Goal: Contribute content: Add original content to the website for others to see

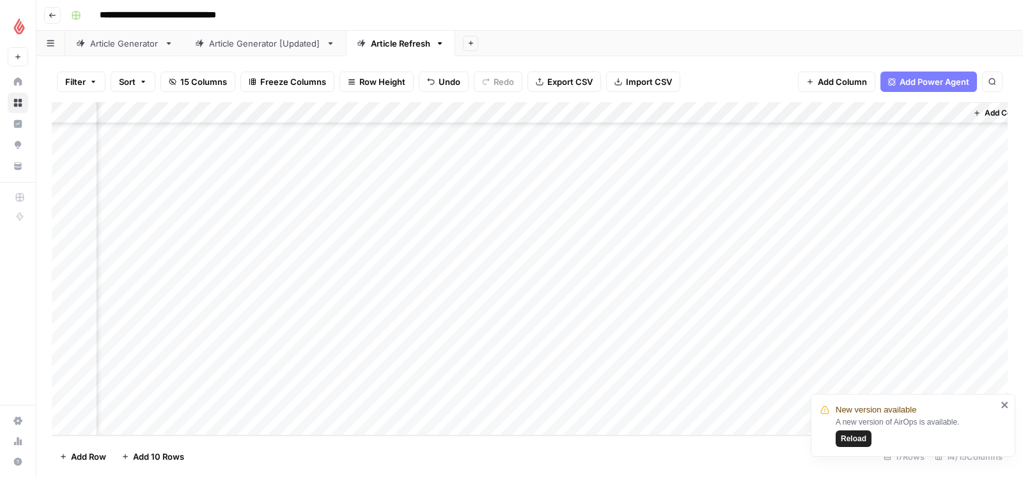
scroll to position [78, 771]
click at [817, 382] on span "Reload" at bounding box center [853, 439] width 26 height 12
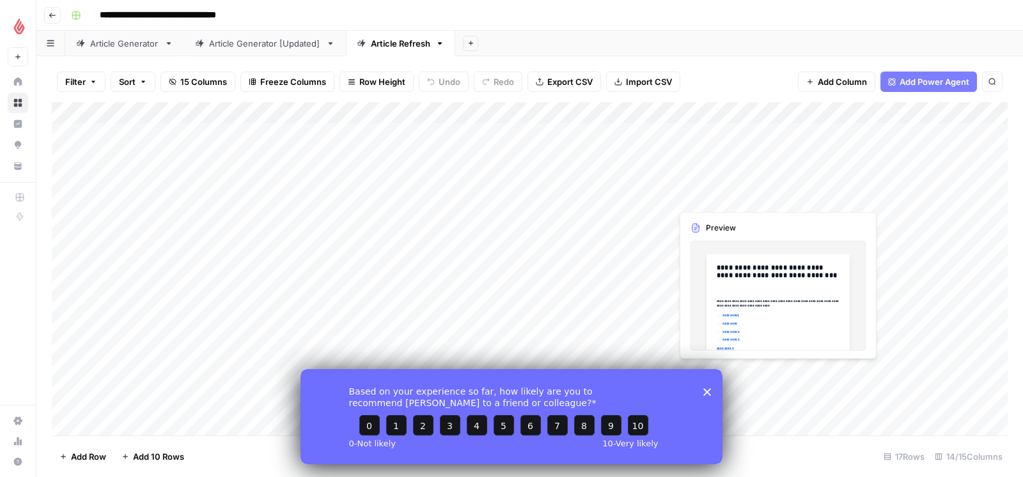
click at [707, 392] on polygon "Close survey" at bounding box center [707, 392] width 8 height 8
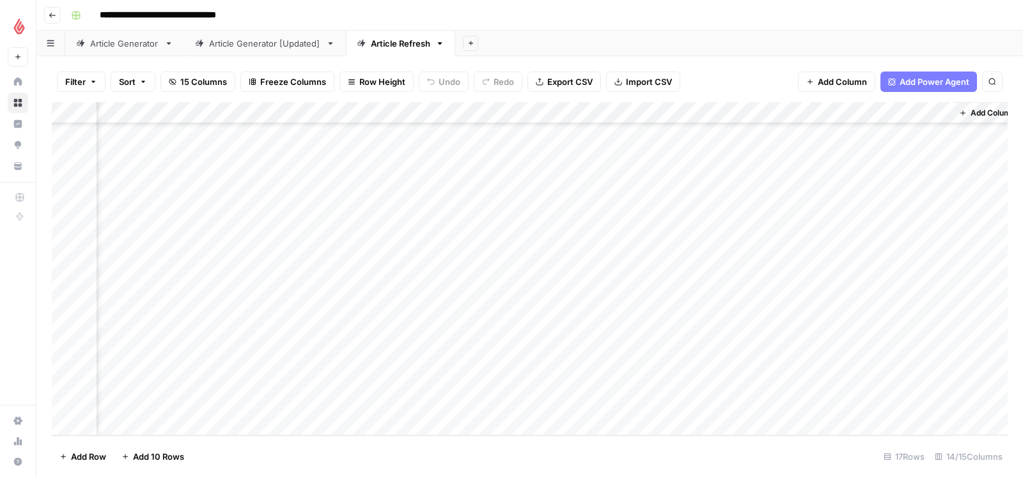
scroll to position [78, 771]
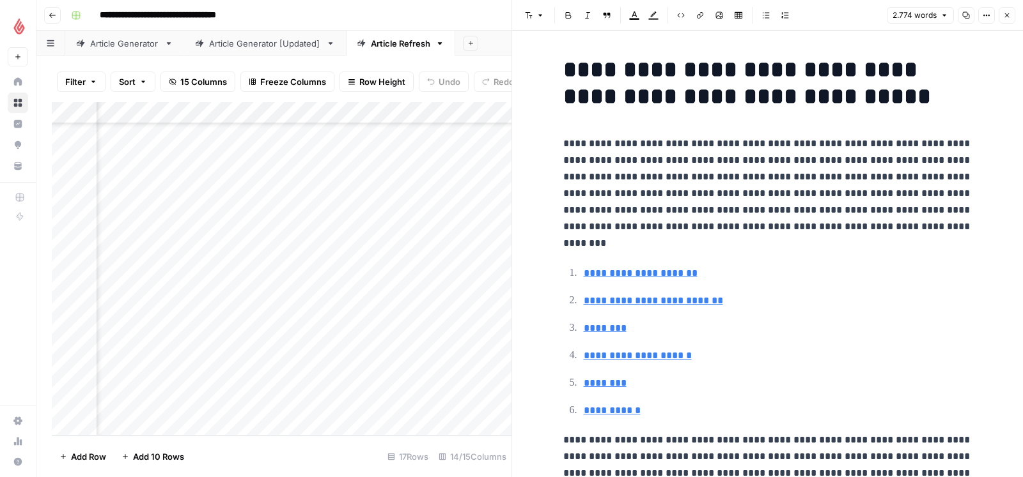
click at [1006, 12] on icon "button" at bounding box center [1007, 16] width 8 height 8
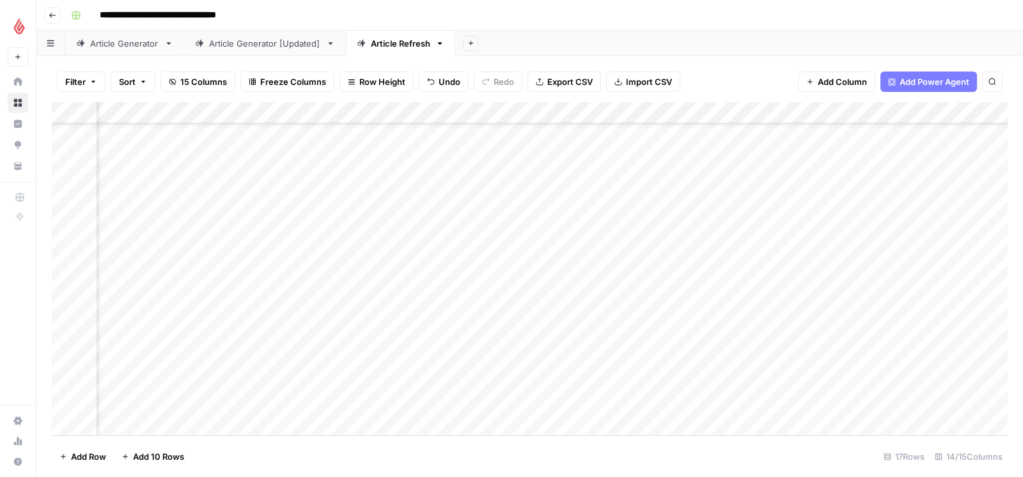
scroll to position [78, 771]
click at [514, 403] on div "Add Column" at bounding box center [529, 269] width 955 height 334
click at [515, 404] on div "Add Column" at bounding box center [529, 269] width 955 height 334
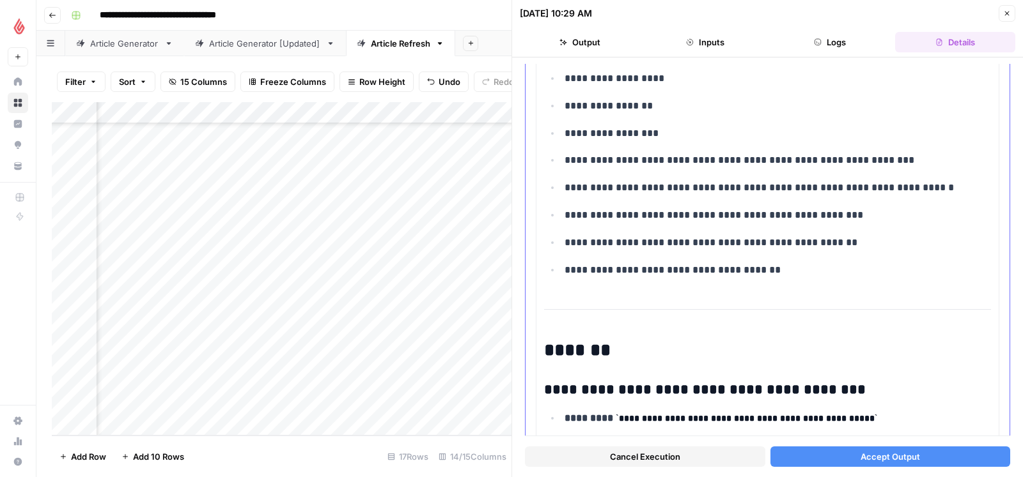
scroll to position [192, 0]
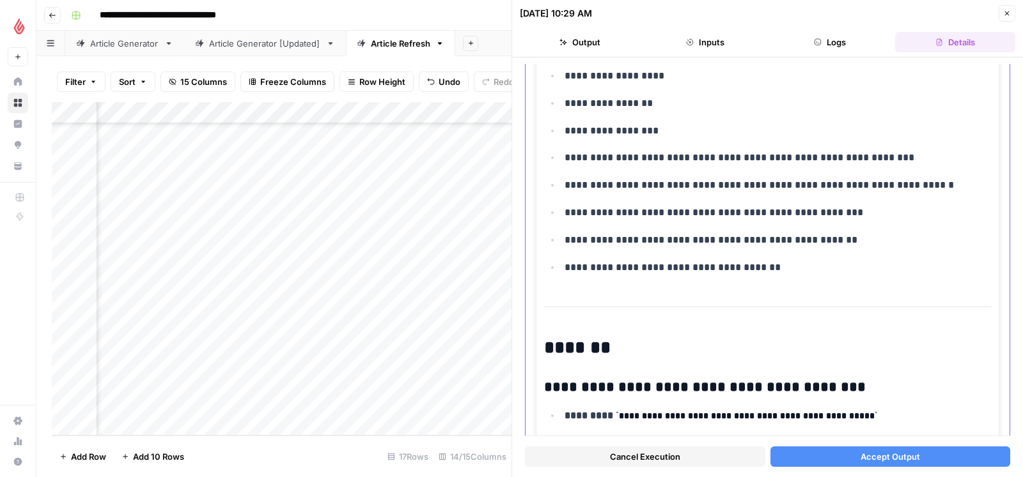
click at [782, 266] on p "**********" at bounding box center [777, 267] width 426 height 17
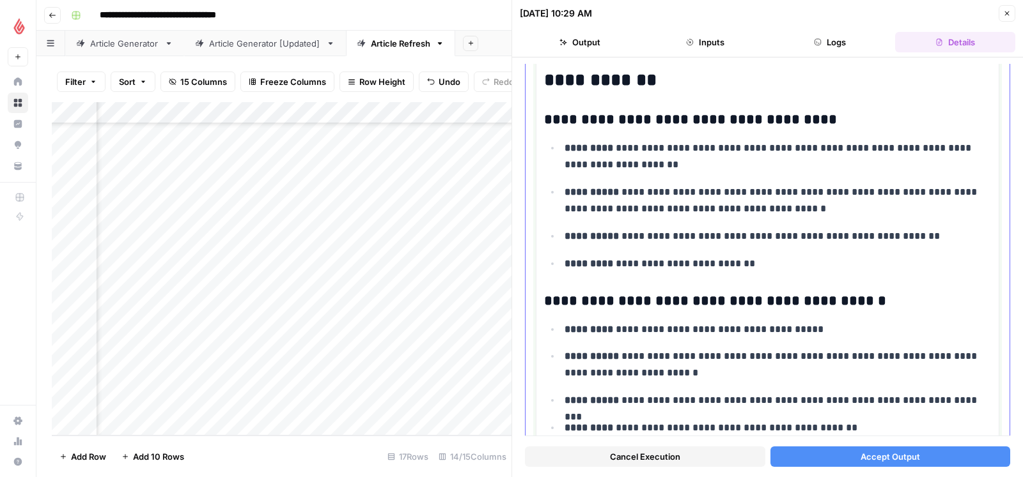
scroll to position [2005, 0]
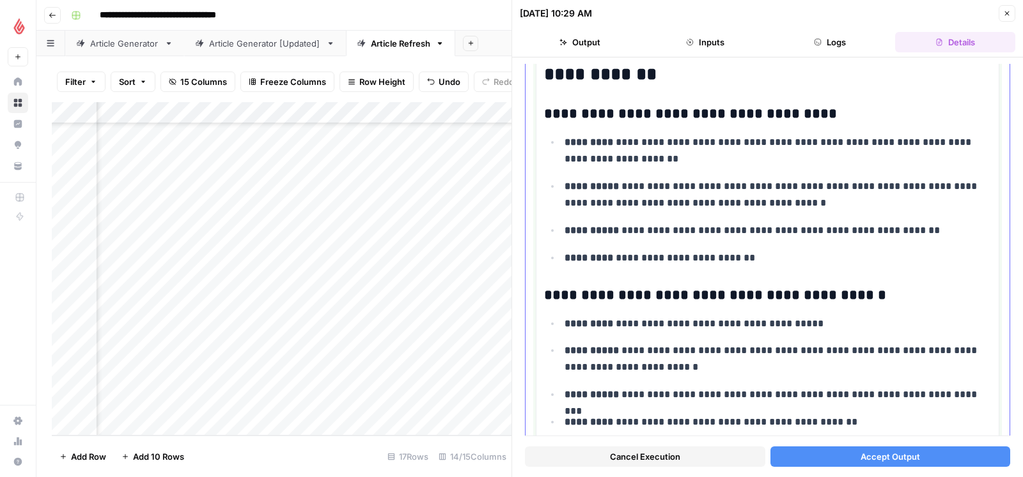
click at [872, 212] on p "**********" at bounding box center [777, 194] width 426 height 33
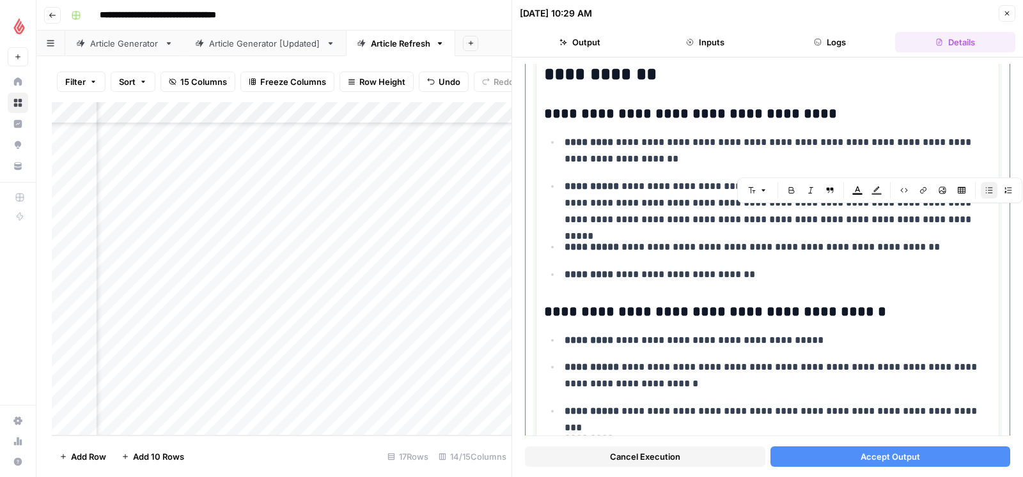
drag, startPoint x: 861, startPoint y: 214, endPoint x: 975, endPoint y: 229, distance: 114.1
click at [975, 228] on p "**********" at bounding box center [777, 203] width 426 height 50
copy p "**********"
click at [850, 245] on ul "**********" at bounding box center [767, 209] width 447 height 150
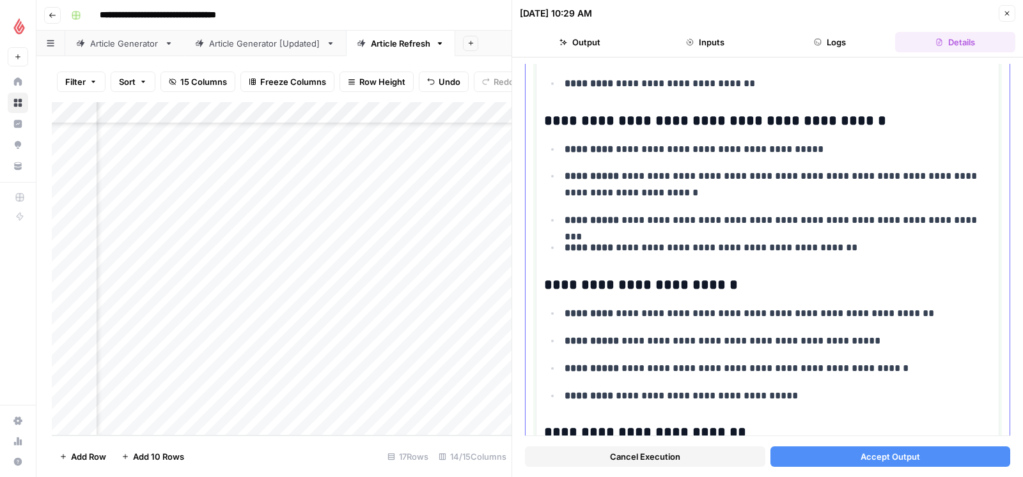
scroll to position [2197, 0]
click at [781, 201] on p "**********" at bounding box center [777, 183] width 426 height 33
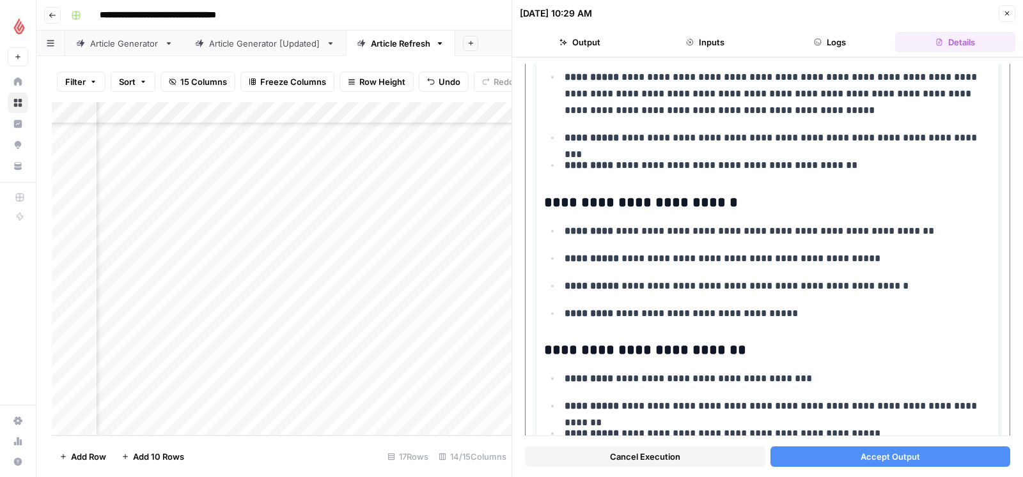
scroll to position [2315, 0]
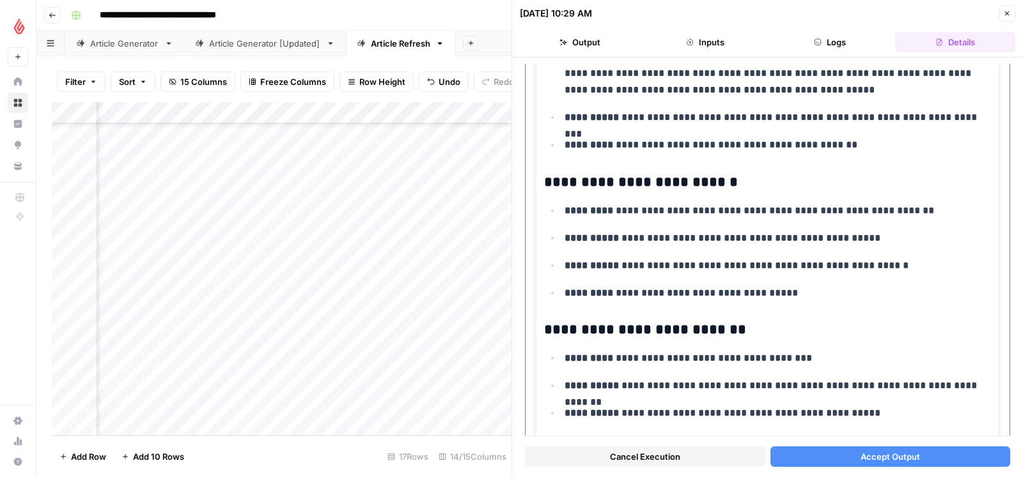
click at [900, 247] on p "**********" at bounding box center [777, 238] width 426 height 17
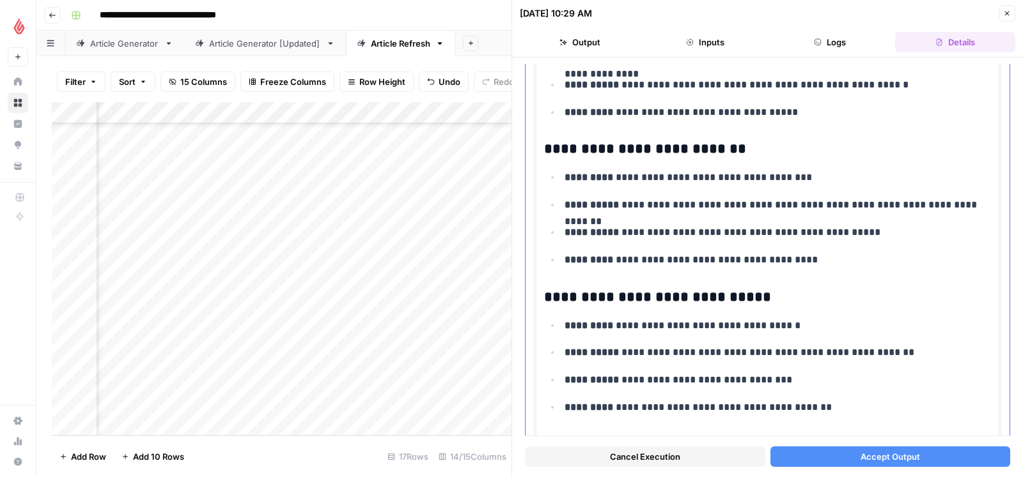
scroll to position [2516, 0]
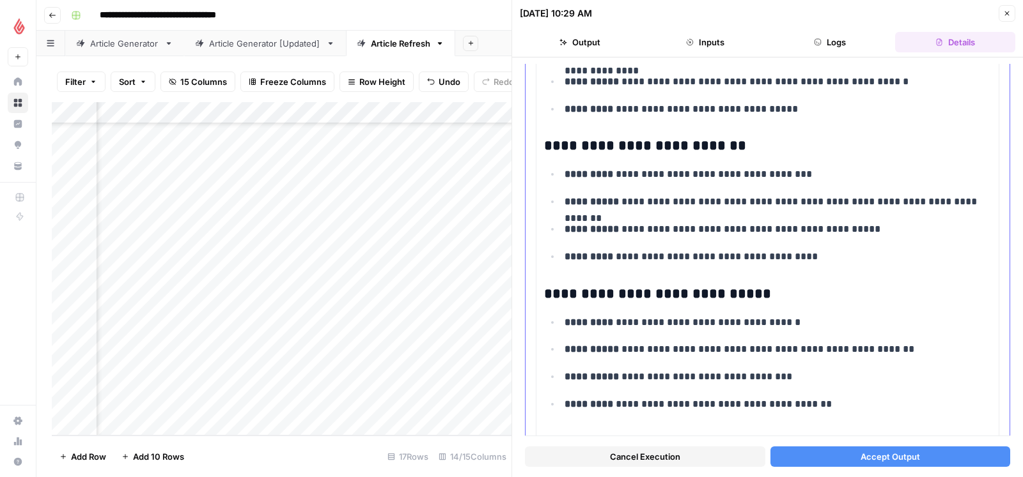
click at [984, 210] on p "**********" at bounding box center [777, 202] width 426 height 17
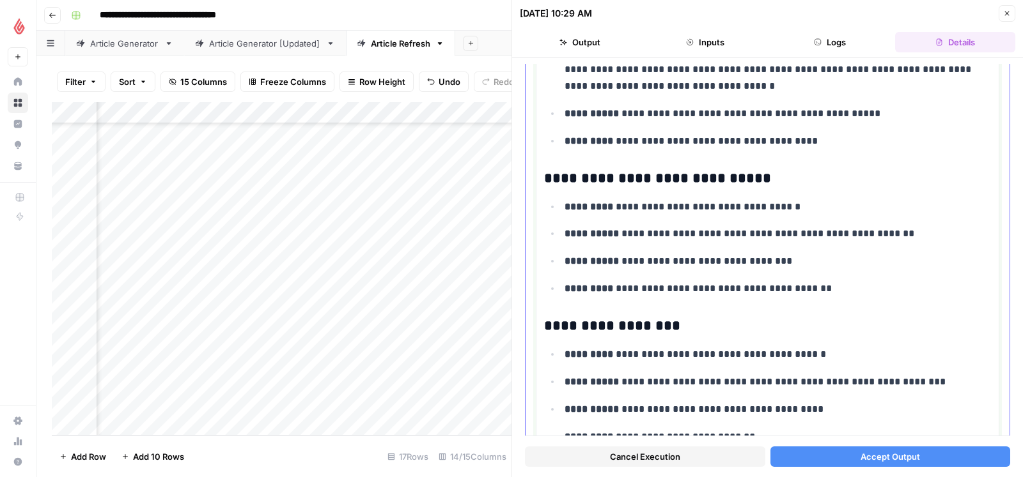
scroll to position [2713, 0]
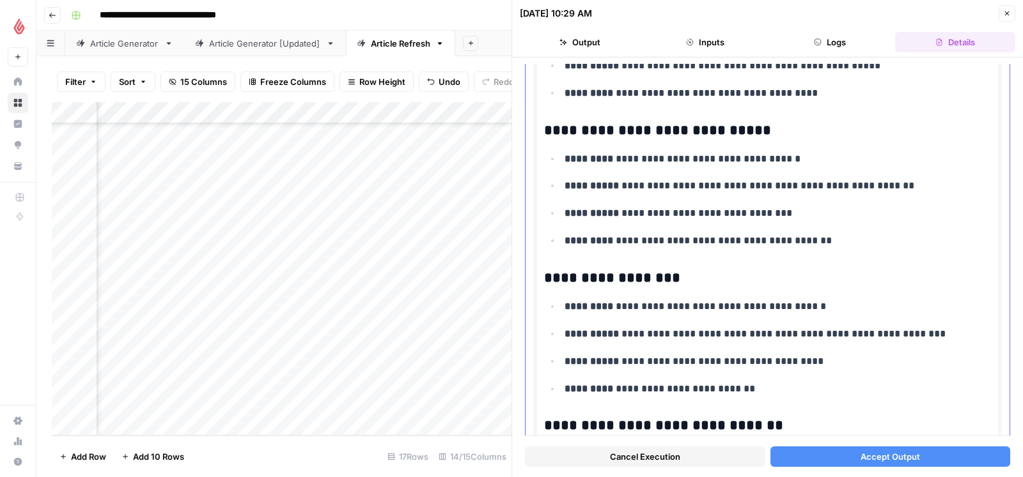
click at [893, 194] on p "**********" at bounding box center [777, 186] width 426 height 17
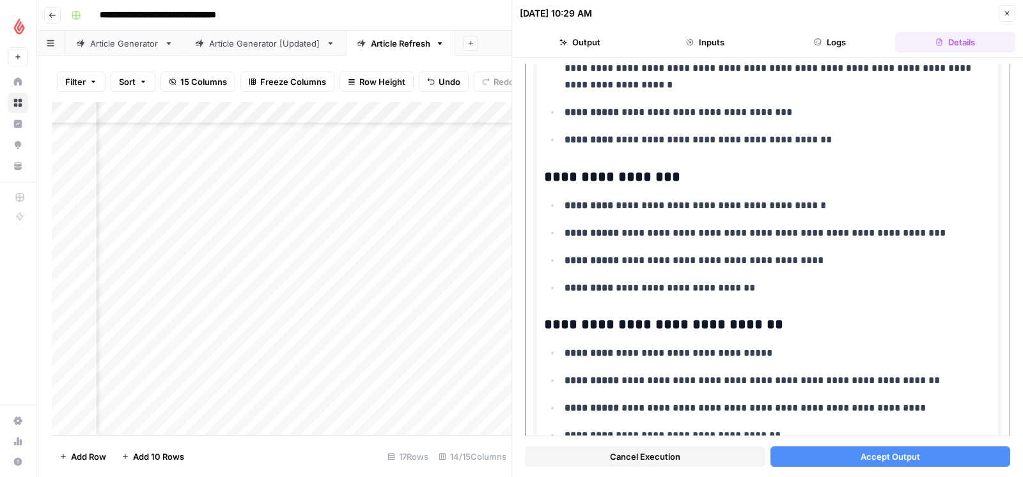
scroll to position [2884, 0]
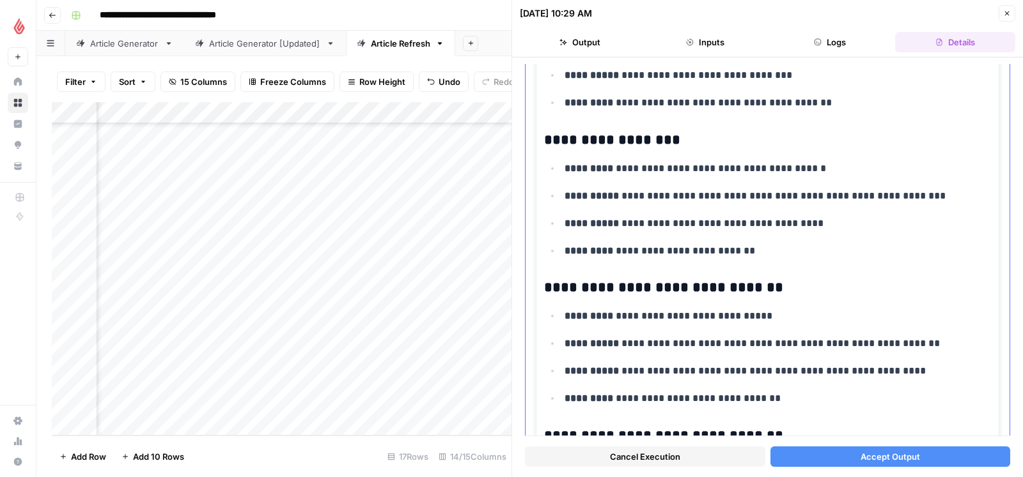
click at [932, 205] on p "**********" at bounding box center [777, 196] width 426 height 17
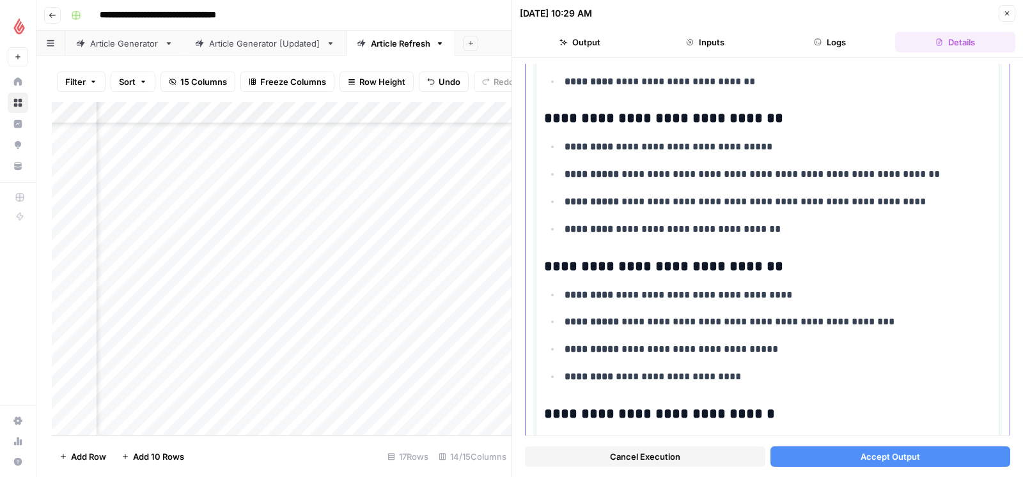
scroll to position [3088, 0]
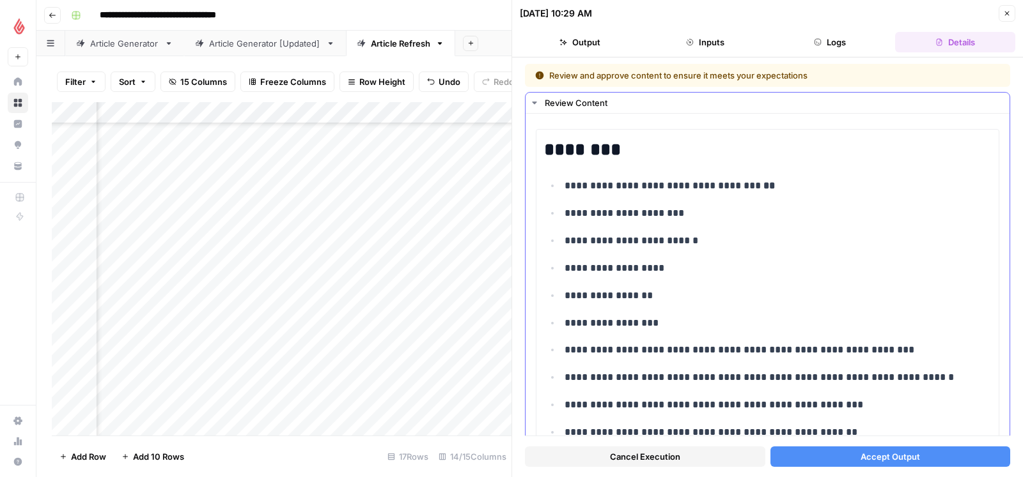
scroll to position [3088, 0]
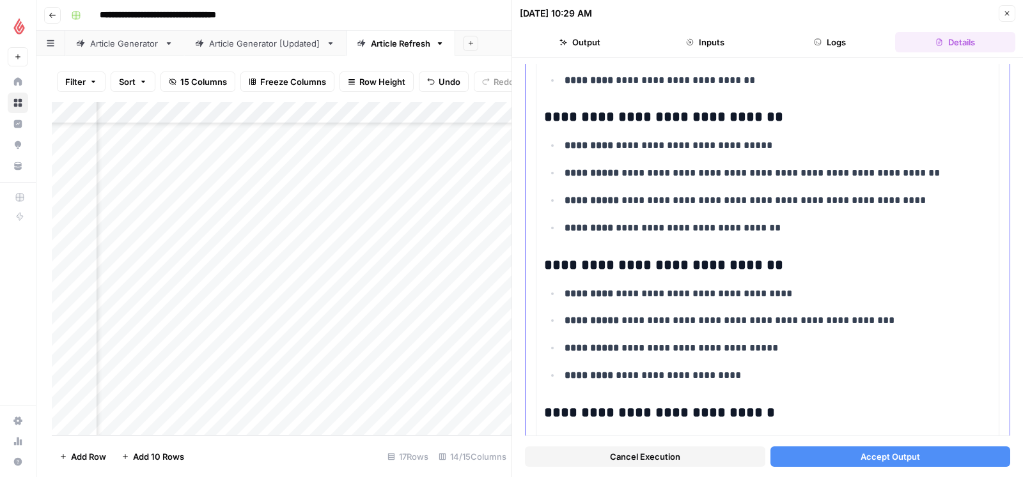
click at [943, 181] on p "**********" at bounding box center [777, 173] width 426 height 17
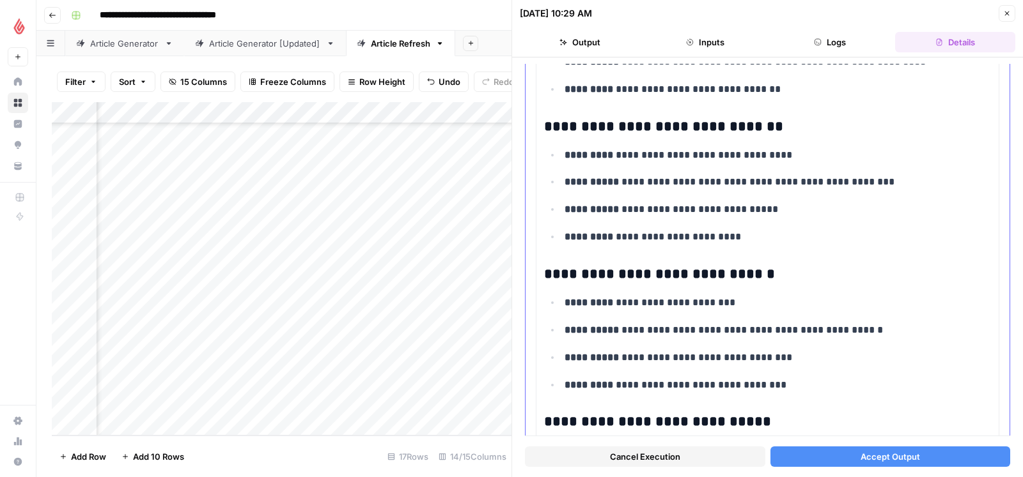
scroll to position [3280, 0]
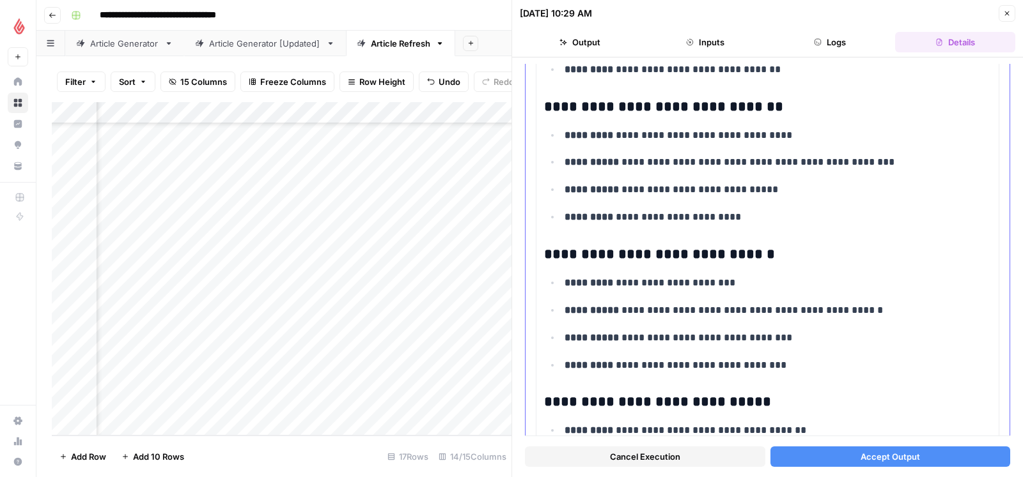
click at [920, 171] on p "**********" at bounding box center [777, 162] width 426 height 17
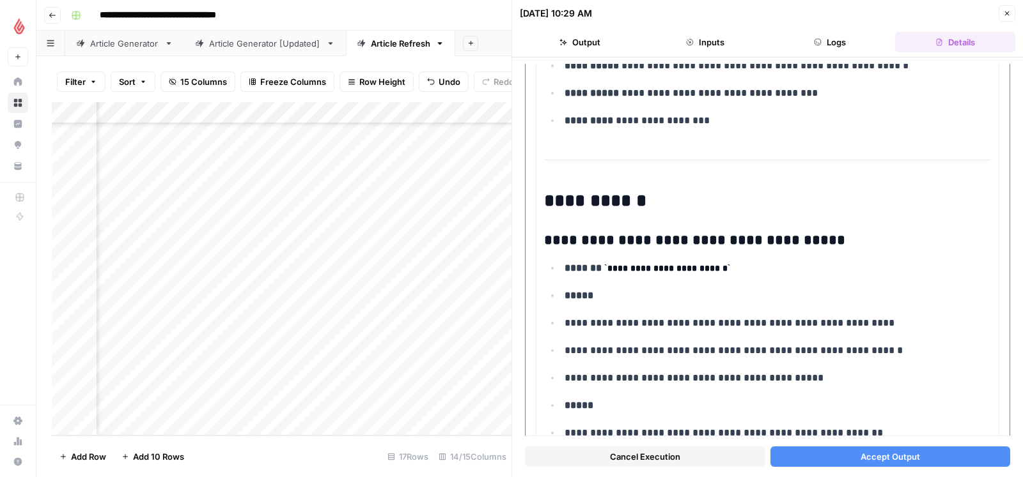
scroll to position [3718, 0]
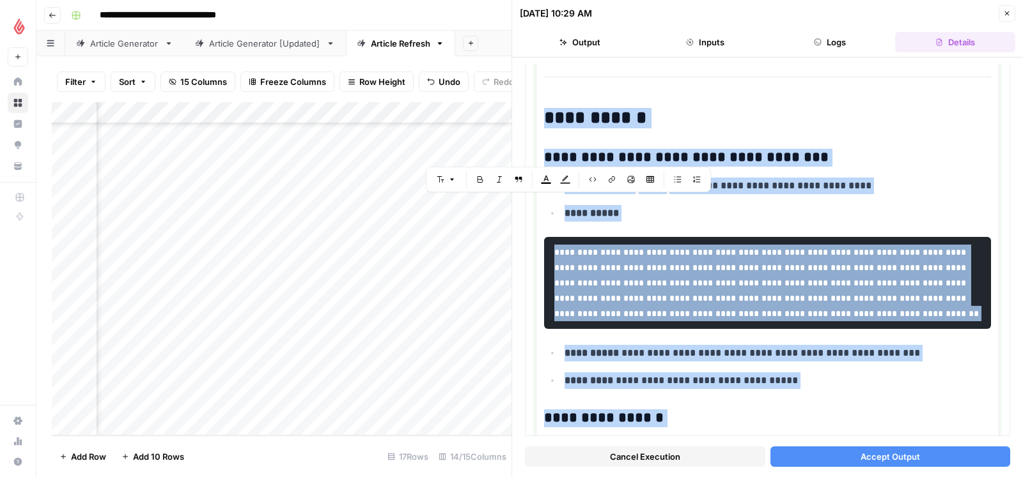
scroll to position [4725, 0]
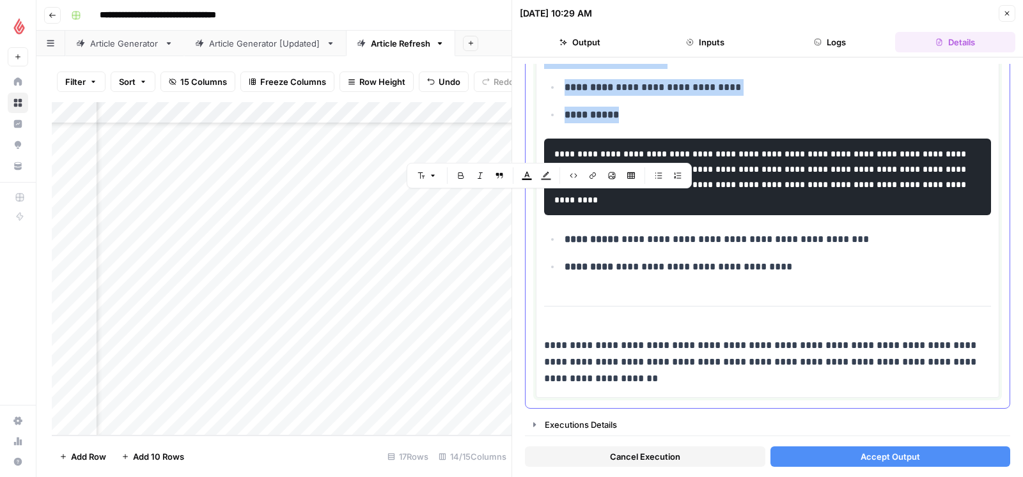
drag, startPoint x: 545, startPoint y: 207, endPoint x: 711, endPoint y: 123, distance: 186.1
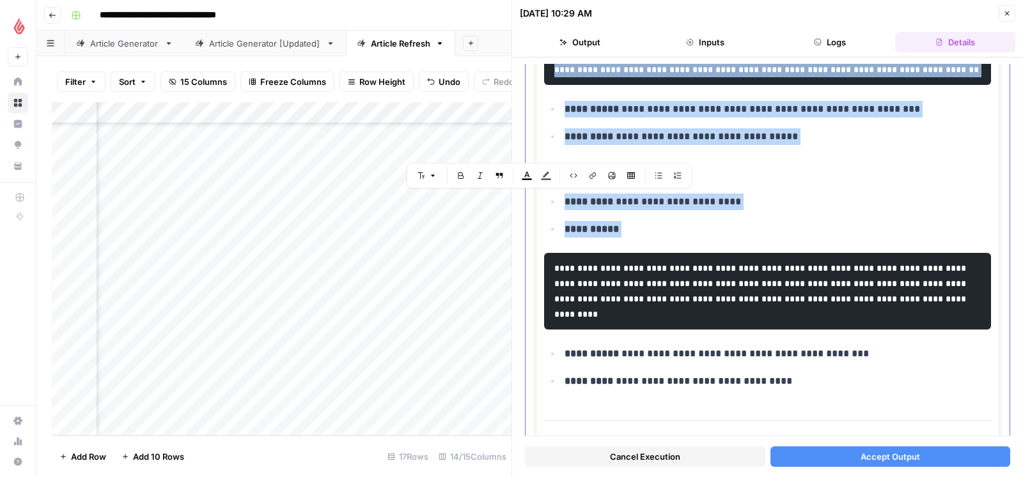
scroll to position [4571, 0]
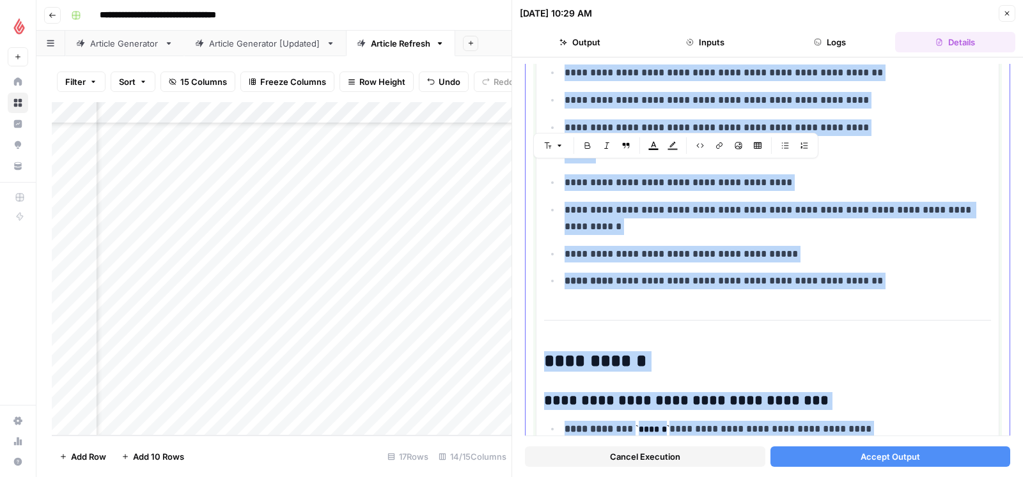
scroll to position [4017, 0]
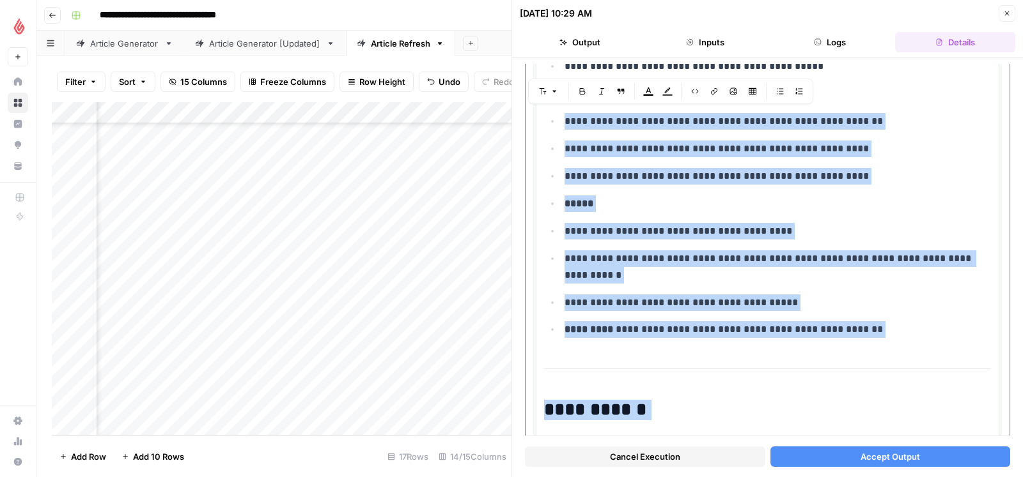
drag, startPoint x: 787, startPoint y: 262, endPoint x: 542, endPoint y: 149, distance: 270.2
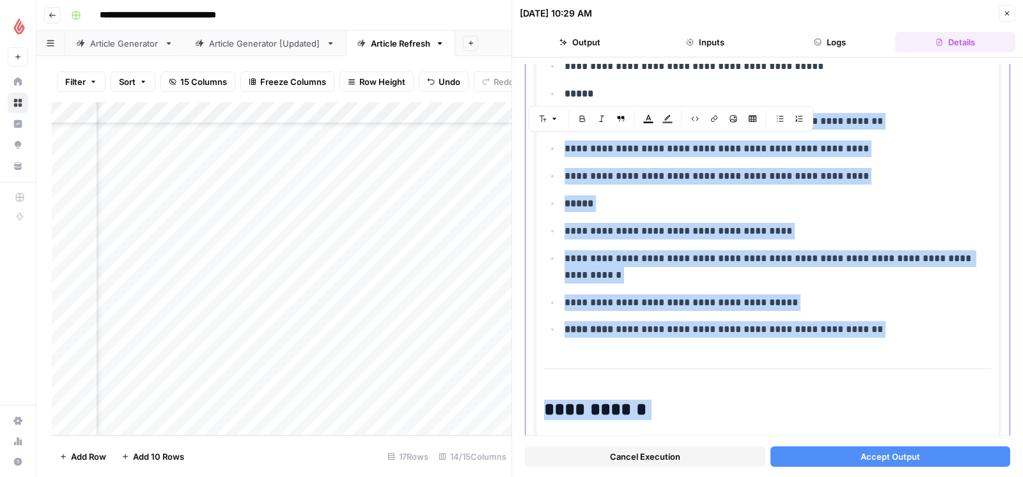
click at [596, 338] on ul "**********" at bounding box center [767, 143] width 447 height 390
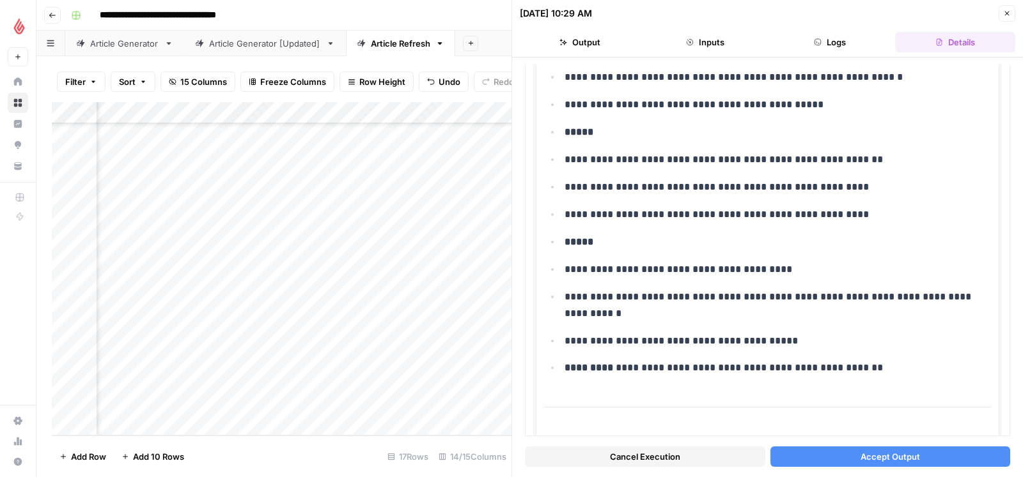
scroll to position [4154, 0]
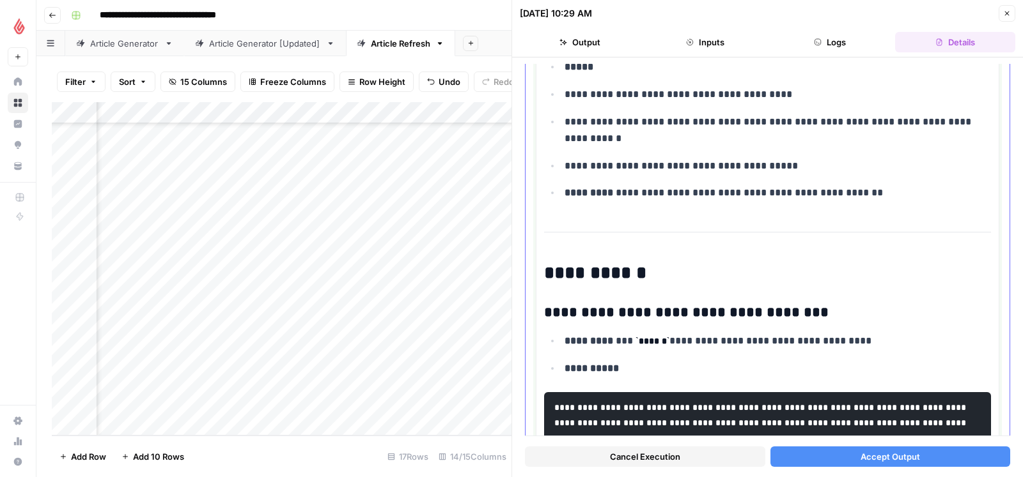
drag, startPoint x: 863, startPoint y: 242, endPoint x: 542, endPoint y: 302, distance: 326.4
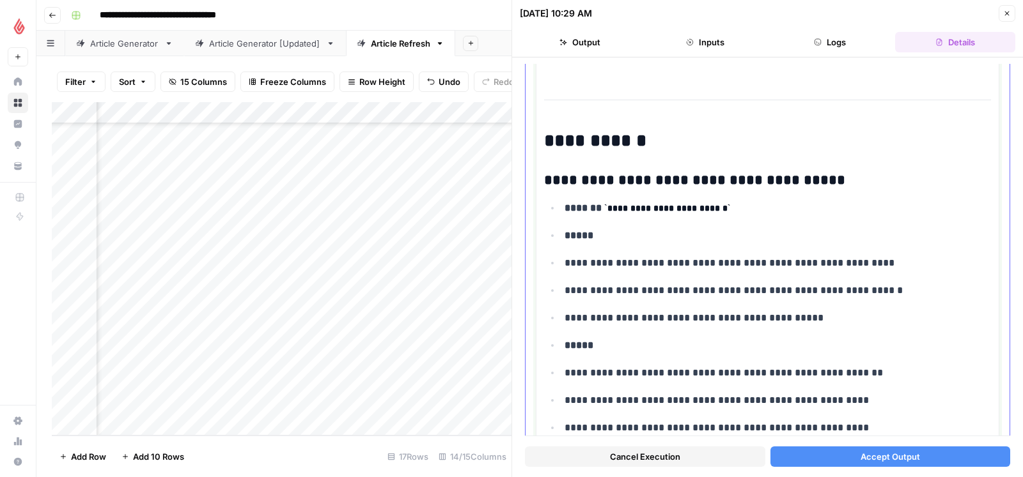
scroll to position [3771, 0]
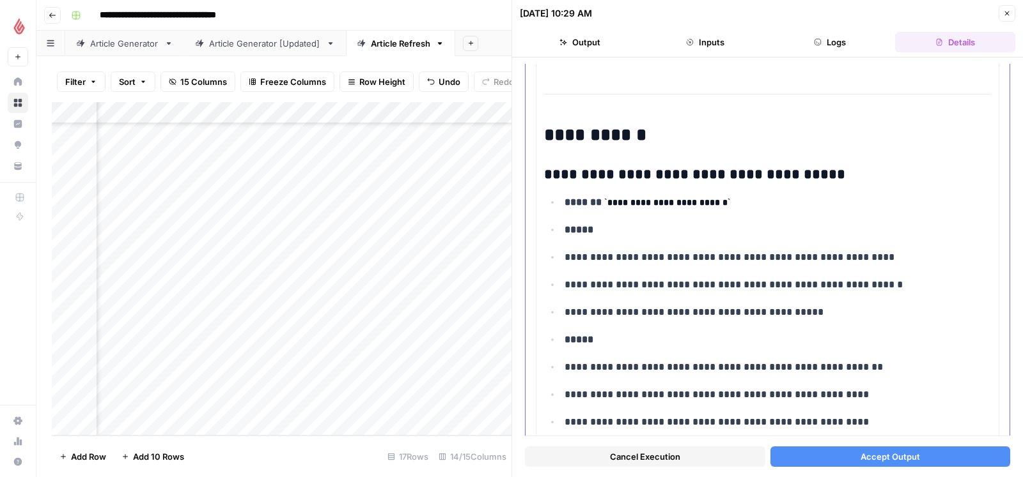
drag, startPoint x: 542, startPoint y: 155, endPoint x: 688, endPoint y: 243, distance: 170.5
click at [544, 146] on h2 "**********" at bounding box center [767, 135] width 446 height 20
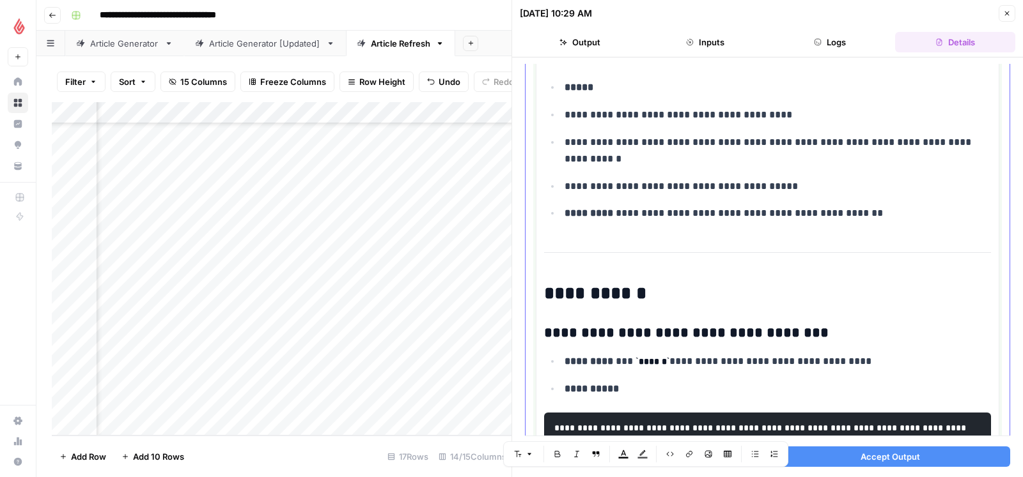
scroll to position [4137, 0]
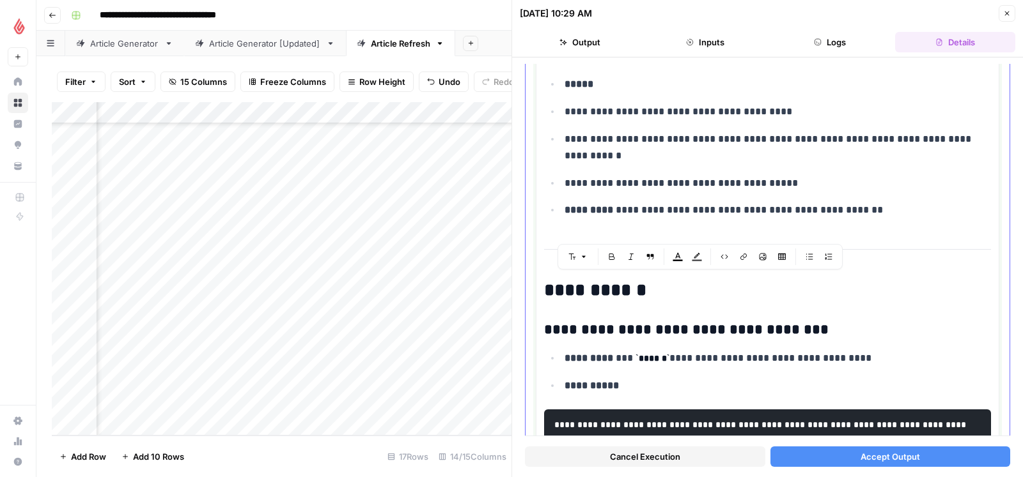
drag, startPoint x: 544, startPoint y: 151, endPoint x: 878, endPoint y: 244, distance: 346.2
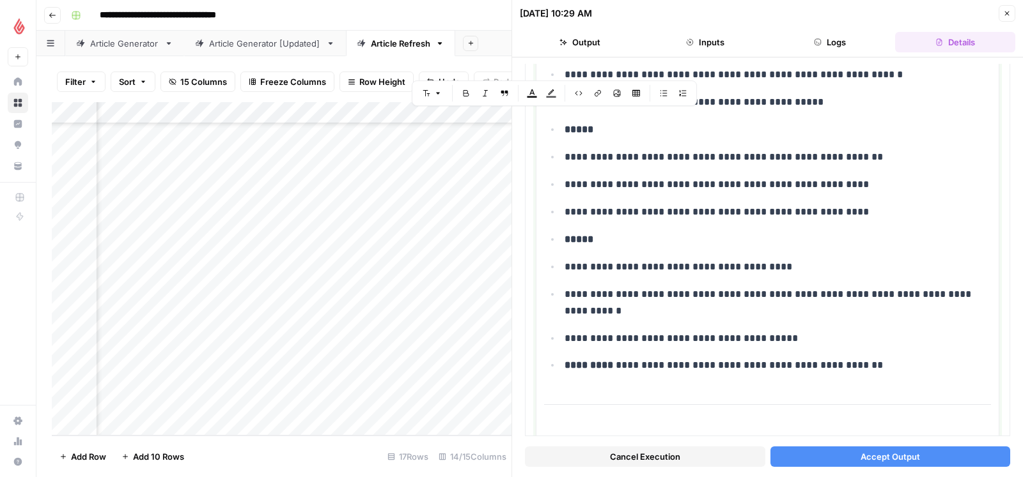
scroll to position [4012, 0]
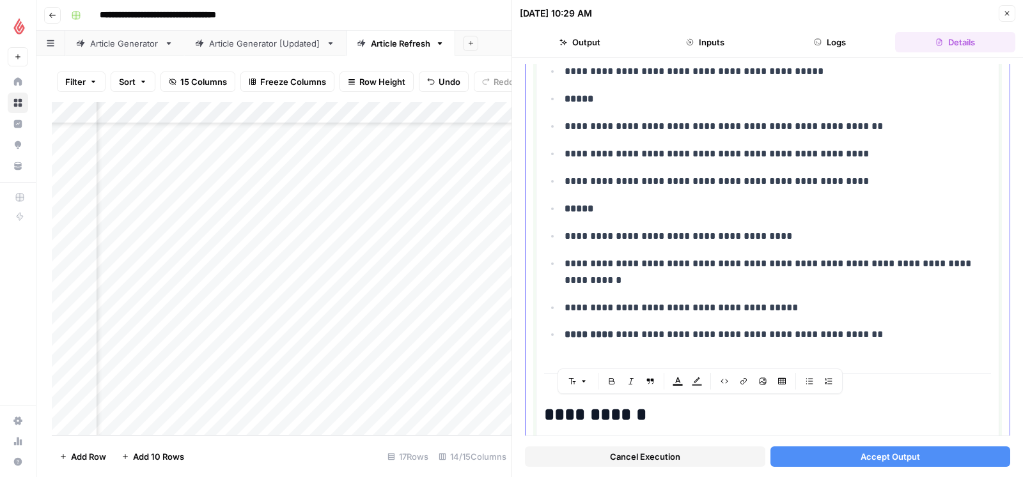
drag, startPoint x: 548, startPoint y: 122, endPoint x: 876, endPoint y: 361, distance: 406.2
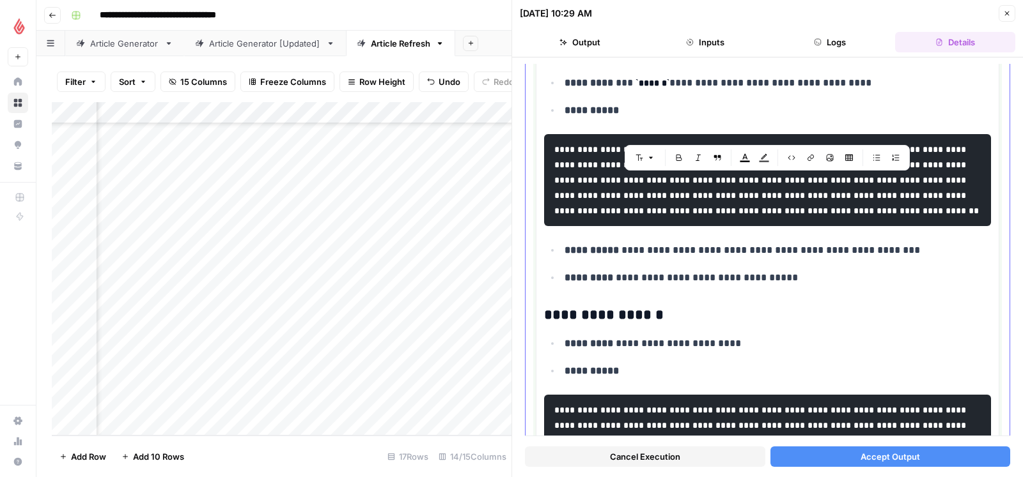
scroll to position [3879, 0]
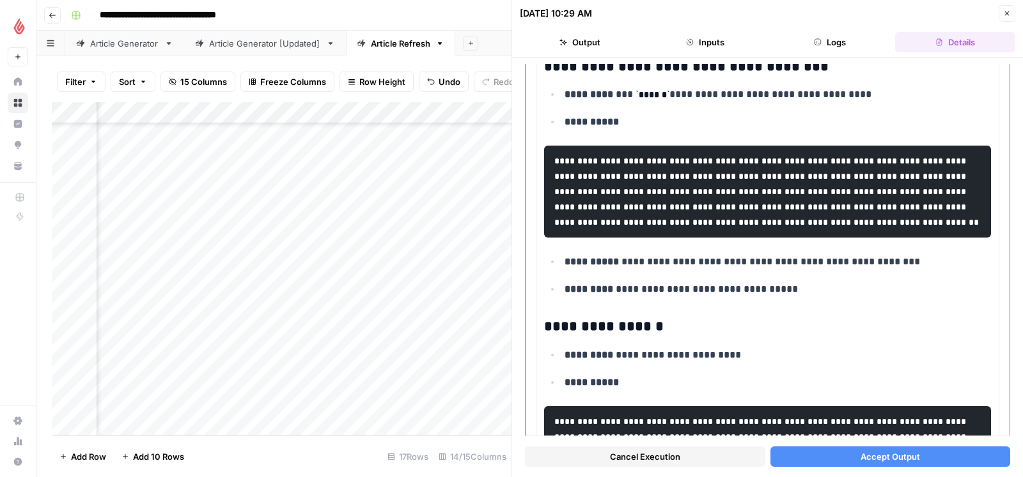
drag, startPoint x: 543, startPoint y: 81, endPoint x: 556, endPoint y: 86, distance: 14.0
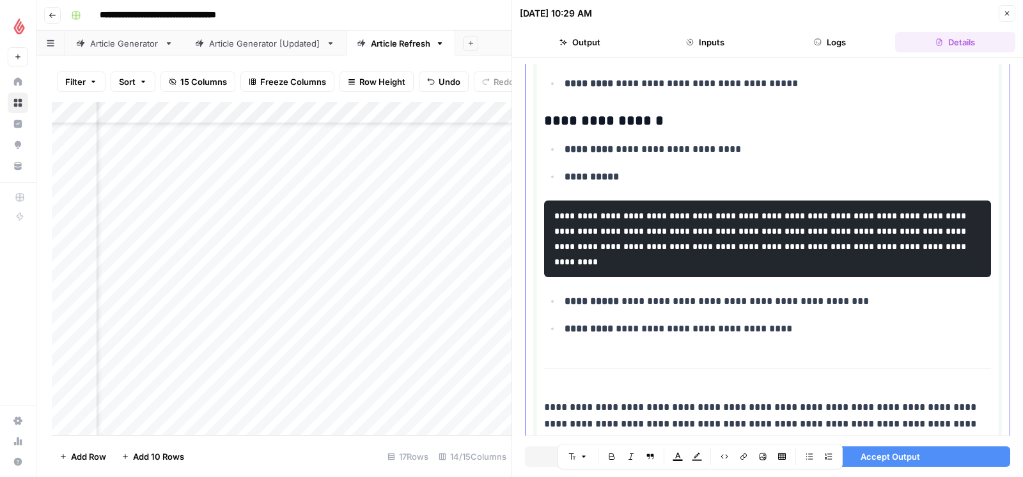
scroll to position [4100, 0]
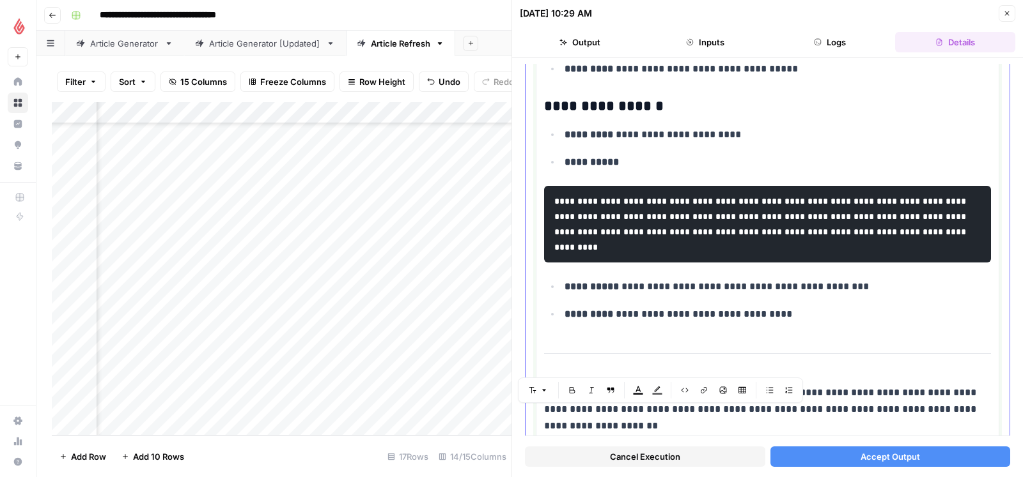
drag, startPoint x: 544, startPoint y: 85, endPoint x: 781, endPoint y: 364, distance: 366.3
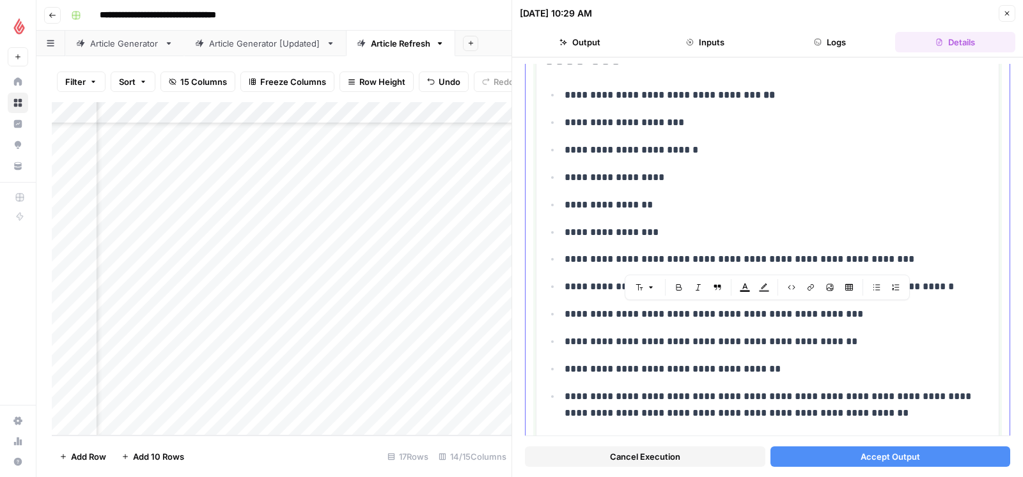
scroll to position [0, 0]
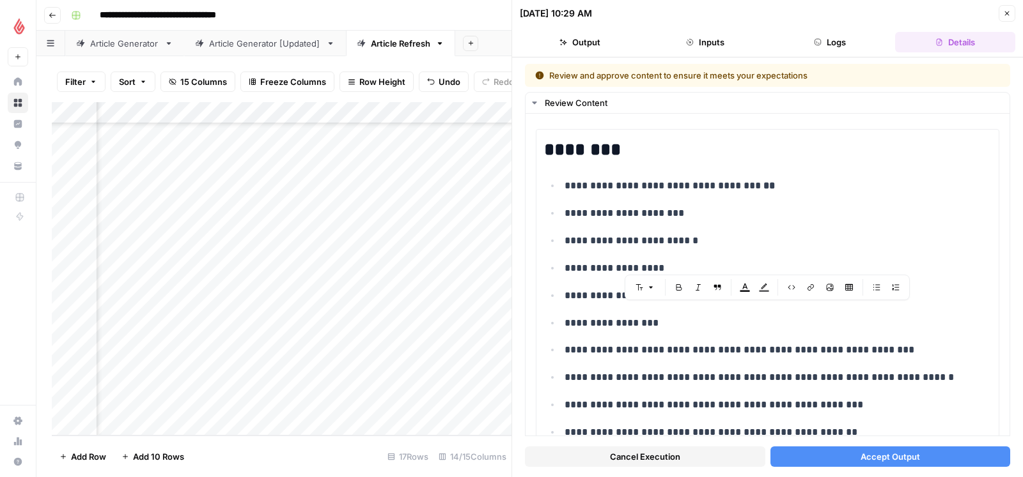
click at [867, 454] on span "Accept Output" at bounding box center [889, 457] width 59 height 13
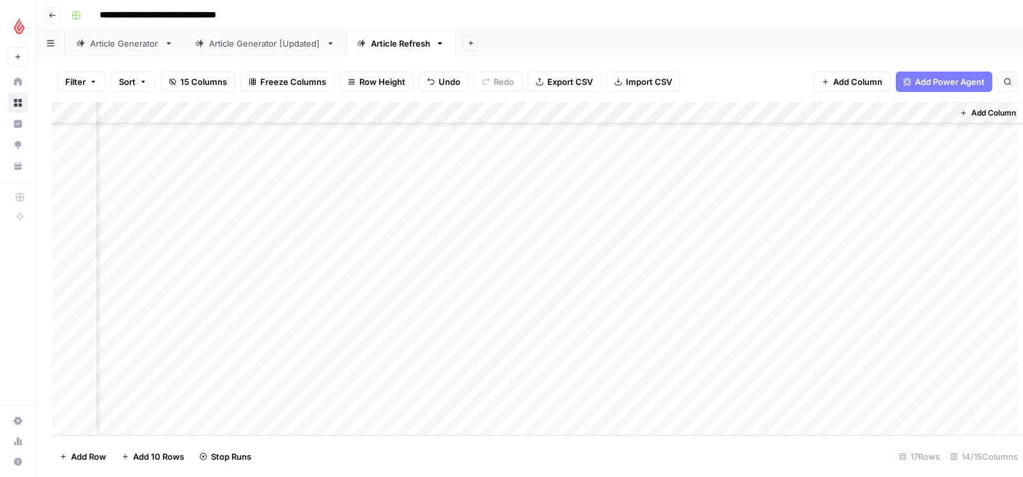
scroll to position [78, 756]
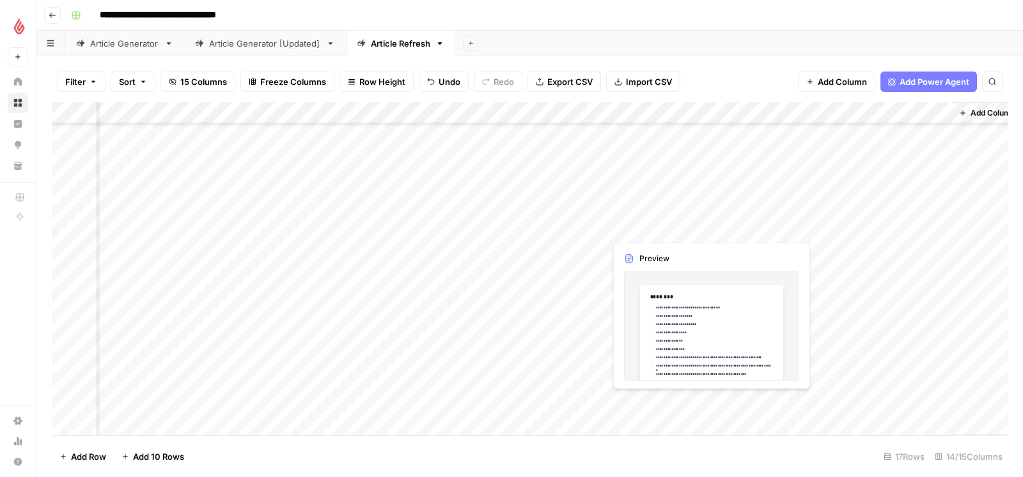
click at [663, 405] on div "Add Column" at bounding box center [529, 269] width 955 height 334
click at [707, 404] on div "Add Column" at bounding box center [529, 269] width 955 height 334
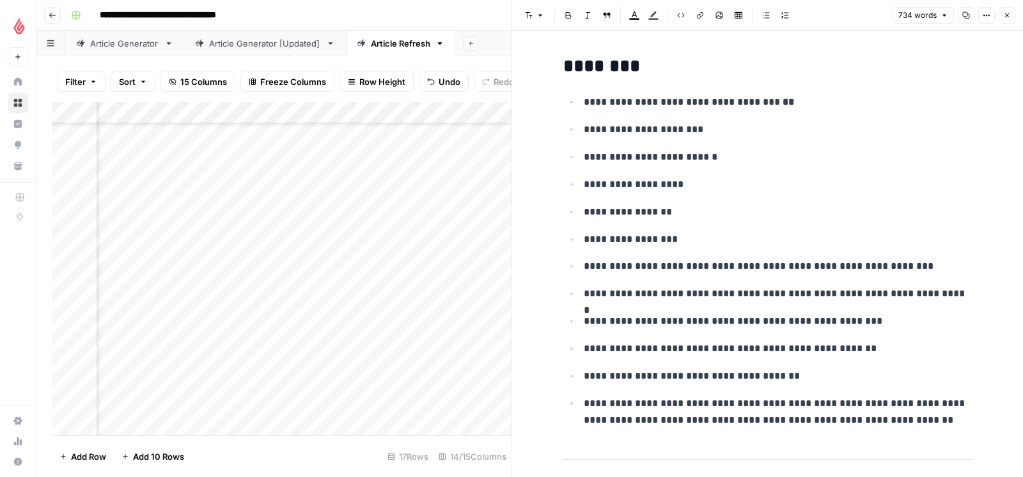
click at [1009, 15] on icon "button" at bounding box center [1007, 16] width 8 height 8
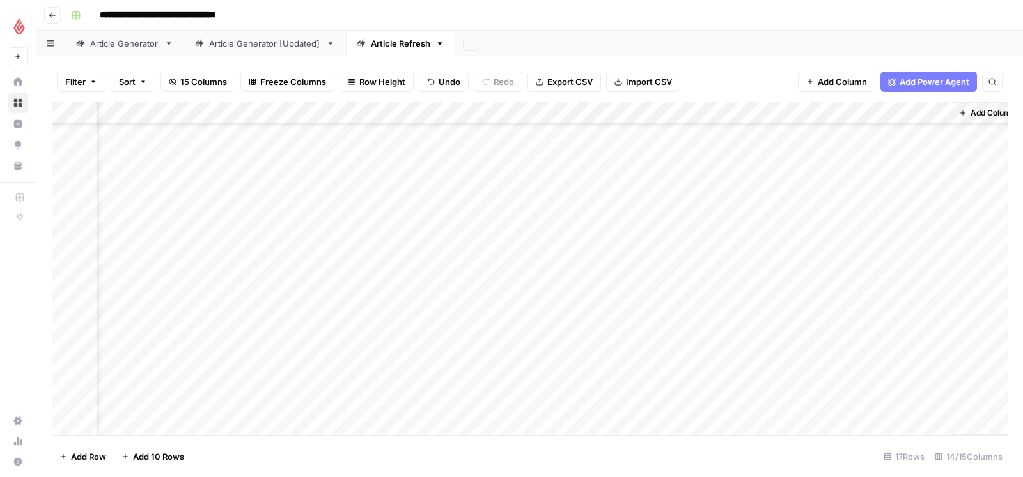
click at [736, 404] on div "Add Column" at bounding box center [529, 269] width 955 height 334
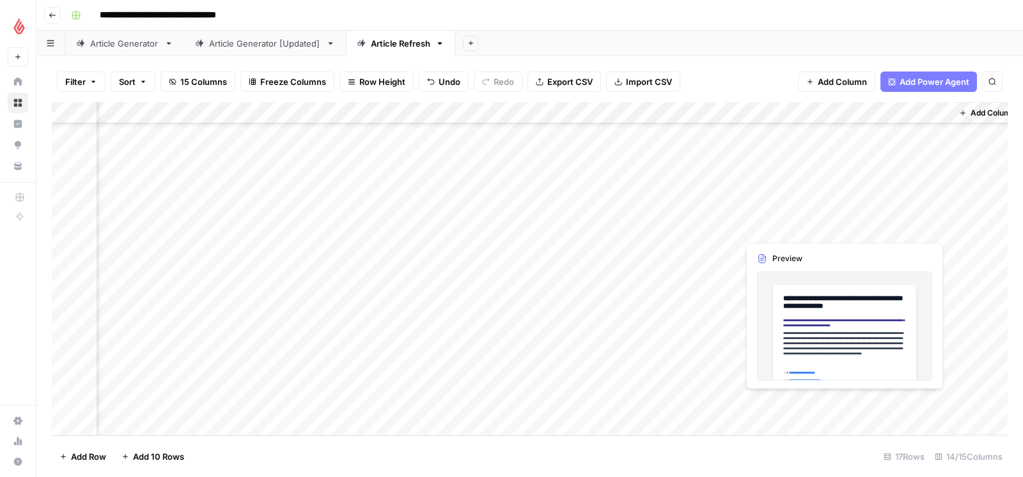
click at [883, 406] on div "Add Column" at bounding box center [529, 269] width 955 height 334
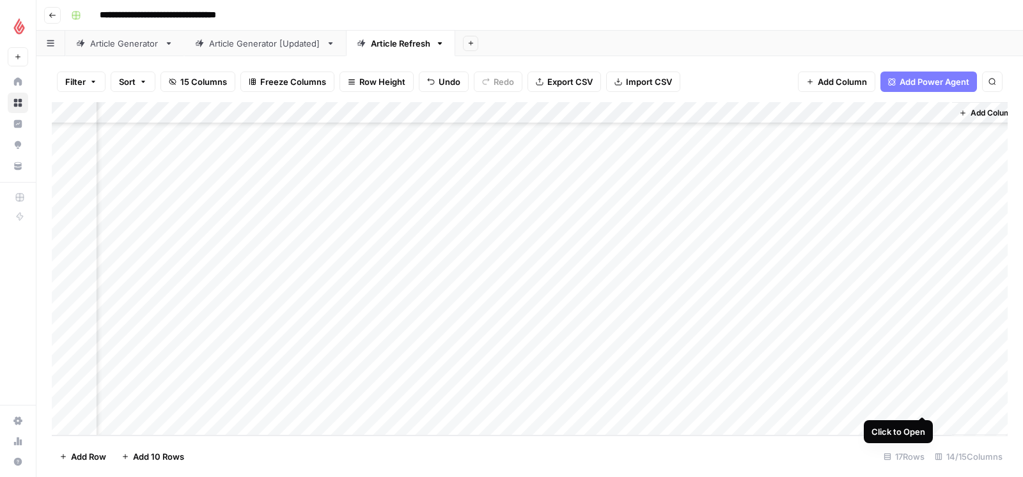
click at [923, 406] on div "Add Column" at bounding box center [529, 269] width 955 height 334
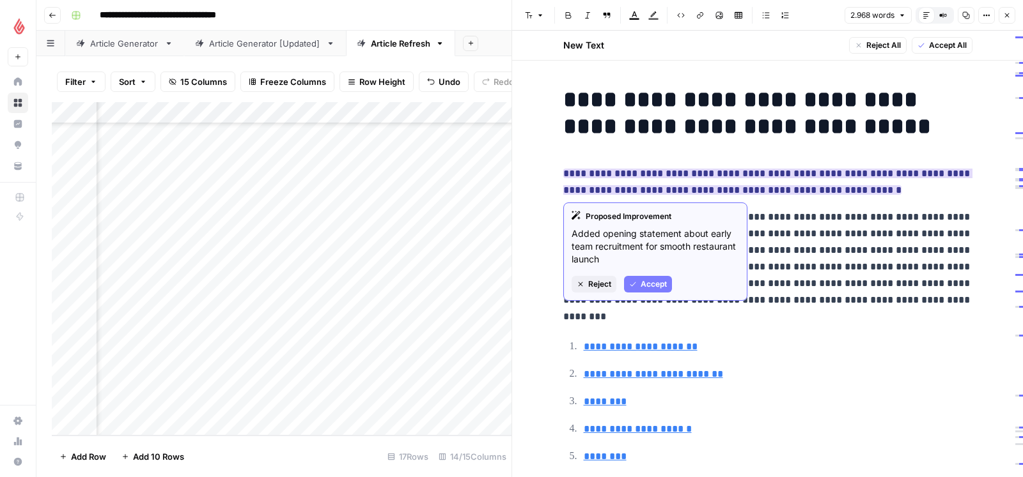
click at [598, 282] on span "Reject" at bounding box center [599, 285] width 23 height 12
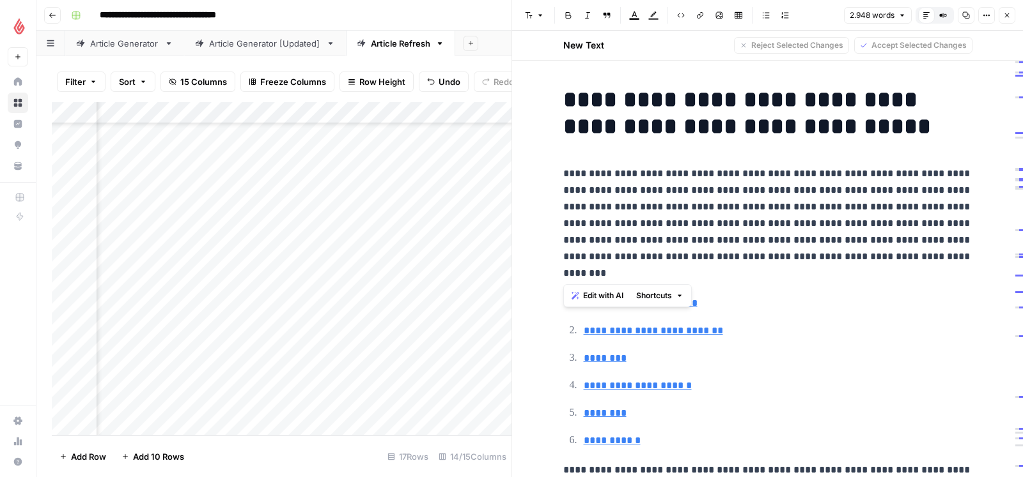
drag, startPoint x: 561, startPoint y: 171, endPoint x: 623, endPoint y: 276, distance: 122.3
click at [600, 298] on span "Edit with AI" at bounding box center [603, 296] width 40 height 12
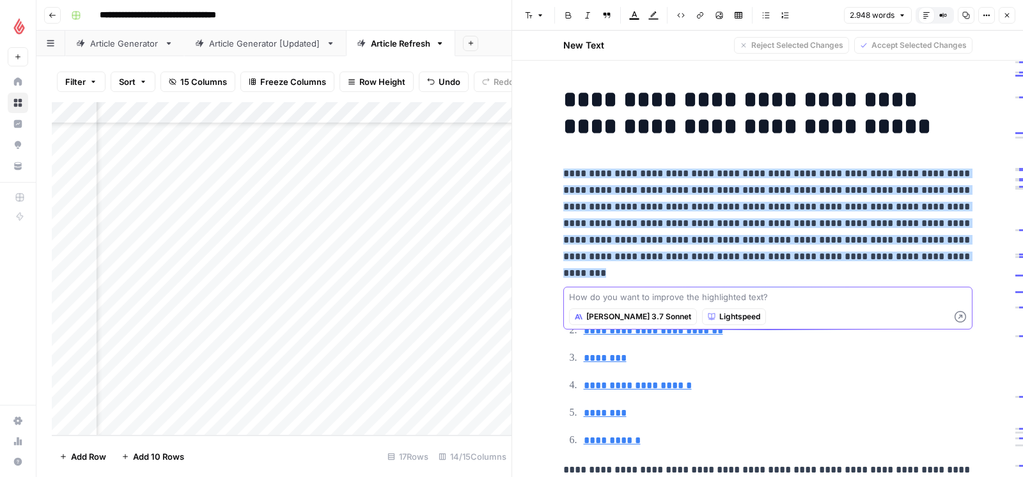
paste textarea "bitte für ein unternehmen, das ein weiteres restaurant eröffnet, umformulieren.…"
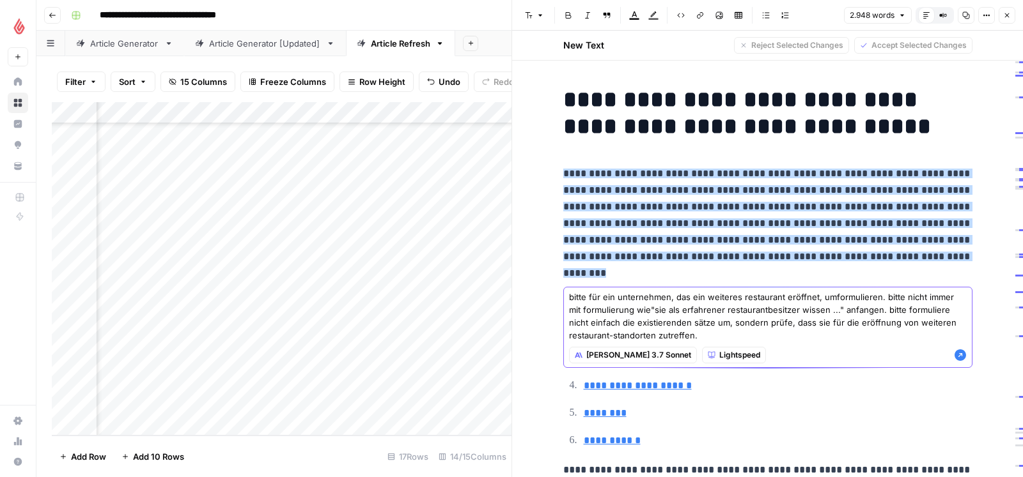
type textarea "bitte für ein unternehmen, das ein weiteres restaurant eröffnet, umformulieren.…"
click at [956, 357] on icon "button" at bounding box center [960, 356] width 12 height 12
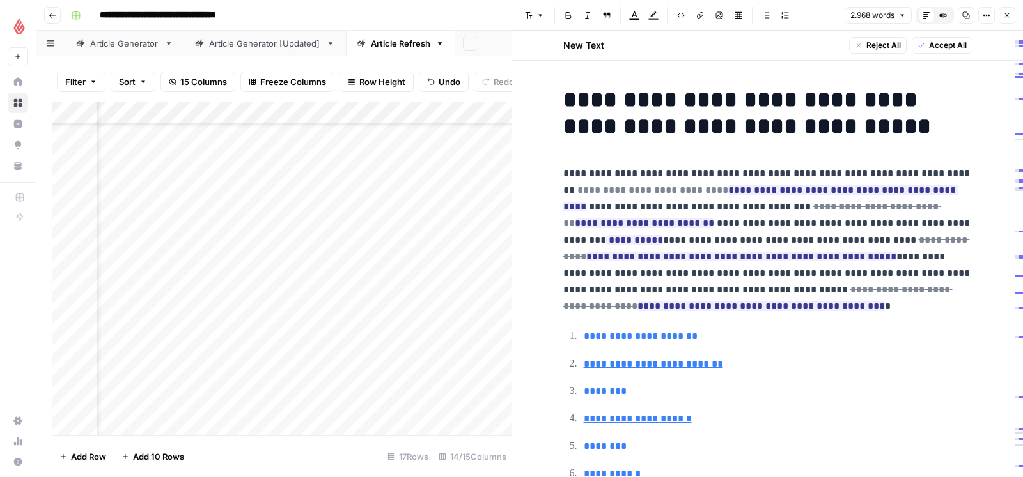
click at [602, 97] on h1 "**********" at bounding box center [767, 113] width 409 height 54
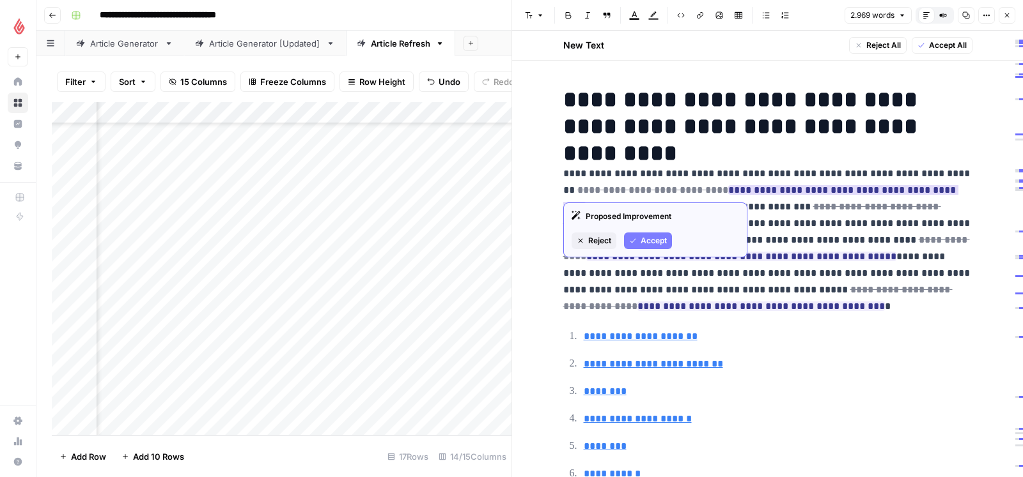
click at [645, 237] on span "Accept" at bounding box center [653, 241] width 26 height 12
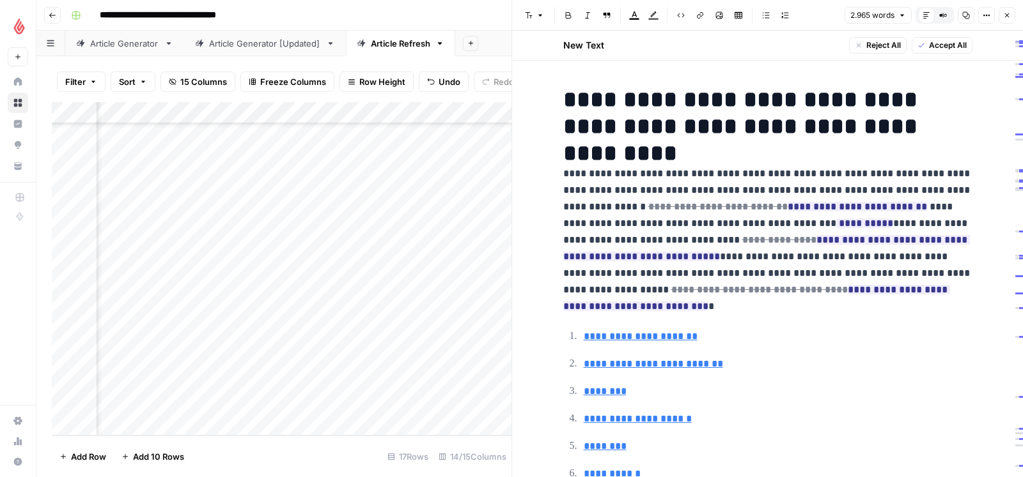
click at [955, 174] on p "**********" at bounding box center [767, 241] width 409 height 150
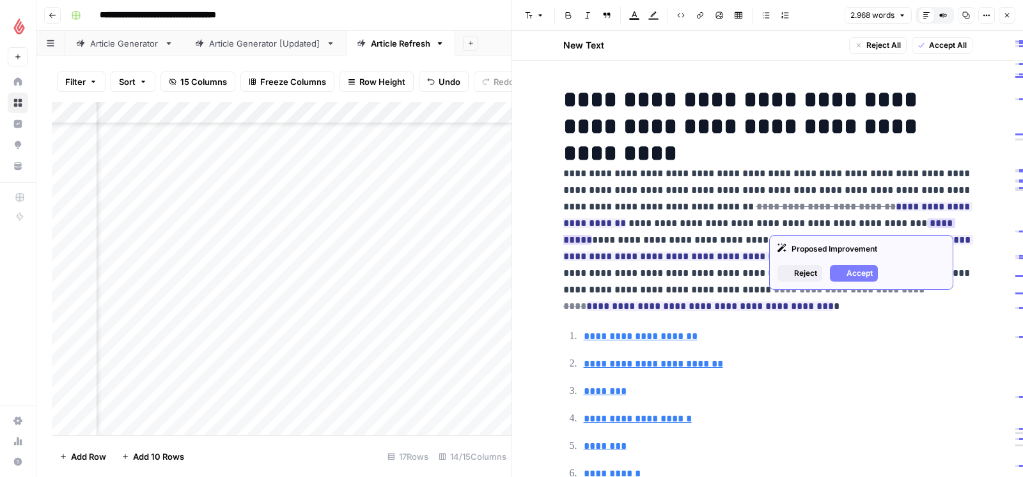
scroll to position [29, 0]
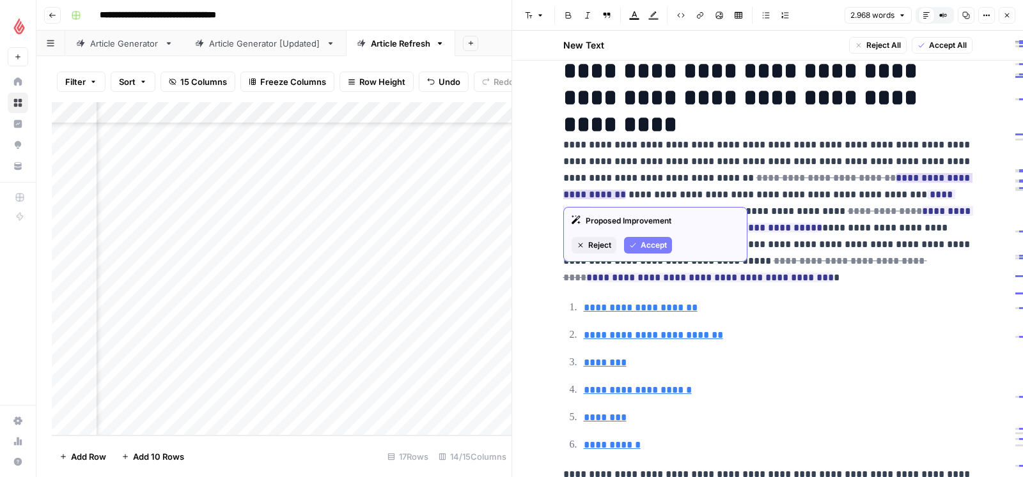
click at [656, 243] on span "Accept" at bounding box center [653, 246] width 26 height 12
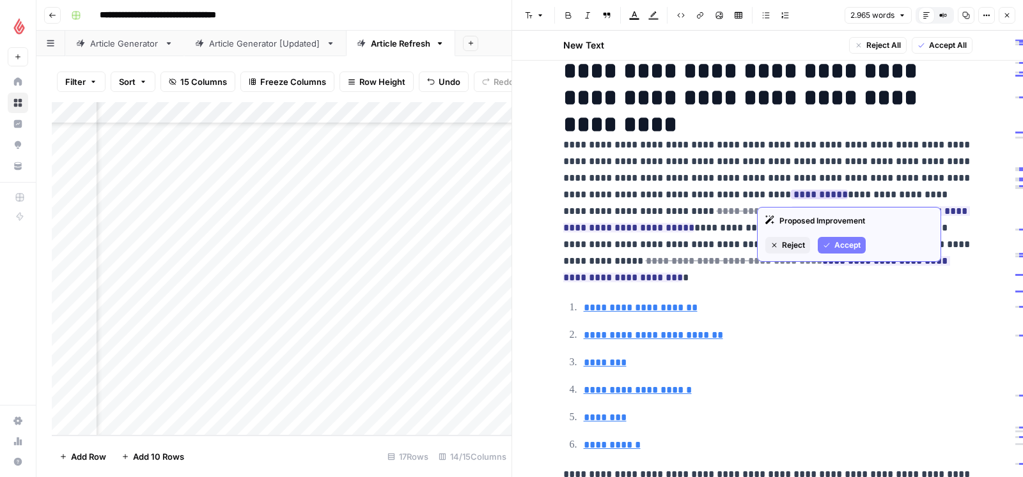
click at [858, 243] on span "Accept" at bounding box center [847, 246] width 26 height 12
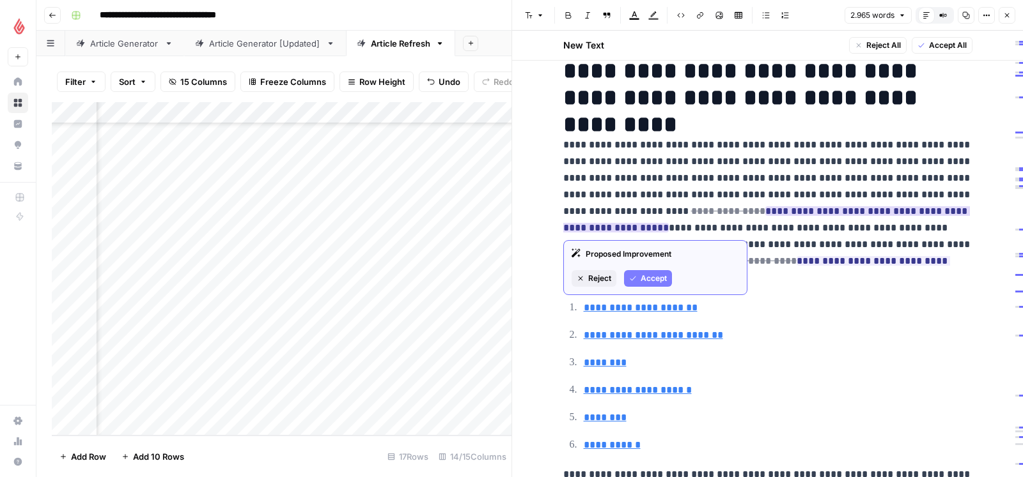
click at [657, 278] on span "Accept" at bounding box center [653, 279] width 26 height 12
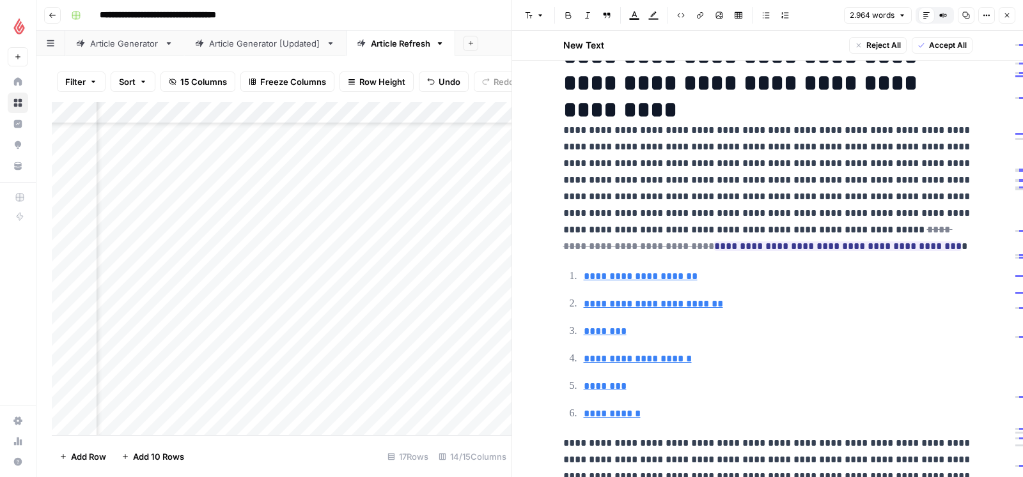
scroll to position [45, 0]
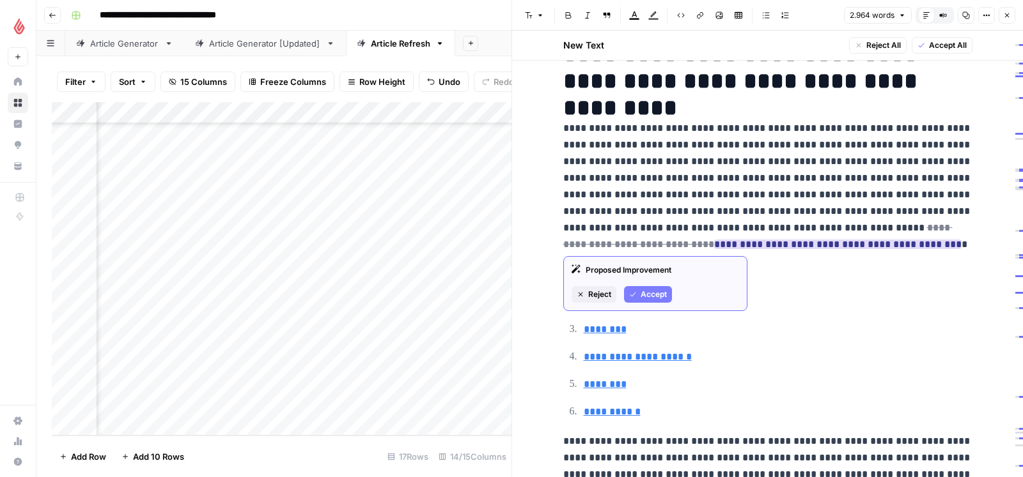
click at [652, 292] on span "Accept" at bounding box center [653, 295] width 26 height 12
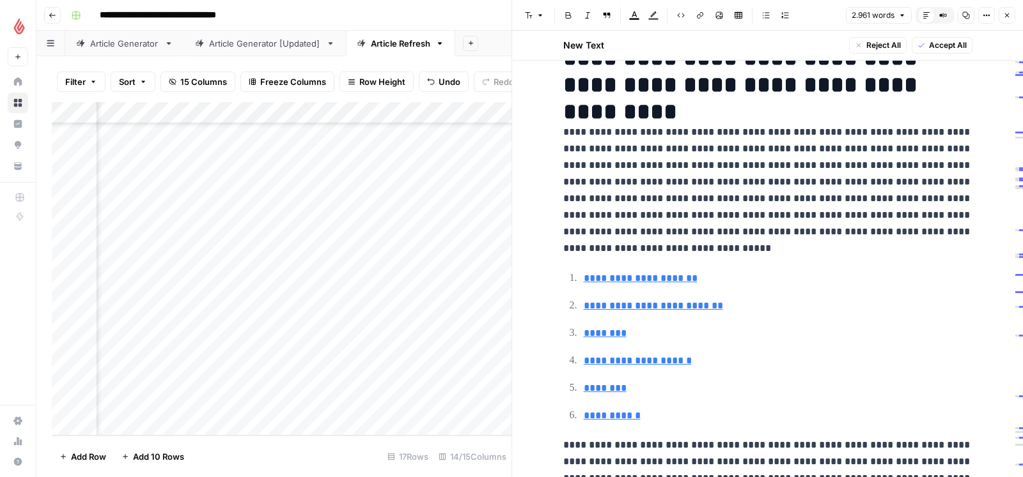
scroll to position [36, 0]
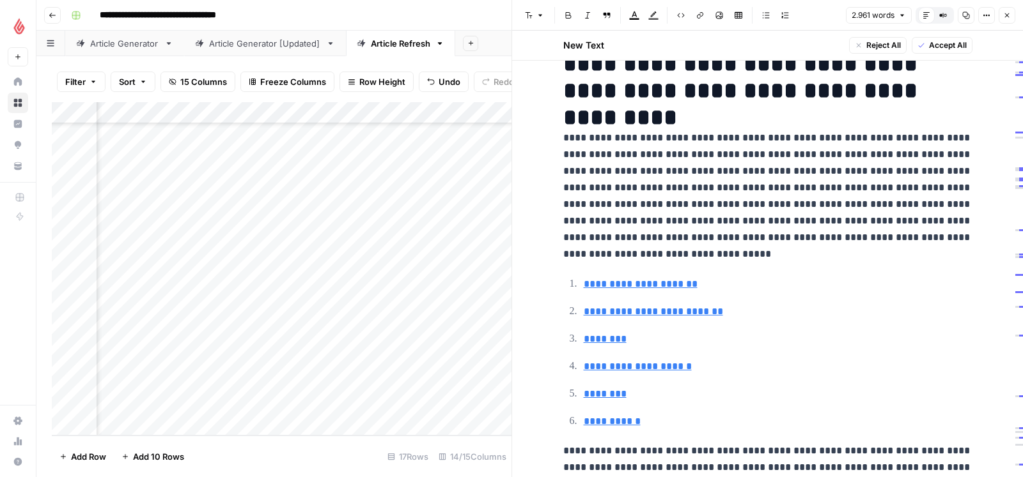
click at [668, 223] on p "**********" at bounding box center [767, 196] width 409 height 133
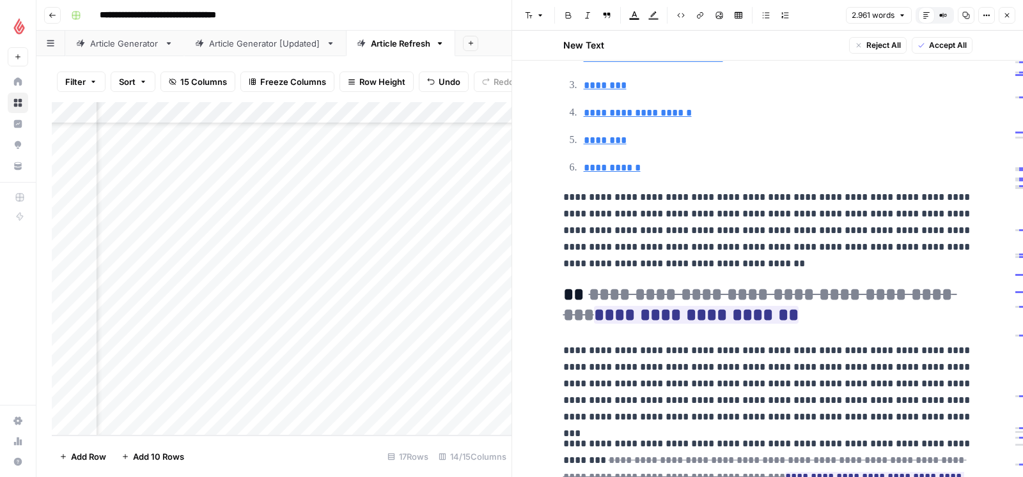
scroll to position [321, 0]
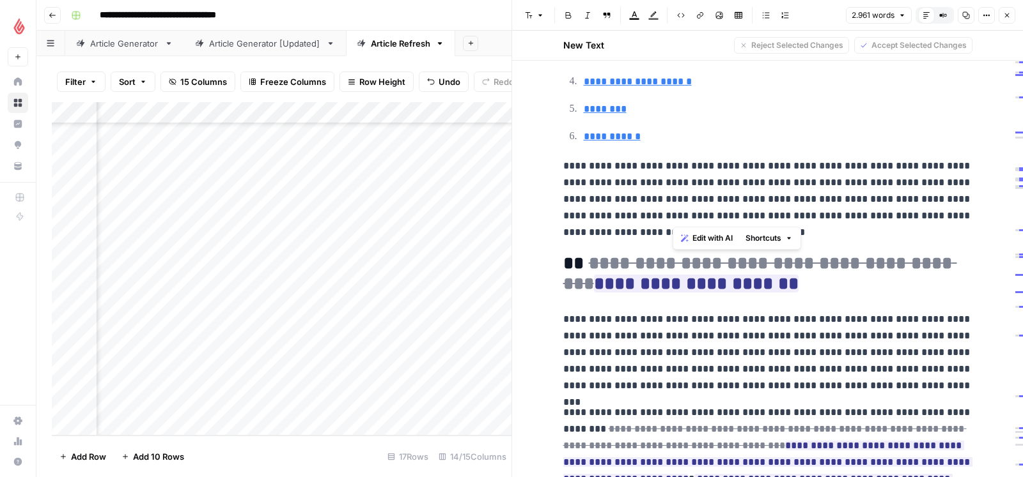
drag, startPoint x: 926, startPoint y: 167, endPoint x: 672, endPoint y: 218, distance: 258.7
click at [672, 218] on p "**********" at bounding box center [767, 199] width 409 height 83
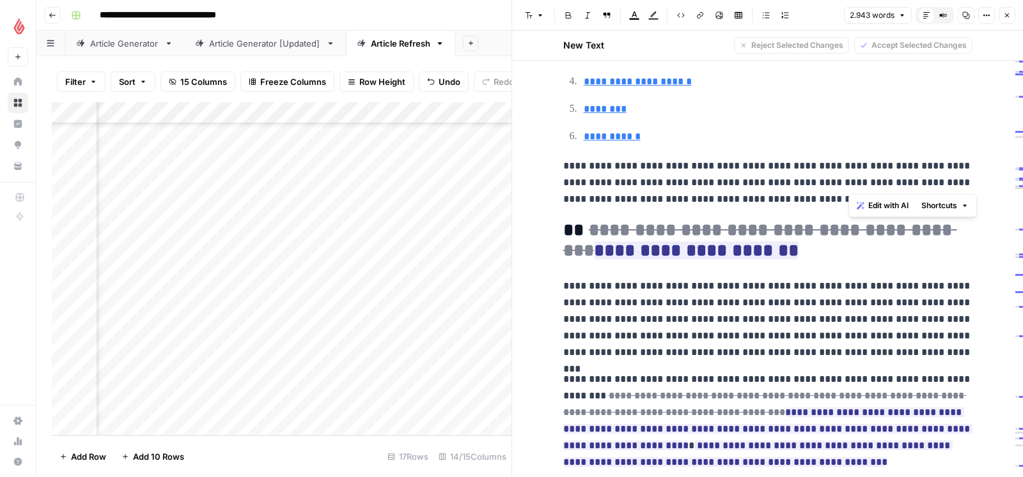
drag, startPoint x: 926, startPoint y: 164, endPoint x: 848, endPoint y: 181, distance: 79.9
click at [848, 181] on p "**********" at bounding box center [767, 183] width 409 height 50
drag, startPoint x: 925, startPoint y: 165, endPoint x: 729, endPoint y: 185, distance: 197.9
click at [729, 185] on p "**********" at bounding box center [767, 183] width 409 height 50
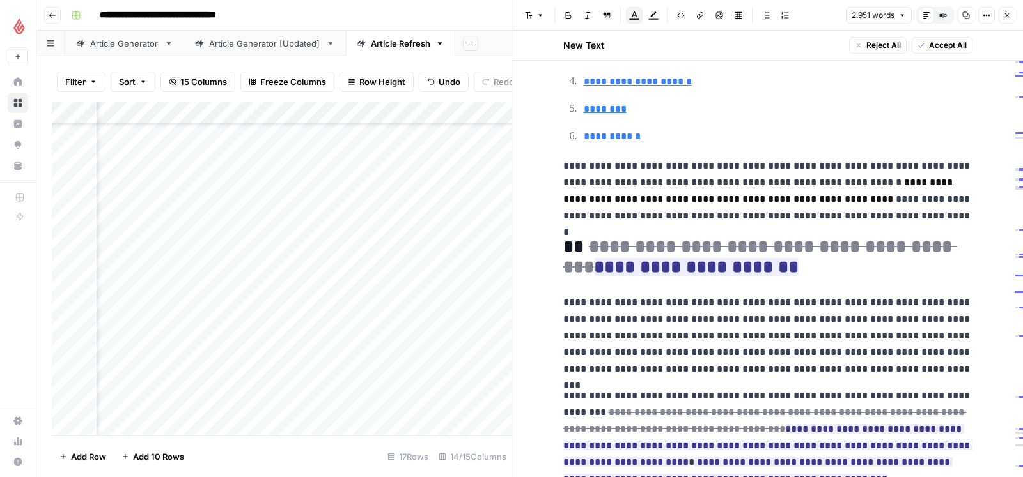
click at [876, 178] on span "**********" at bounding box center [759, 191] width 392 height 26
click at [867, 198] on p "**********" at bounding box center [767, 191] width 409 height 66
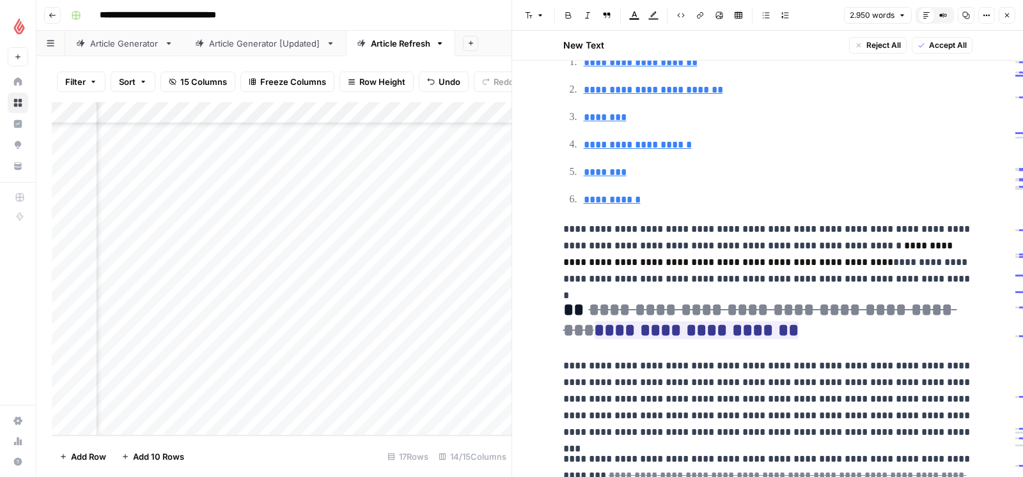
scroll to position [260, 0]
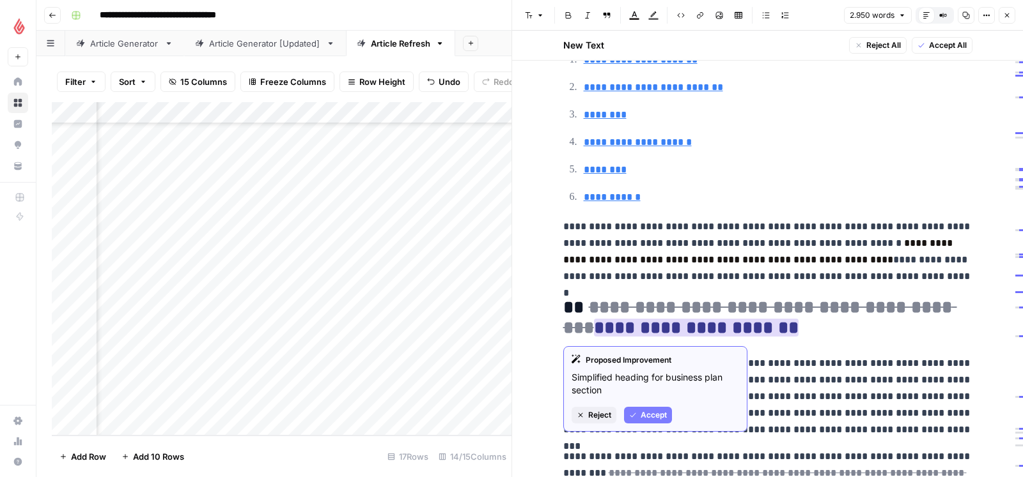
click at [645, 415] on span "Accept" at bounding box center [653, 416] width 26 height 12
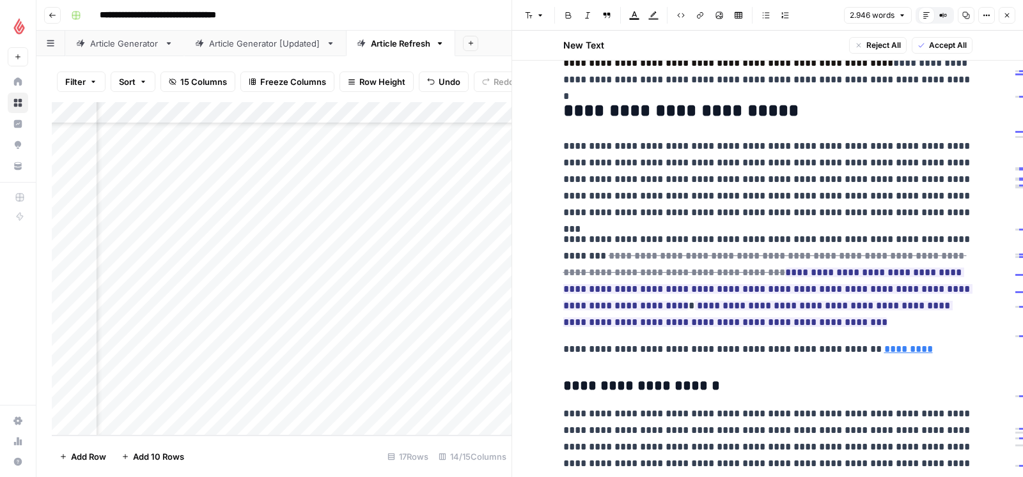
scroll to position [473, 0]
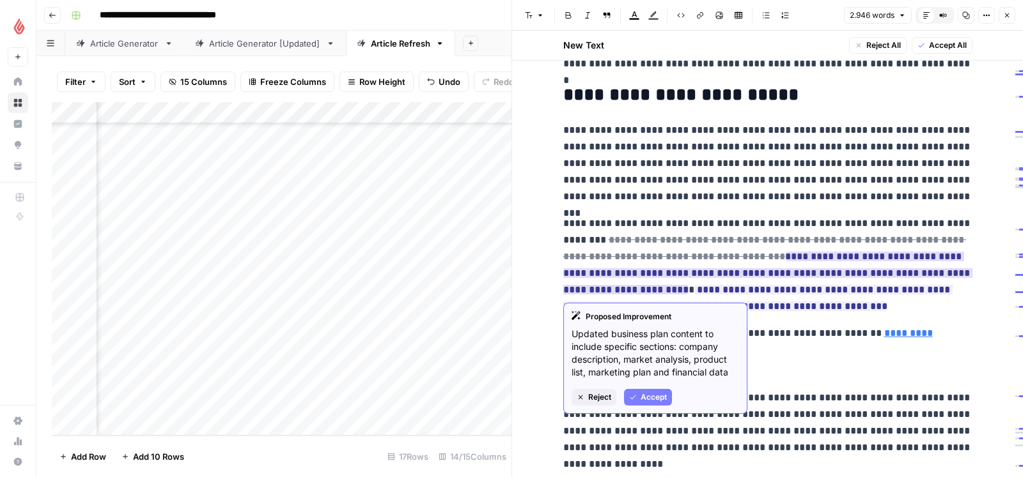
click at [638, 401] on button "Accept" at bounding box center [648, 397] width 48 height 17
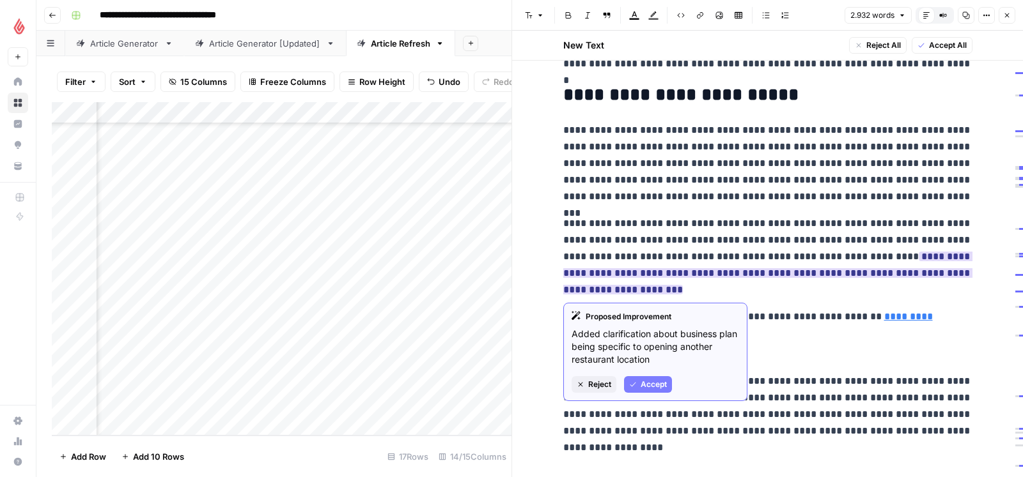
click at [601, 386] on span "Reject" at bounding box center [599, 385] width 23 height 12
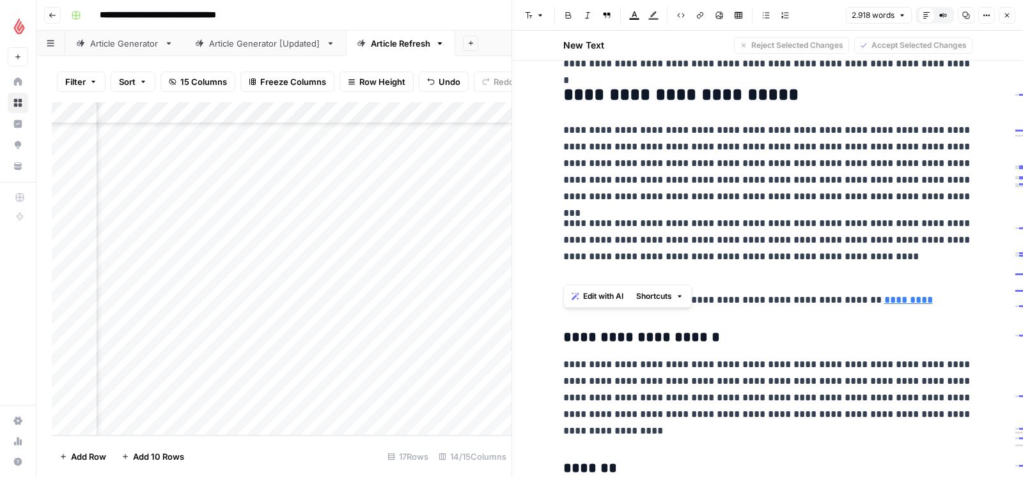
drag, startPoint x: 562, startPoint y: 127, endPoint x: 626, endPoint y: 271, distance: 157.4
click at [612, 293] on span "Edit with AI" at bounding box center [603, 297] width 40 height 12
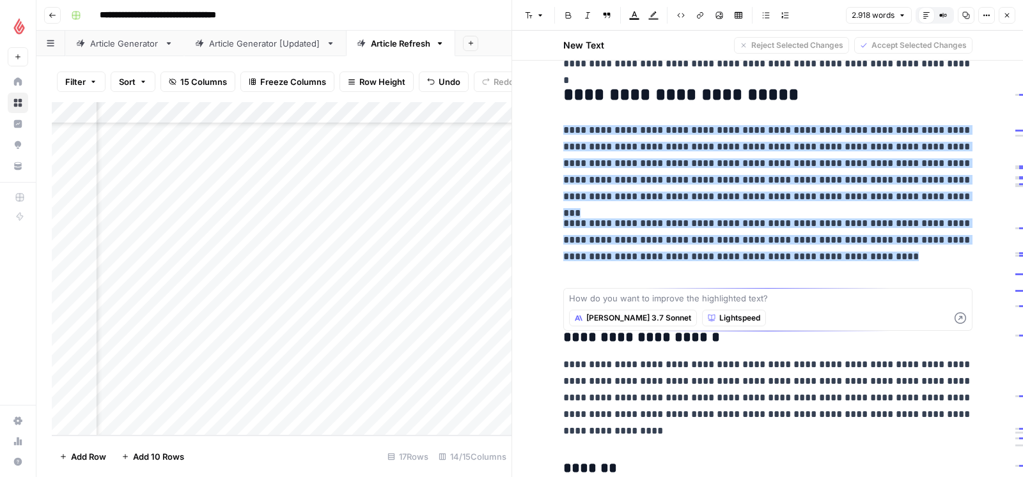
type textarea "Betreiben Sie problemlos mehrere Standorte oder Ihr Franchise-Unternehmen."
paste textarea "bitte für ein unternehmen, das ein weiteres restaurant eröffnet, umformulieren.…"
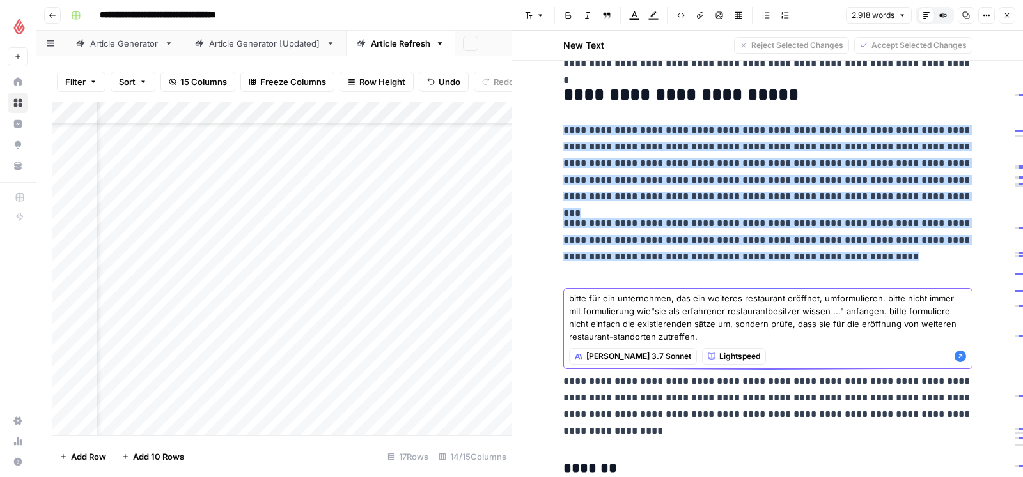
type textarea "bitte für ein unternehmen, das ein weiteres restaurant eröffnet, umformulieren.…"
click at [961, 358] on icon "button" at bounding box center [960, 357] width 12 height 12
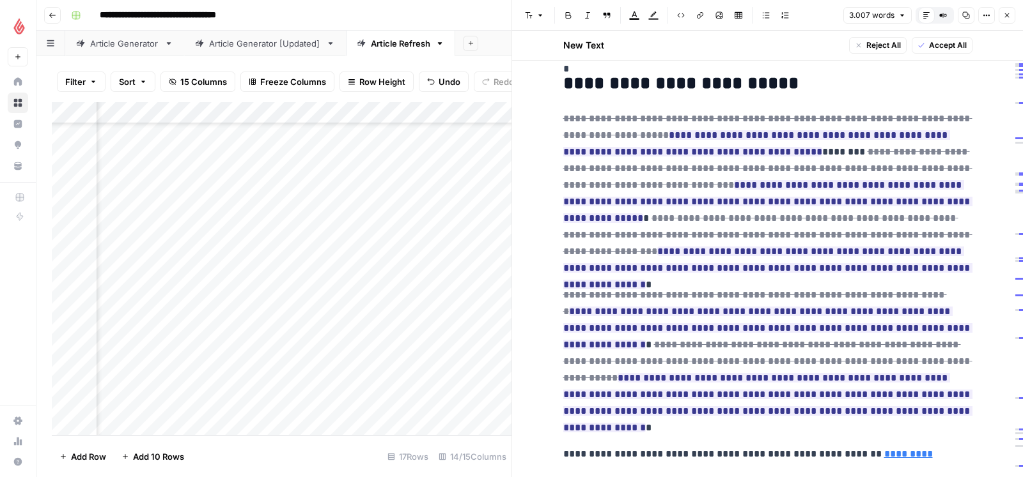
scroll to position [486, 0]
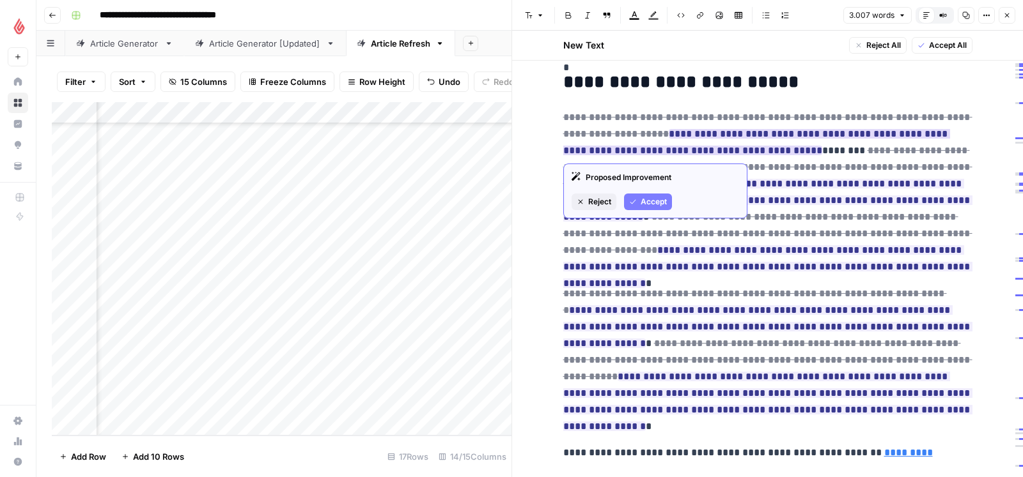
click at [640, 197] on span "Accept" at bounding box center [653, 202] width 26 height 12
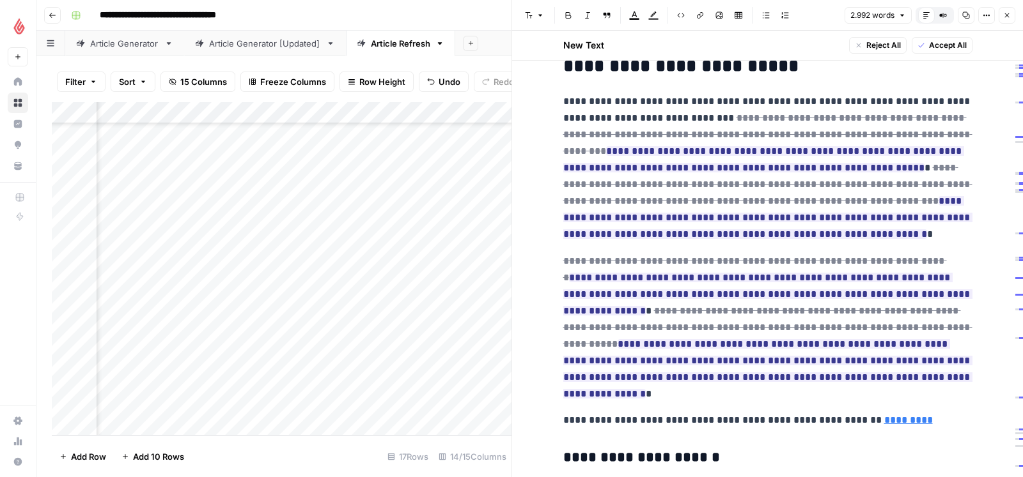
scroll to position [506, 0]
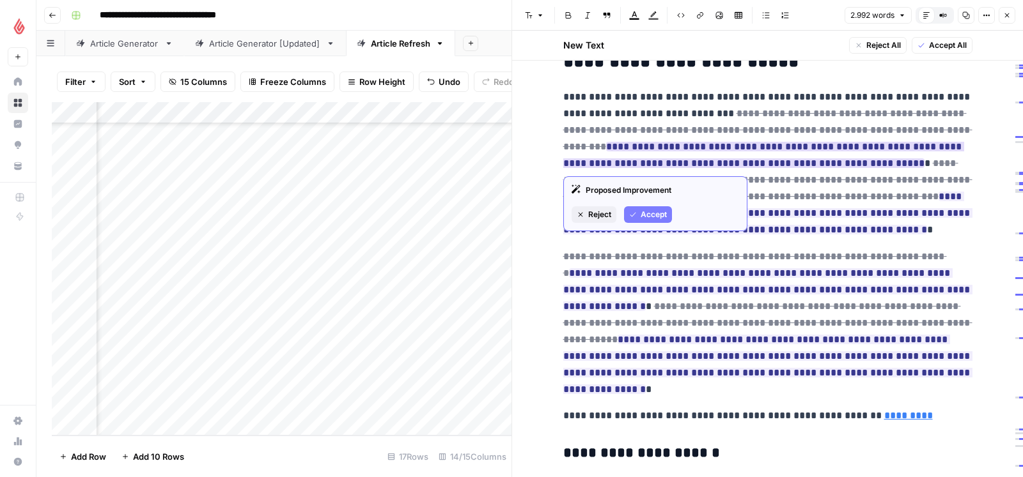
click at [651, 215] on span "Accept" at bounding box center [653, 215] width 26 height 12
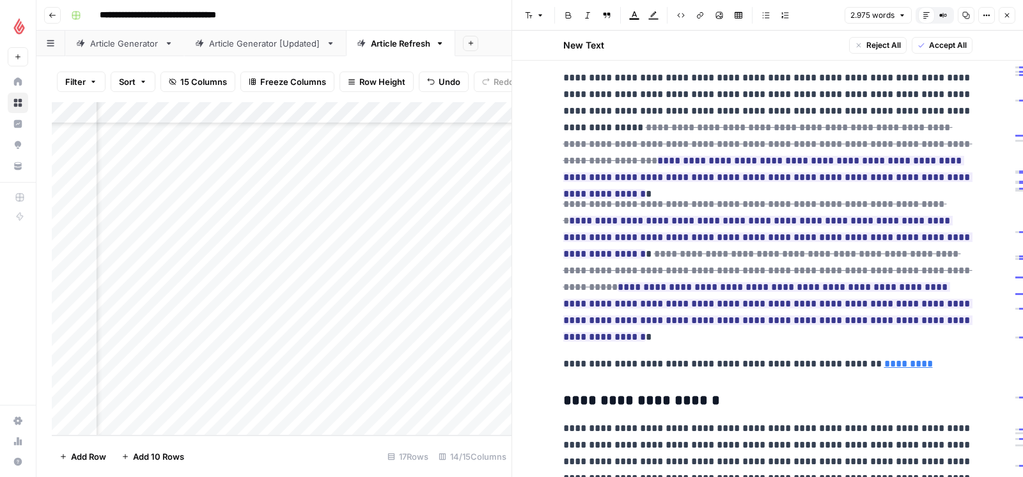
scroll to position [525, 0]
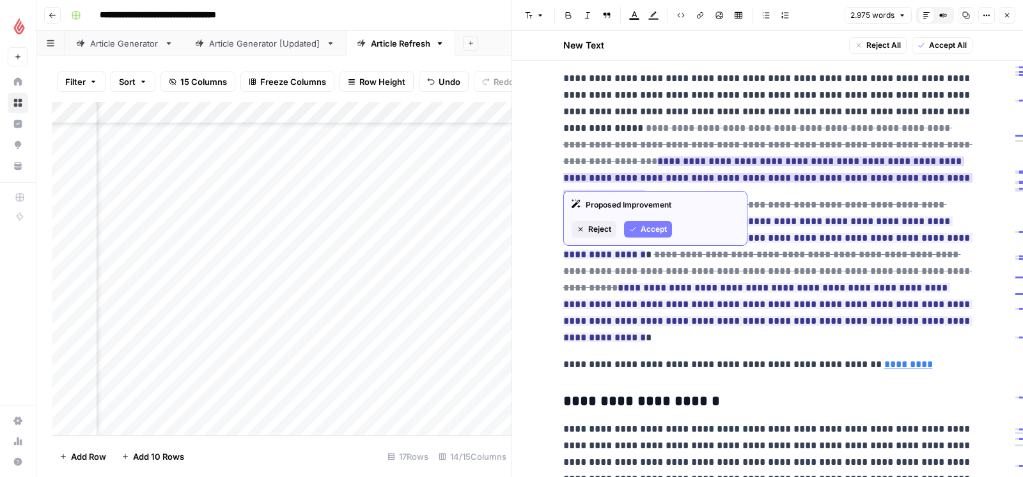
click at [602, 228] on span "Reject" at bounding box center [599, 230] width 23 height 12
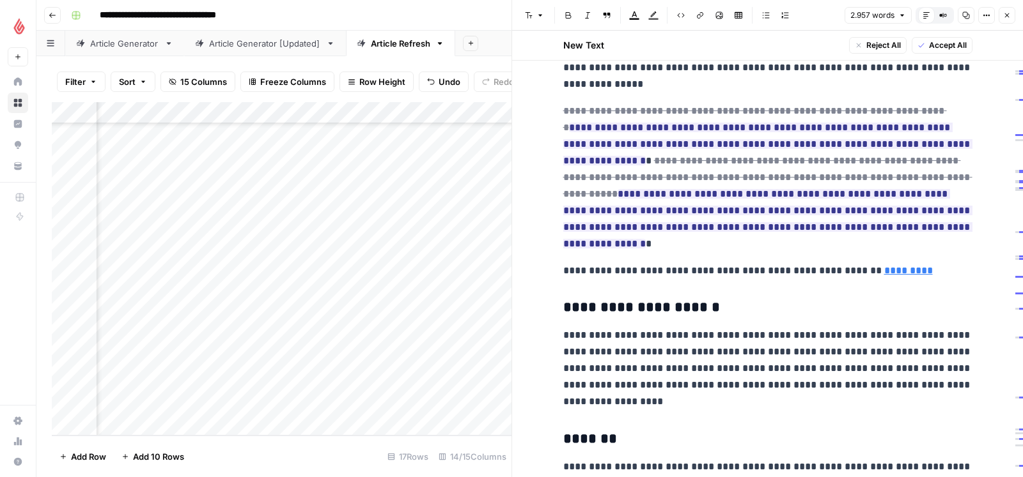
scroll to position [603, 0]
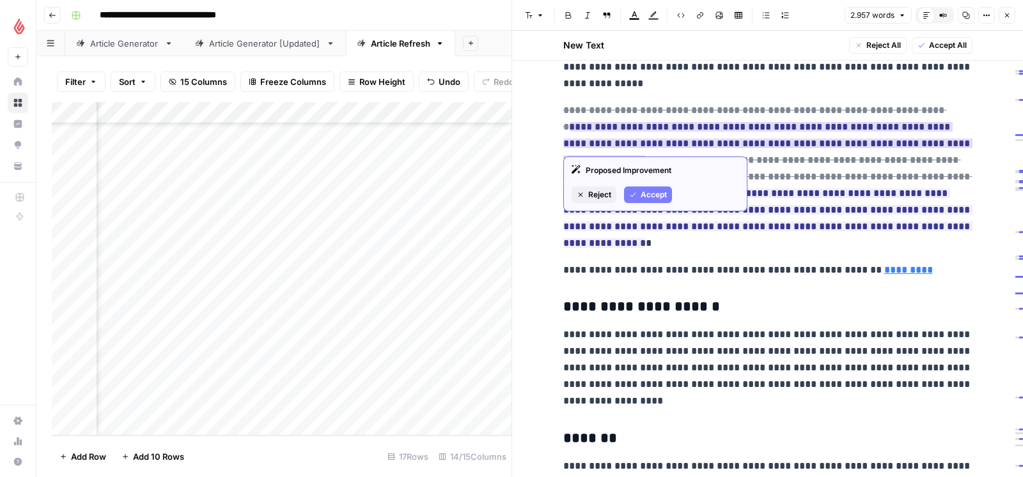
click at [656, 193] on span "Accept" at bounding box center [653, 195] width 26 height 12
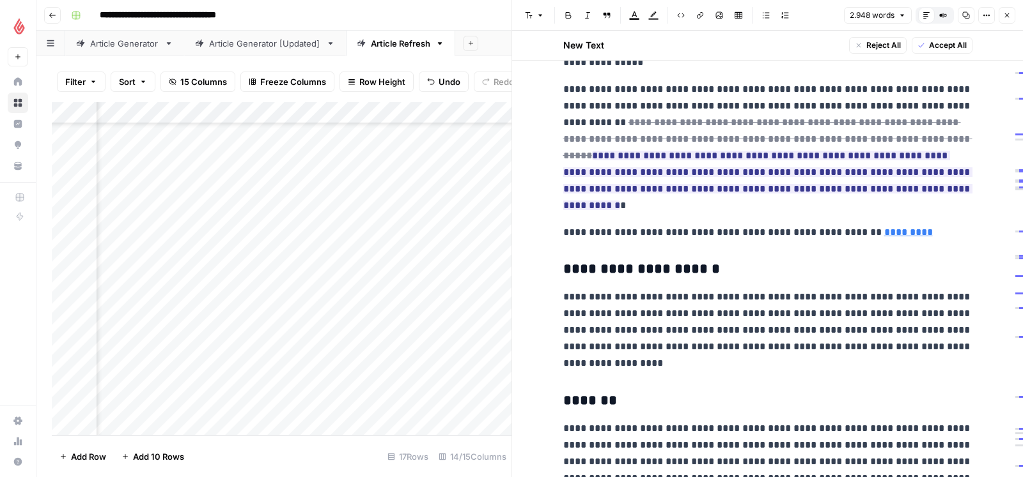
scroll to position [628, 0]
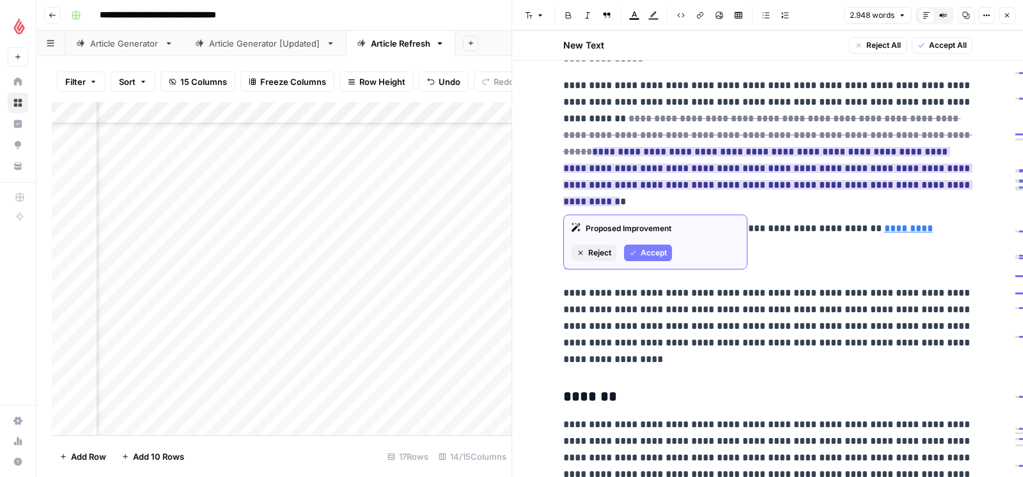
click at [640, 248] on span "Accept" at bounding box center [653, 253] width 26 height 12
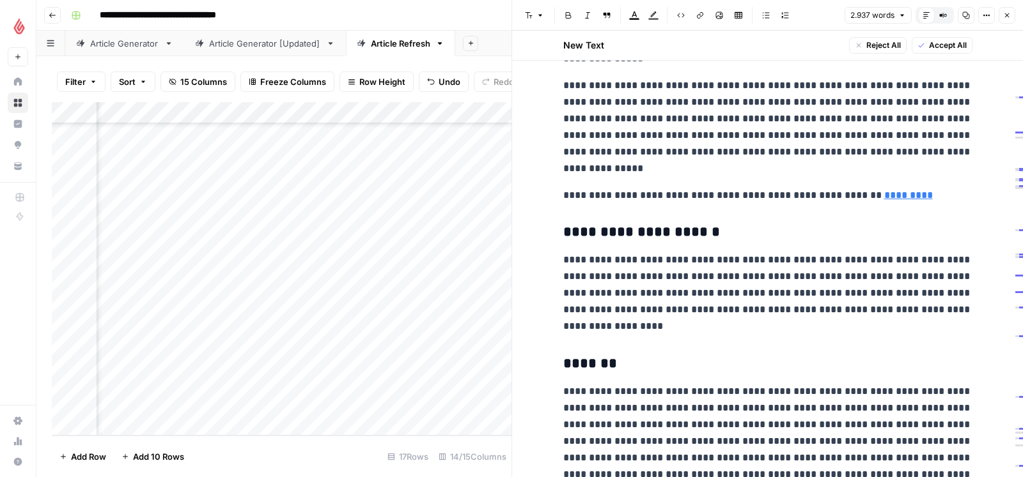
click at [733, 123] on p "**********" at bounding box center [767, 127] width 409 height 100
drag, startPoint x: 854, startPoint y: 152, endPoint x: 681, endPoint y: 170, distance: 174.1
click at [681, 170] on p "**********" at bounding box center [767, 127] width 409 height 100
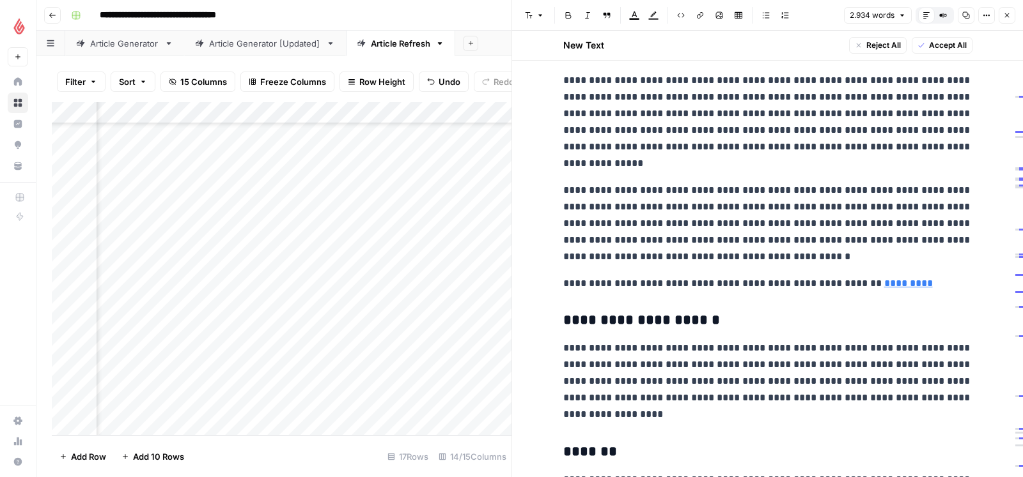
scroll to position [532, 0]
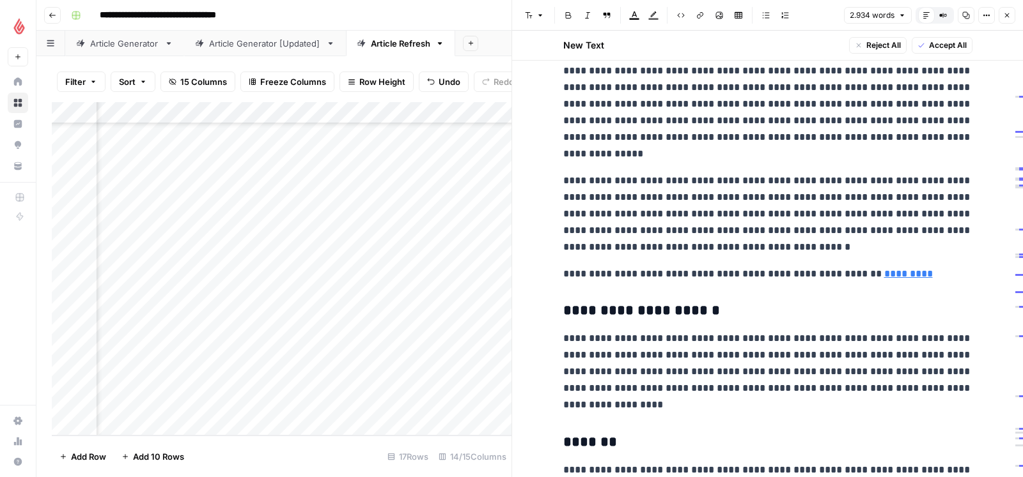
click at [886, 268] on div "https://de.wikipedia.org/wiki/Gesch%C3%A4ftsplan Open in a new tab Remove link …" at bounding box center [779, 255] width 245 height 26
click at [799, 256] on p "**********" at bounding box center [767, 214] width 409 height 83
click at [884, 277] on link "*********" at bounding box center [908, 274] width 49 height 10
click at [850, 253] on icon at bounding box center [850, 255] width 8 height 8
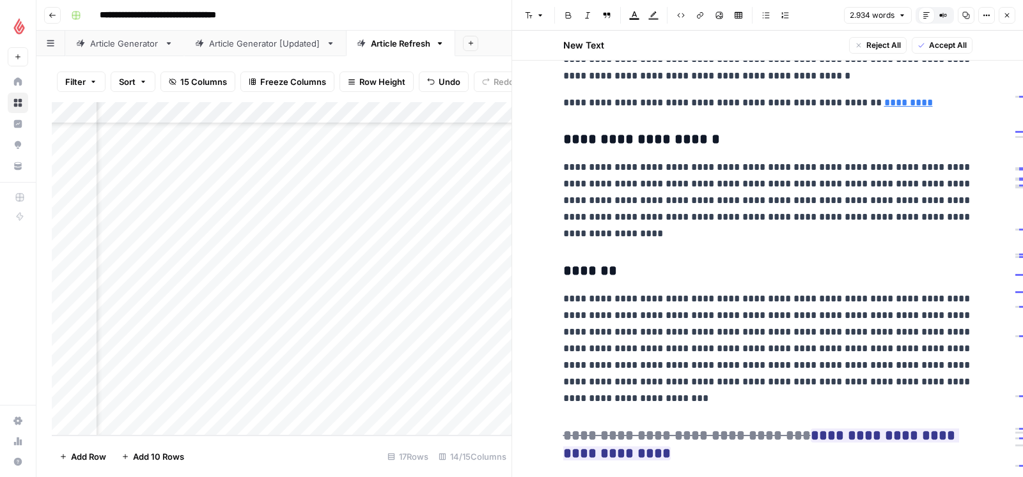
scroll to position [709, 0]
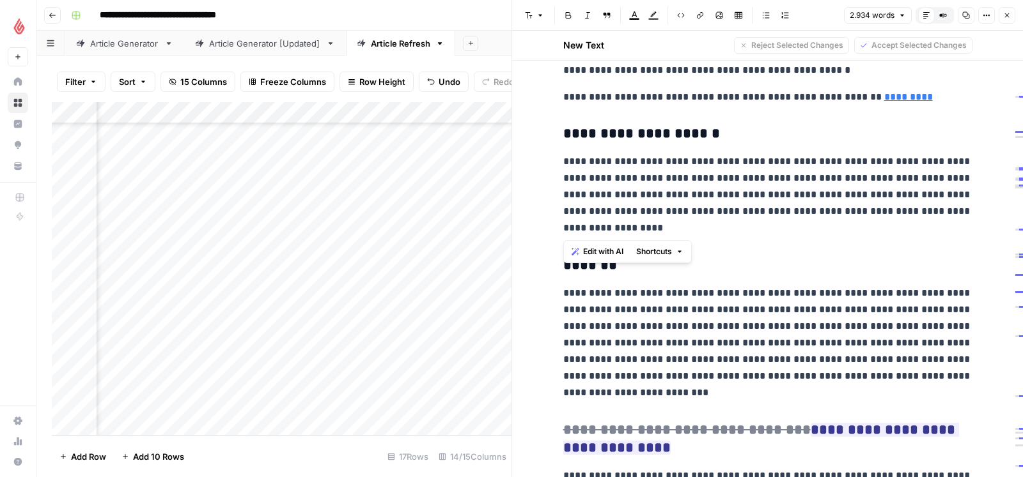
drag, startPoint x: 562, startPoint y: 132, endPoint x: 597, endPoint y: 224, distance: 98.9
click at [576, 254] on icon "button" at bounding box center [575, 252] width 8 height 8
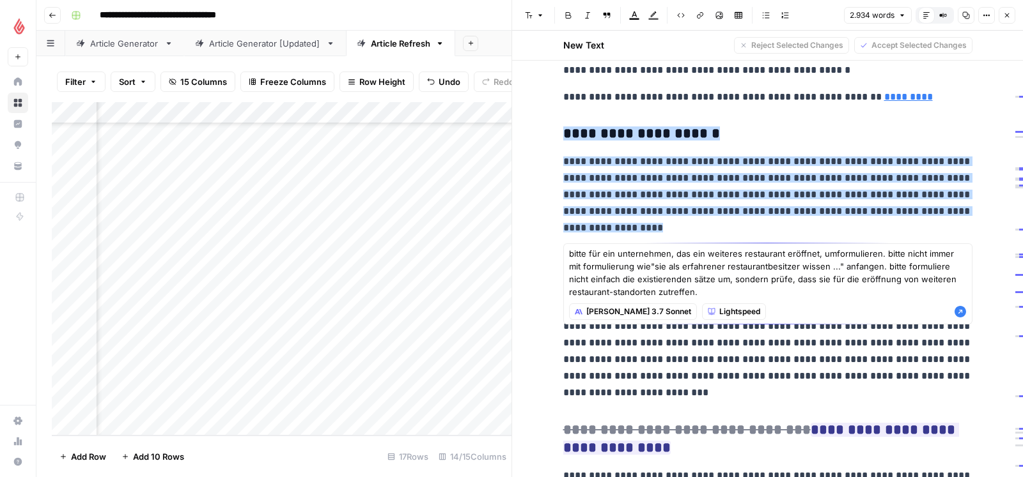
type textarea "bitte für ein unternehmen, das ein weiteres restaurant eröffnet, umformulieren.…"
click at [960, 314] on icon "button" at bounding box center [960, 312] width 12 height 12
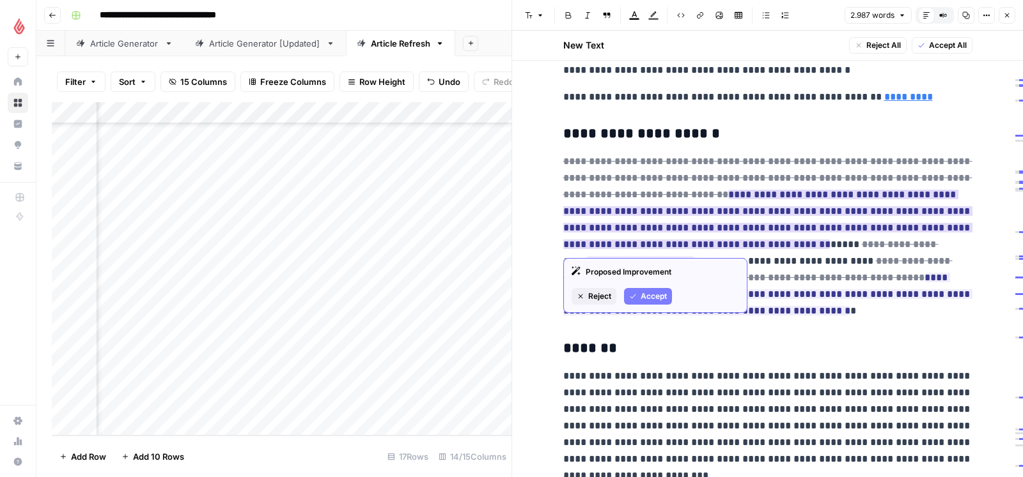
click at [642, 296] on span "Accept" at bounding box center [653, 297] width 26 height 12
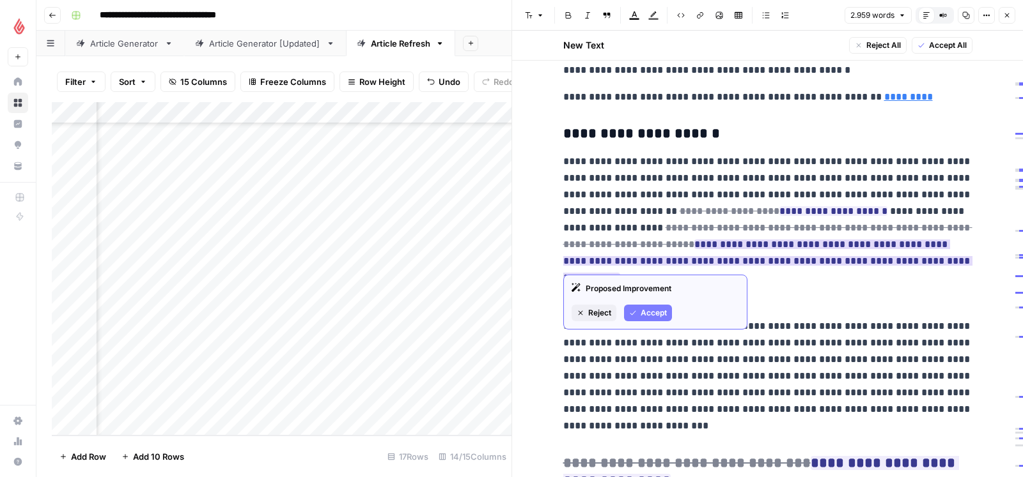
click at [647, 314] on span "Accept" at bounding box center [653, 313] width 26 height 12
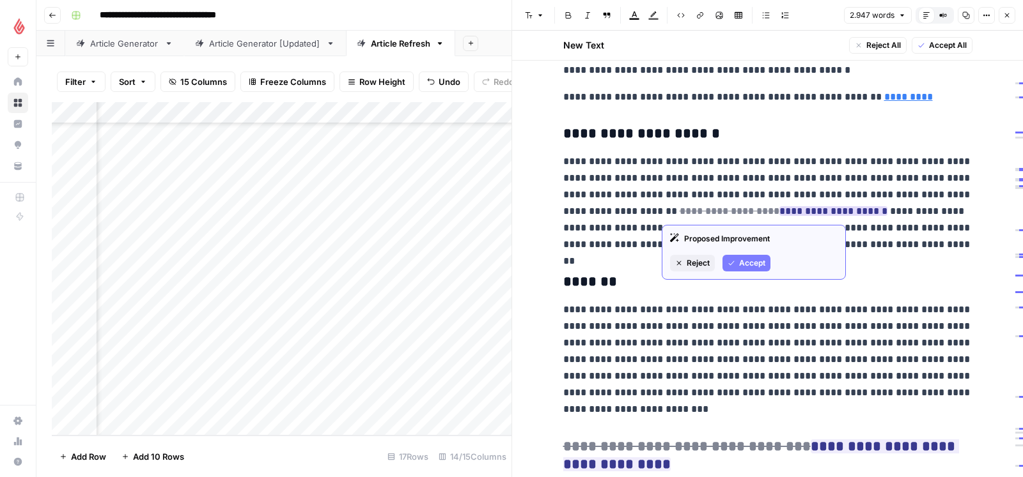
click at [741, 264] on span "Accept" at bounding box center [752, 264] width 26 height 12
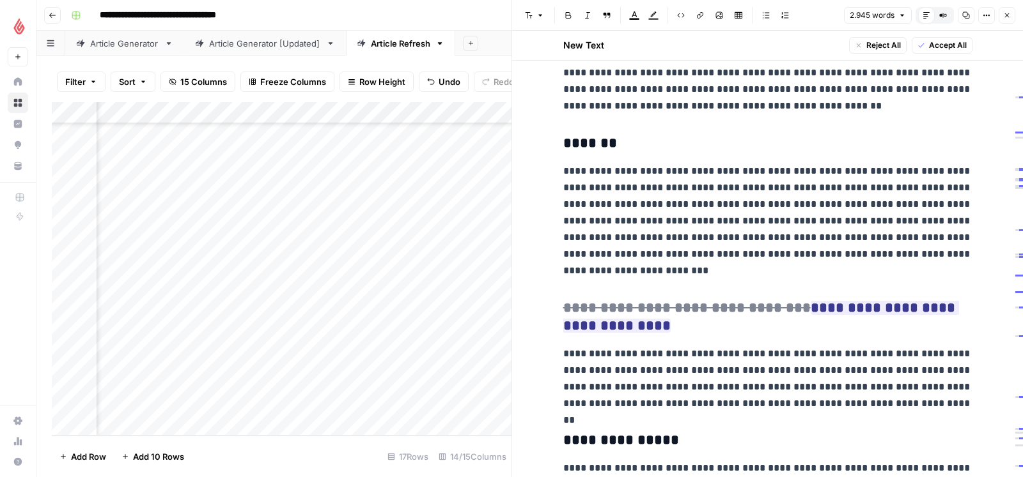
scroll to position [861, 0]
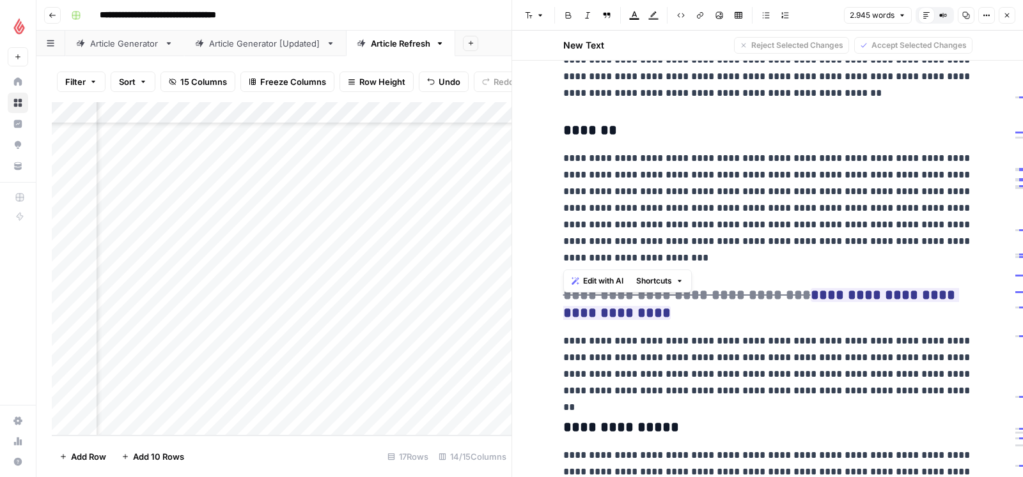
drag, startPoint x: 564, startPoint y: 130, endPoint x: 660, endPoint y: 257, distance: 159.1
click at [606, 279] on span "Edit with AI" at bounding box center [603, 281] width 40 height 12
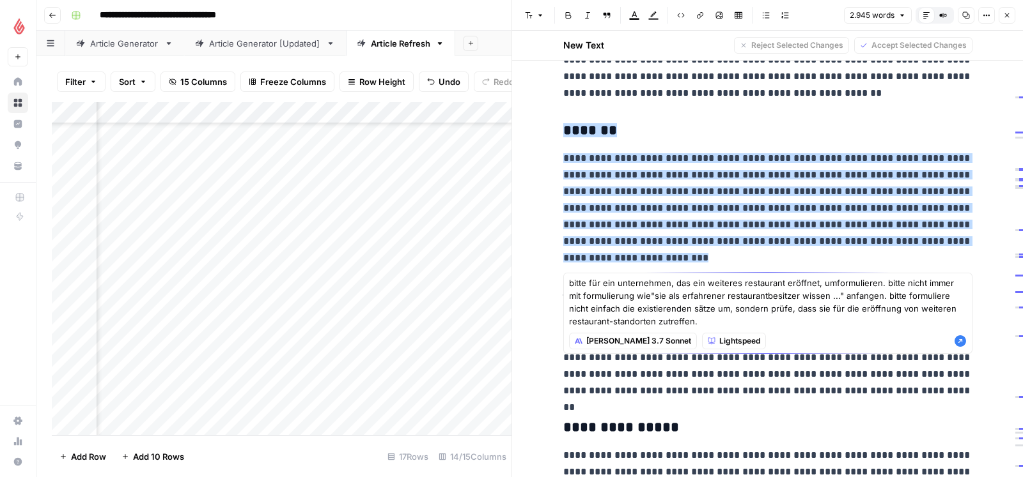
type textarea "bitte für ein unternehmen, das ein weiteres restaurant eröffnet, umformulieren.…"
click at [960, 341] on icon "button" at bounding box center [960, 341] width 13 height 13
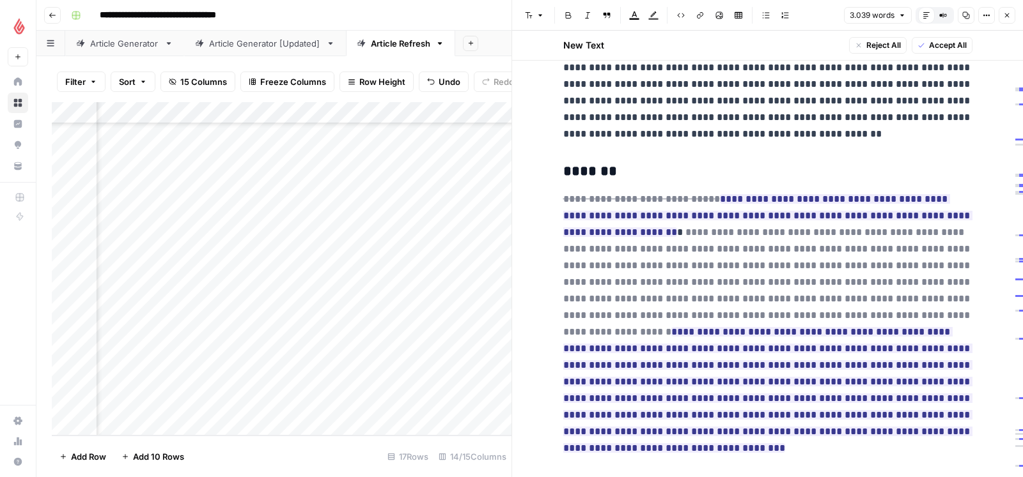
scroll to position [830, 0]
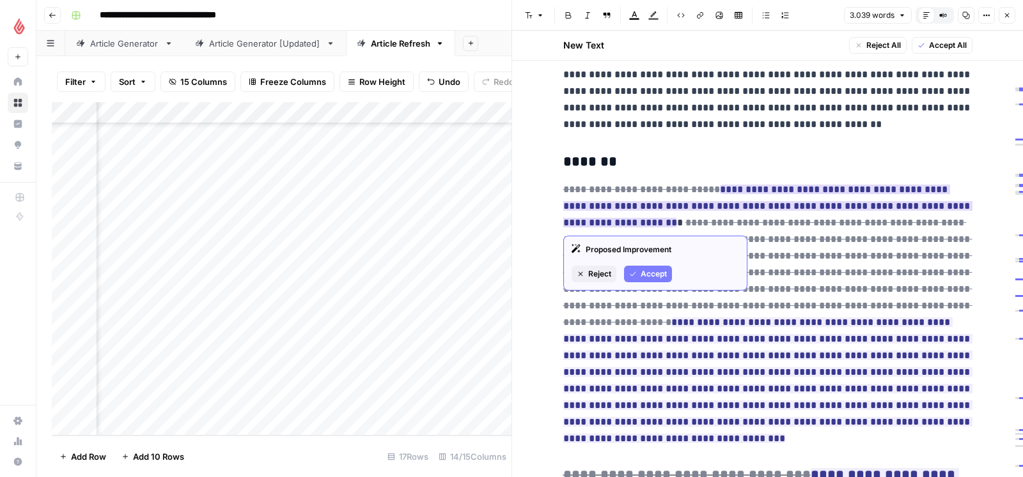
click at [646, 277] on span "Accept" at bounding box center [653, 274] width 26 height 12
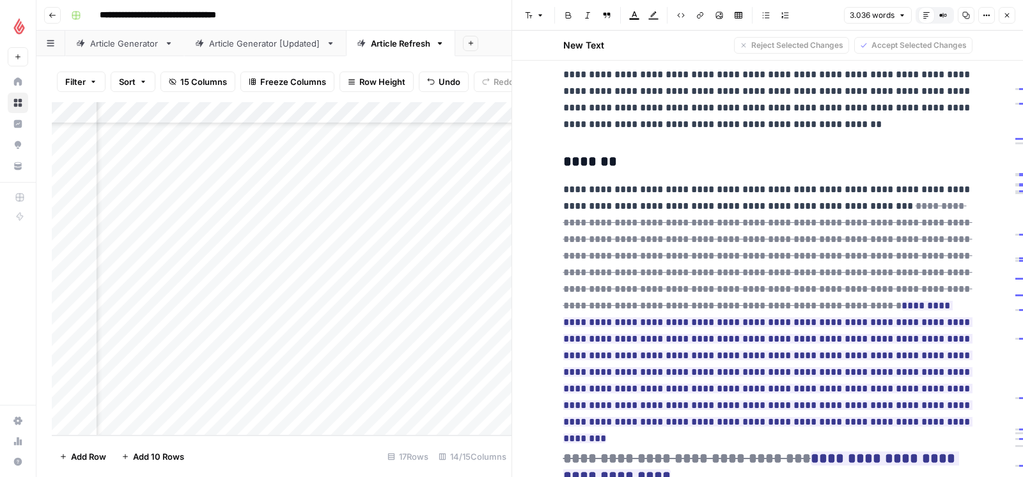
drag, startPoint x: 909, startPoint y: 191, endPoint x: 564, endPoint y: 188, distance: 345.1
click at [564, 188] on p "**********" at bounding box center [767, 305] width 409 height 249
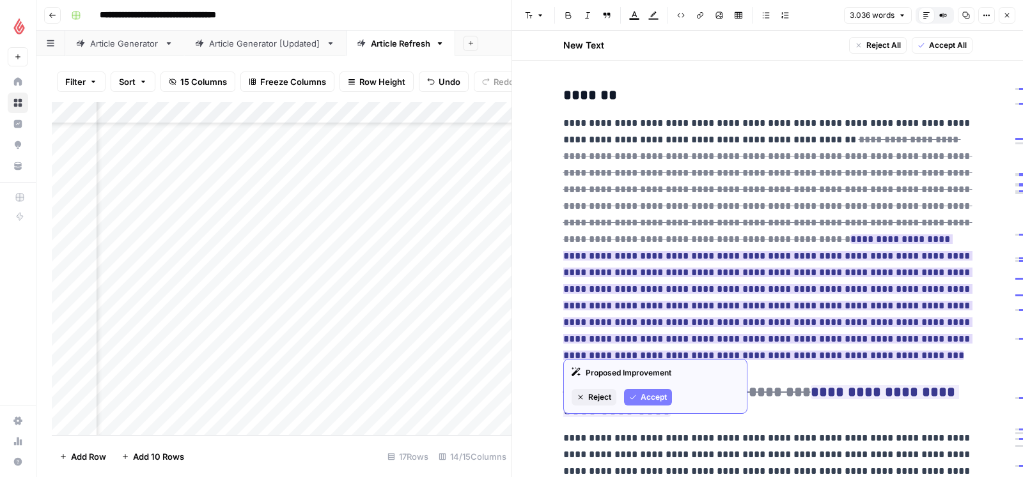
scroll to position [927, 0]
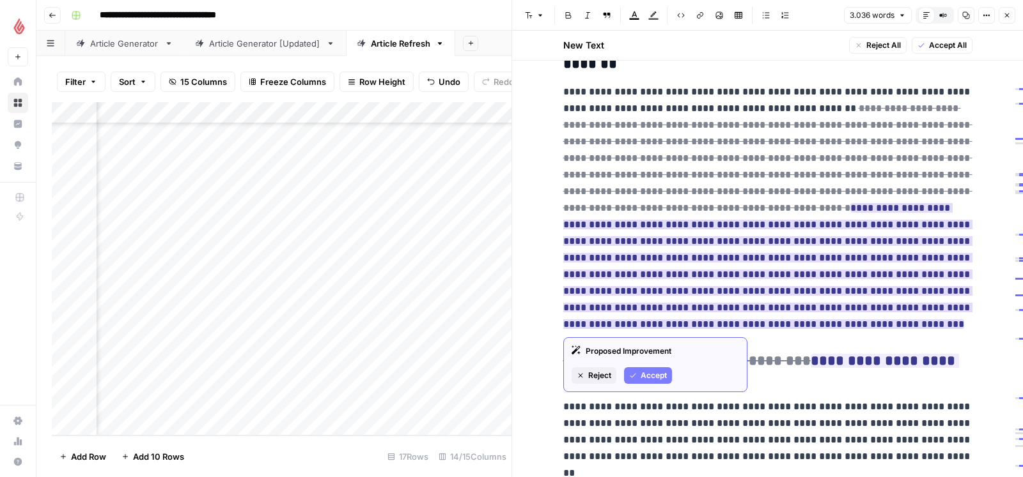
click at [650, 381] on span "Accept" at bounding box center [653, 376] width 26 height 12
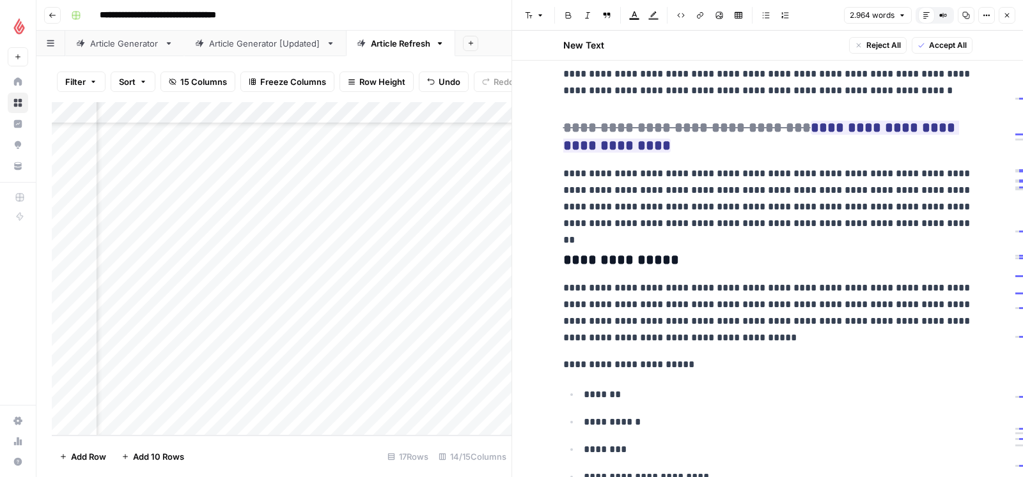
scroll to position [1062, 0]
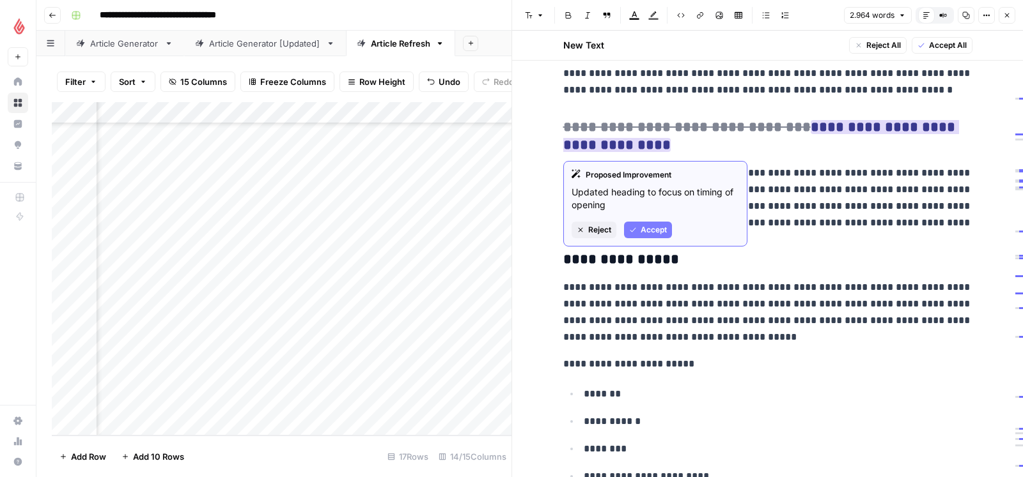
click at [649, 228] on span "Accept" at bounding box center [653, 230] width 26 height 12
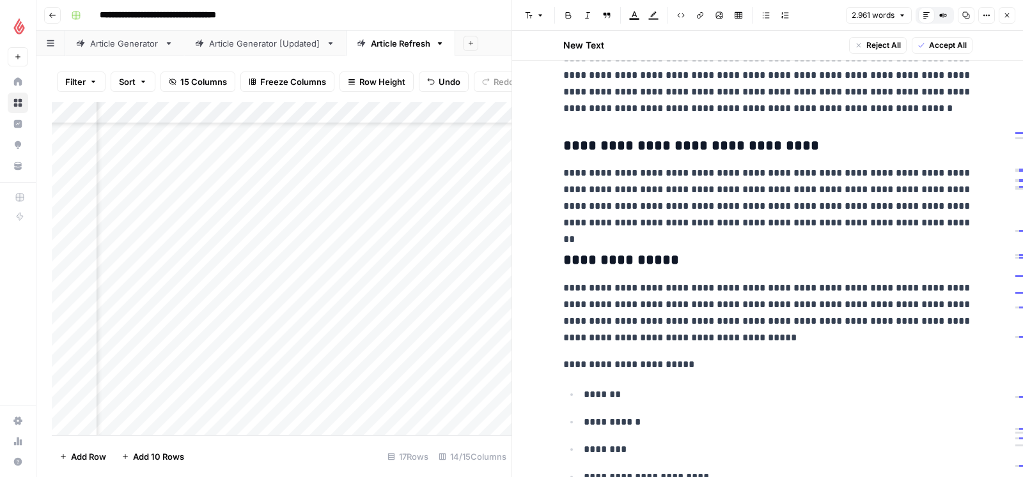
scroll to position [1024, 0]
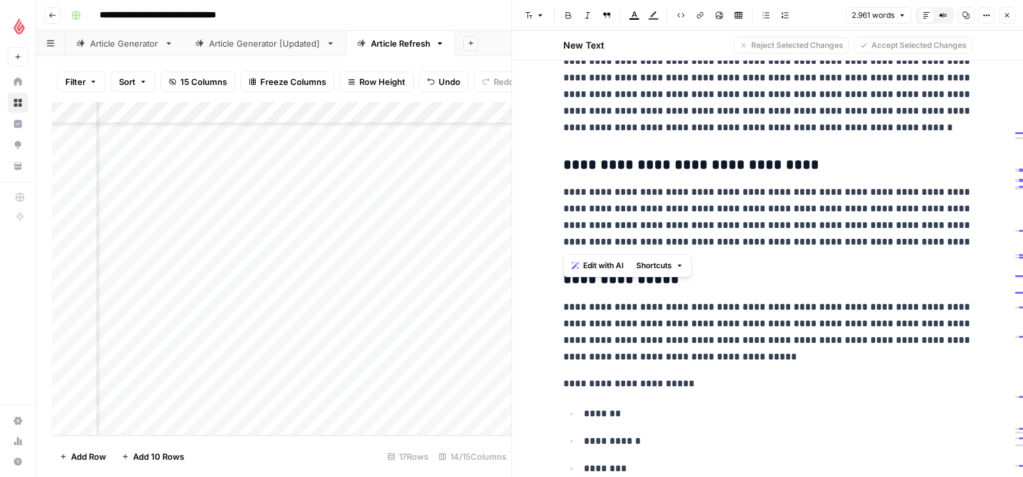
drag, startPoint x: 562, startPoint y: 192, endPoint x: 936, endPoint y: 240, distance: 376.2
click at [936, 240] on p "**********" at bounding box center [767, 217] width 409 height 66
click at [598, 265] on span "Edit with AI" at bounding box center [603, 266] width 40 height 12
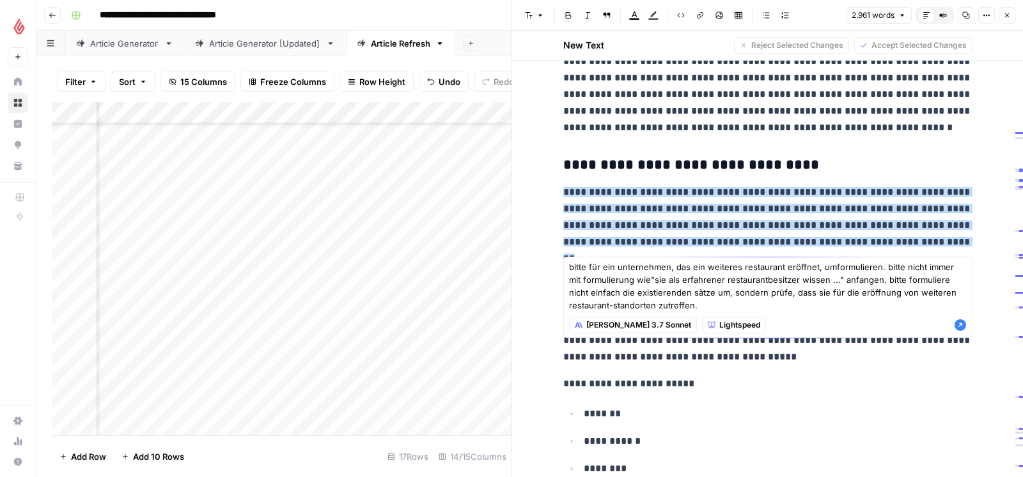
type textarea "bitte für ein unternehmen, das ein weiteres restaurant eröffnet, umformulieren.…"
click at [964, 322] on icon "button" at bounding box center [960, 325] width 13 height 13
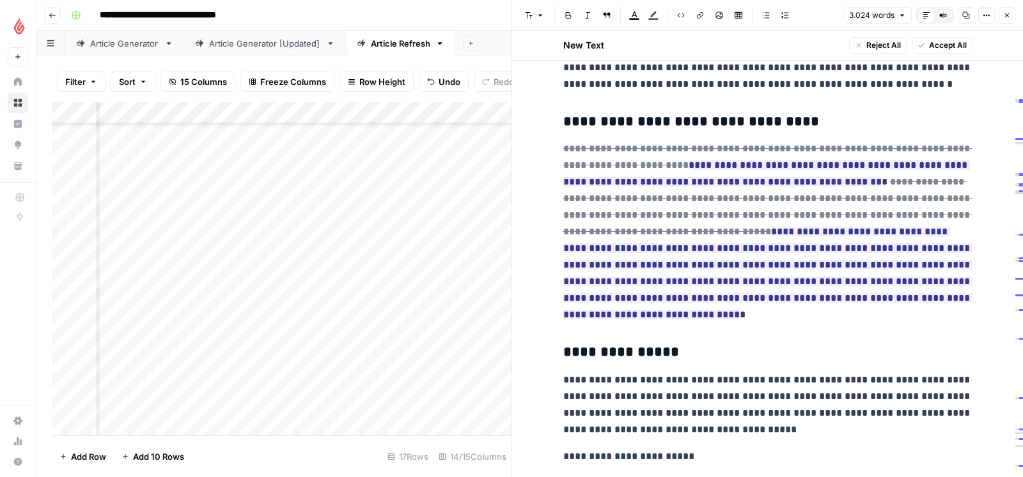
scroll to position [1069, 0]
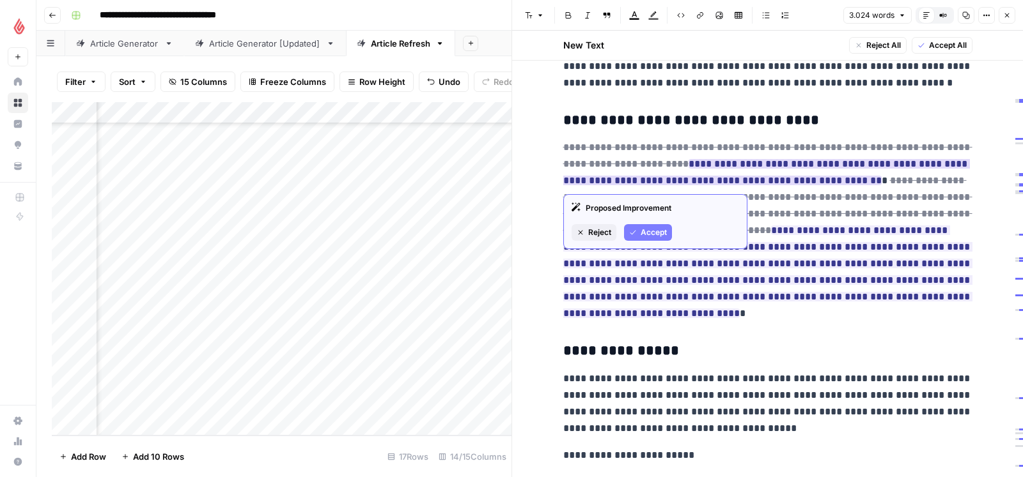
click at [658, 236] on span "Accept" at bounding box center [653, 233] width 26 height 12
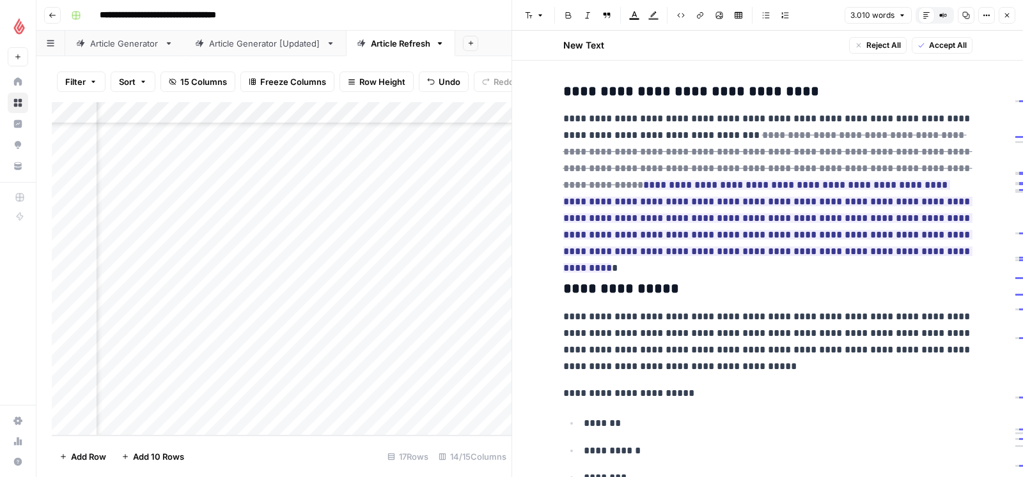
scroll to position [1102, 0]
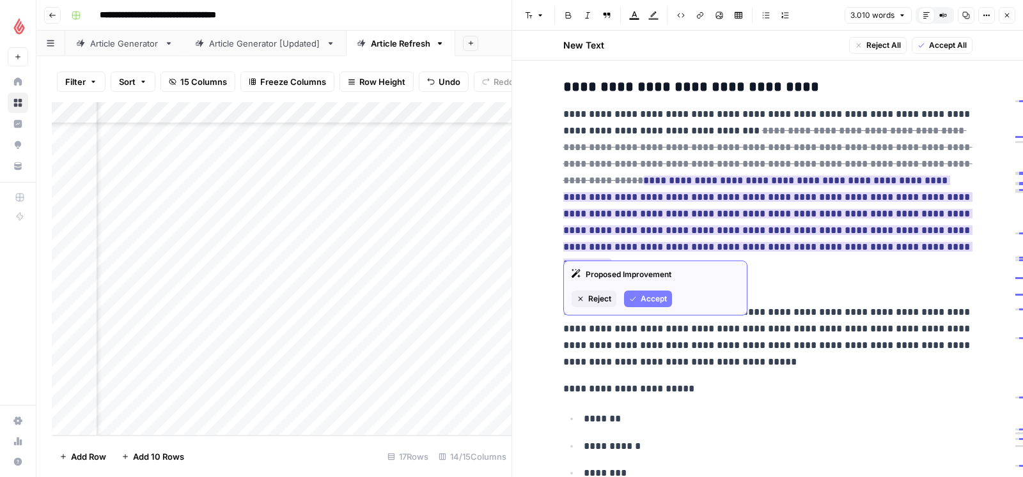
click at [649, 297] on span "Accept" at bounding box center [653, 299] width 26 height 12
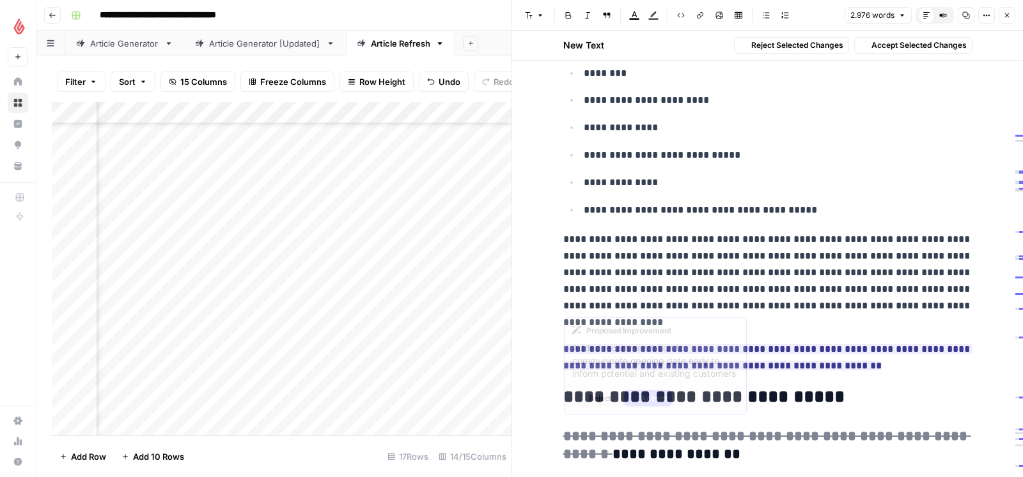
scroll to position [1486, 0]
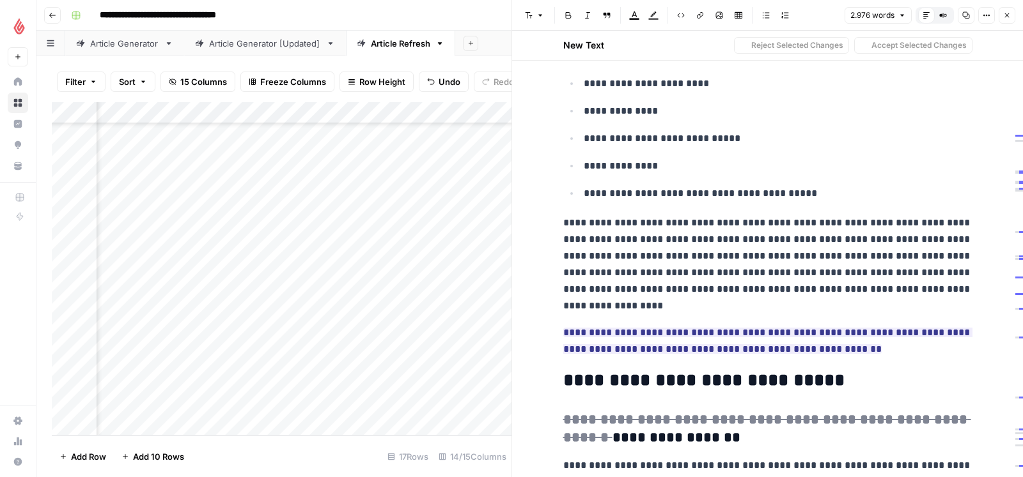
drag, startPoint x: 562, startPoint y: 90, endPoint x: 665, endPoint y: 324, distance: 255.5
click at [764, 271] on p "**********" at bounding box center [767, 265] width 409 height 100
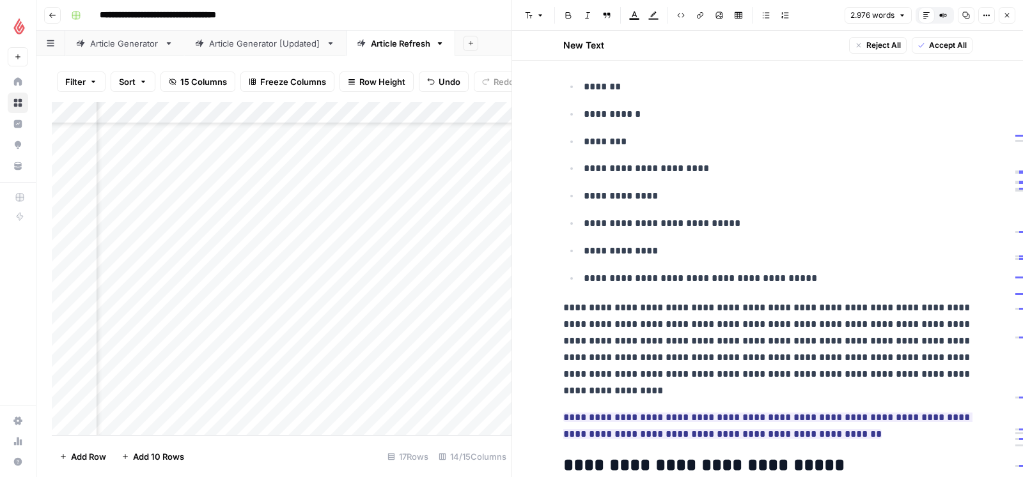
scroll to position [1475, 0]
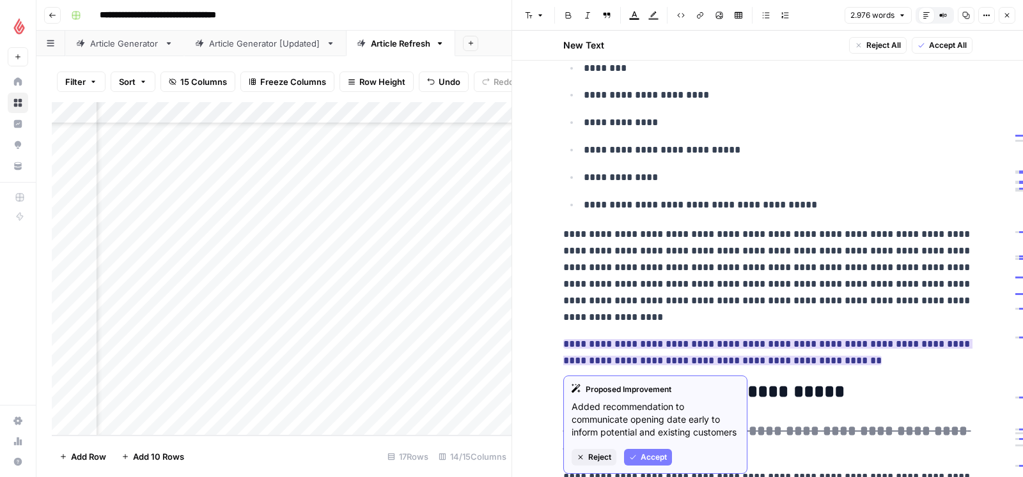
click at [636, 455] on icon "button" at bounding box center [633, 458] width 8 height 8
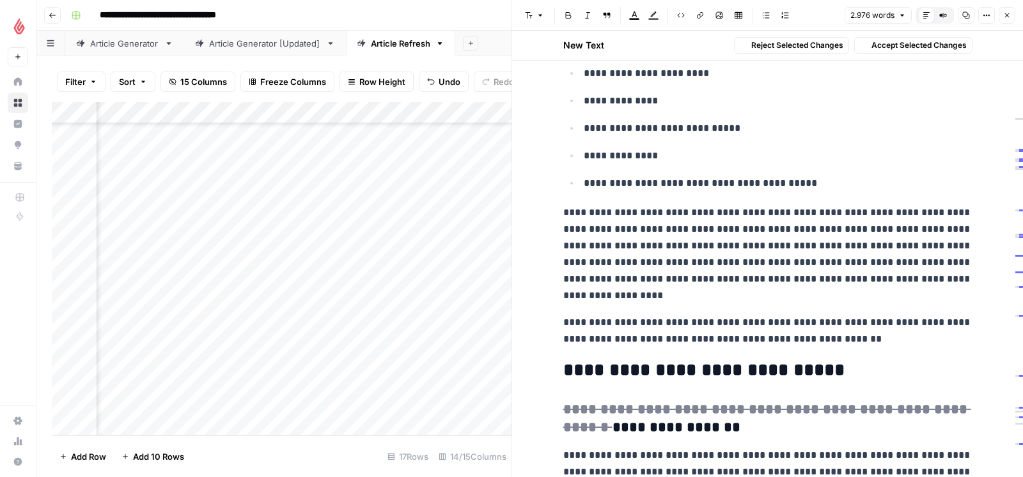
scroll to position [1511, 0]
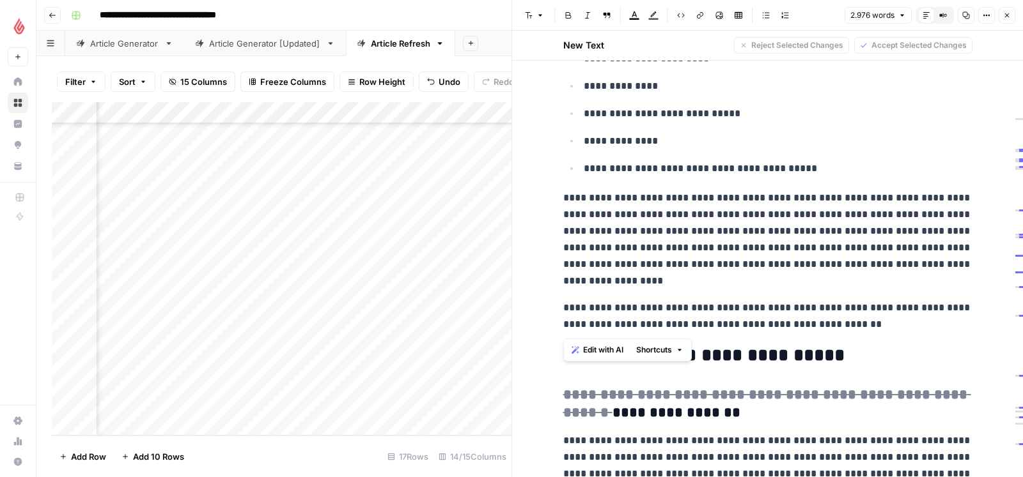
drag, startPoint x: 564, startPoint y: 246, endPoint x: 869, endPoint y: 323, distance: 314.3
click at [610, 345] on span "Edit with AI" at bounding box center [603, 350] width 40 height 12
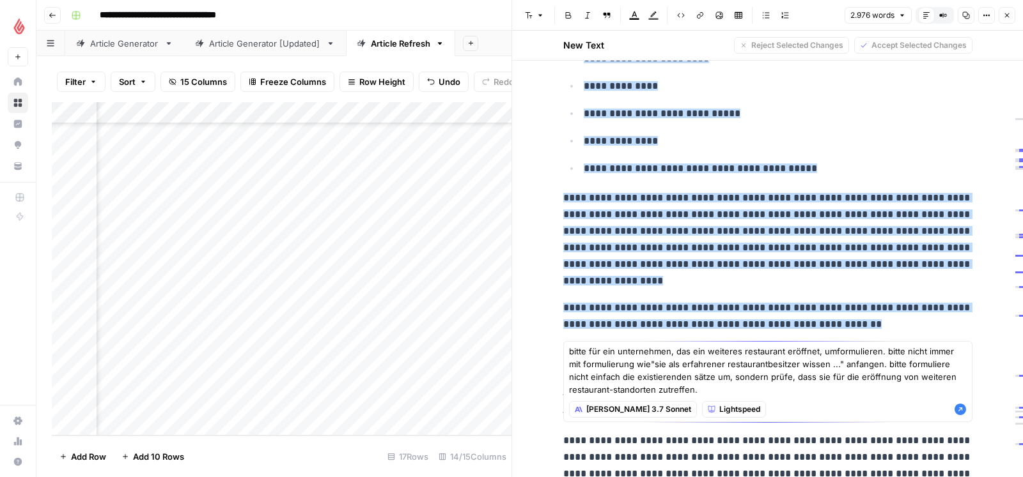
type textarea "bitte für ein unternehmen, das ein weiteres restaurant eröffnet, umformulieren.…"
click at [961, 413] on icon "button" at bounding box center [960, 410] width 12 height 12
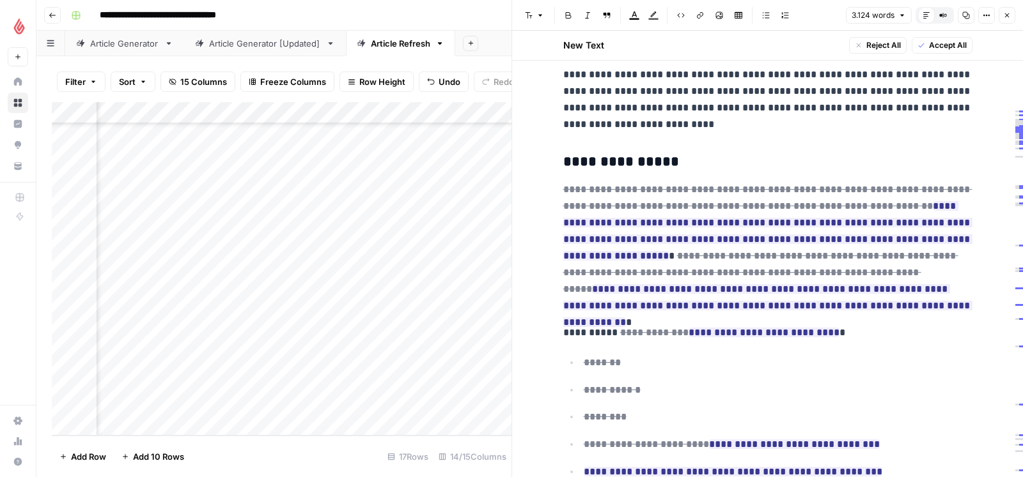
scroll to position [1189, 0]
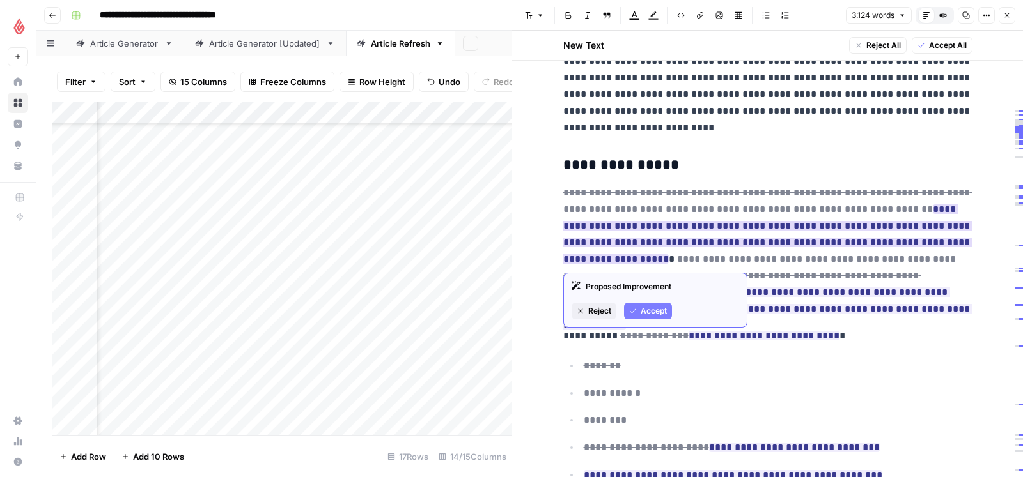
click at [649, 306] on span "Accept" at bounding box center [653, 311] width 26 height 12
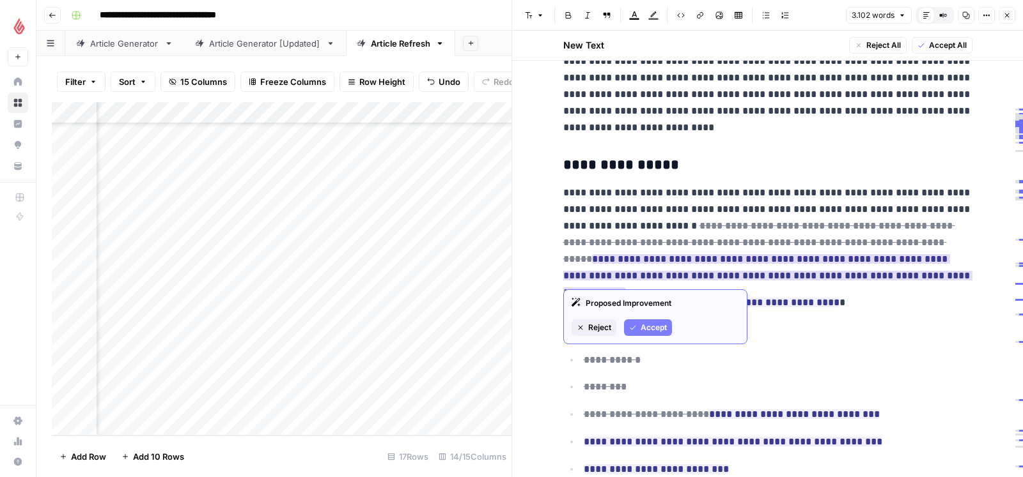
click at [638, 326] on button "Accept" at bounding box center [648, 328] width 48 height 17
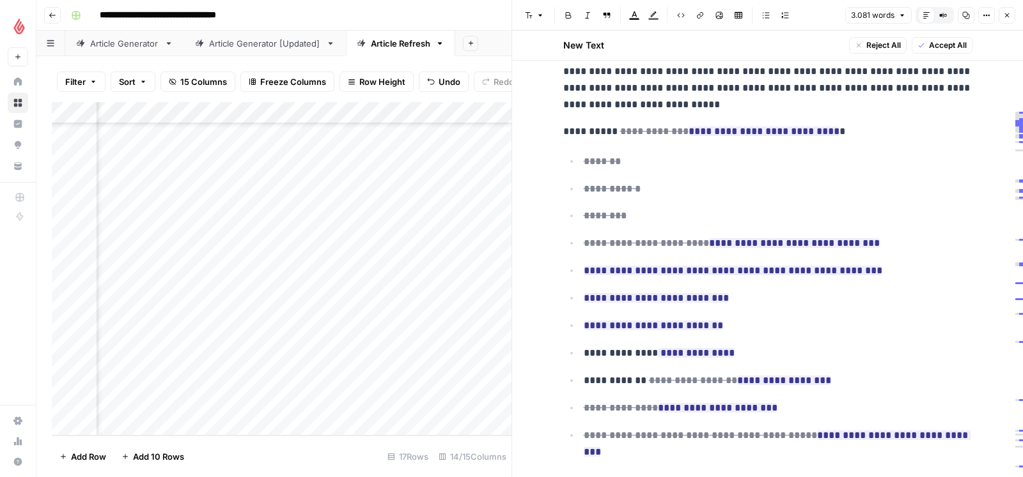
scroll to position [1350, 0]
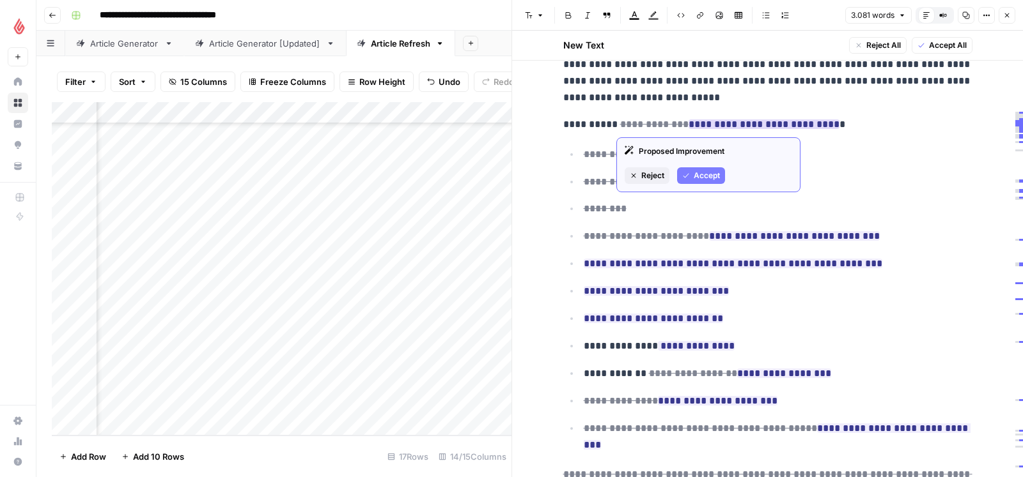
click at [714, 171] on span "Accept" at bounding box center [706, 176] width 26 height 12
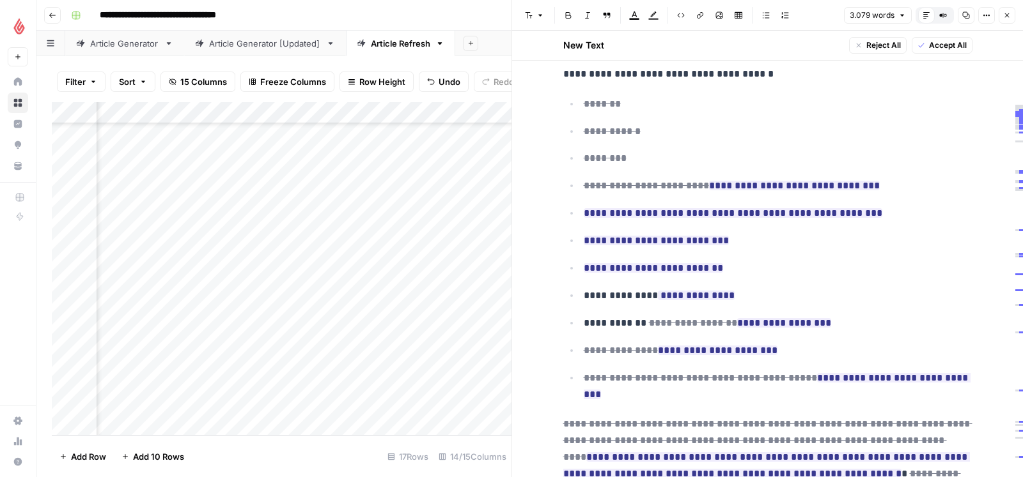
scroll to position [1403, 0]
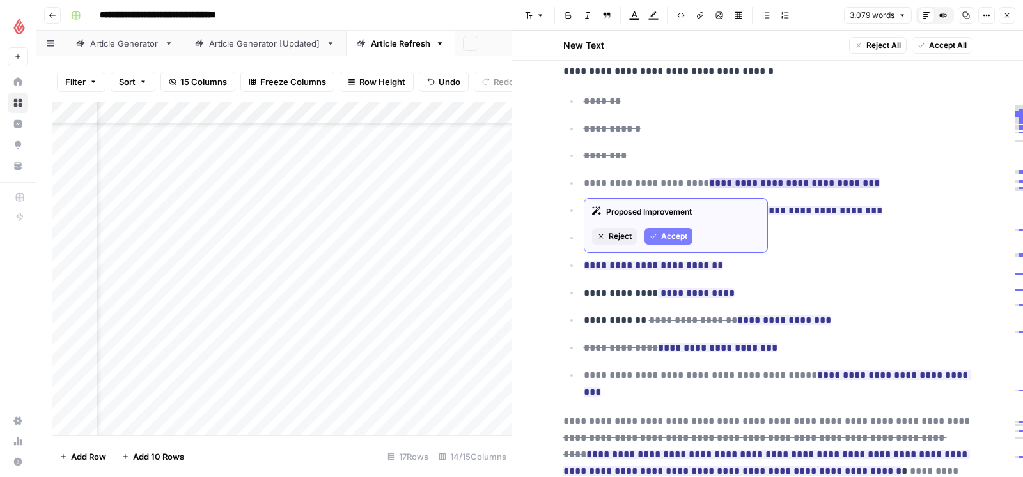
click at [667, 233] on span "Accept" at bounding box center [674, 237] width 26 height 12
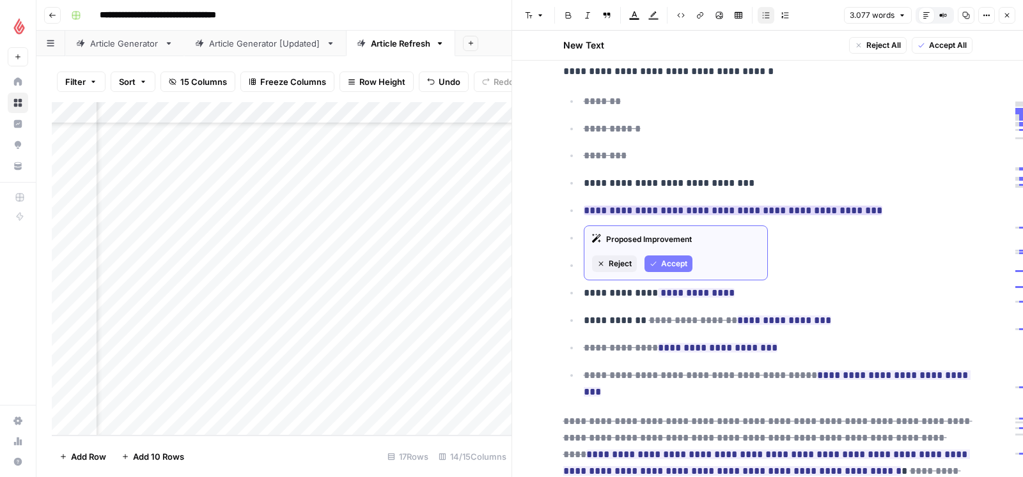
click at [661, 258] on span "Accept" at bounding box center [674, 264] width 26 height 12
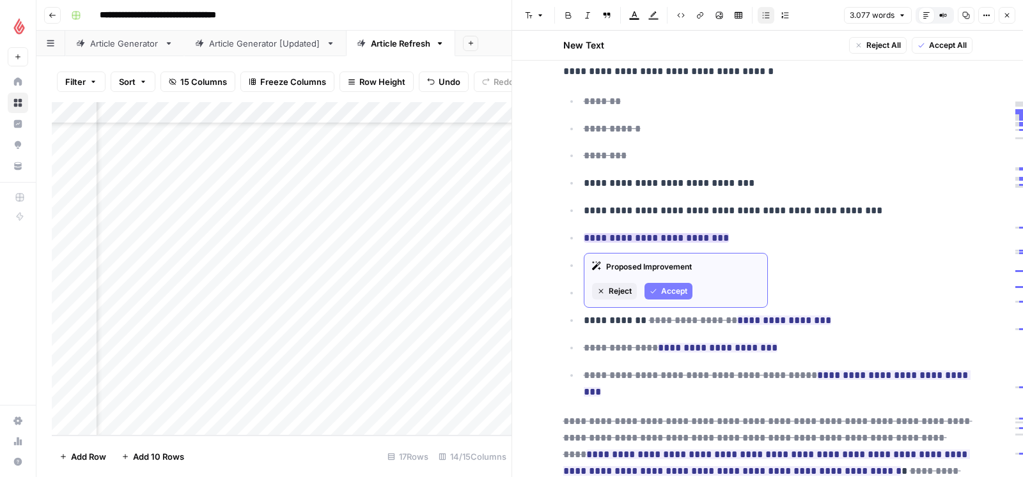
click at [671, 292] on span "Accept" at bounding box center [674, 292] width 26 height 12
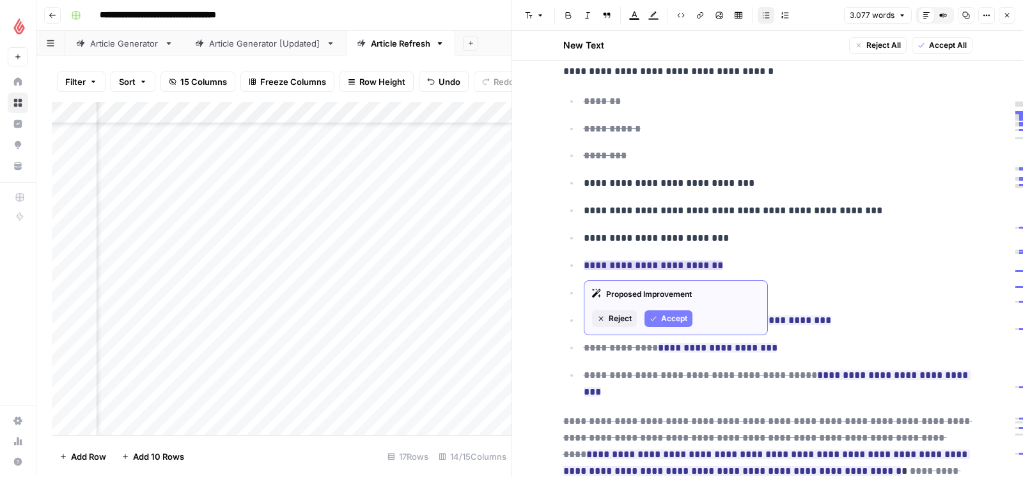
click at [667, 320] on span "Accept" at bounding box center [674, 319] width 26 height 12
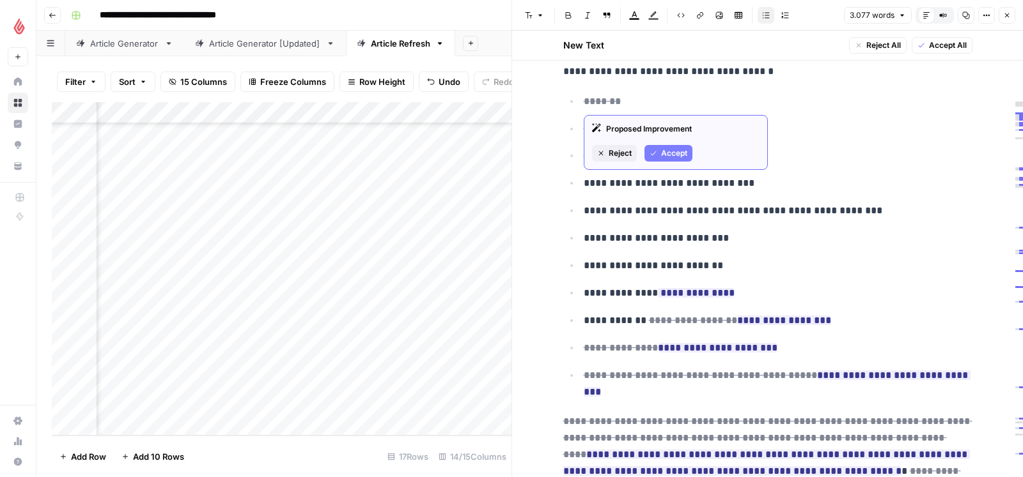
click at [658, 153] on button "Accept" at bounding box center [668, 153] width 48 height 17
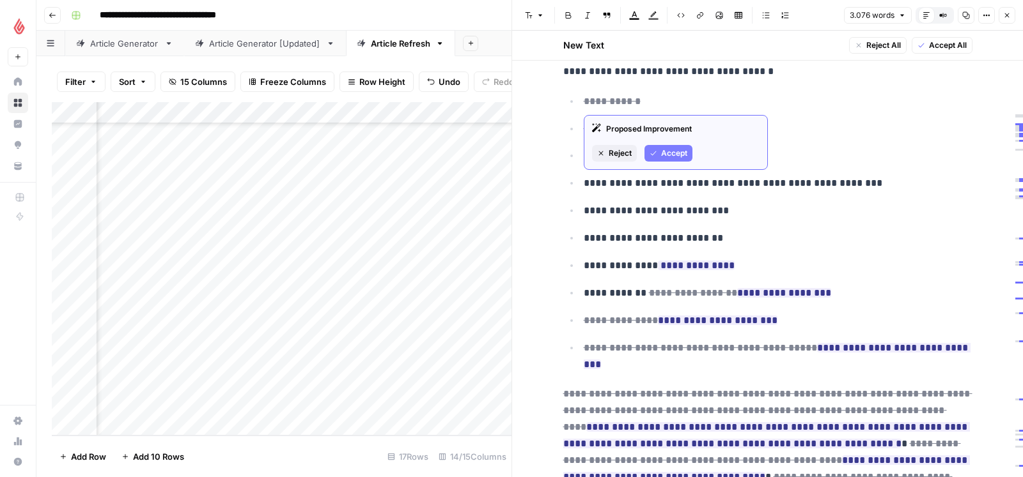
click at [660, 148] on button "Accept" at bounding box center [668, 153] width 48 height 17
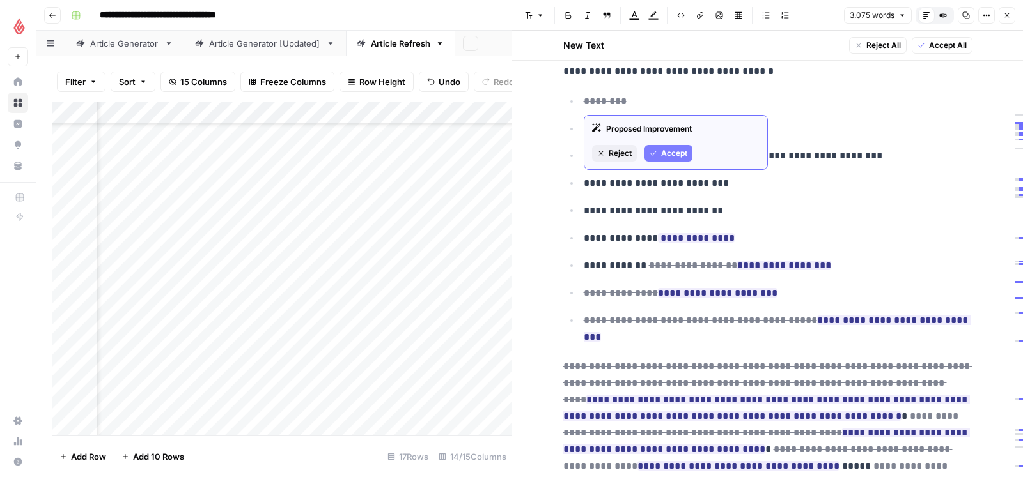
click at [659, 151] on button "Accept" at bounding box center [668, 153] width 48 height 17
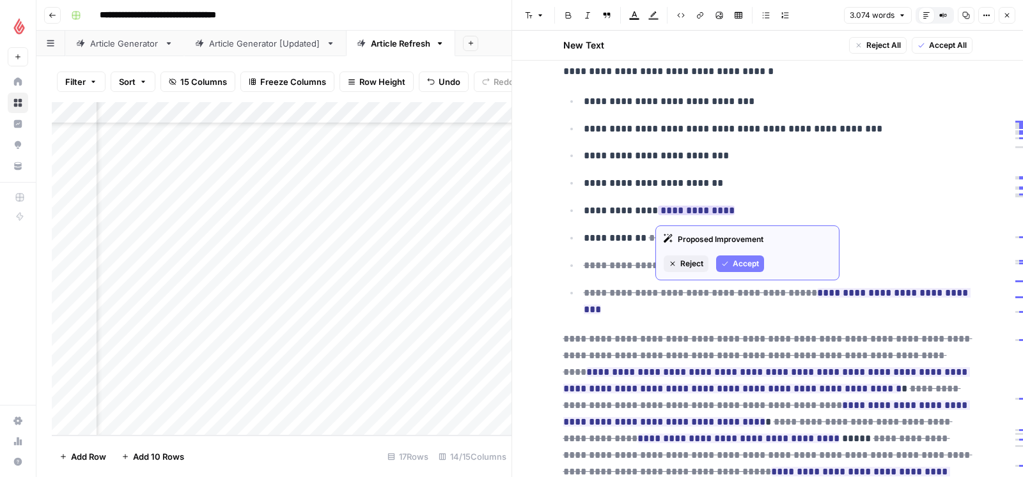
click at [729, 256] on button "Accept" at bounding box center [740, 264] width 48 height 17
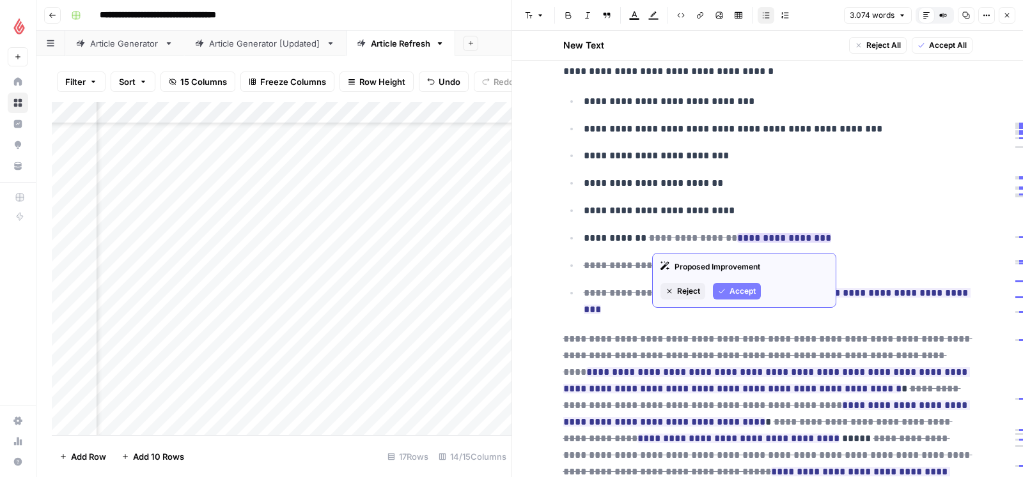
click at [745, 288] on span "Accept" at bounding box center [742, 292] width 26 height 12
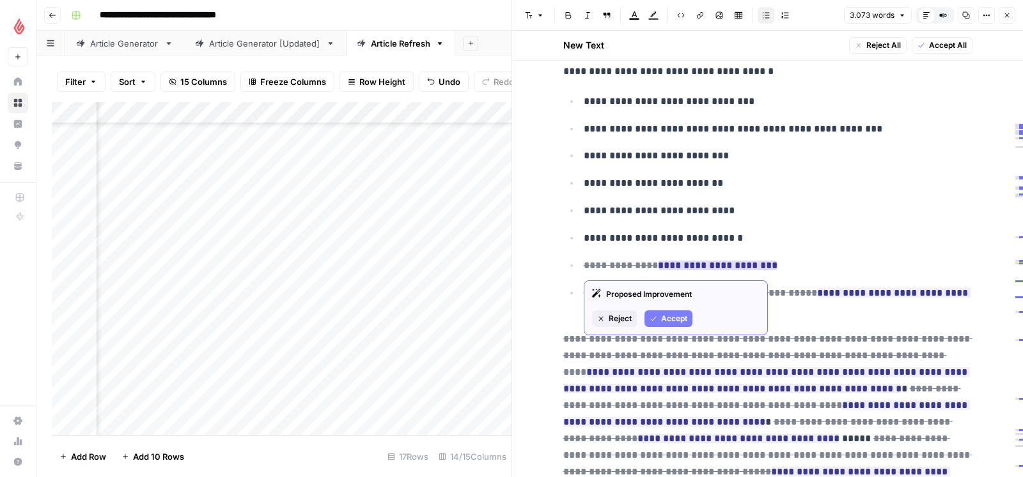
click at [672, 320] on span "Accept" at bounding box center [674, 319] width 26 height 12
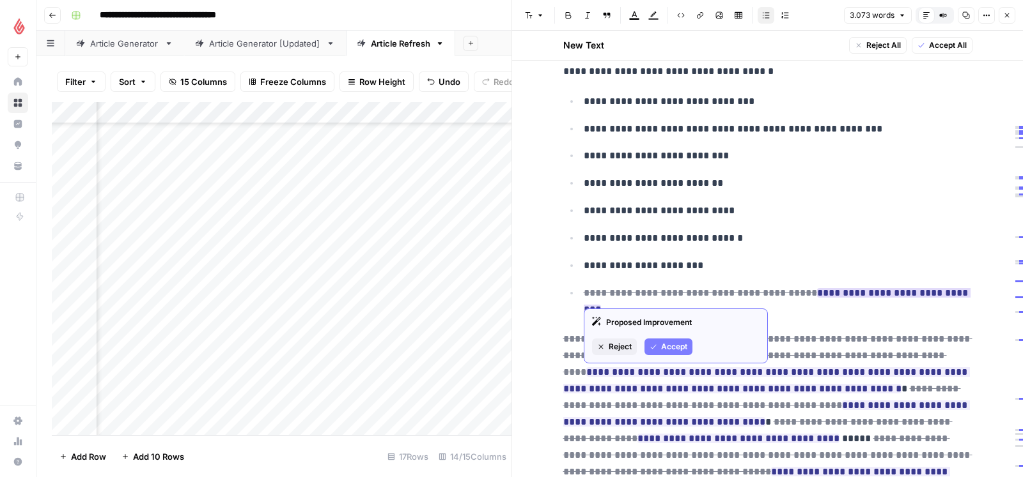
click at [682, 346] on span "Accept" at bounding box center [674, 347] width 26 height 12
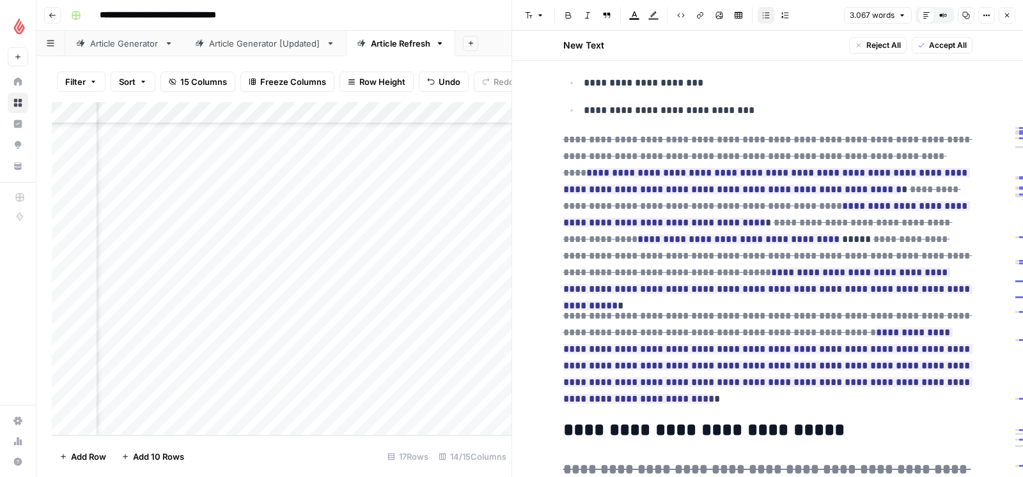
scroll to position [1589, 0]
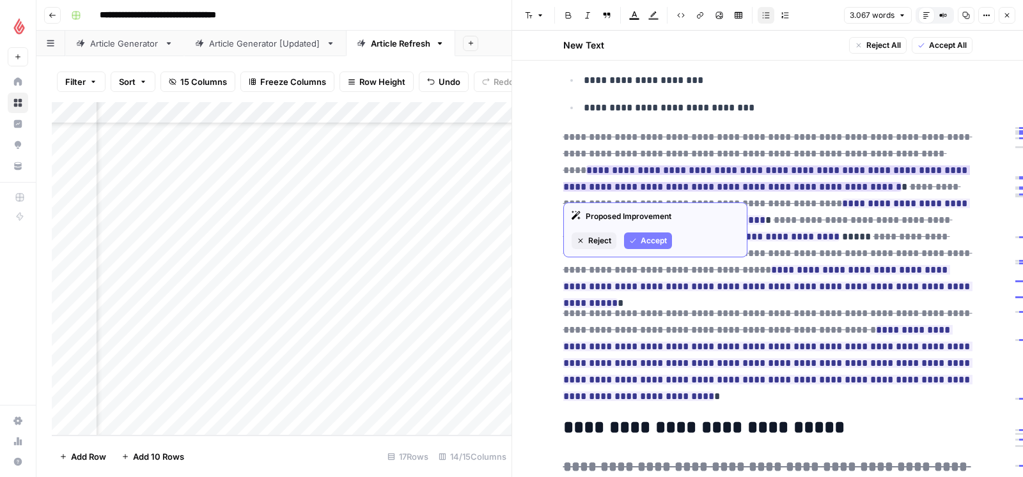
click at [656, 244] on span "Accept" at bounding box center [653, 241] width 26 height 12
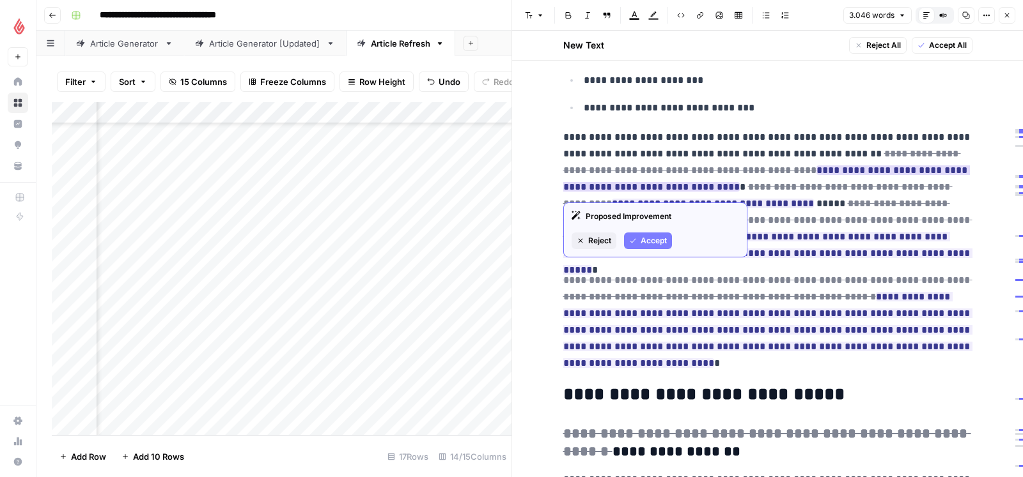
click at [660, 242] on span "Accept" at bounding box center [653, 241] width 26 height 12
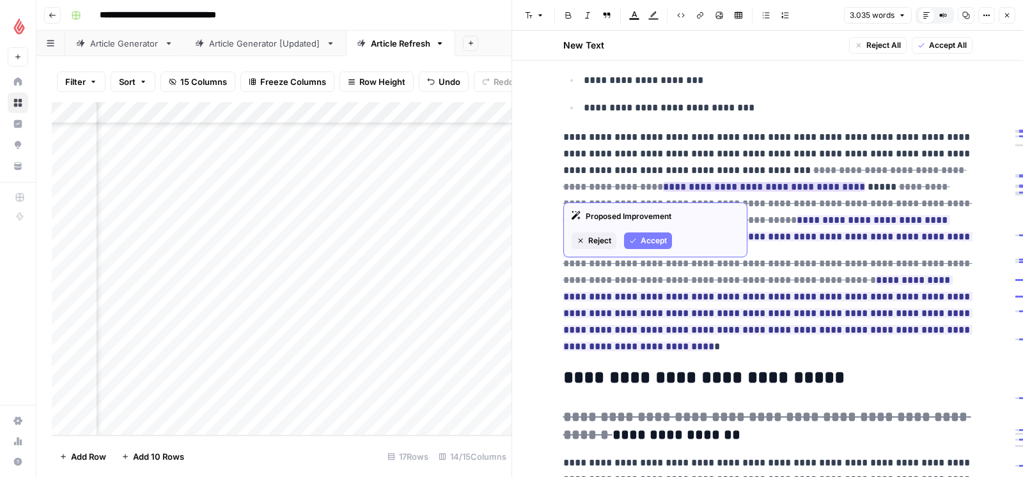
click at [654, 240] on span "Accept" at bounding box center [653, 241] width 26 height 12
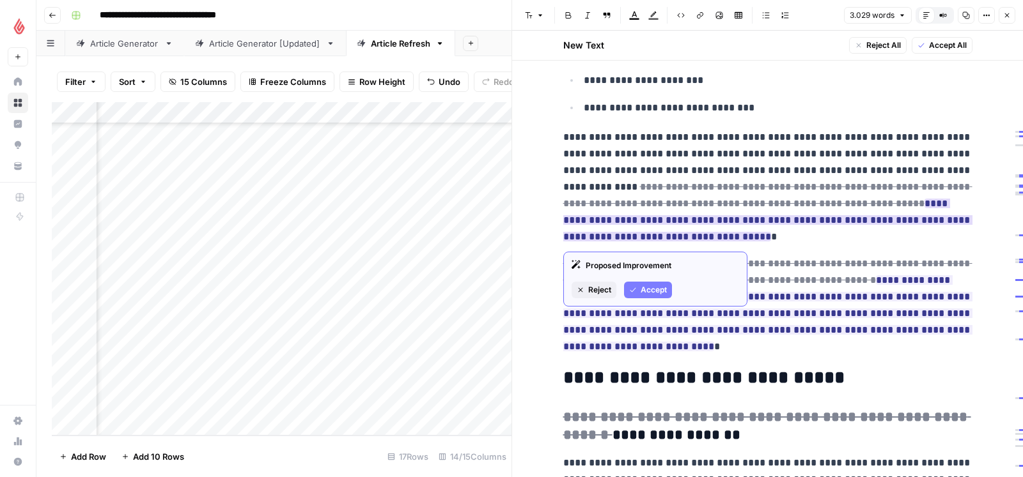
click at [646, 286] on span "Accept" at bounding box center [653, 290] width 26 height 12
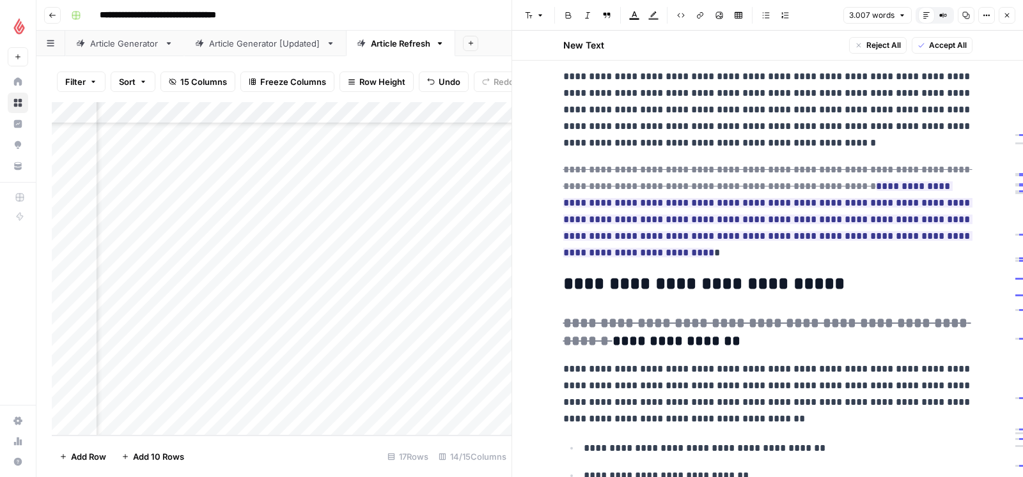
scroll to position [1649, 0]
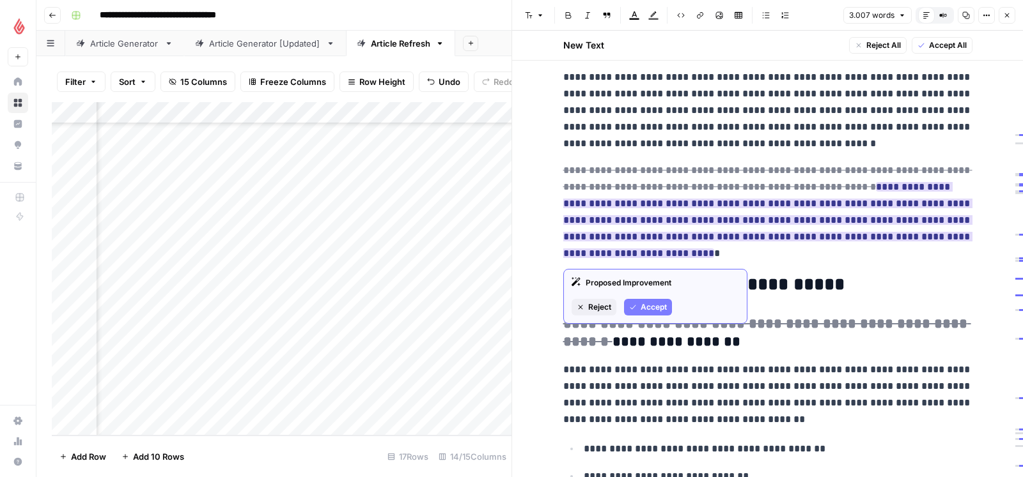
click at [643, 299] on button "Accept" at bounding box center [648, 307] width 48 height 17
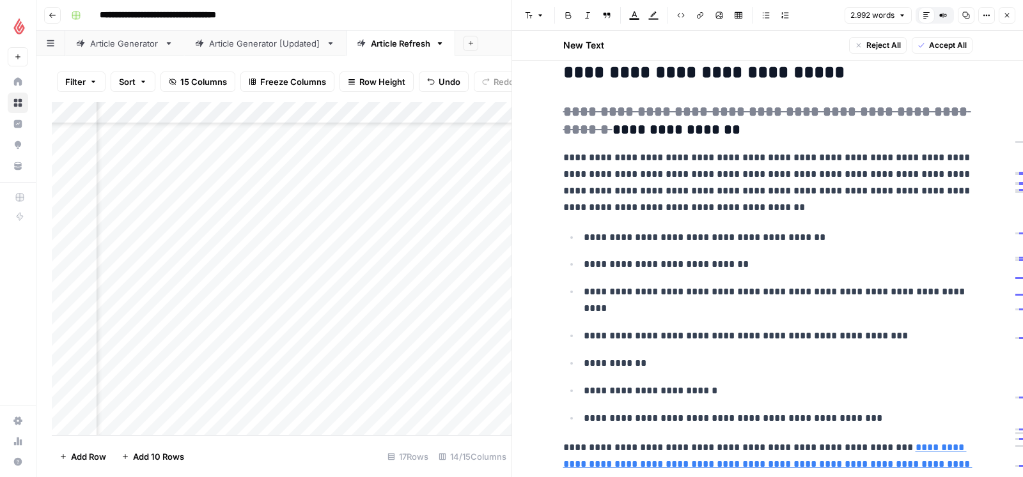
scroll to position [1829, 0]
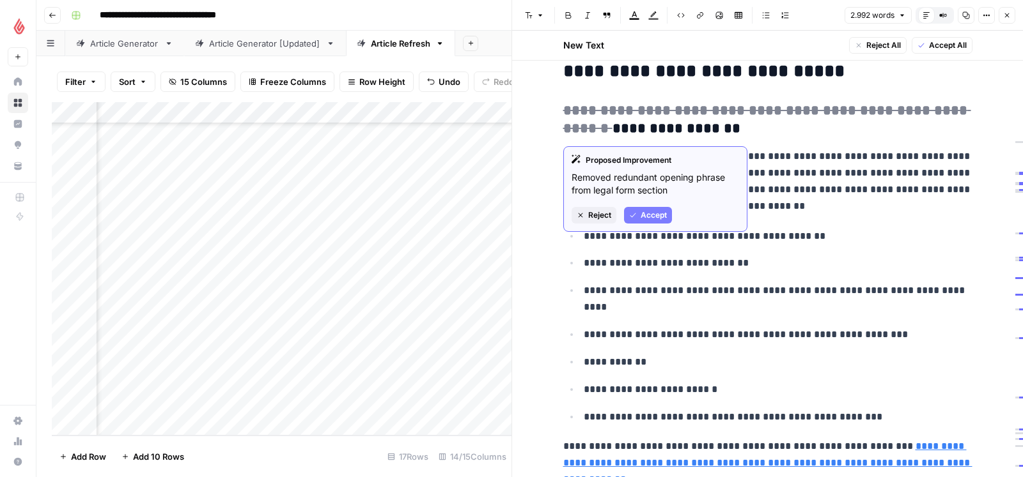
click at [645, 216] on span "Accept" at bounding box center [653, 216] width 26 height 12
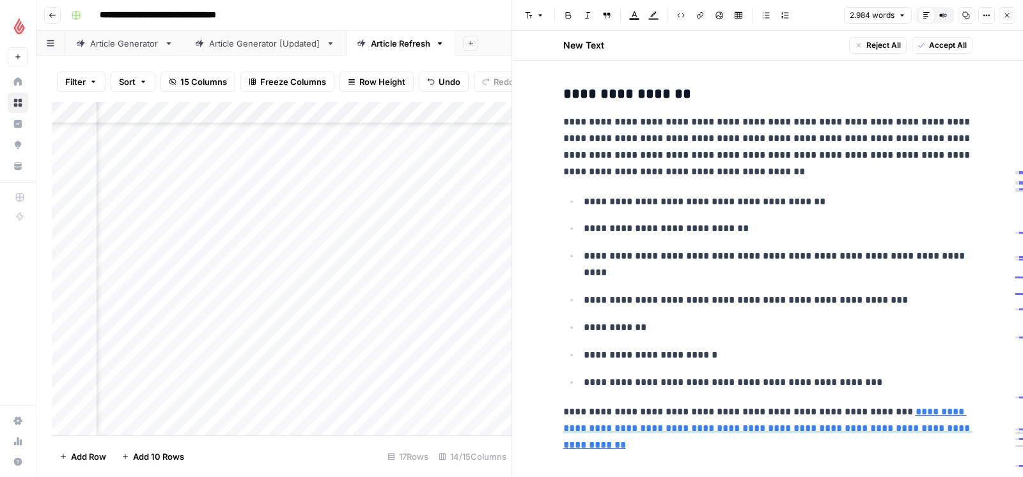
scroll to position [1848, 0]
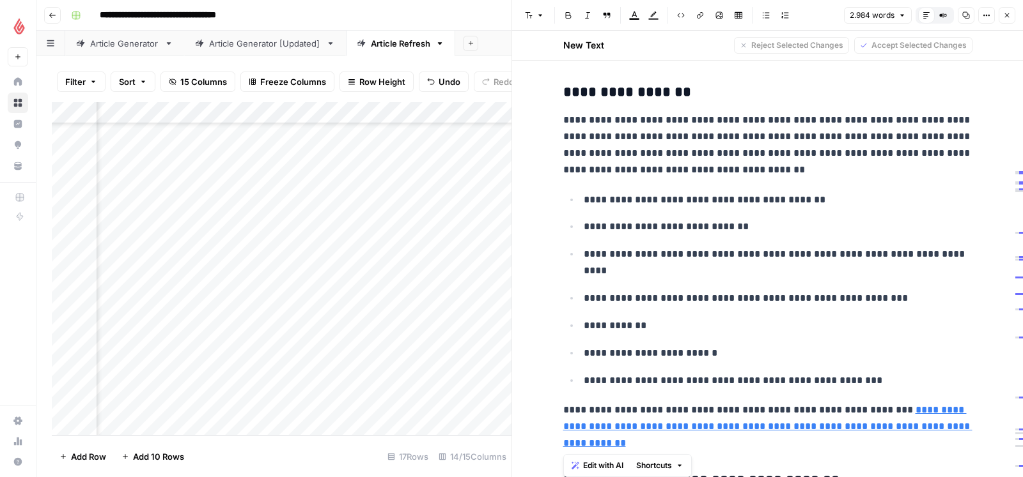
drag, startPoint x: 562, startPoint y: 97, endPoint x: 628, endPoint y: 448, distance: 357.6
click at [598, 461] on span "Edit with AI" at bounding box center [603, 466] width 40 height 12
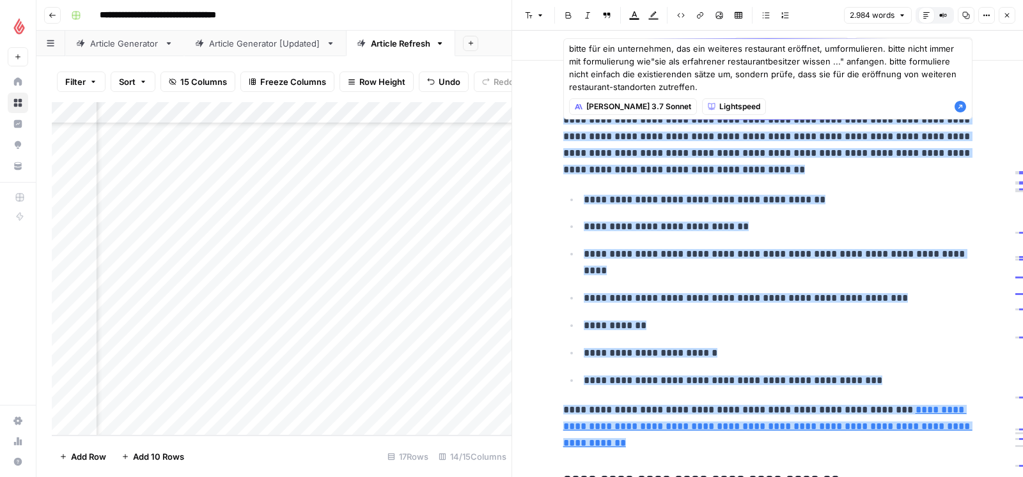
type textarea "bitte für ein unternehmen, das ein weiteres restaurant eröffnet, umformulieren.…"
click at [959, 107] on icon "button" at bounding box center [960, 106] width 13 height 13
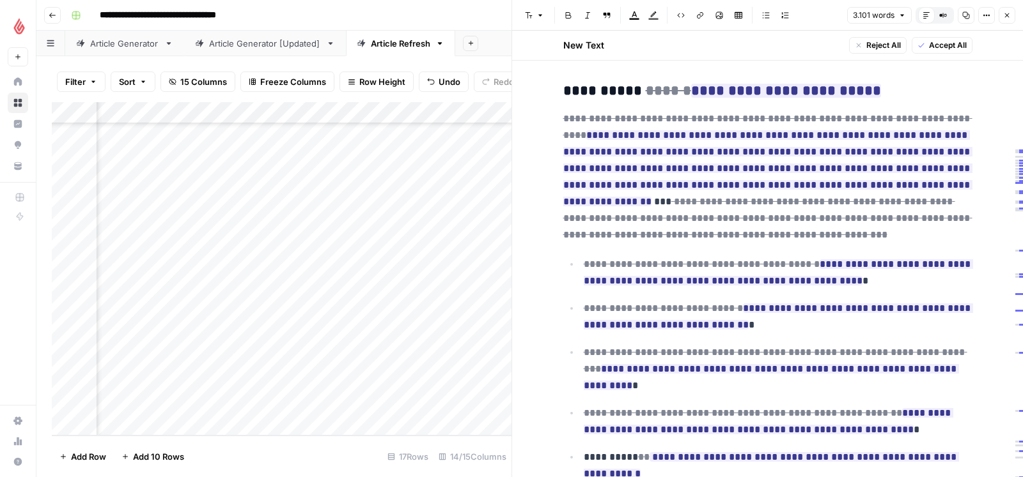
scroll to position [1857, 0]
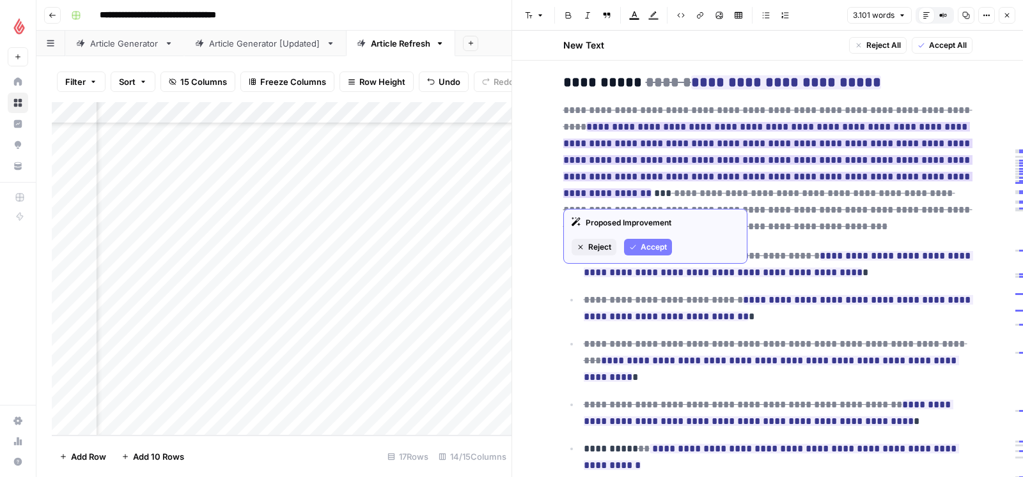
click at [640, 247] on span "Accept" at bounding box center [653, 248] width 26 height 12
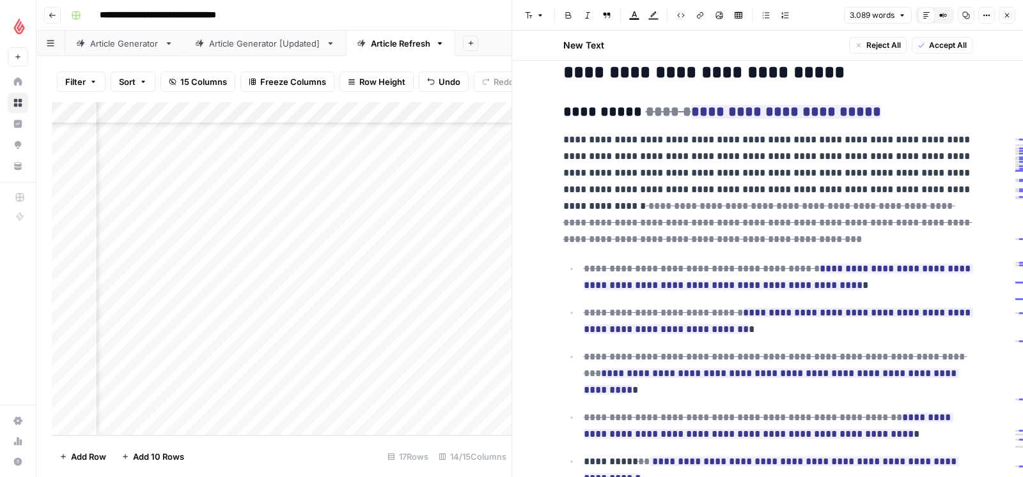
scroll to position [1828, 0]
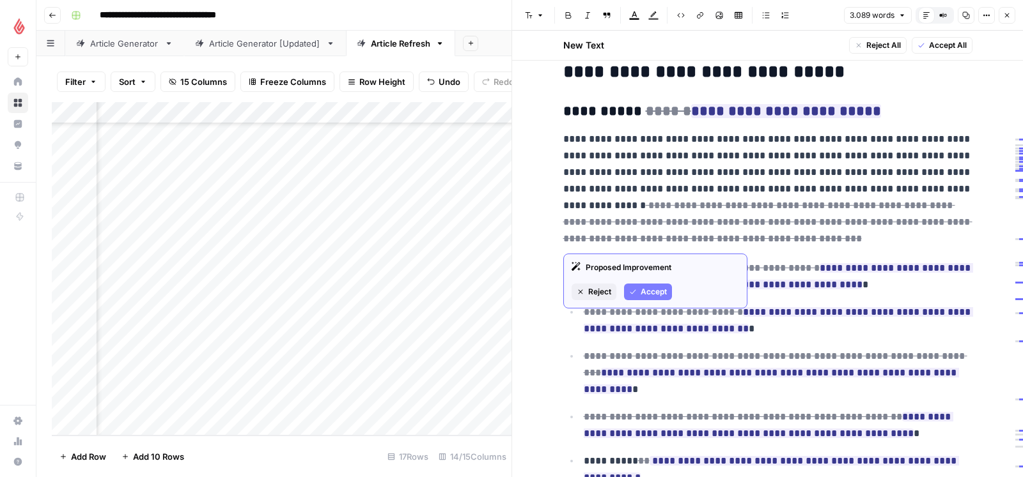
click at [658, 286] on span "Accept" at bounding box center [653, 292] width 26 height 12
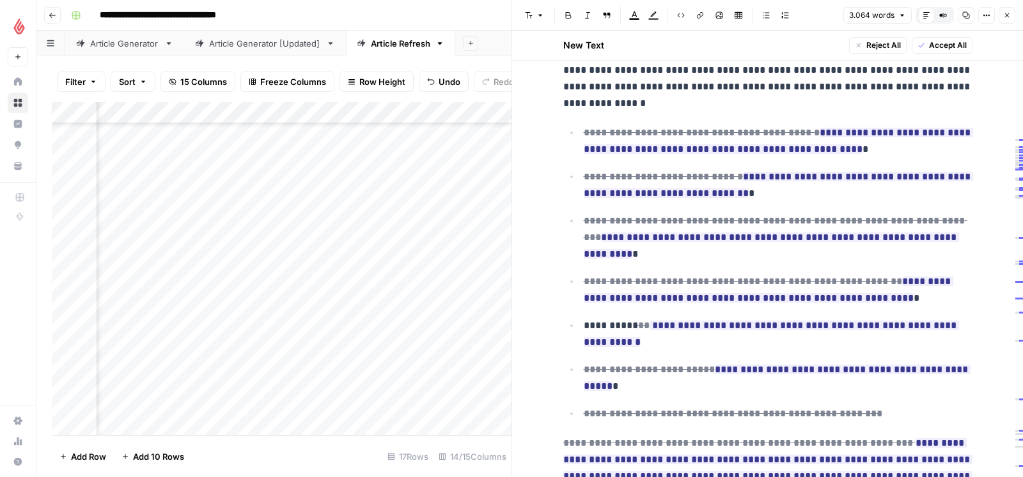
scroll to position [1938, 0]
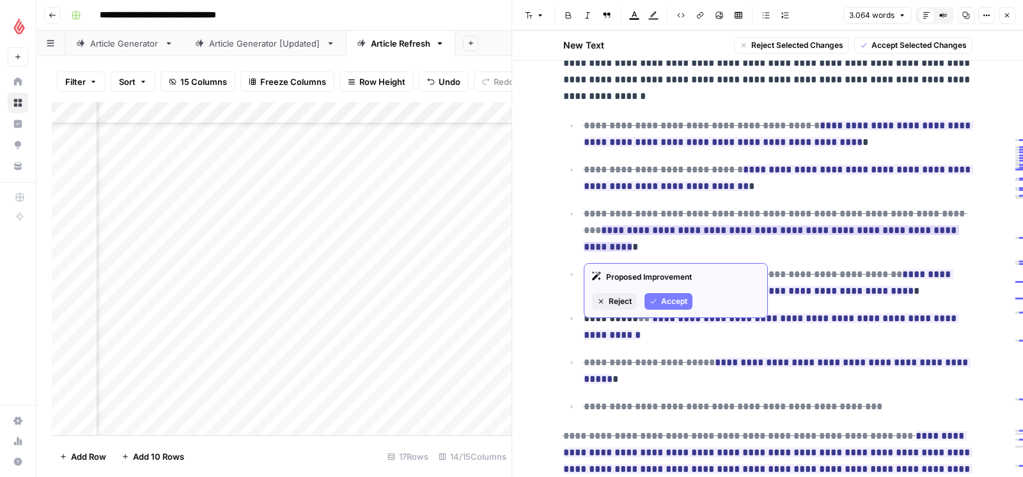
drag, startPoint x: 876, startPoint y: 408, endPoint x: 617, endPoint y: 246, distance: 305.5
click at [617, 246] on ul "**********" at bounding box center [767, 266] width 409 height 298
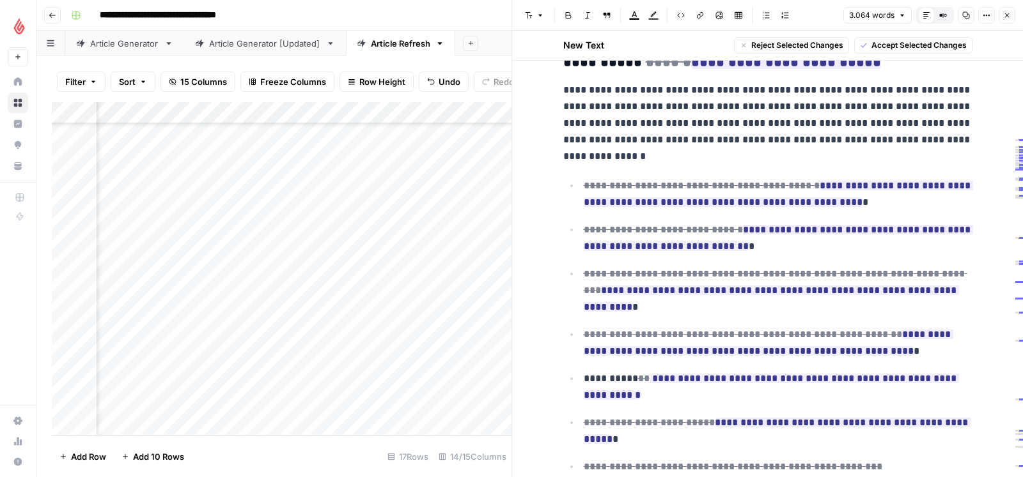
scroll to position [1857, 0]
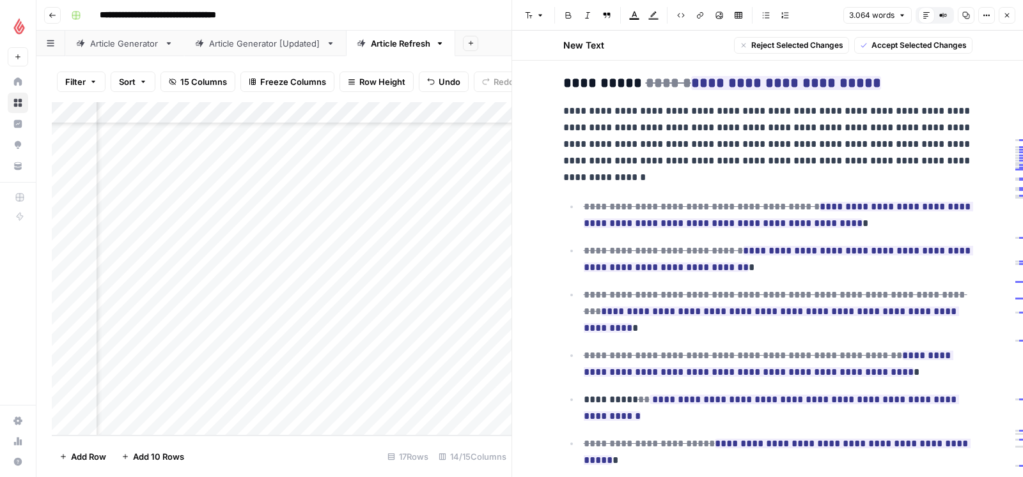
click at [677, 178] on p "**********" at bounding box center [767, 144] width 409 height 83
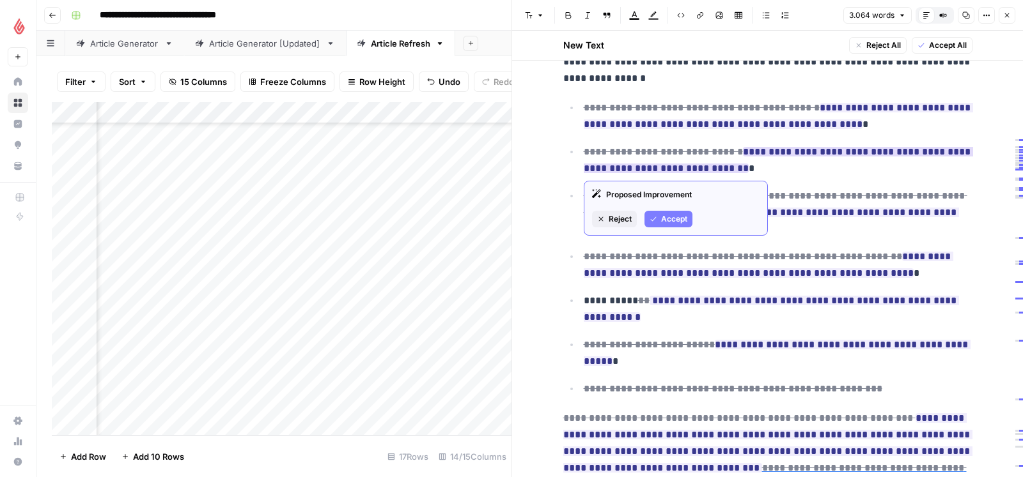
scroll to position [1961, 0]
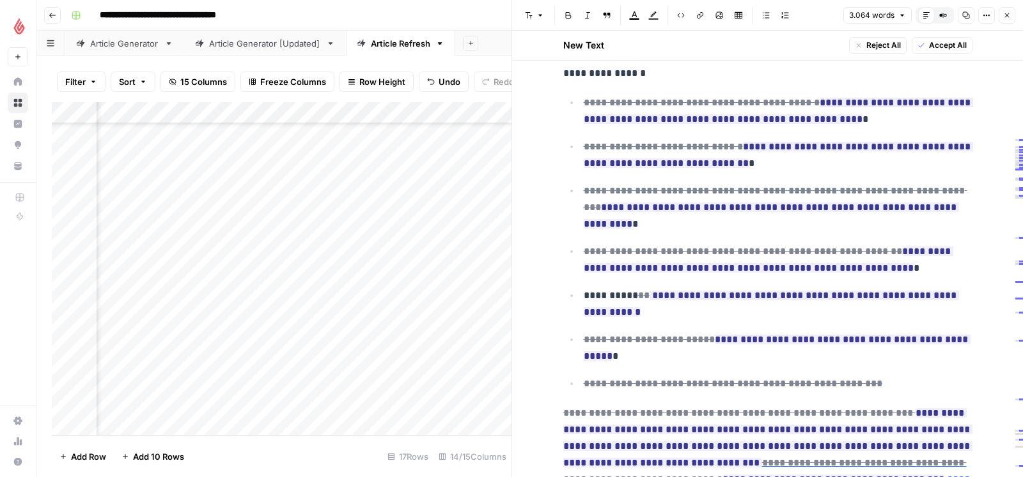
click at [886, 387] on p "**********" at bounding box center [777, 384] width 389 height 17
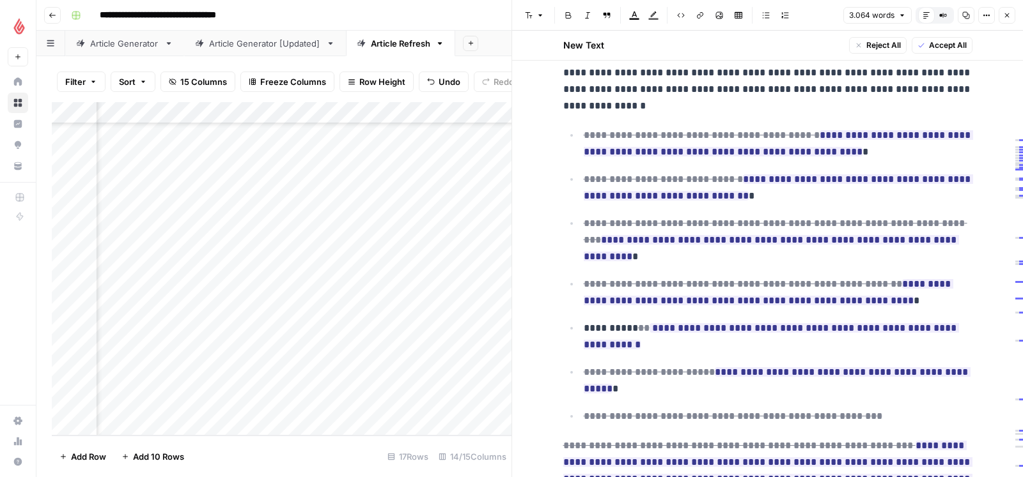
scroll to position [1942, 0]
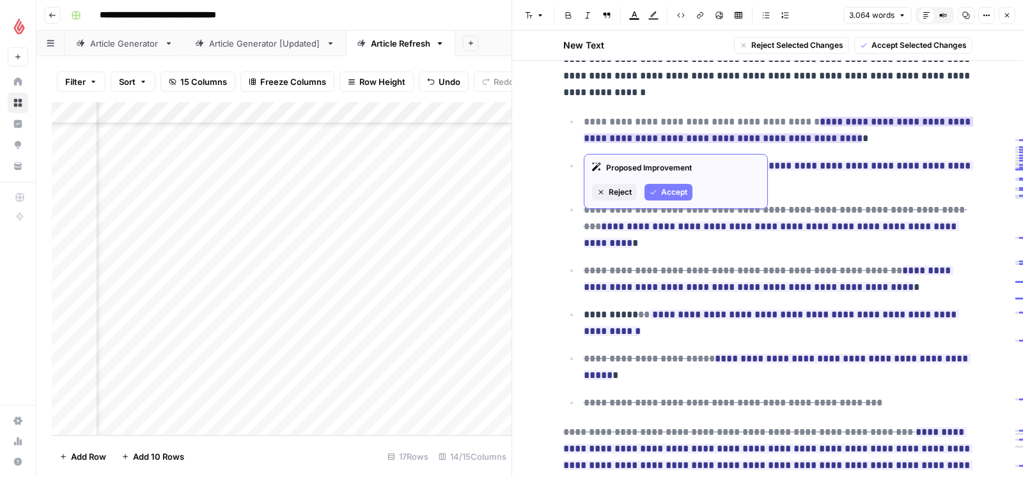
drag, startPoint x: 886, startPoint y: 405, endPoint x: 586, endPoint y: 123, distance: 411.4
click at [586, 123] on ul "**********" at bounding box center [767, 262] width 409 height 298
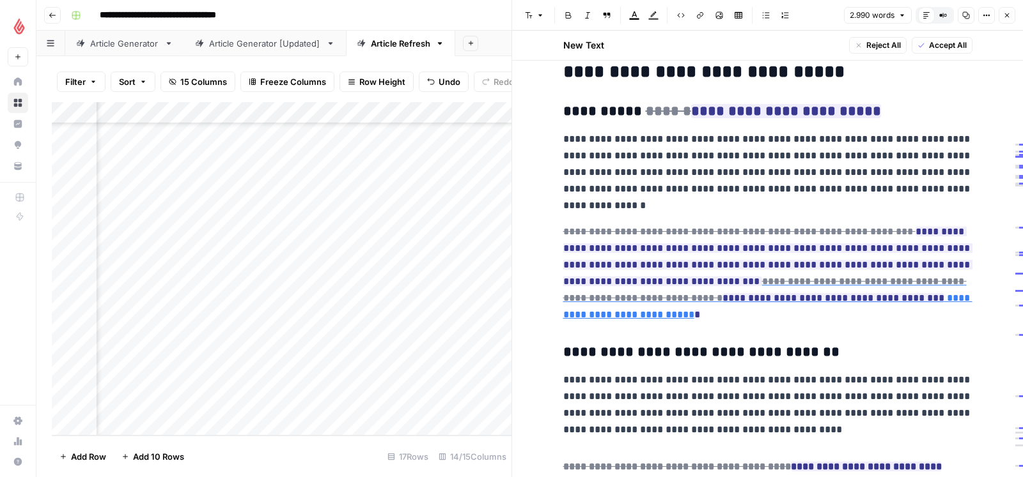
scroll to position [1829, 0]
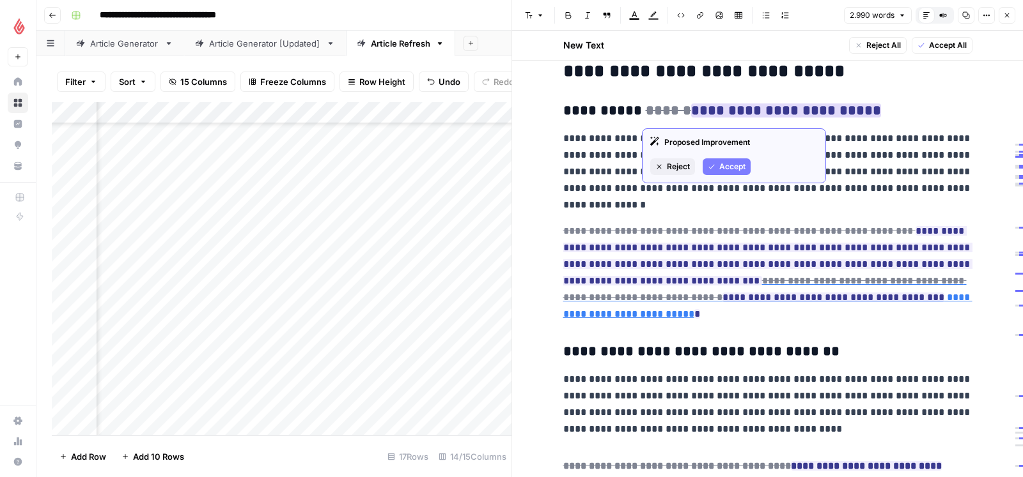
click at [684, 166] on span "Reject" at bounding box center [678, 167] width 23 height 12
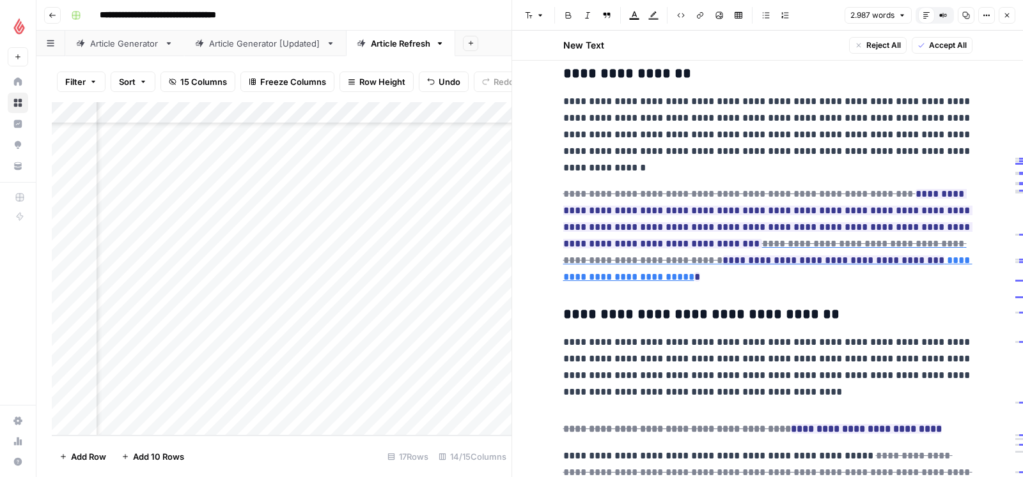
scroll to position [1887, 0]
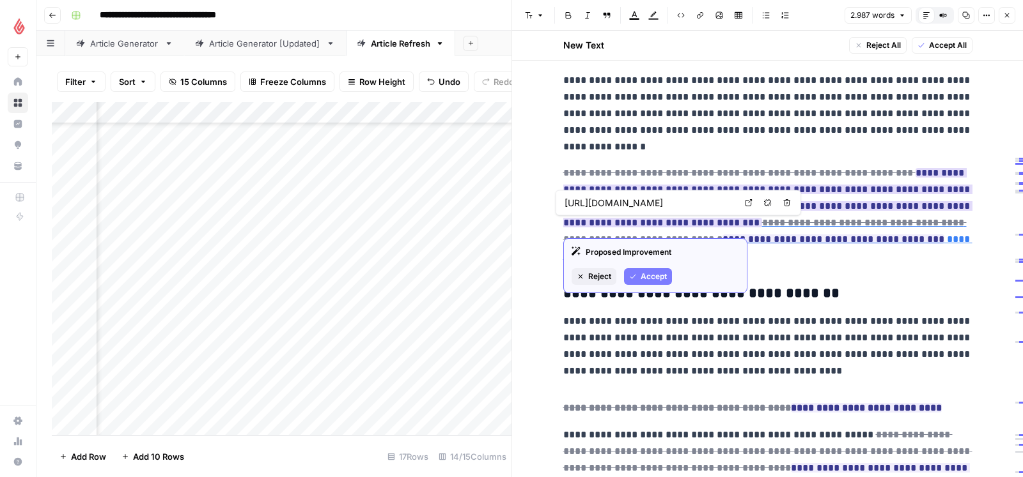
click at [634, 277] on icon "button" at bounding box center [633, 277] width 8 height 8
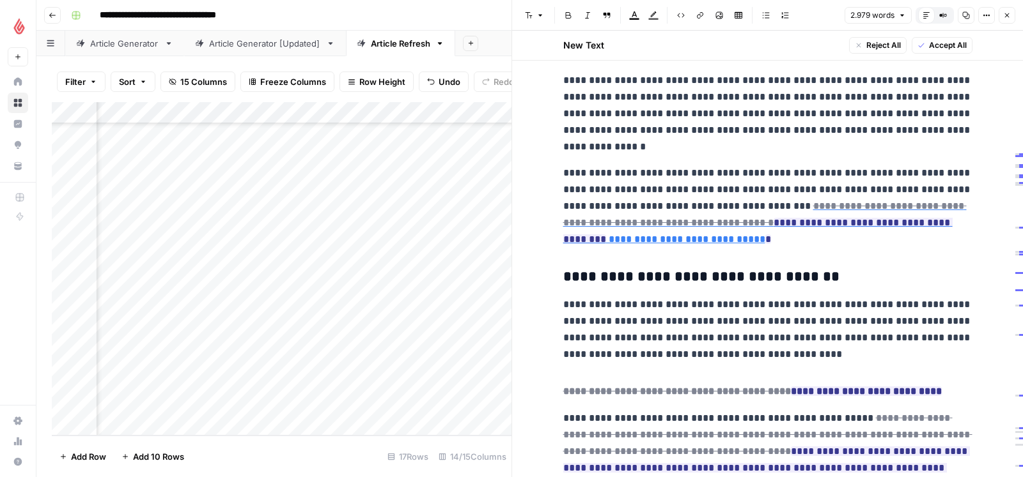
click at [630, 207] on p "**********" at bounding box center [767, 206] width 409 height 83
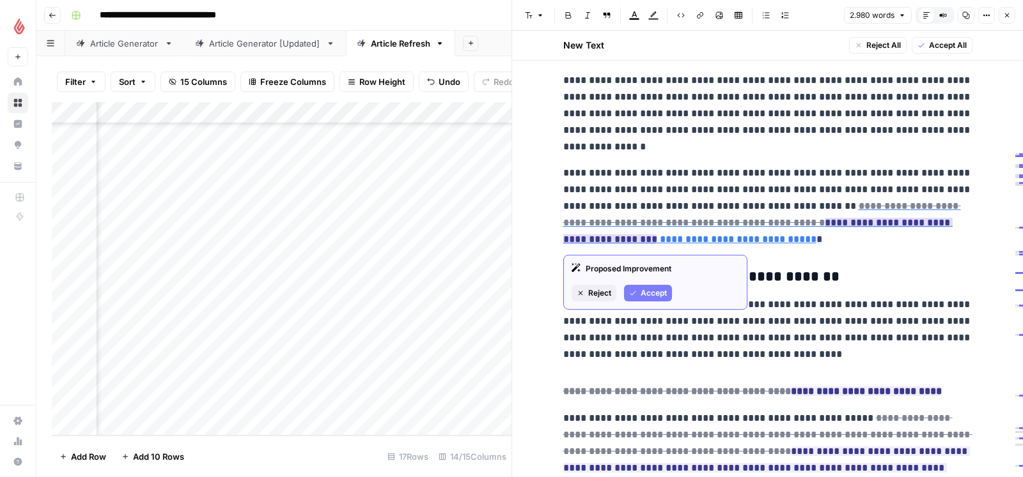
click at [650, 290] on span "Accept" at bounding box center [653, 294] width 26 height 12
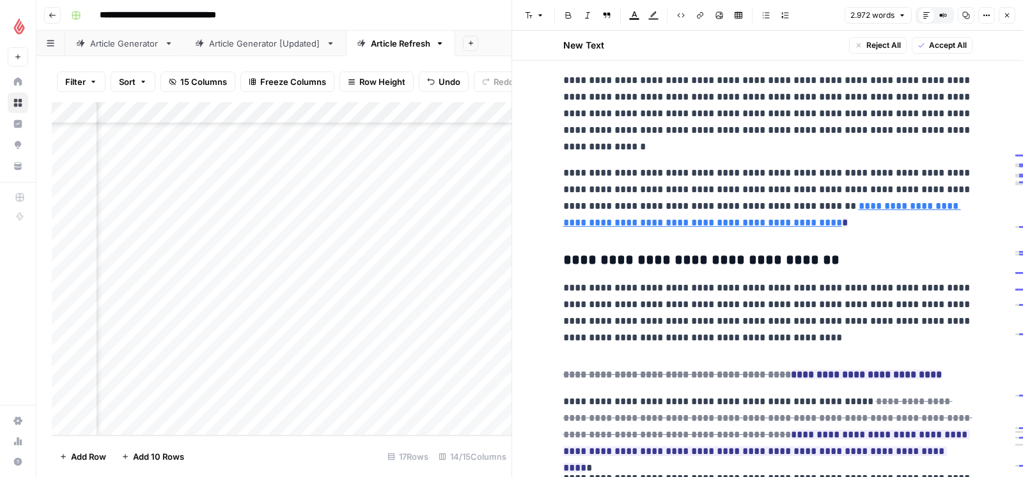
click at [735, 227] on link "**********" at bounding box center [762, 214] width 398 height 26
click at [904, 210] on link "**********" at bounding box center [762, 214] width 398 height 26
click at [864, 228] on link "**********" at bounding box center [762, 214] width 398 height 26
click at [881, 229] on p "**********" at bounding box center [767, 198] width 409 height 66
click at [847, 226] on ins "*" at bounding box center [845, 223] width 6 height 10
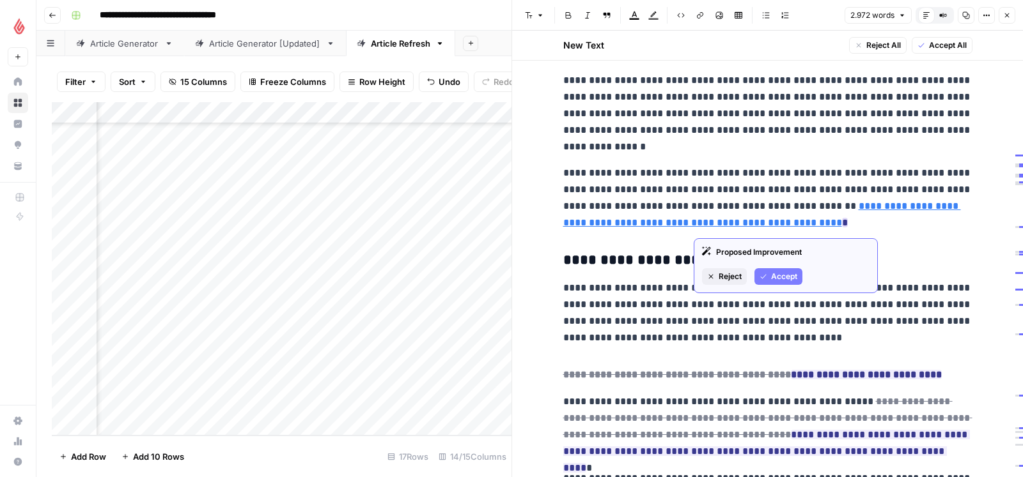
click at [769, 274] on button "Accept" at bounding box center [778, 276] width 48 height 17
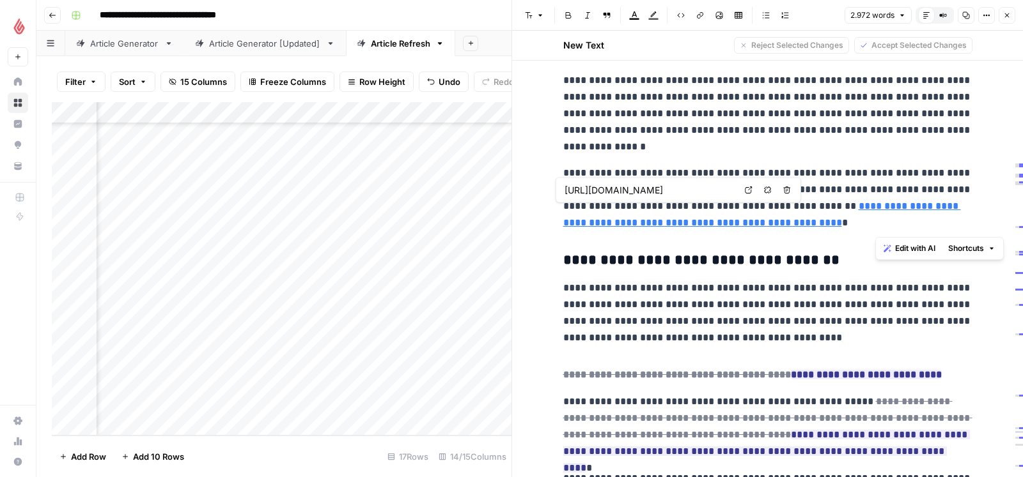
drag, startPoint x: 874, startPoint y: 225, endPoint x: 879, endPoint y: 208, distance: 18.0
click at [879, 208] on link "**********" at bounding box center [762, 214] width 398 height 26
click at [701, 14] on icon "button" at bounding box center [700, 16] width 8 height 8
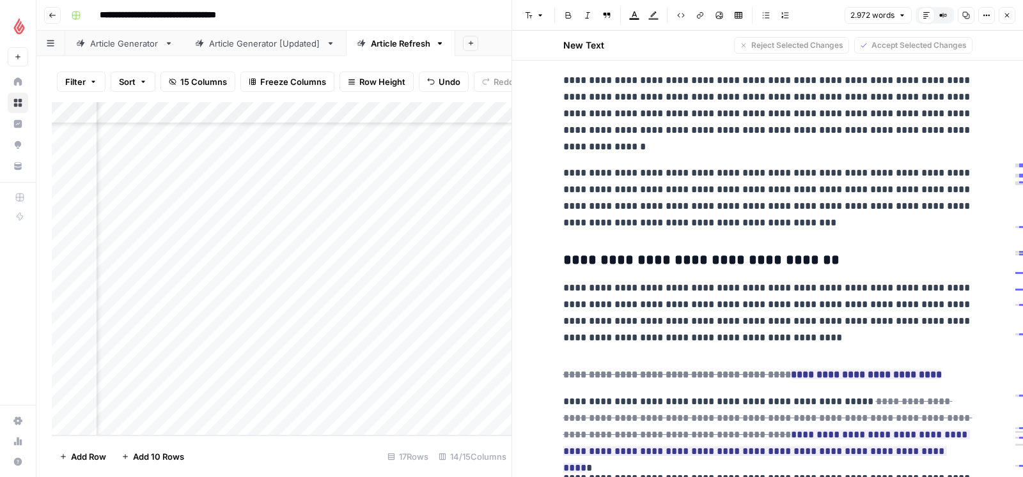
click at [701, 14] on icon "button" at bounding box center [700, 16] width 8 height 8
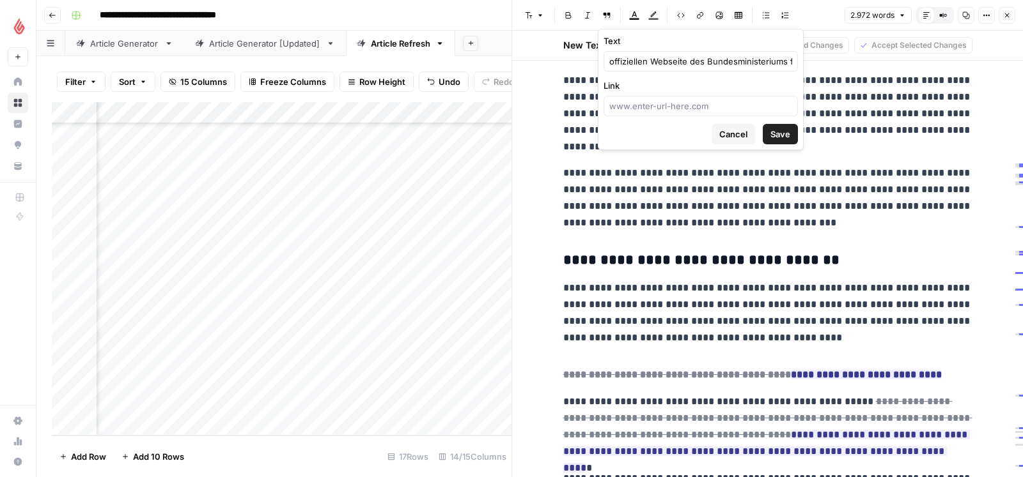
click at [677, 98] on div at bounding box center [700, 106] width 194 height 20
paste input "[URL][DOMAIN_NAME]"
type input "[URL][DOMAIN_NAME]"
click button "Save" at bounding box center [779, 134] width 35 height 20
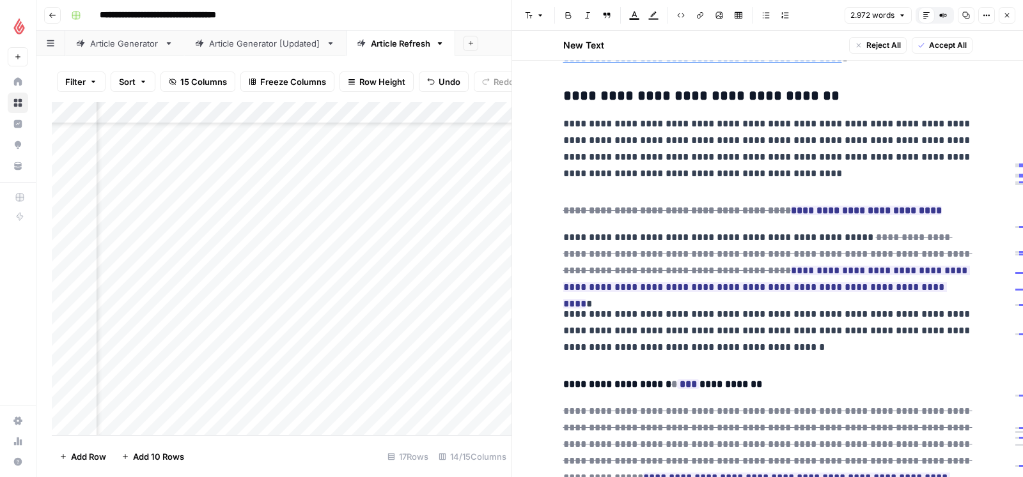
scroll to position [2055, 0]
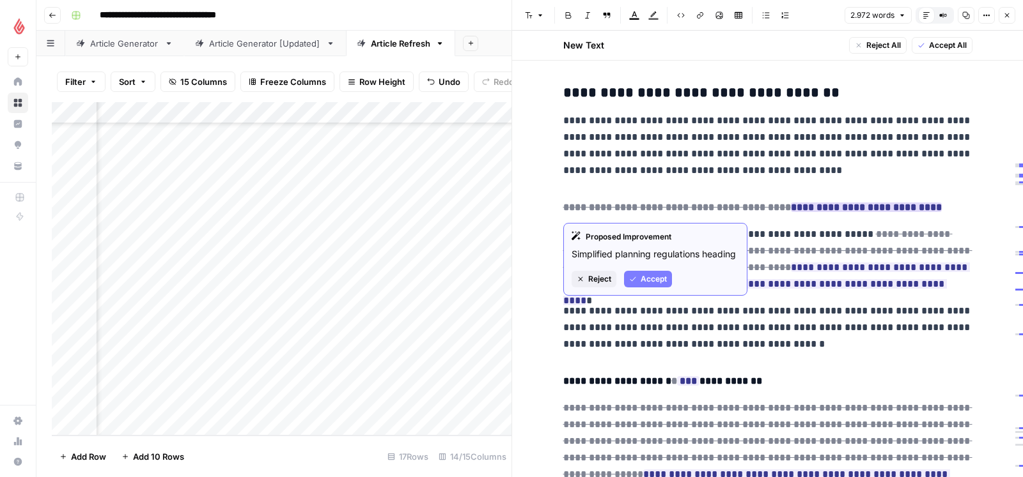
click at [654, 282] on span "Accept" at bounding box center [653, 280] width 26 height 12
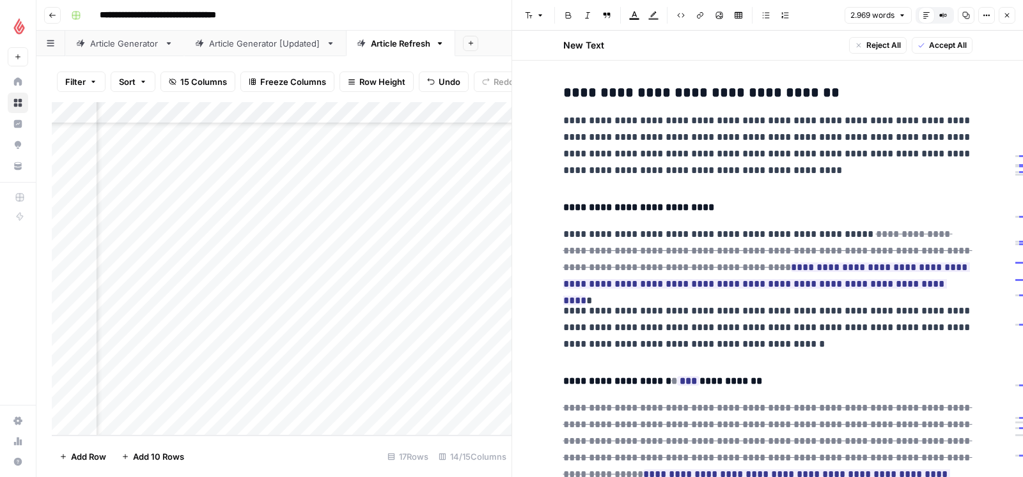
click at [622, 102] on h3 "**********" at bounding box center [767, 93] width 409 height 18
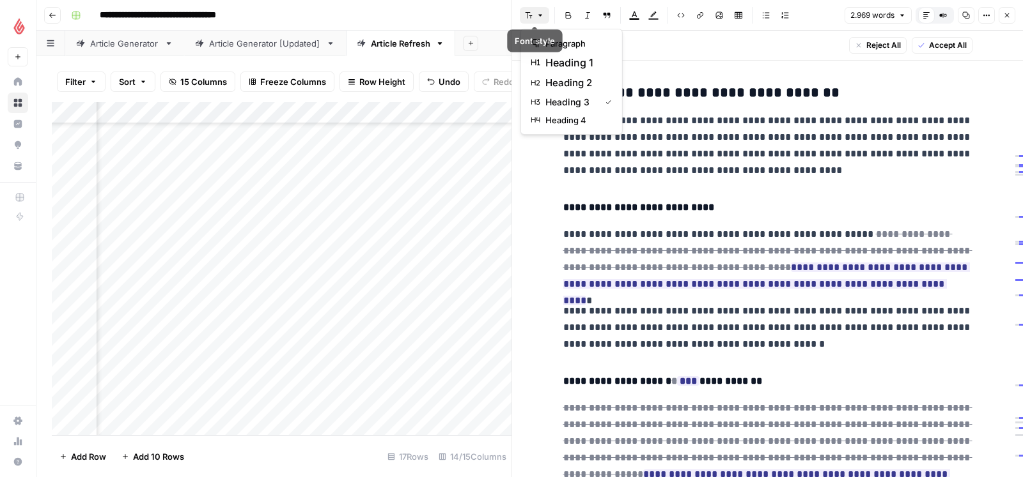
click at [538, 15] on icon "button" at bounding box center [540, 16] width 8 height 8
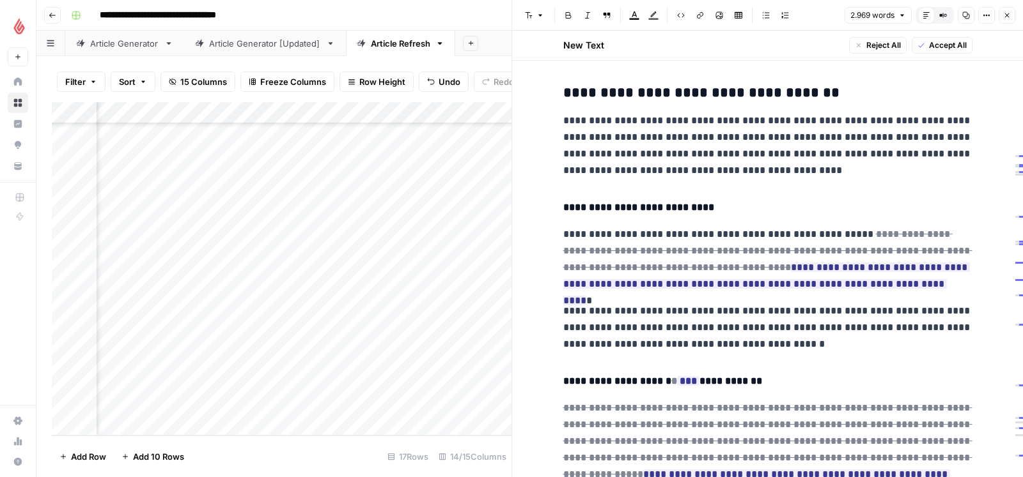
click at [589, 213] on h4 "**********" at bounding box center [767, 207] width 409 height 17
click at [538, 15] on icon "button" at bounding box center [540, 16] width 8 height 8
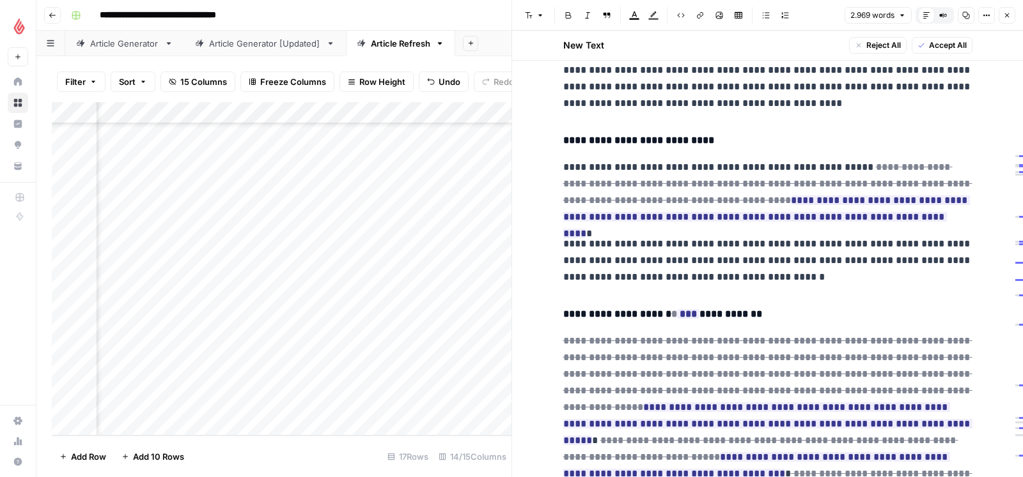
scroll to position [2110, 0]
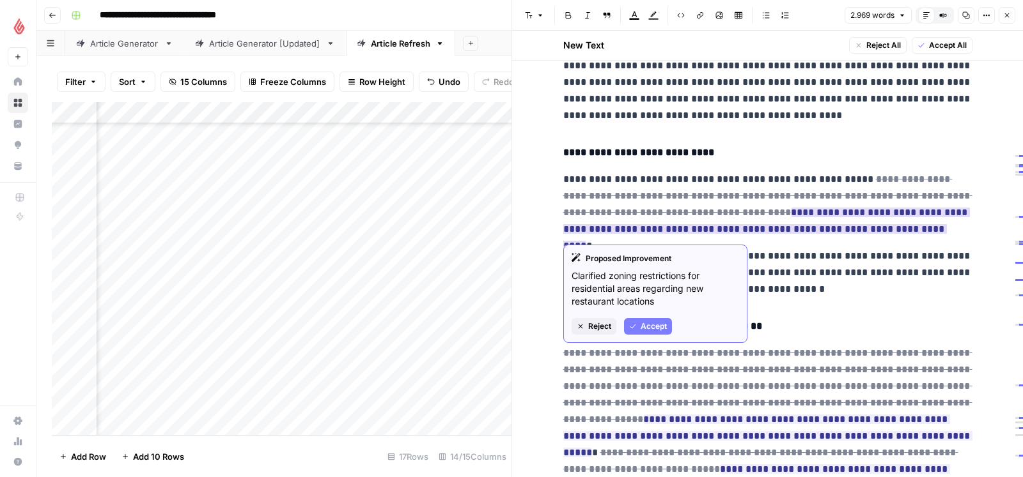
click at [603, 323] on span "Reject" at bounding box center [599, 327] width 23 height 12
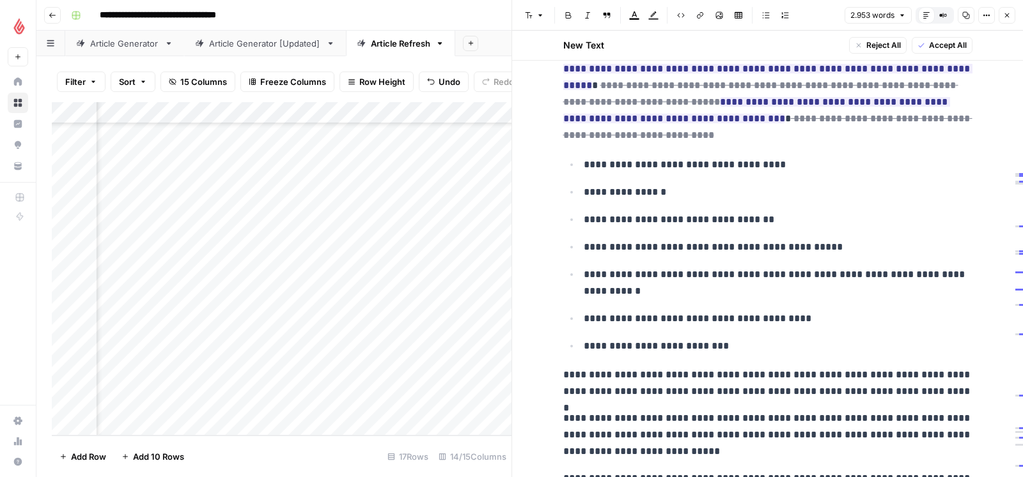
scroll to position [2282, 0]
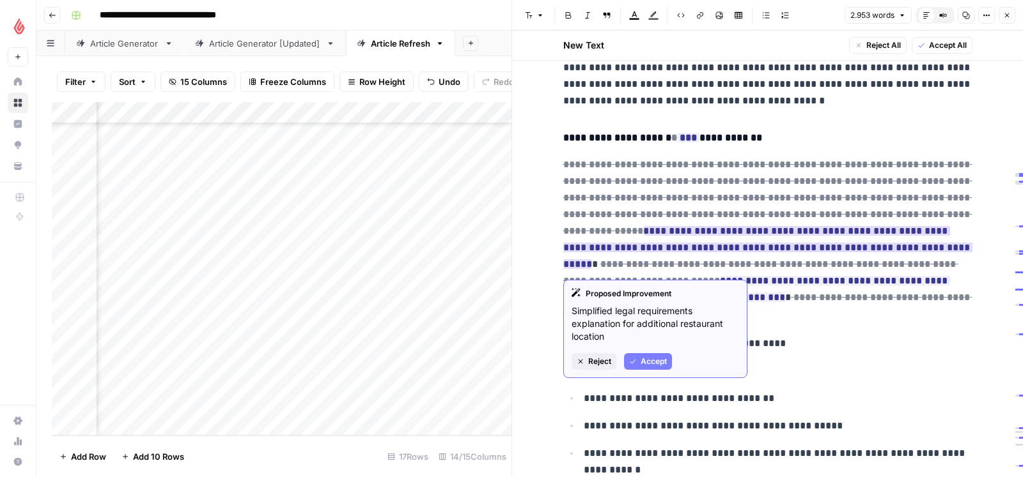
click at [594, 360] on span "Reject" at bounding box center [599, 362] width 23 height 12
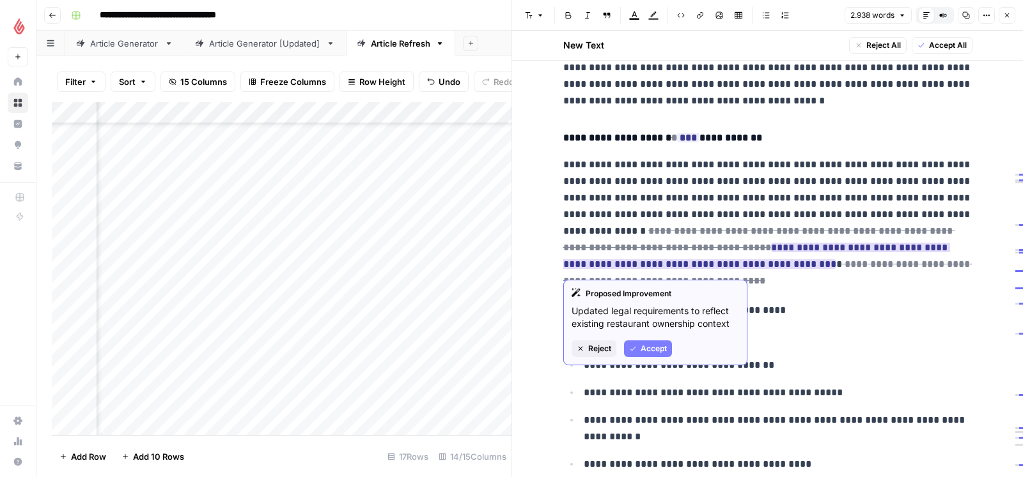
click at [605, 350] on span "Reject" at bounding box center [599, 349] width 23 height 12
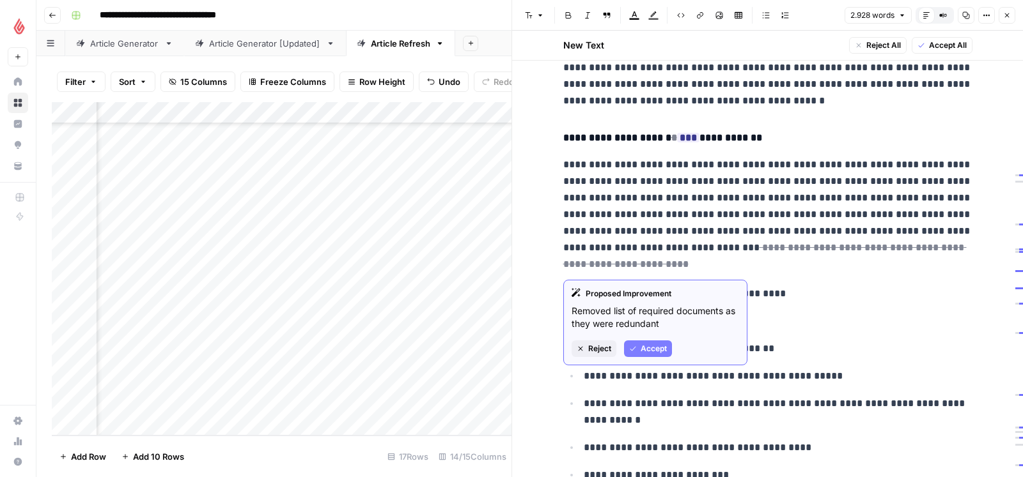
click at [587, 349] on button "Reject" at bounding box center [593, 349] width 45 height 17
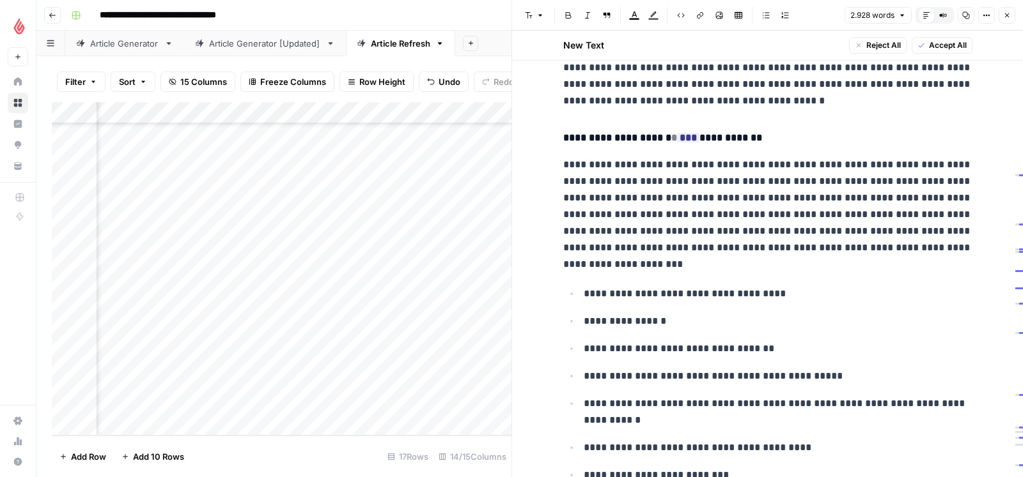
click at [684, 271] on p "**********" at bounding box center [767, 215] width 409 height 116
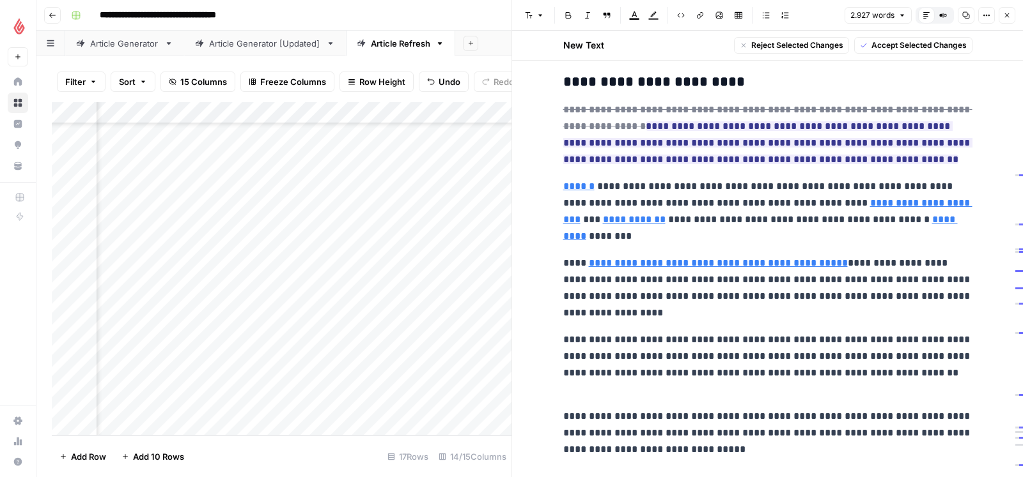
scroll to position [3077, 0]
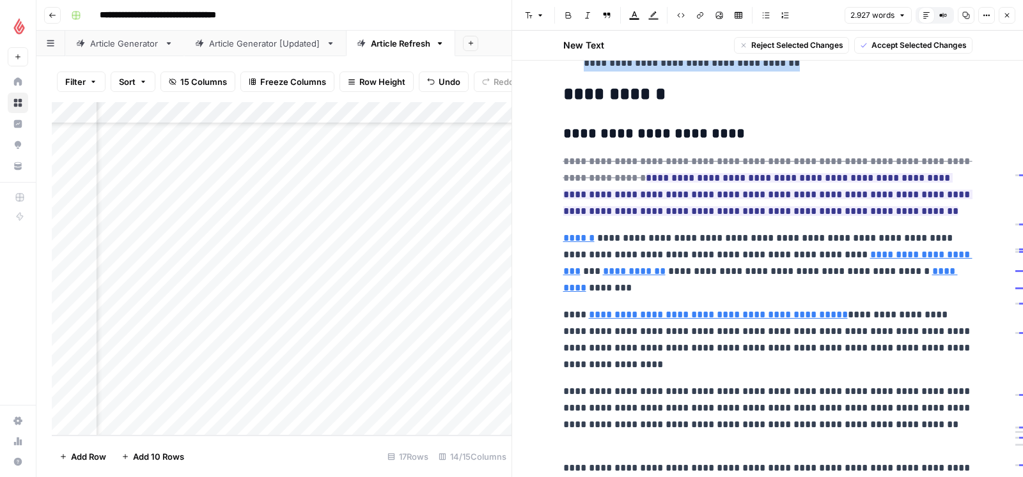
drag, startPoint x: 564, startPoint y: 141, endPoint x: 777, endPoint y: 71, distance: 224.7
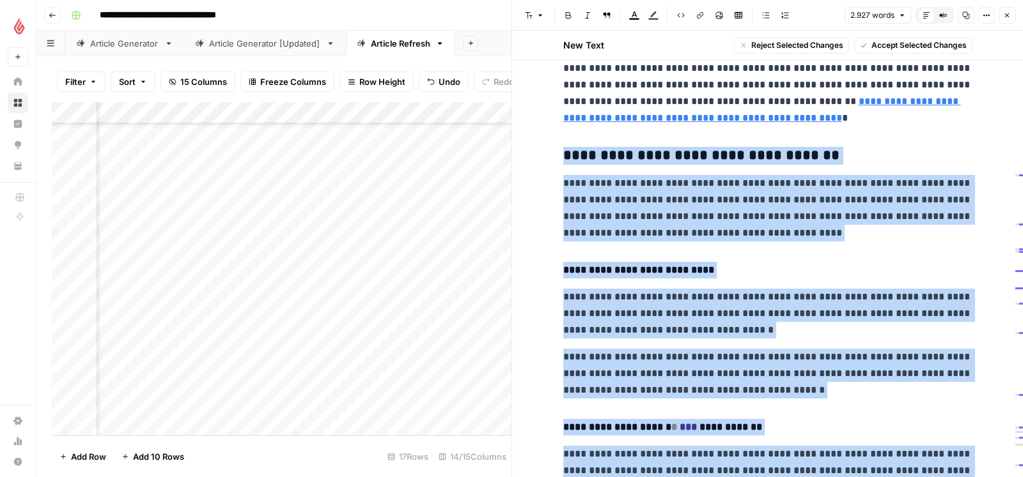
scroll to position [1991, 0]
click at [689, 433] on ins "***" at bounding box center [688, 428] width 22 height 10
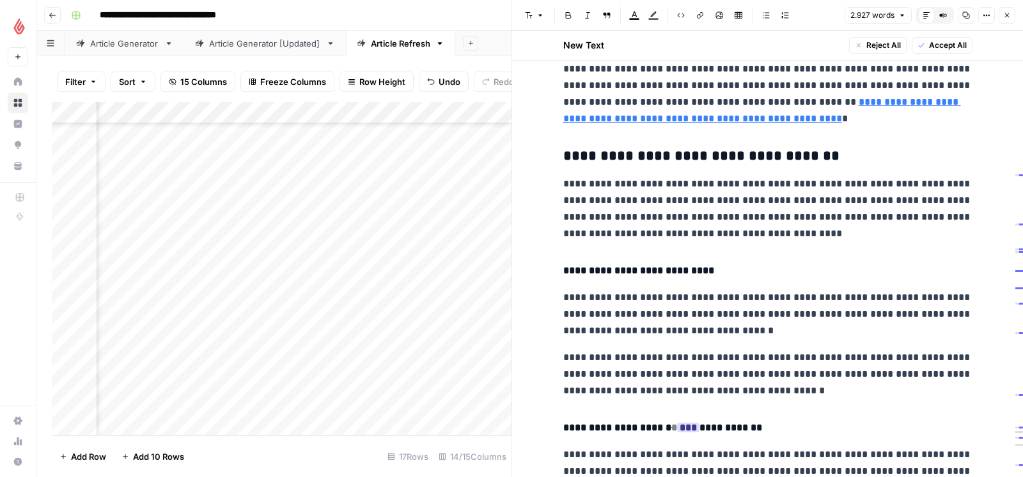
click at [687, 431] on ins "***" at bounding box center [688, 428] width 22 height 10
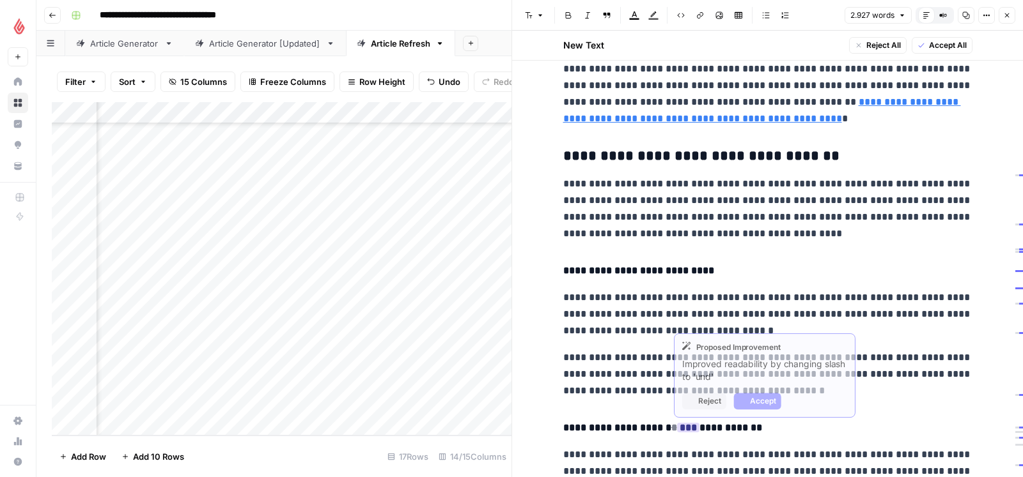
click at [696, 431] on ins "***" at bounding box center [688, 428] width 22 height 10
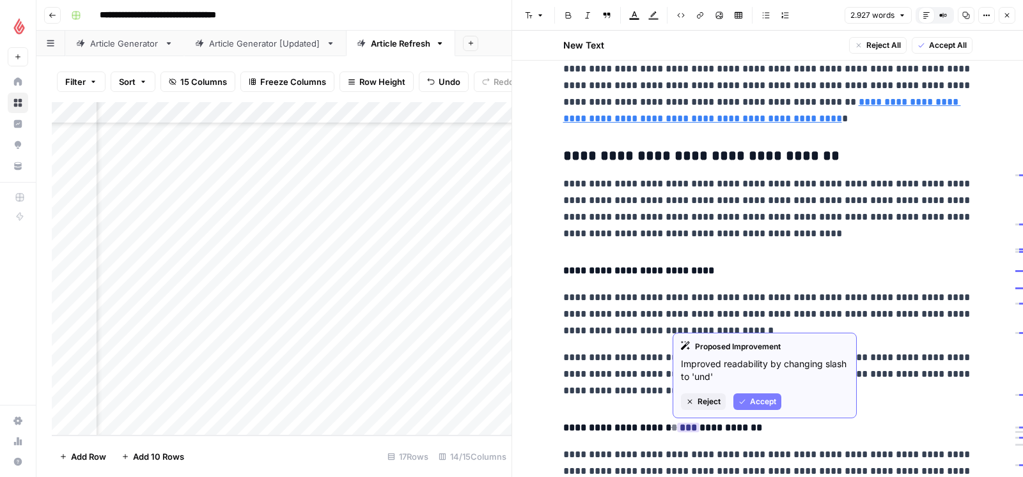
click at [702, 397] on span "Reject" at bounding box center [708, 402] width 23 height 12
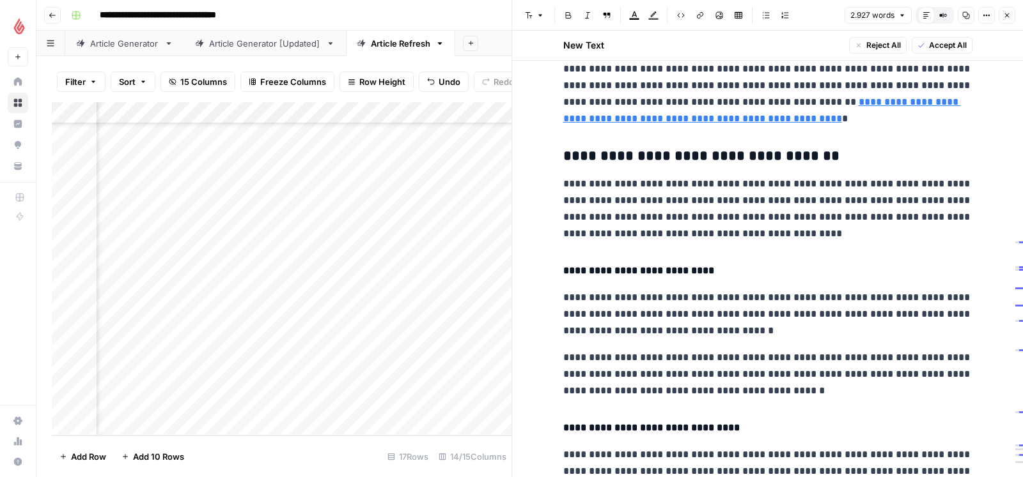
click at [563, 160] on h3 "**********" at bounding box center [767, 157] width 409 height 18
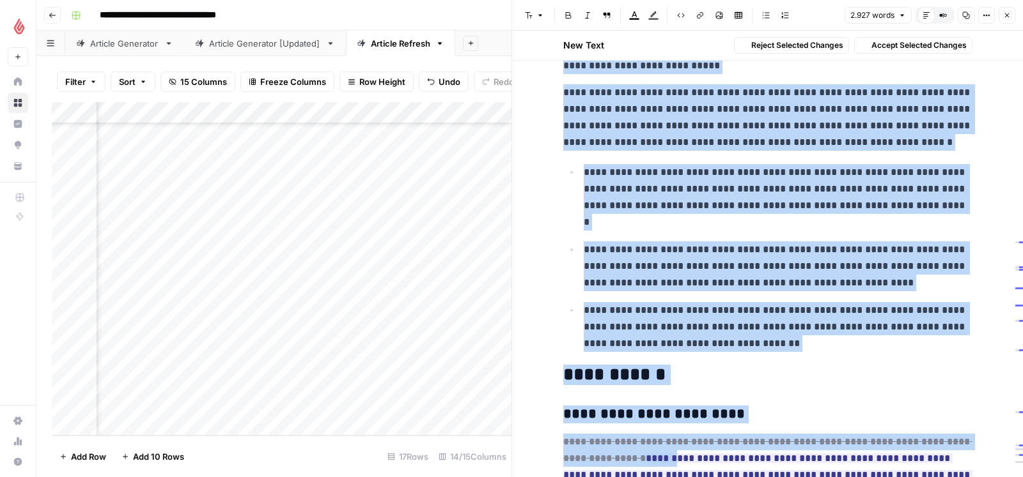
scroll to position [2829, 0]
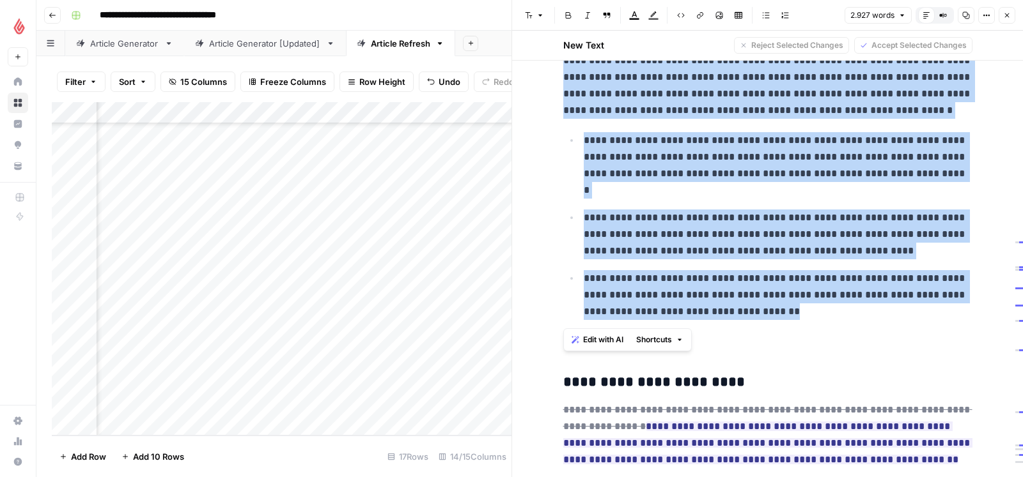
drag, startPoint x: 562, startPoint y: 168, endPoint x: 778, endPoint y: 319, distance: 263.5
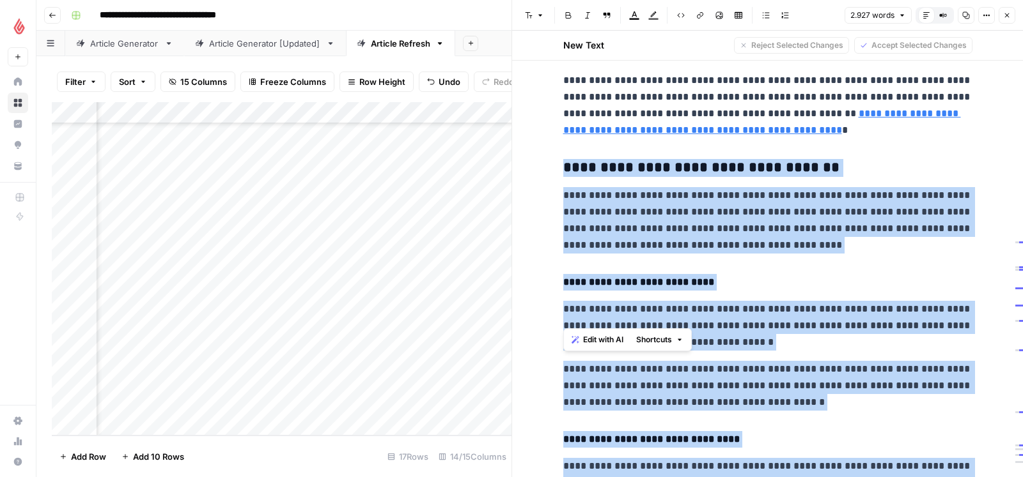
scroll to position [1963, 0]
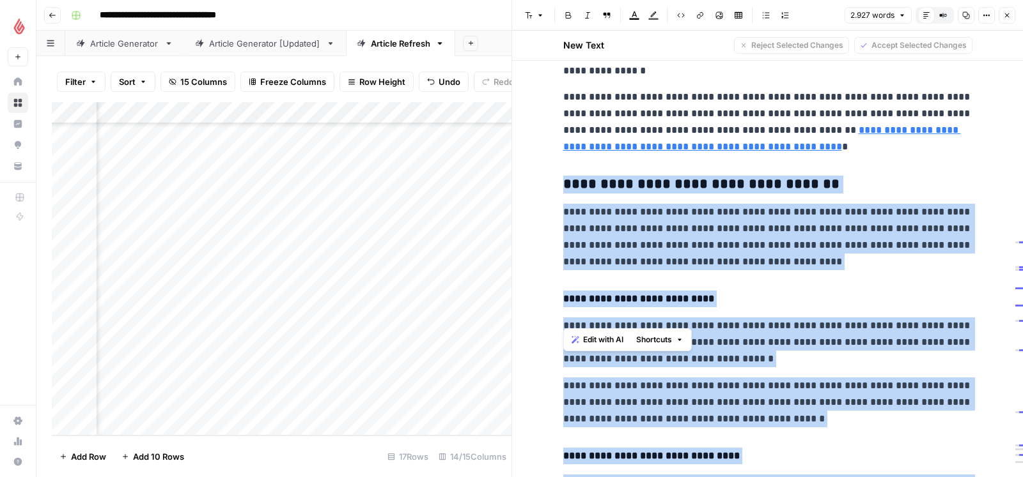
click at [598, 341] on span "Edit with AI" at bounding box center [603, 340] width 40 height 12
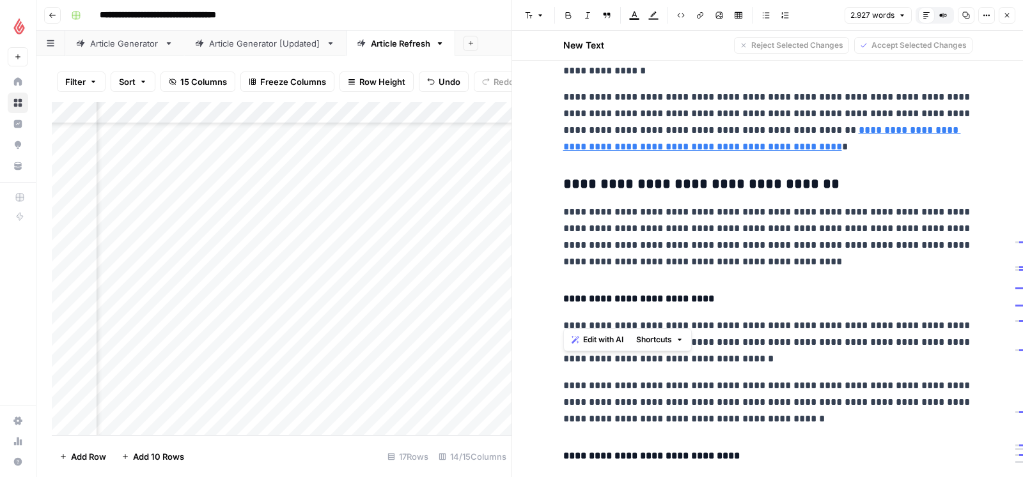
scroll to position [2694, 0]
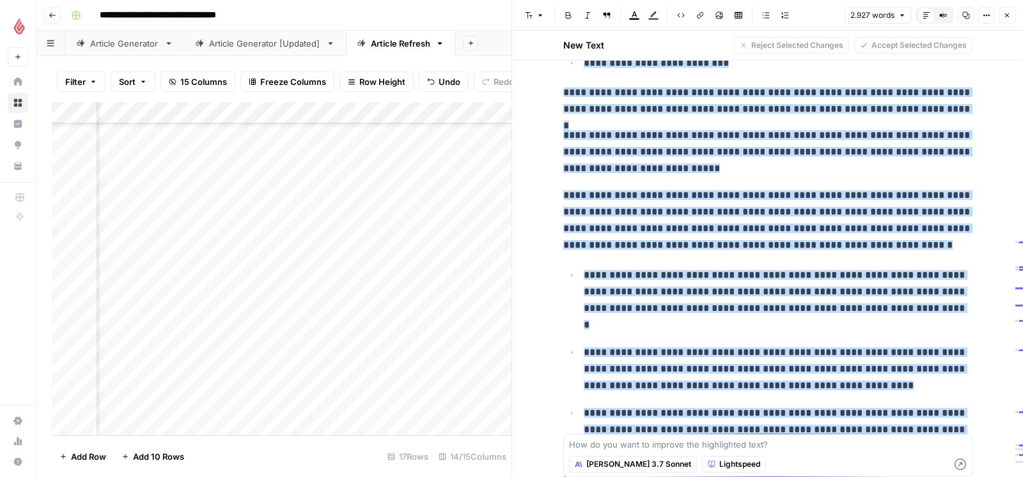
type textarea "[URL][DOMAIN_NAME]"
paste textarea "bitte für ein unternehmen, das ein weiteres restaurant eröffnet, umformulieren.…"
type textarea "bitte für ein unternehmen, das ein weiteres restaurant eröffnet, umformulieren.…"
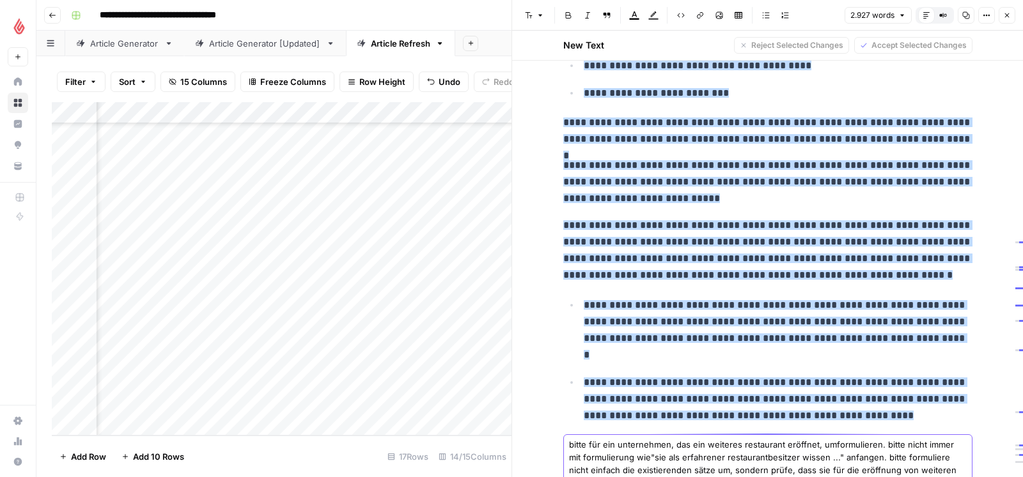
scroll to position [2526, 0]
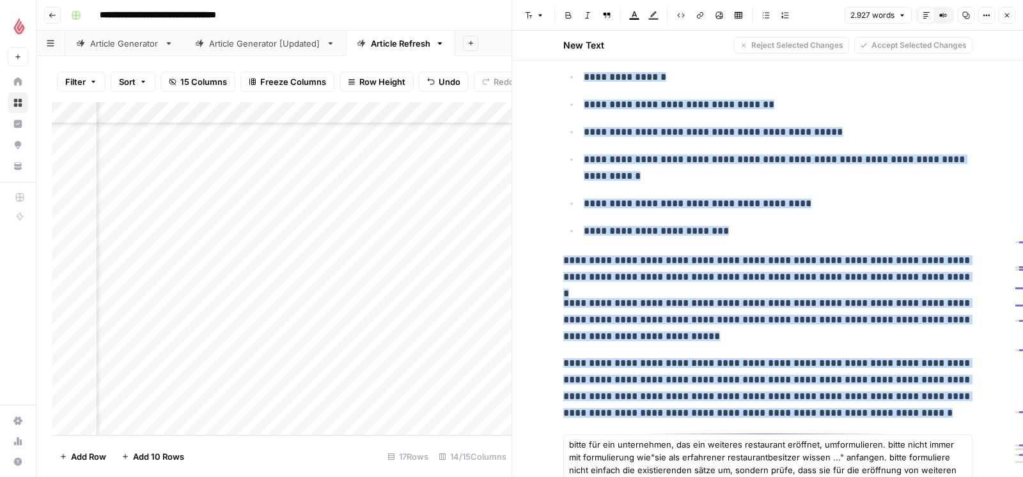
click at [792, 181] on p "**********" at bounding box center [777, 167] width 389 height 33
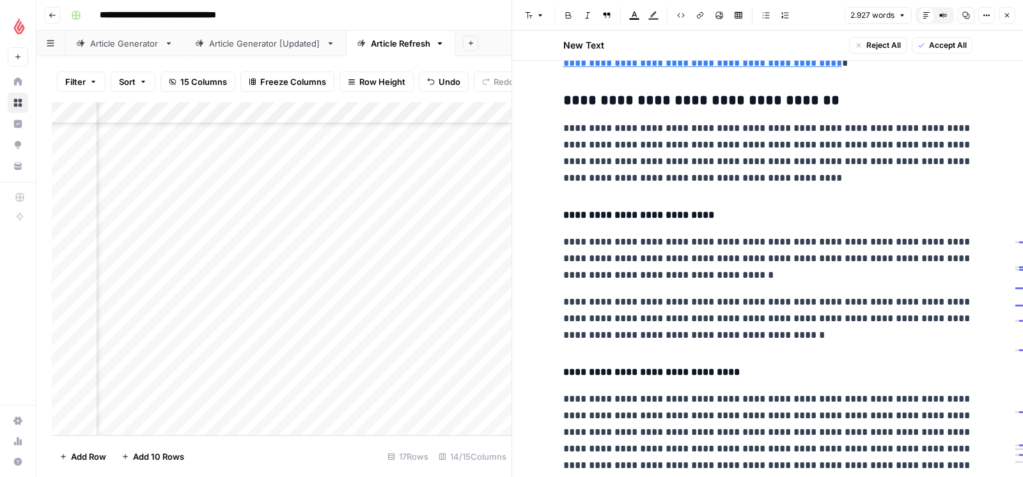
scroll to position [2035, 0]
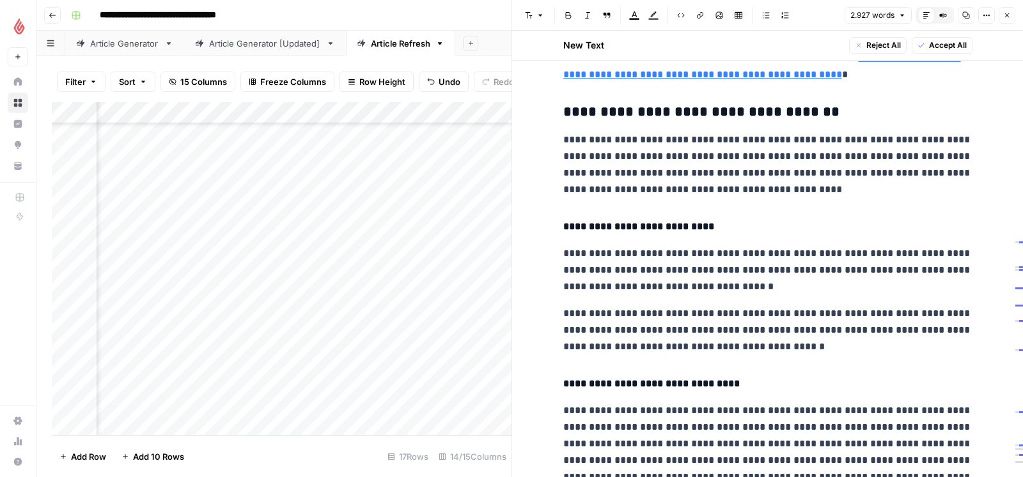
click at [565, 115] on h3 "**********" at bounding box center [767, 113] width 409 height 18
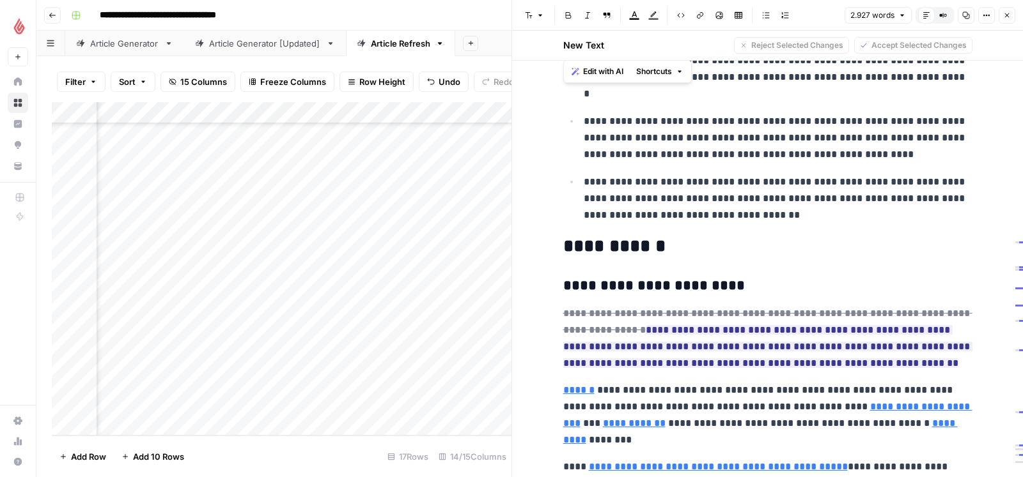
scroll to position [2803, 0]
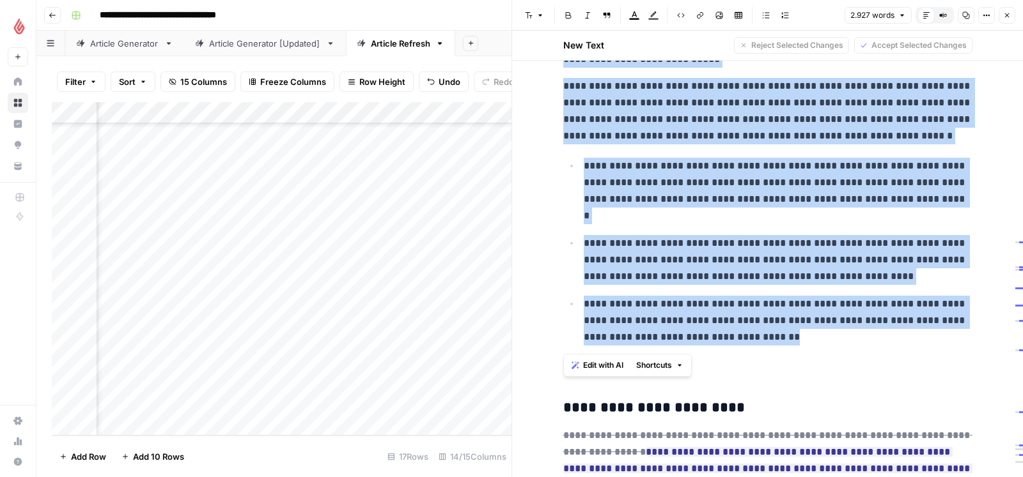
drag, startPoint x: 564, startPoint y: 113, endPoint x: 792, endPoint y: 345, distance: 325.4
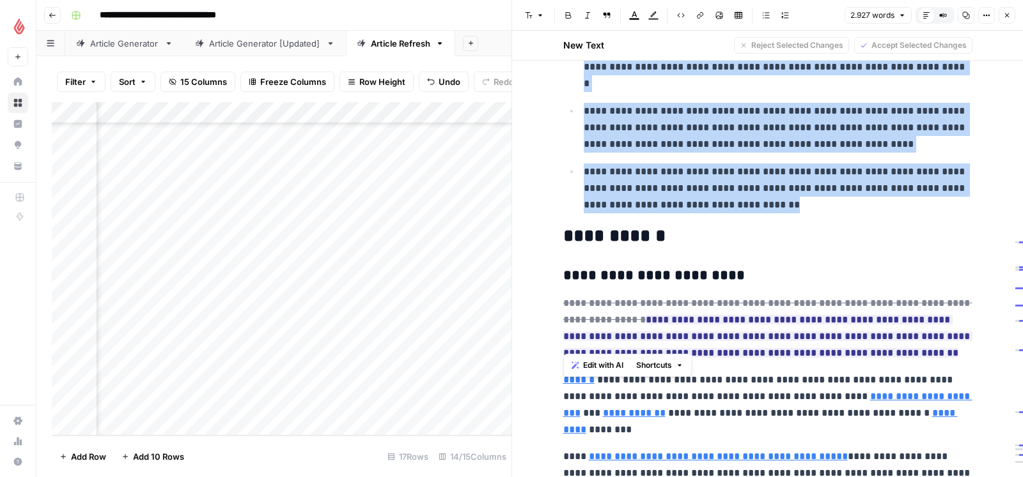
scroll to position [2938, 0]
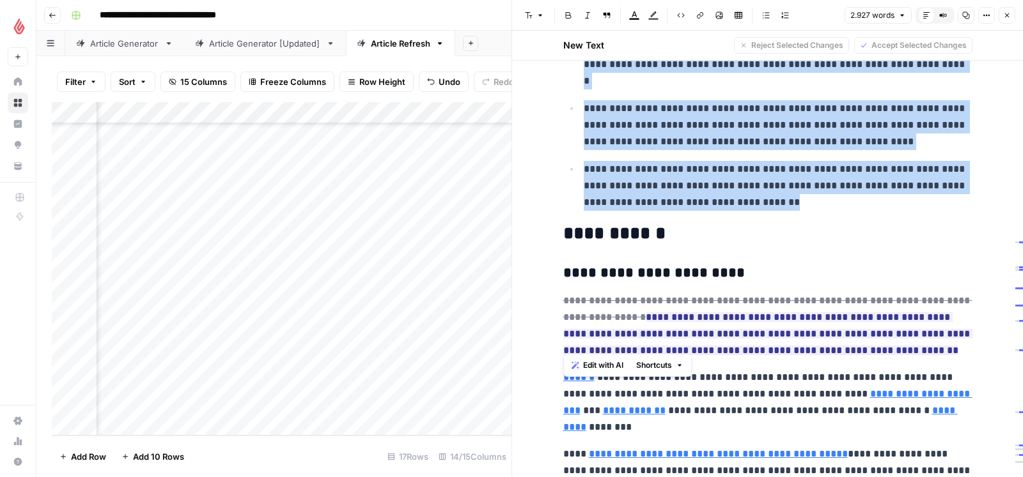
click at [618, 365] on span "Edit with AI" at bounding box center [603, 366] width 40 height 12
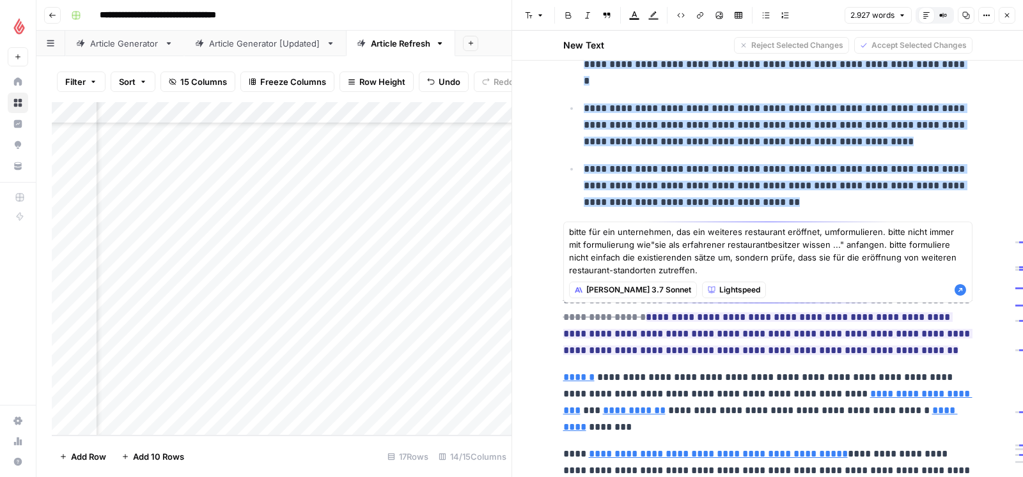
type textarea "bitte für ein unternehmen, das ein weiteres restaurant eröffnet, umformulieren.…"
click at [962, 290] on icon "button" at bounding box center [960, 290] width 12 height 12
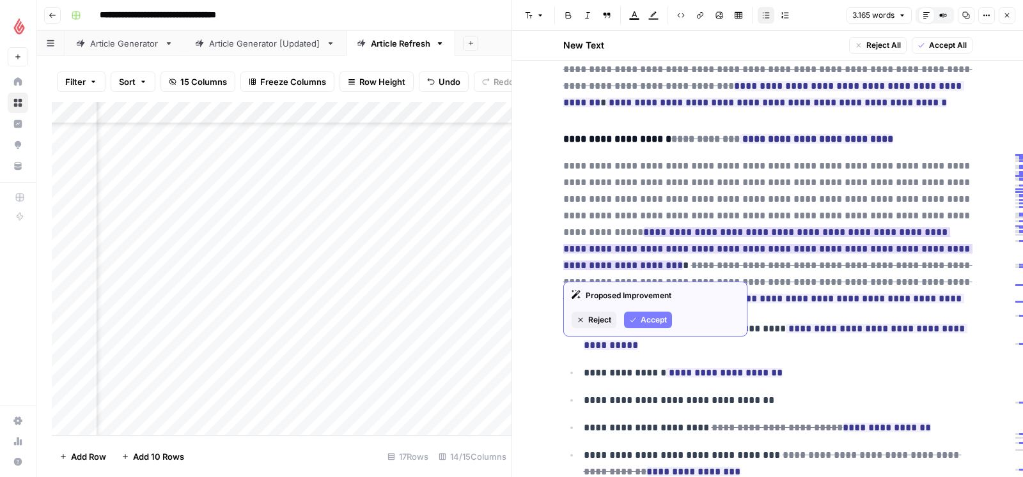
scroll to position [2418, 0]
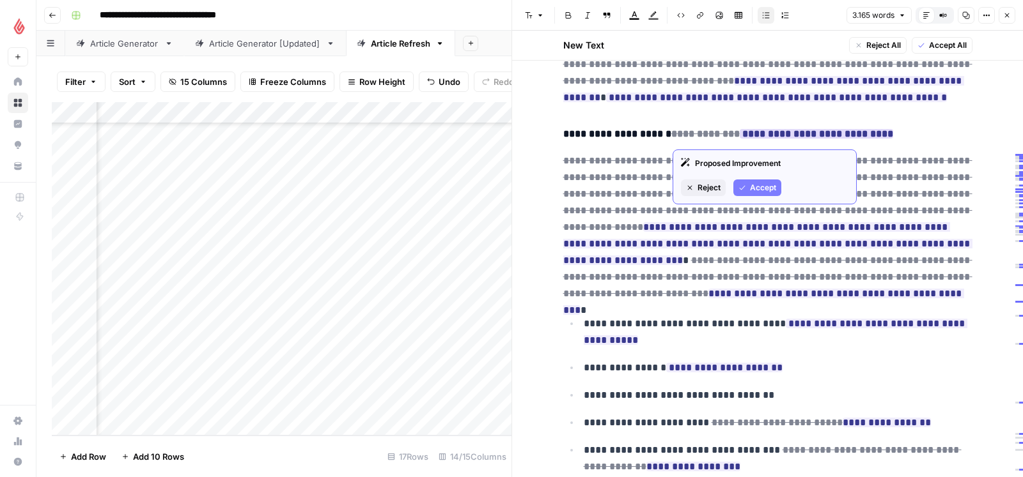
click at [704, 182] on span "Reject" at bounding box center [708, 188] width 23 height 12
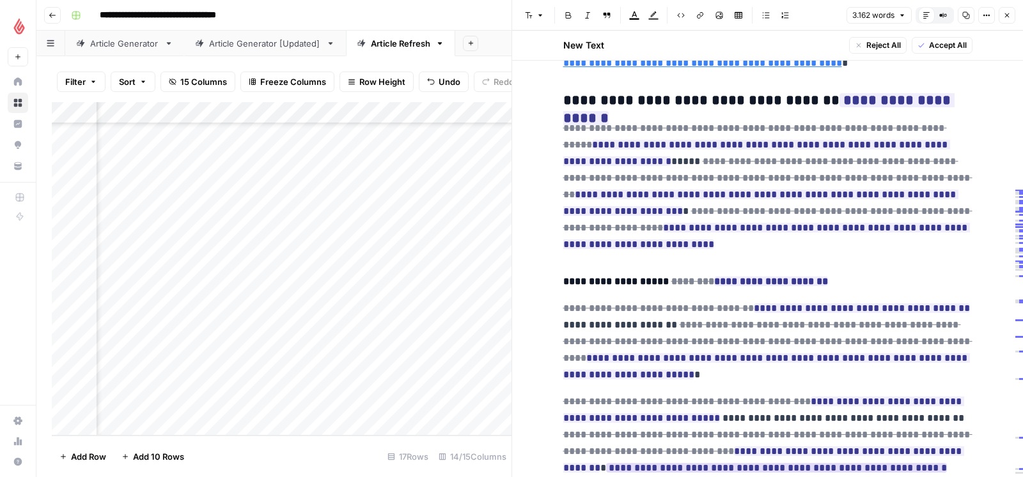
scroll to position [2046, 0]
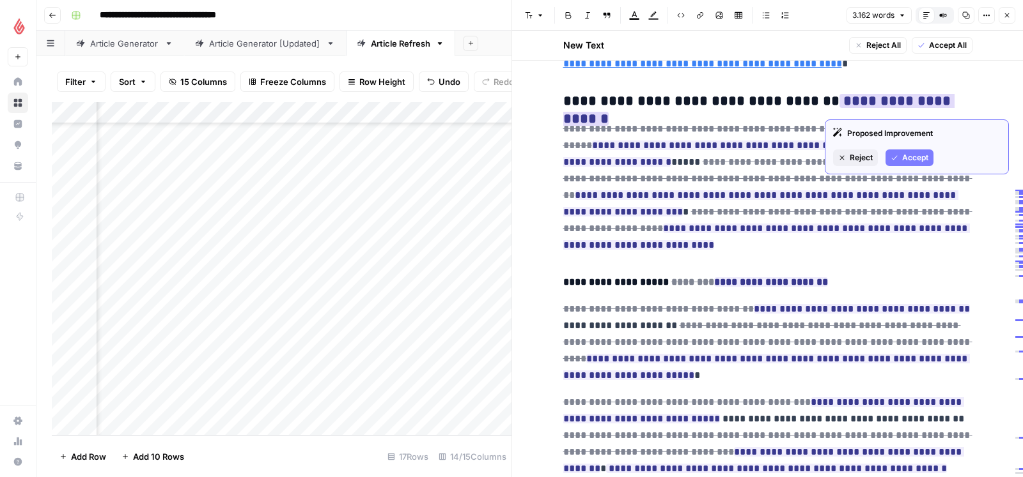
click at [858, 150] on button "Reject" at bounding box center [855, 158] width 45 height 17
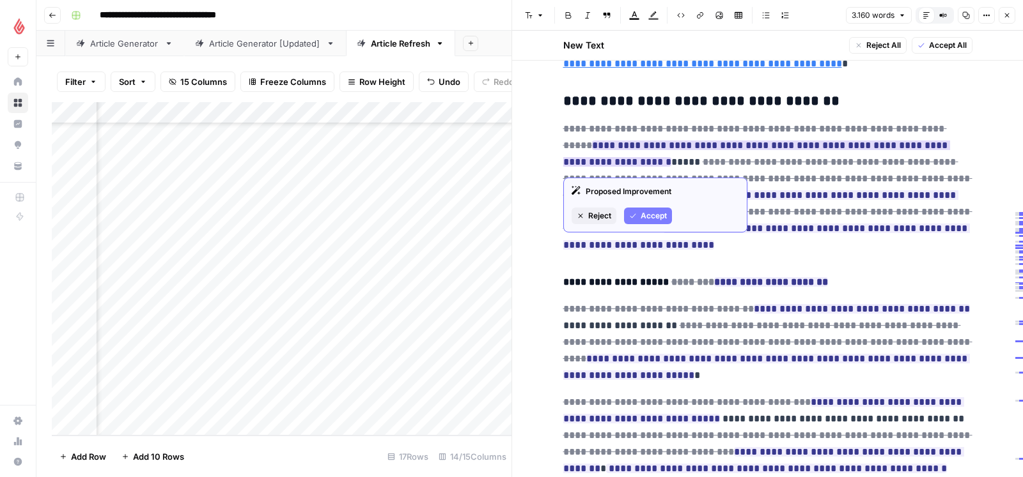
click at [598, 215] on span "Reject" at bounding box center [599, 216] width 23 height 12
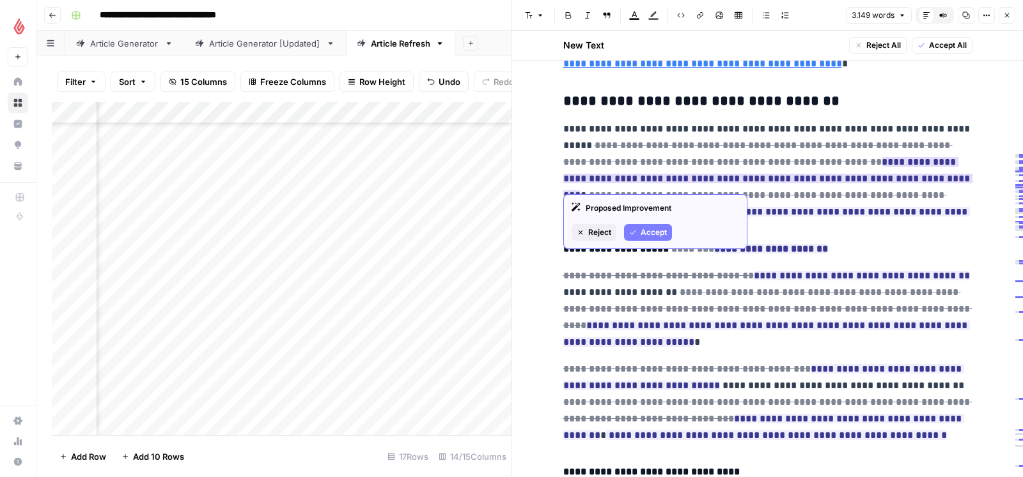
click at [638, 230] on button "Accept" at bounding box center [648, 232] width 48 height 17
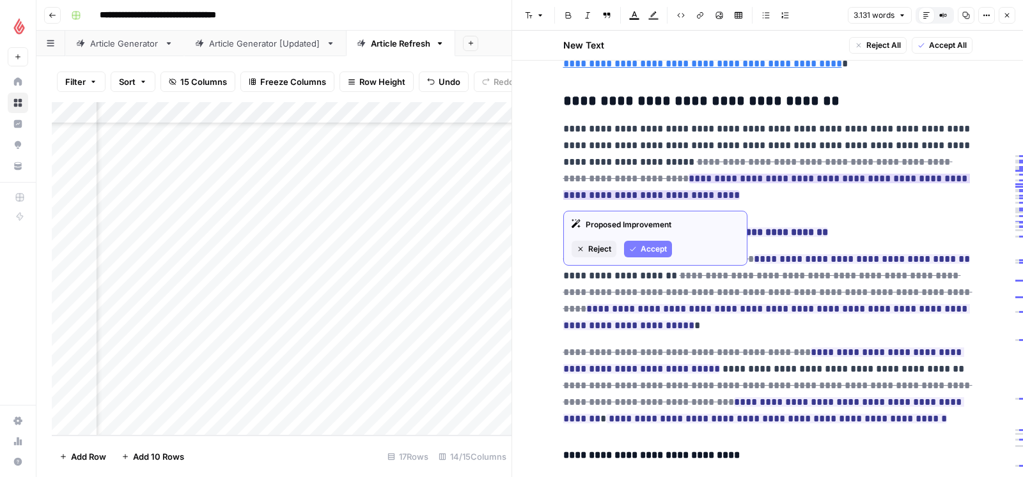
click at [640, 245] on span "Accept" at bounding box center [653, 249] width 26 height 12
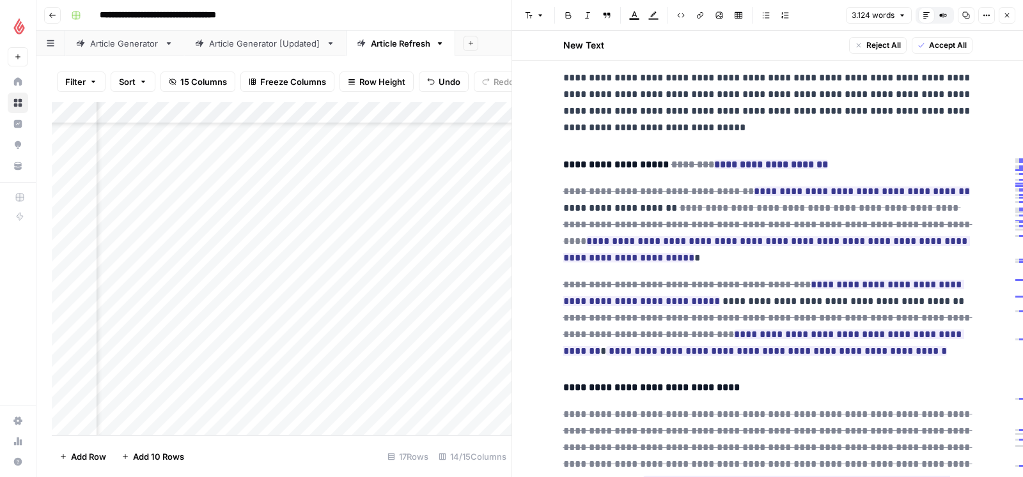
scroll to position [2117, 0]
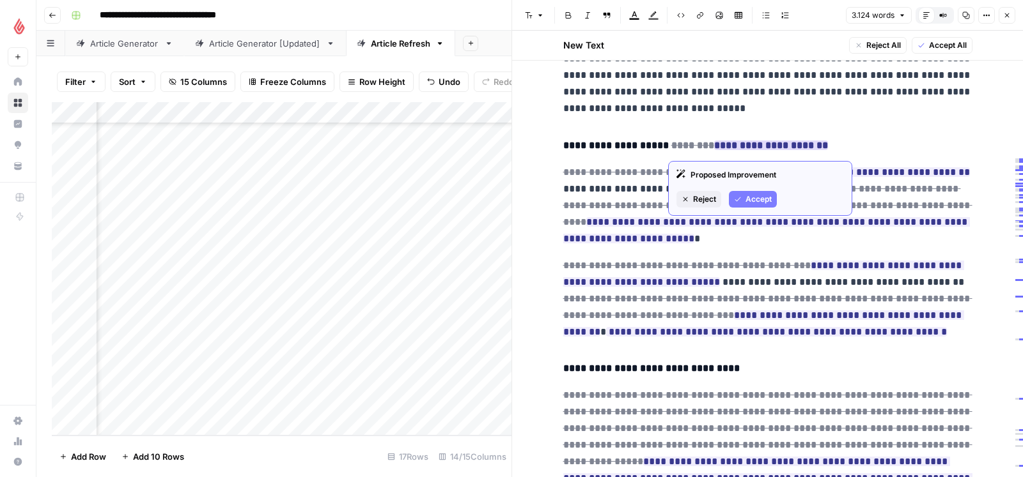
click at [706, 200] on span "Reject" at bounding box center [704, 200] width 23 height 12
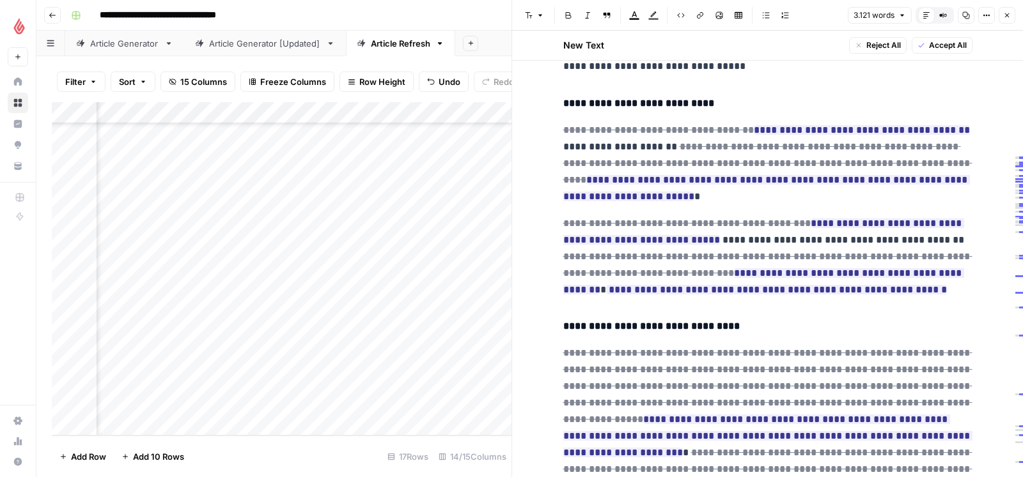
scroll to position [2166, 0]
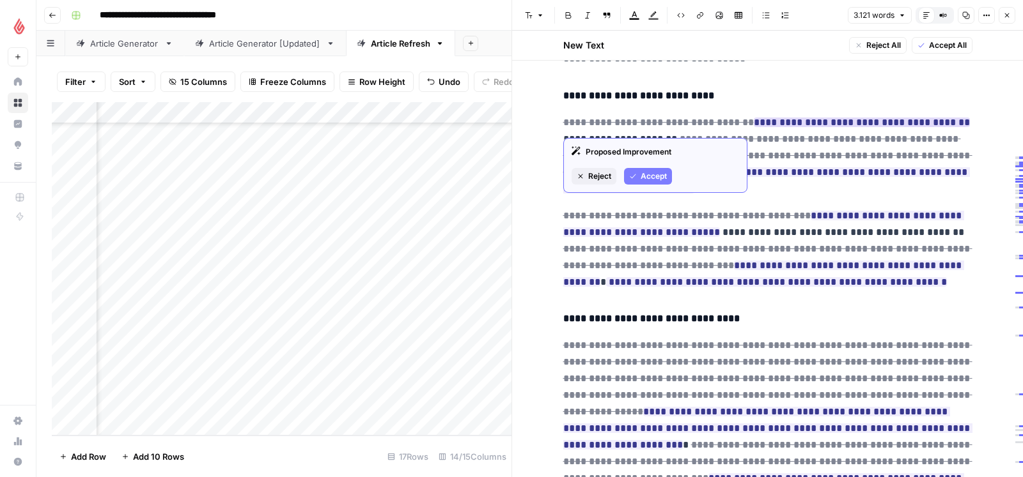
click at [593, 178] on span "Reject" at bounding box center [599, 177] width 23 height 12
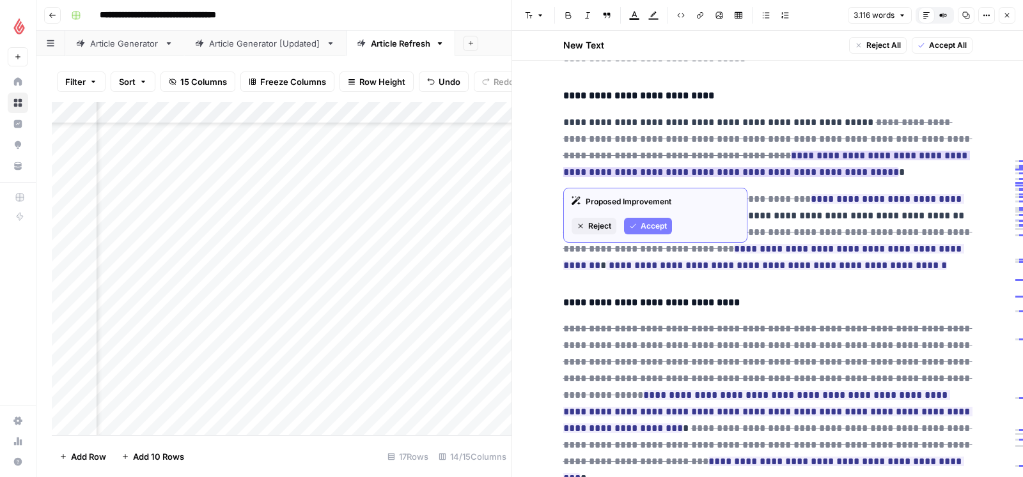
click at [592, 224] on span "Reject" at bounding box center [599, 226] width 23 height 12
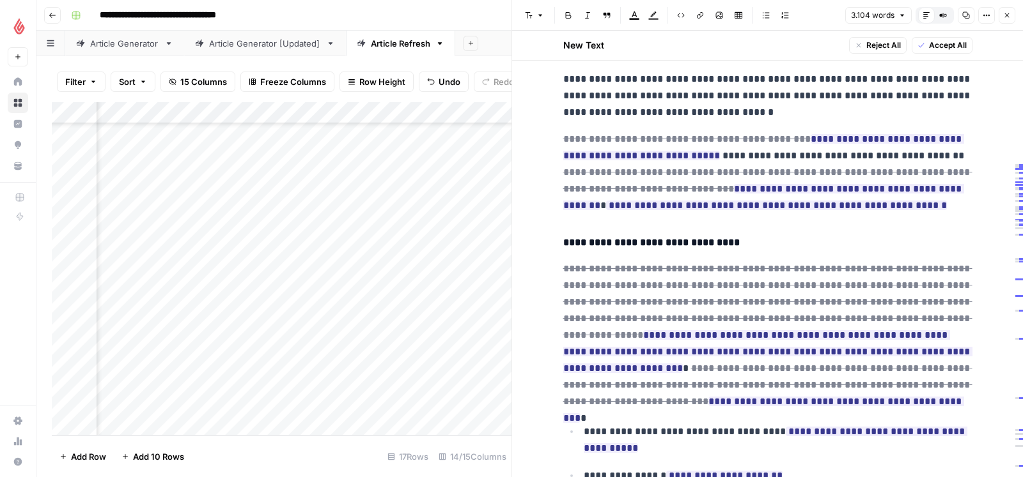
scroll to position [2221, 0]
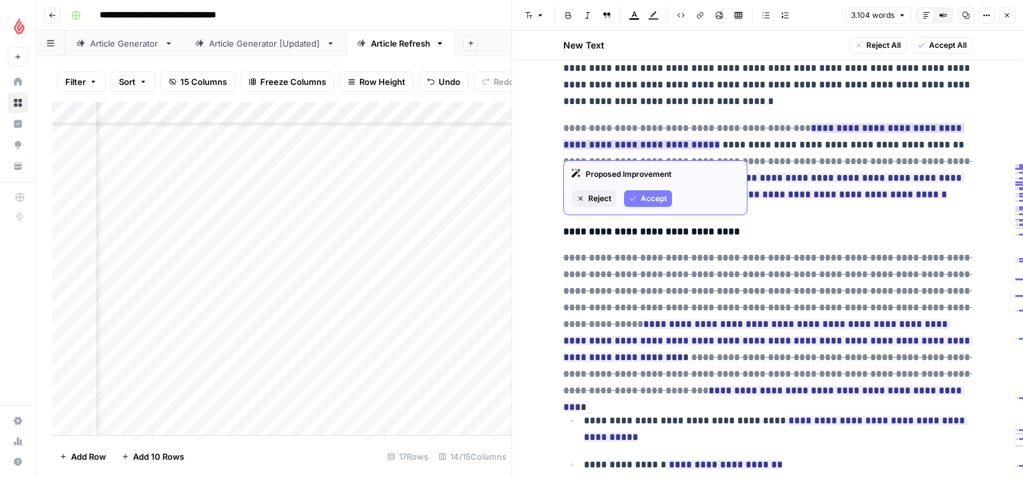
click at [660, 193] on span "Accept" at bounding box center [653, 199] width 26 height 12
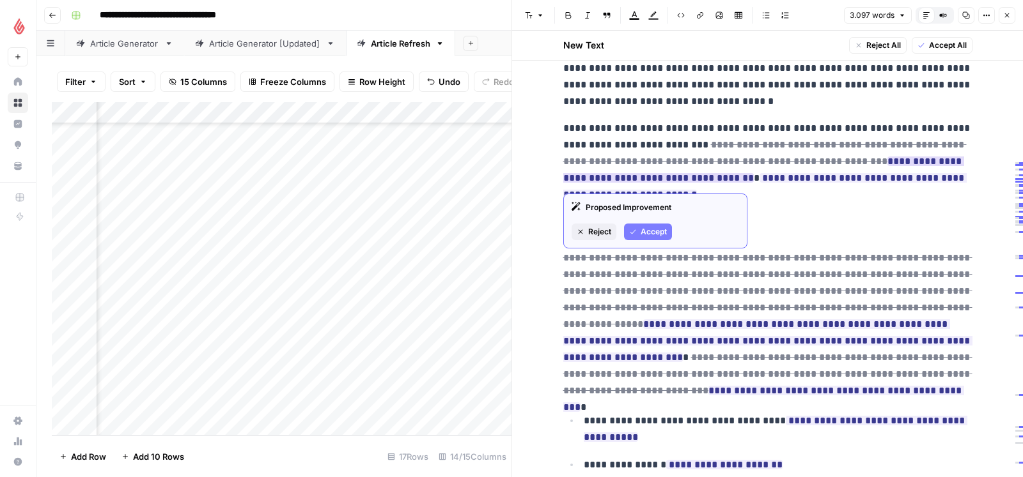
click at [649, 225] on button "Accept" at bounding box center [648, 232] width 48 height 17
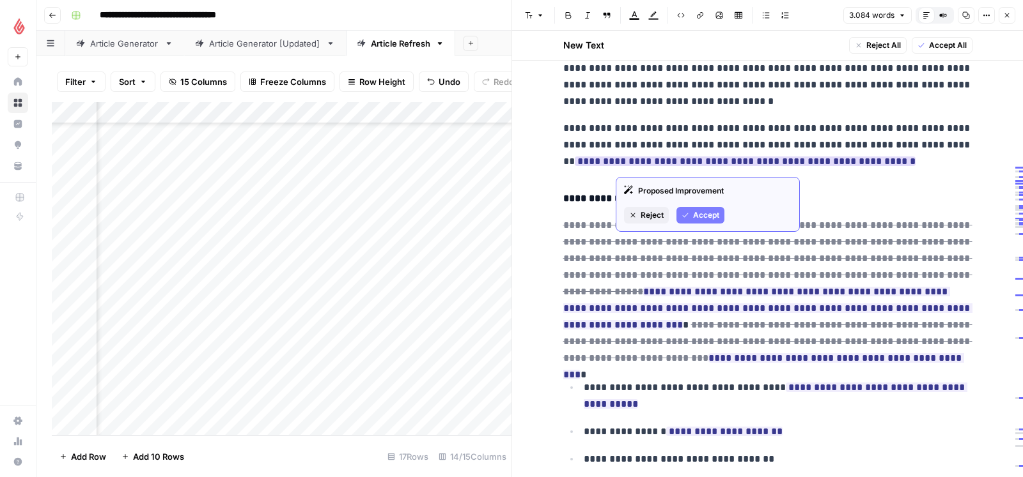
click at [690, 214] on button "Accept" at bounding box center [700, 215] width 48 height 17
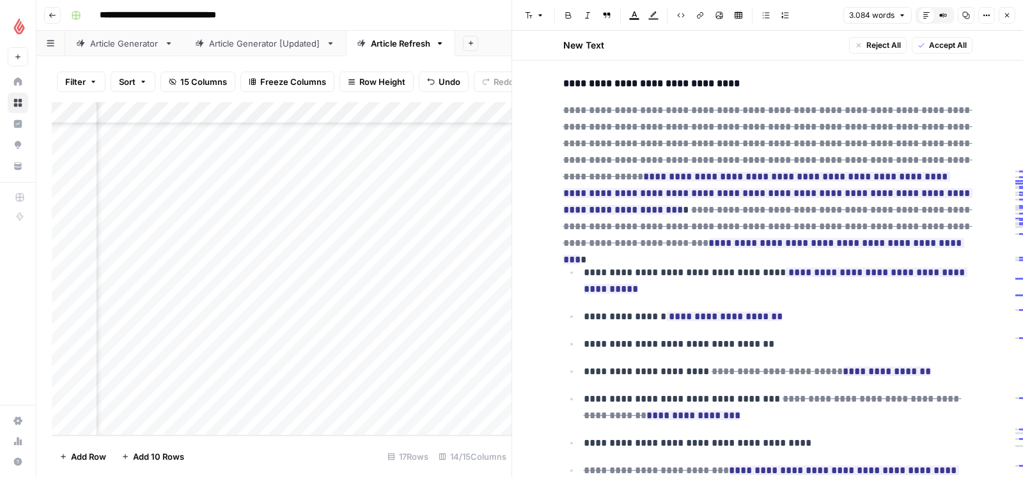
scroll to position [2338, 0]
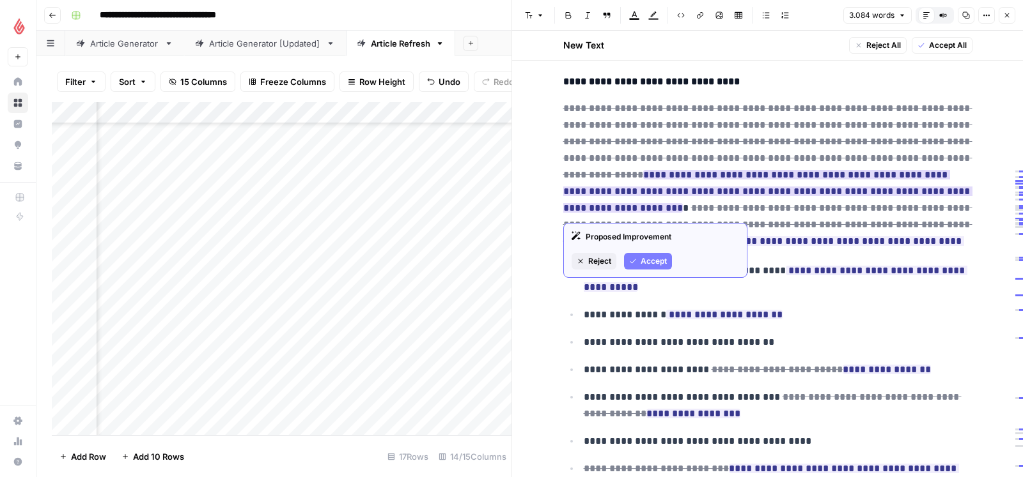
click at [637, 255] on button "Accept" at bounding box center [648, 261] width 48 height 17
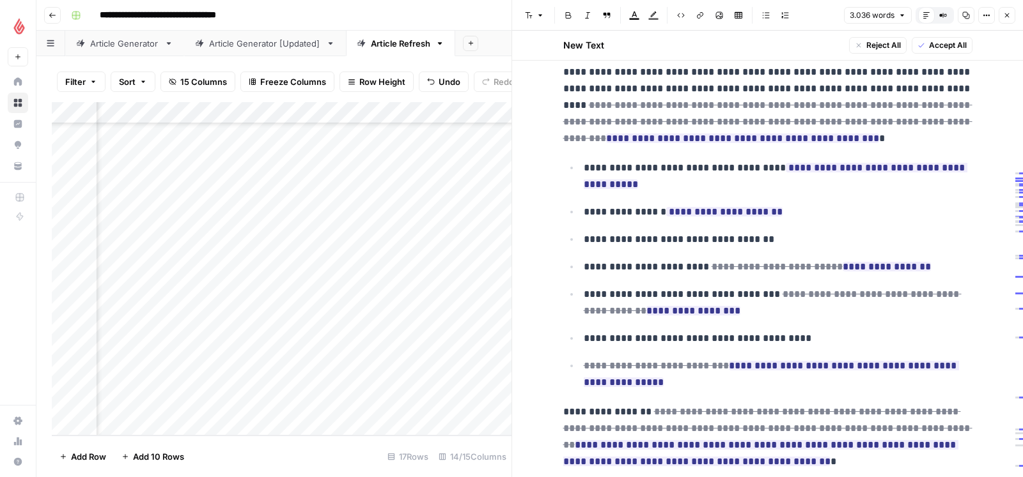
scroll to position [2377, 0]
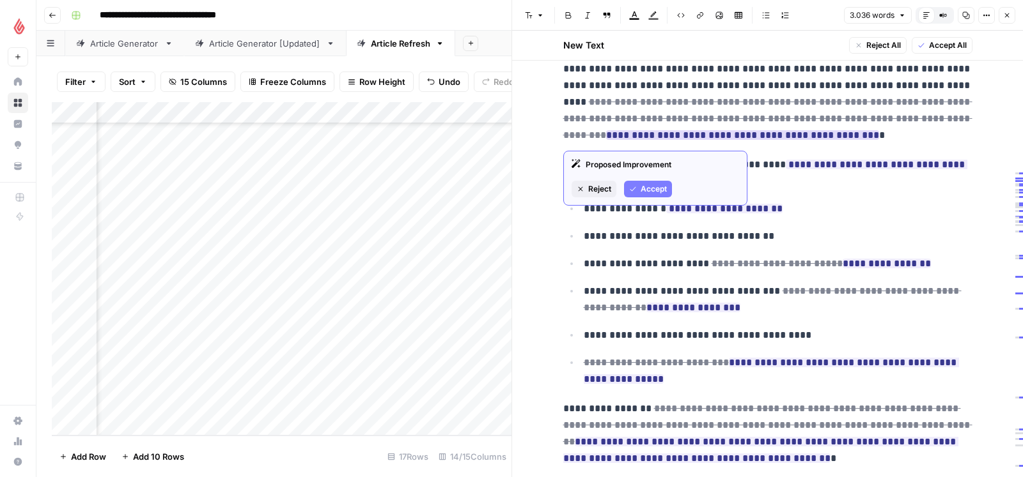
click at [647, 193] on span "Accept" at bounding box center [653, 189] width 26 height 12
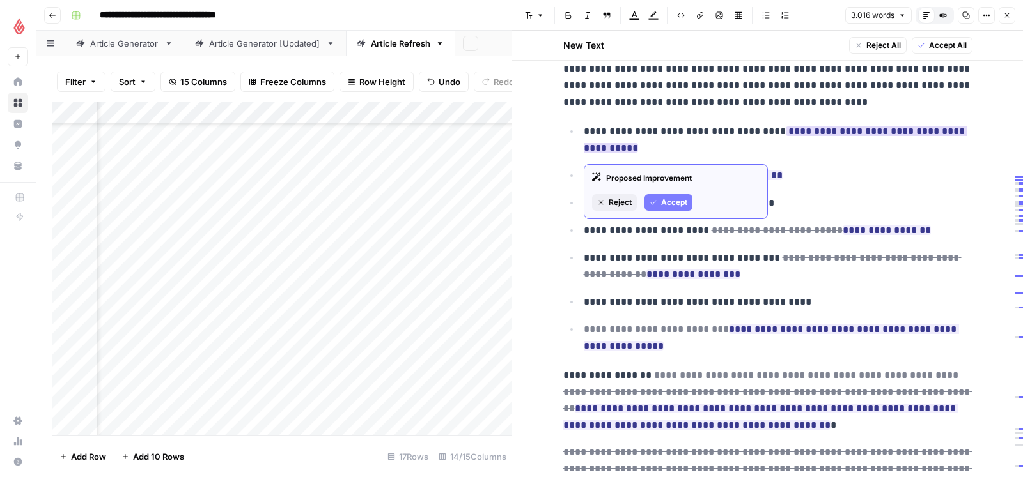
click at [619, 201] on span "Reject" at bounding box center [619, 203] width 23 height 12
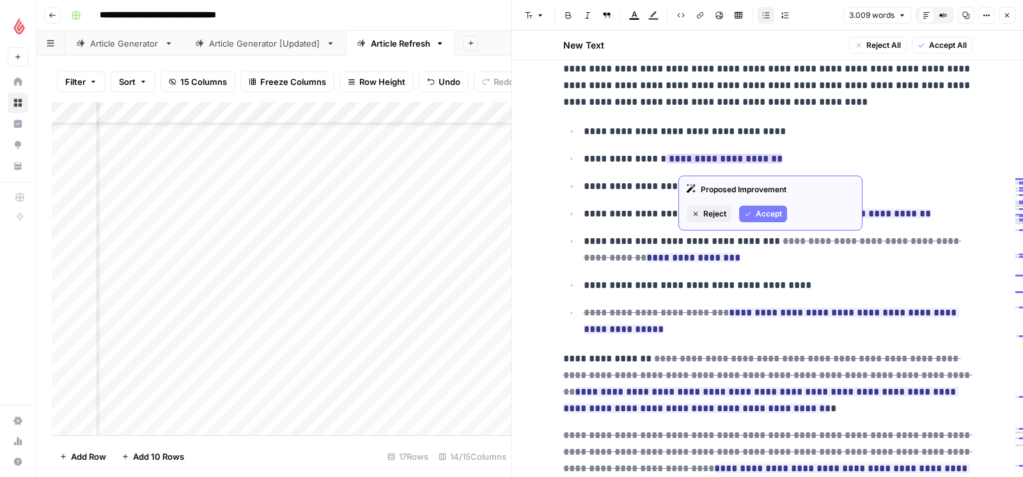
click at [753, 215] on button "Accept" at bounding box center [763, 214] width 48 height 17
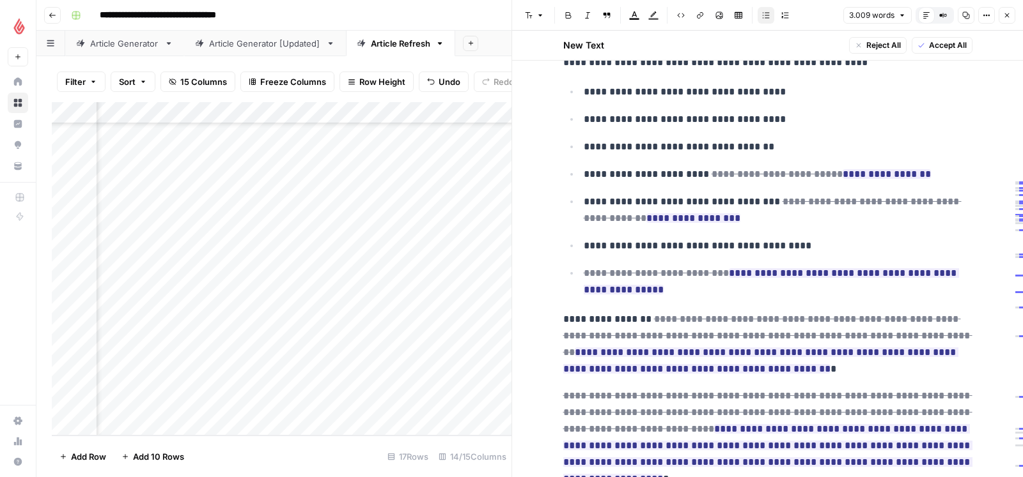
scroll to position [2434, 0]
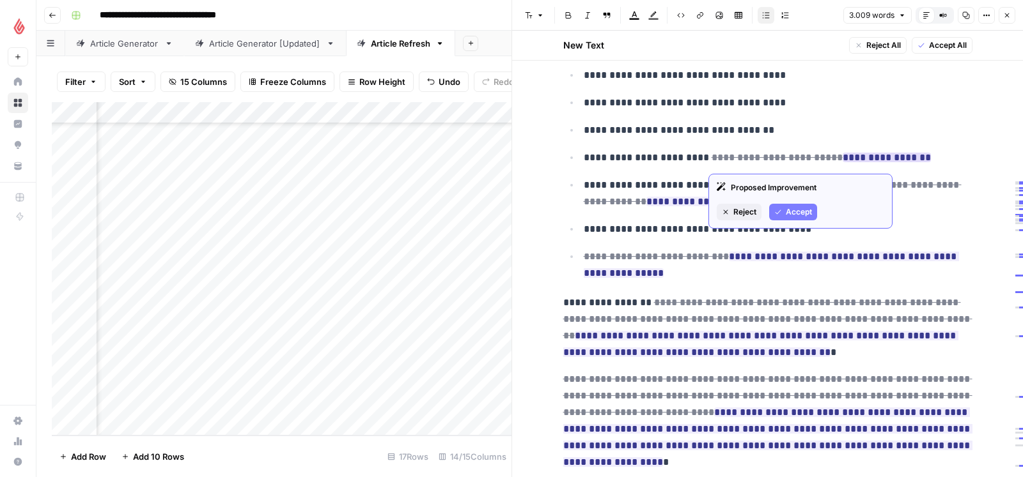
click at [781, 212] on icon "button" at bounding box center [778, 212] width 8 height 8
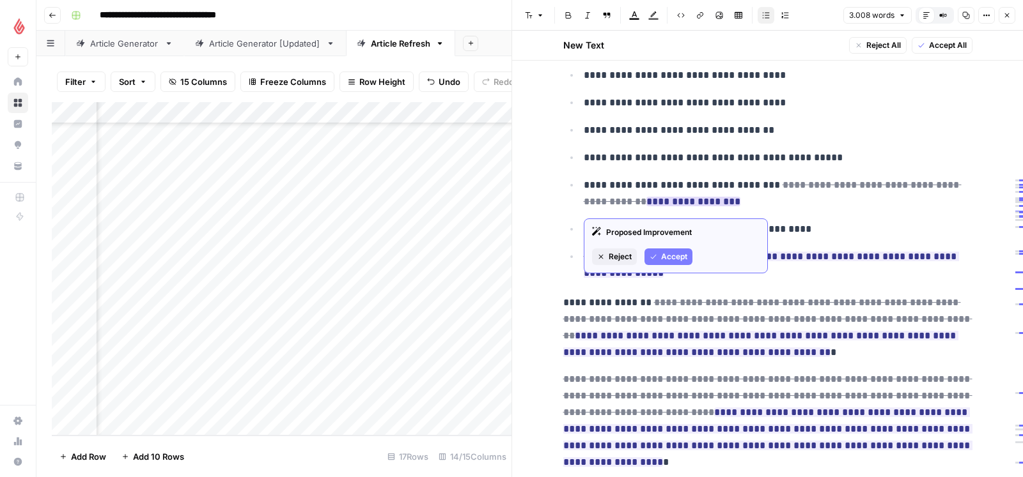
click at [665, 255] on span "Accept" at bounding box center [674, 257] width 26 height 12
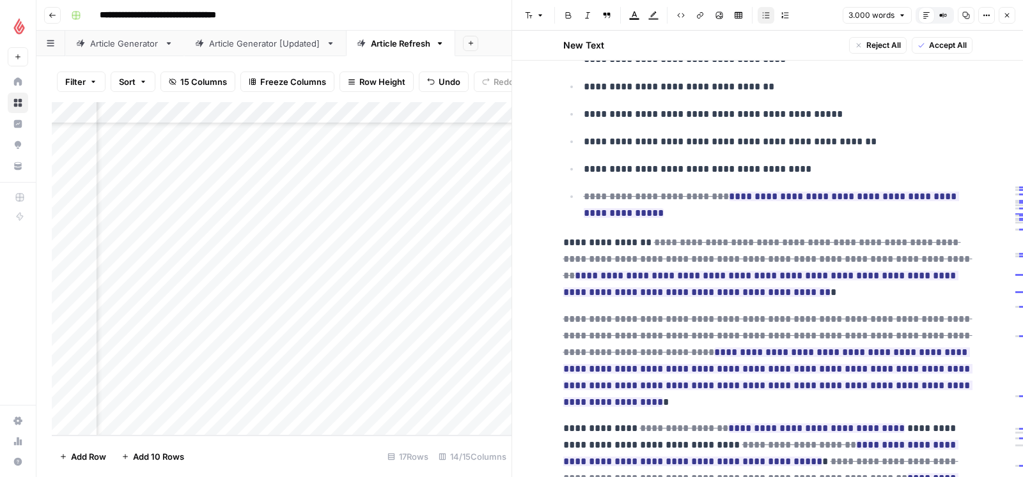
scroll to position [2499, 0]
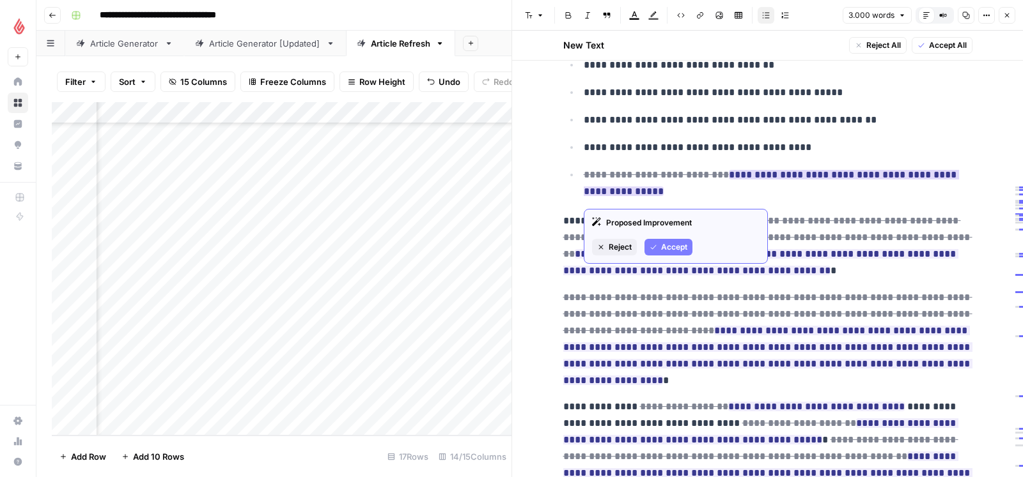
click at [628, 244] on span "Reject" at bounding box center [619, 248] width 23 height 12
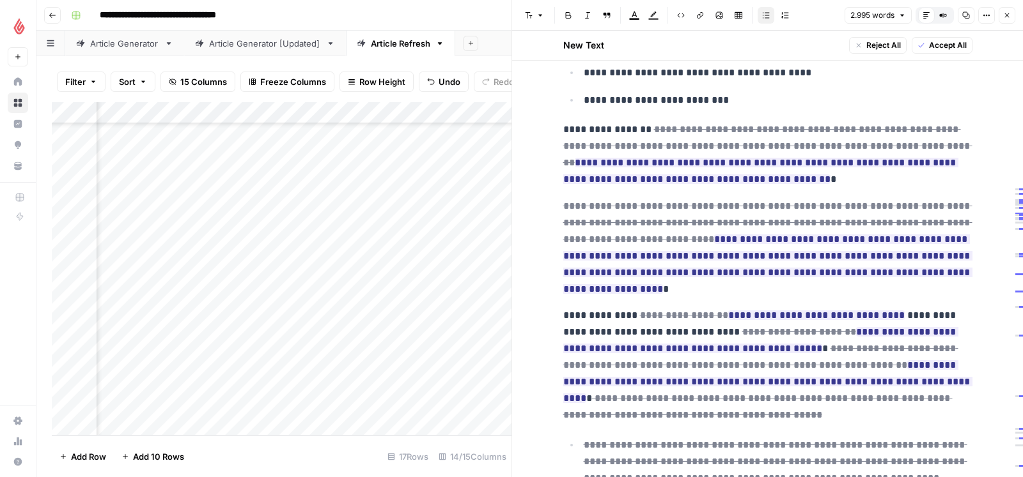
scroll to position [2574, 0]
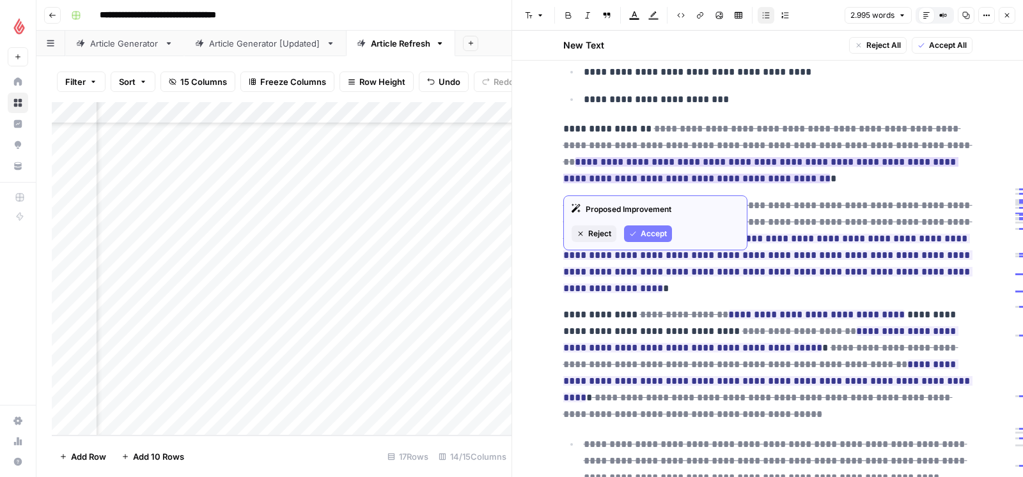
click at [606, 234] on span "Reject" at bounding box center [599, 234] width 23 height 12
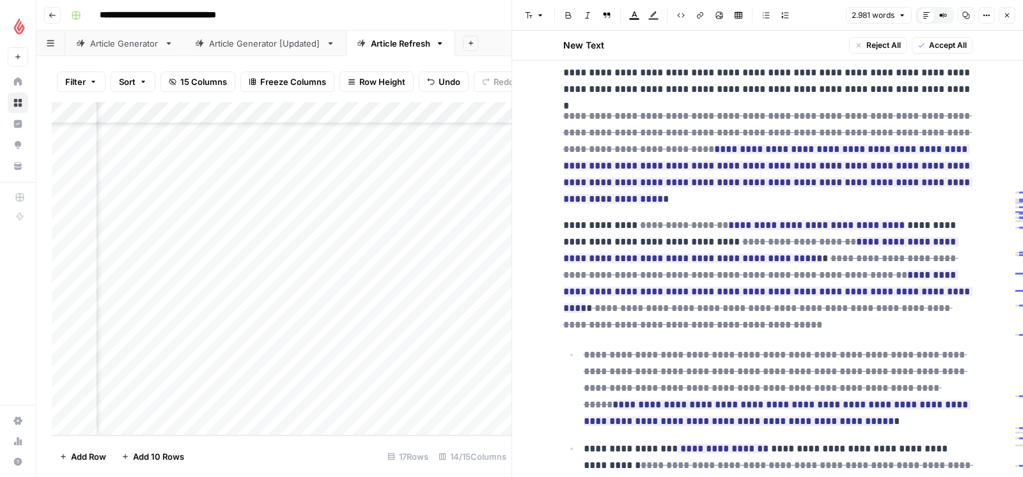
scroll to position [2639, 0]
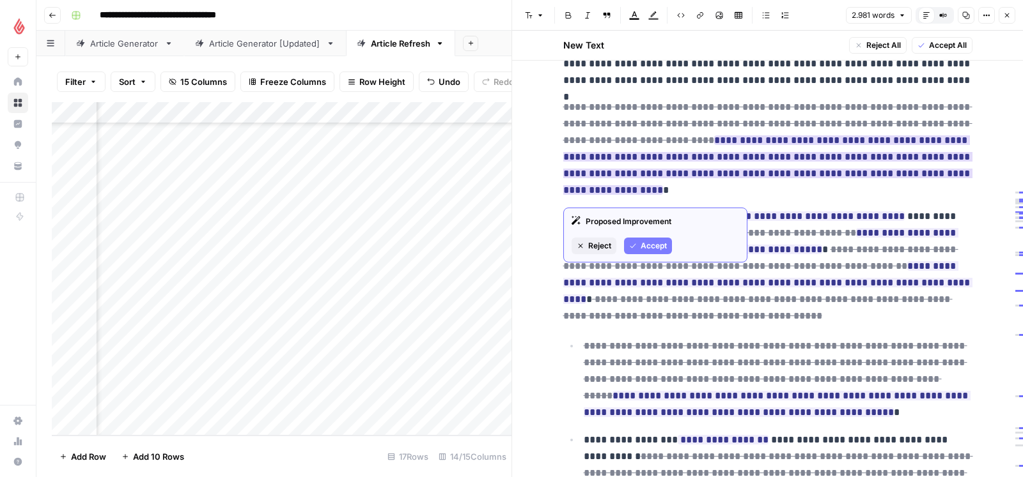
click at [644, 241] on span "Accept" at bounding box center [653, 246] width 26 height 12
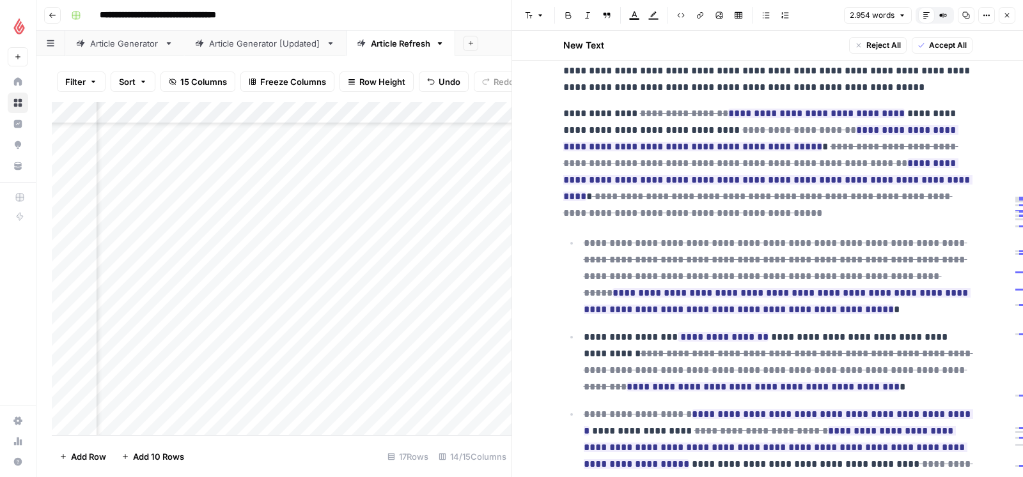
scroll to position [2701, 0]
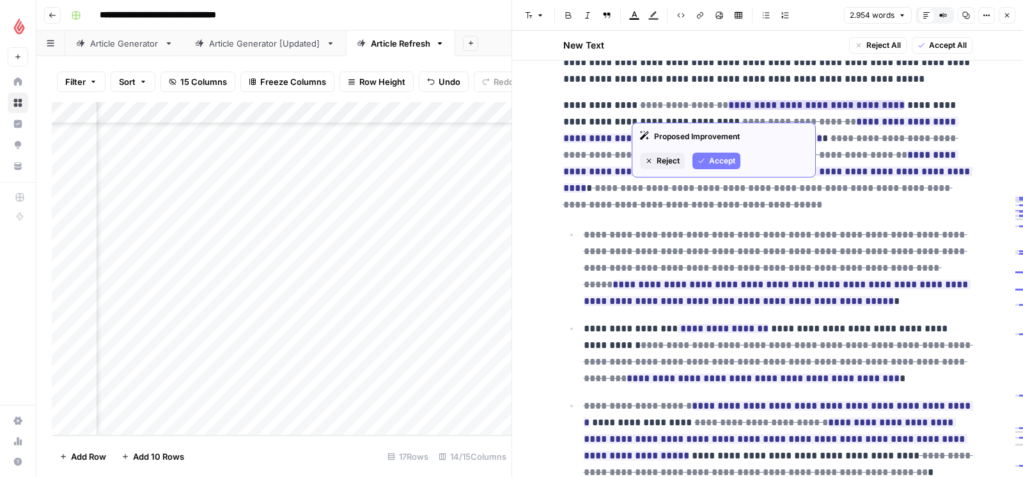
click at [709, 158] on span "Accept" at bounding box center [722, 161] width 26 height 12
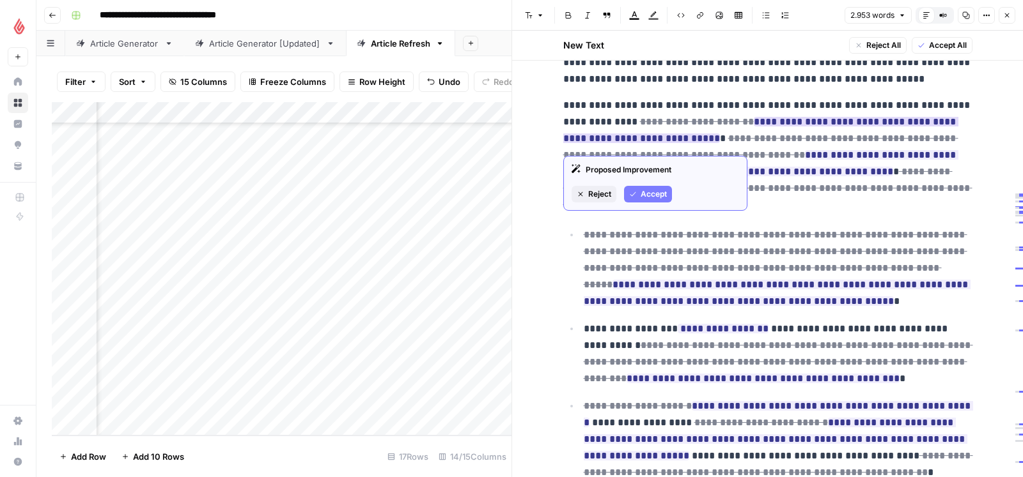
click at [665, 192] on span "Accept" at bounding box center [653, 195] width 26 height 12
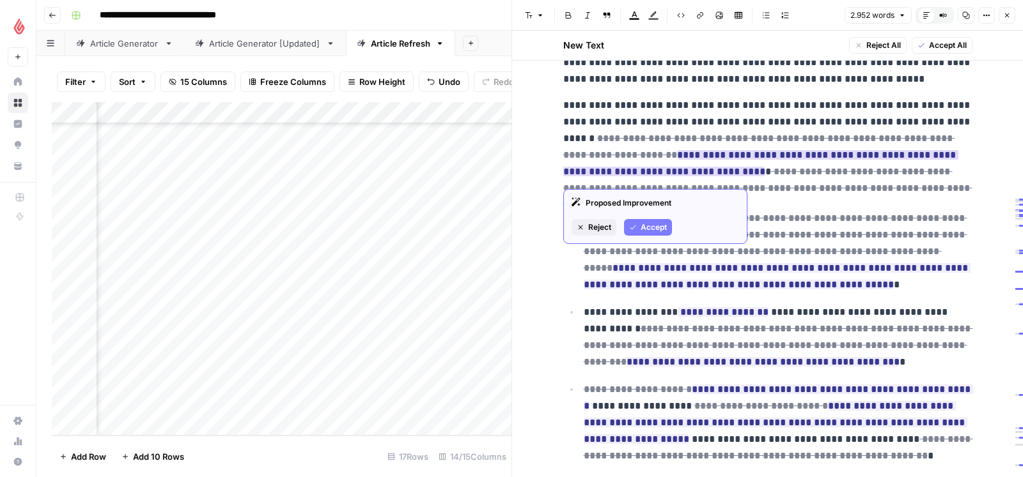
click at [653, 228] on span "Accept" at bounding box center [653, 228] width 26 height 12
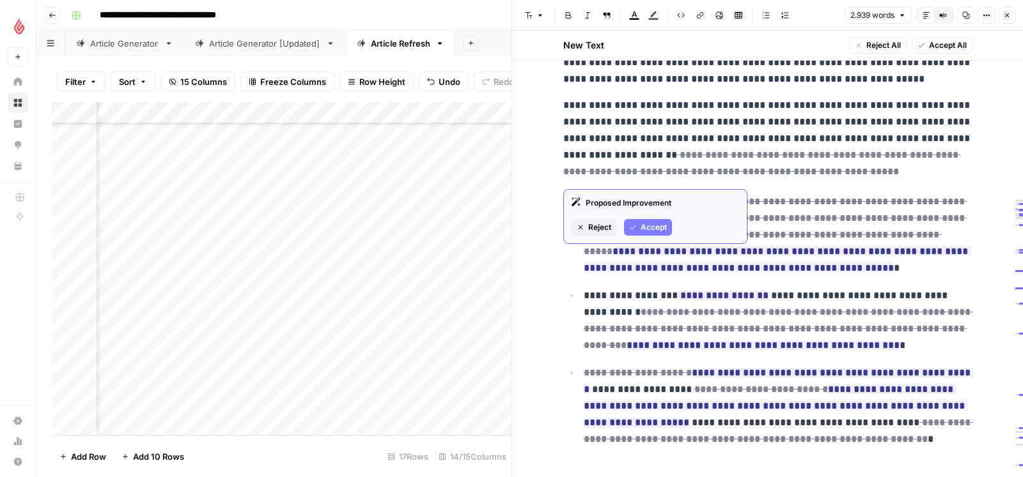
click at [633, 224] on icon "button" at bounding box center [633, 228] width 8 height 8
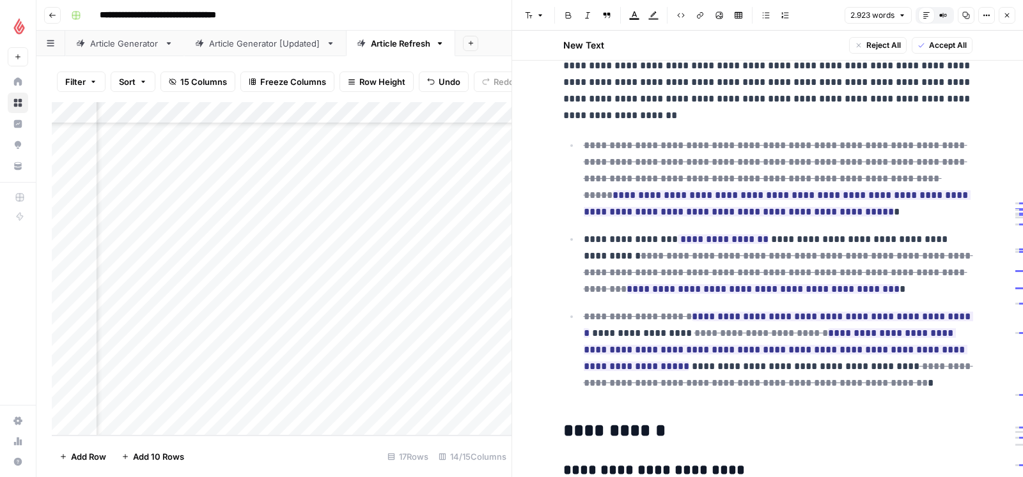
scroll to position [2765, 0]
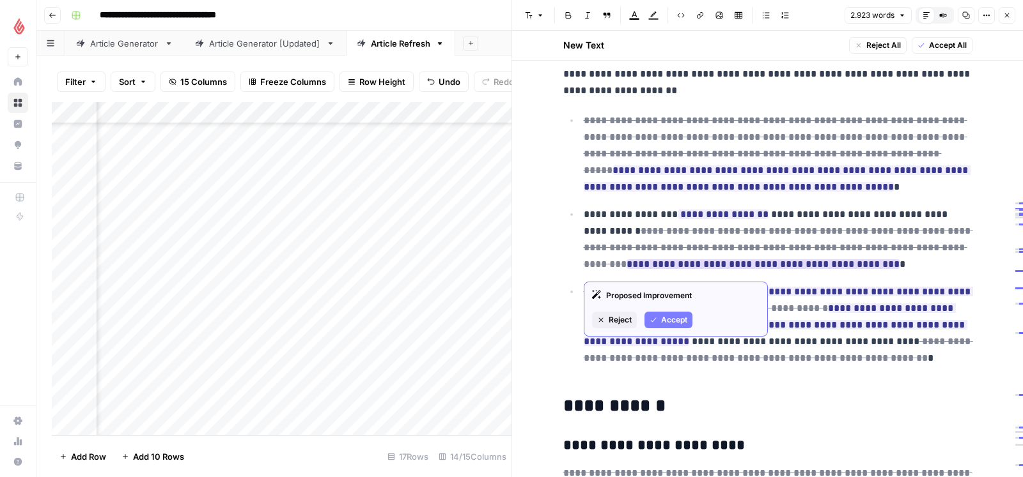
click at [663, 318] on span "Accept" at bounding box center [674, 320] width 26 height 12
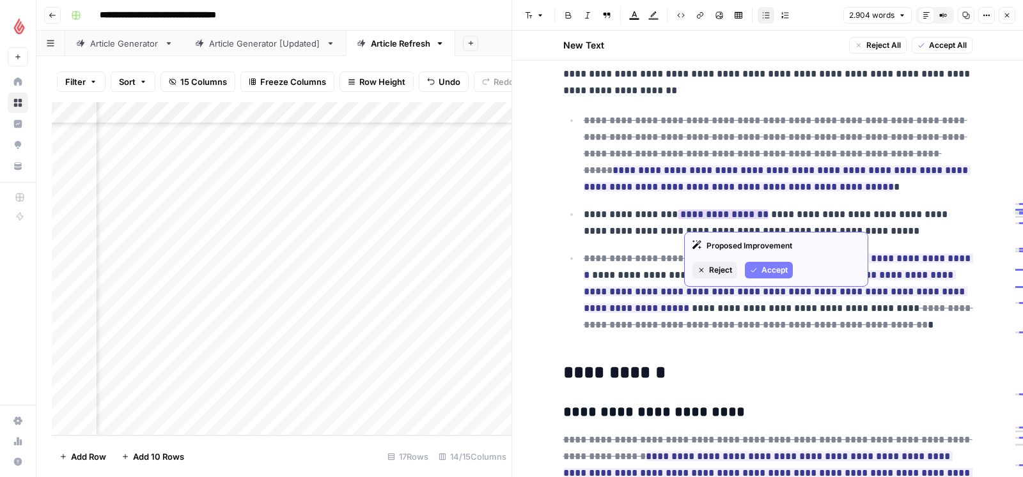
click at [766, 272] on span "Accept" at bounding box center [774, 271] width 26 height 12
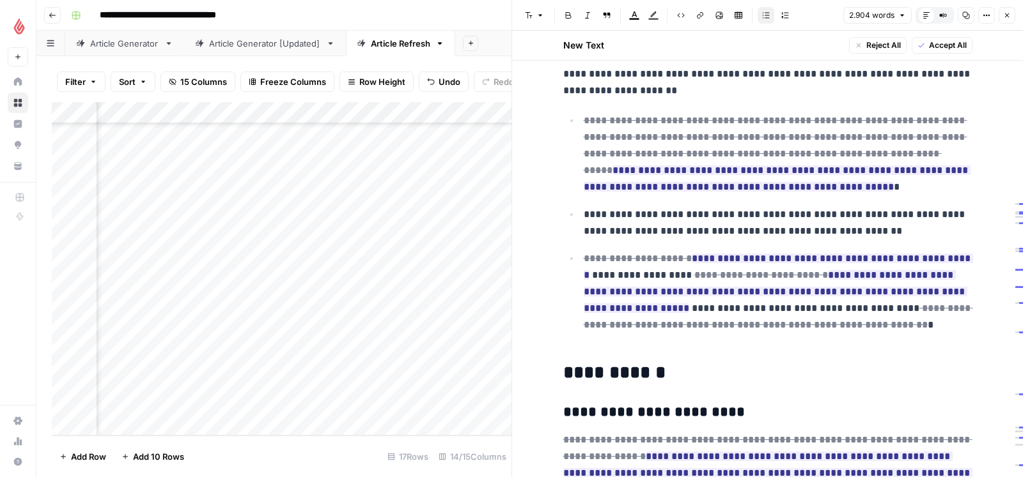
scroll to position [2816, 0]
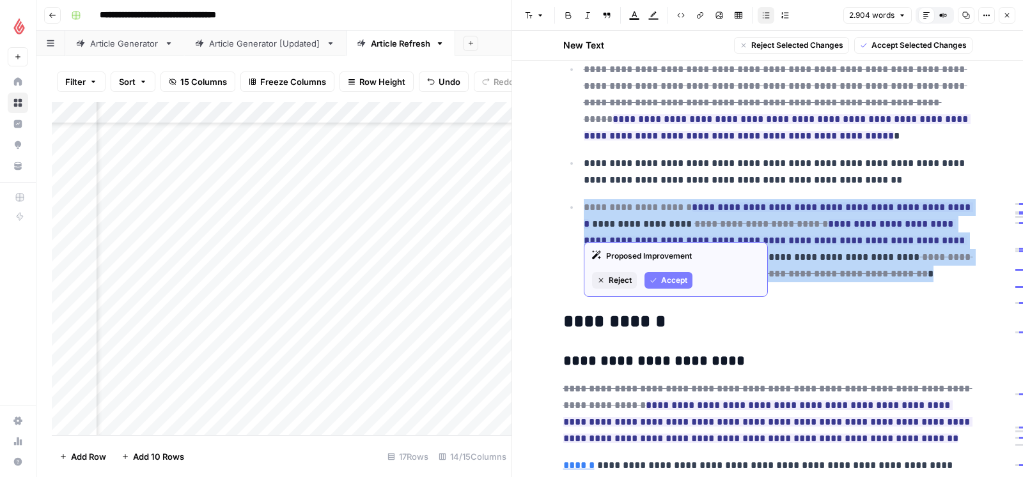
drag, startPoint x: 631, startPoint y: 298, endPoint x: 583, endPoint y: 213, distance: 98.1
click at [583, 213] on p "**********" at bounding box center [777, 249] width 389 height 100
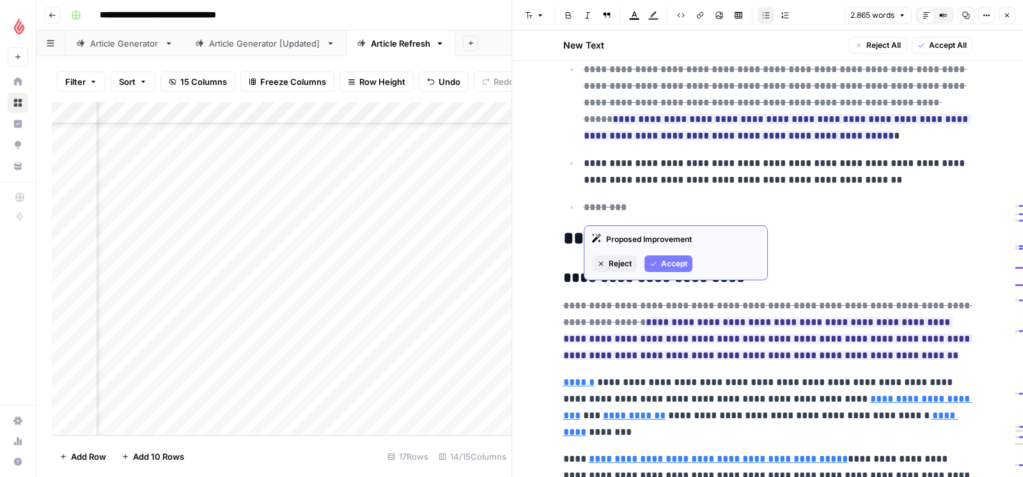
click at [625, 261] on span "Reject" at bounding box center [619, 264] width 23 height 12
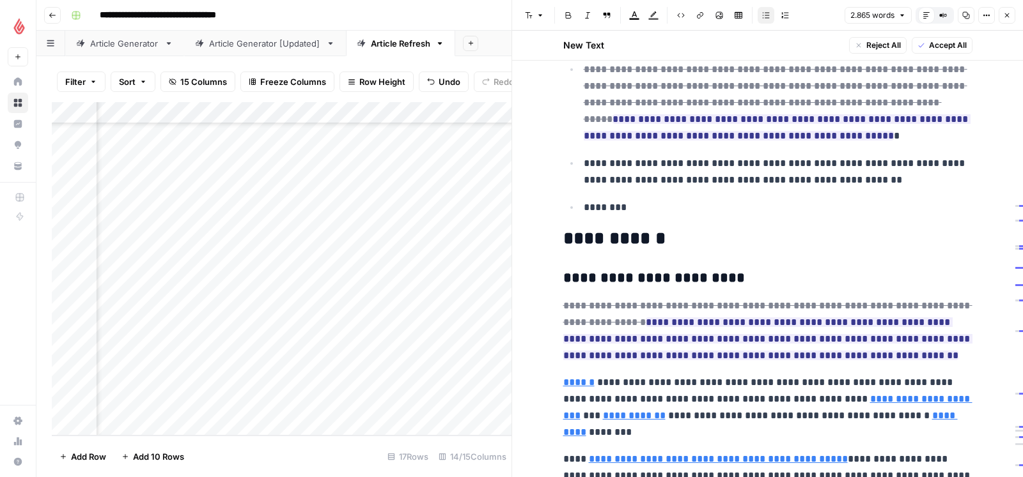
click at [675, 215] on p "********" at bounding box center [777, 207] width 389 height 17
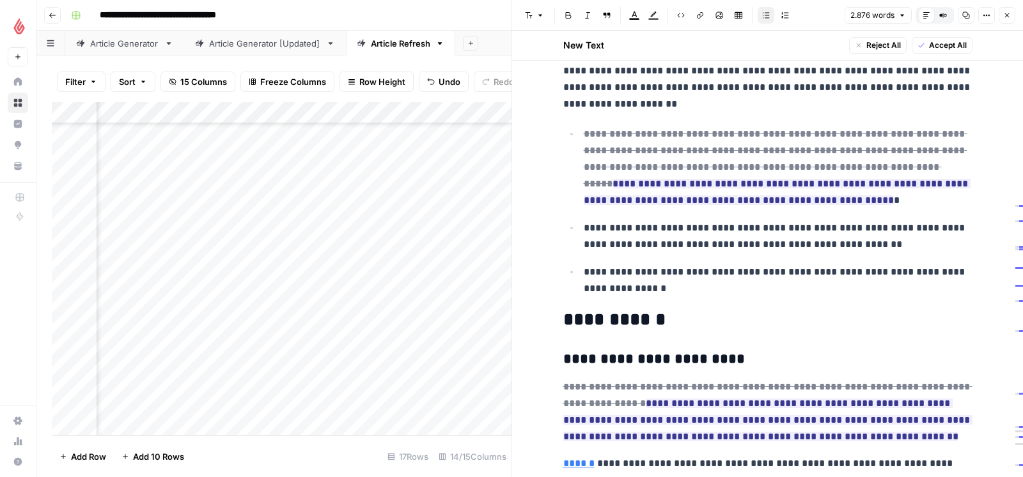
scroll to position [2717, 0]
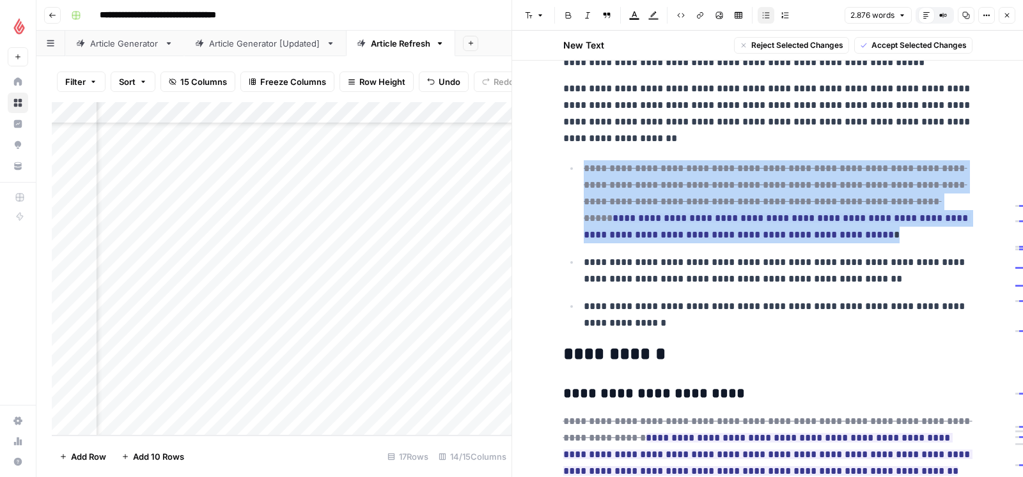
drag, startPoint x: 899, startPoint y: 240, endPoint x: 578, endPoint y: 178, distance: 326.8
click at [580, 178] on li "**********" at bounding box center [776, 202] width 392 height 84
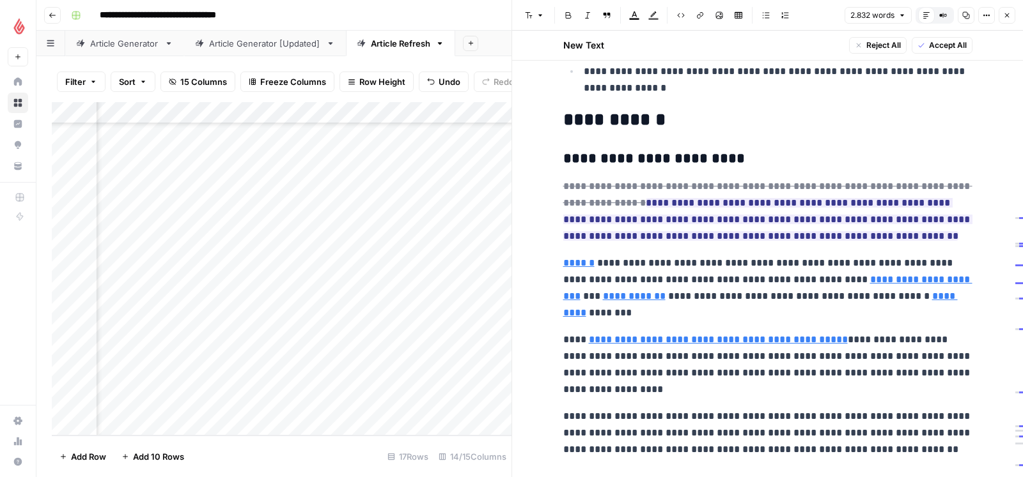
scroll to position [2880, 0]
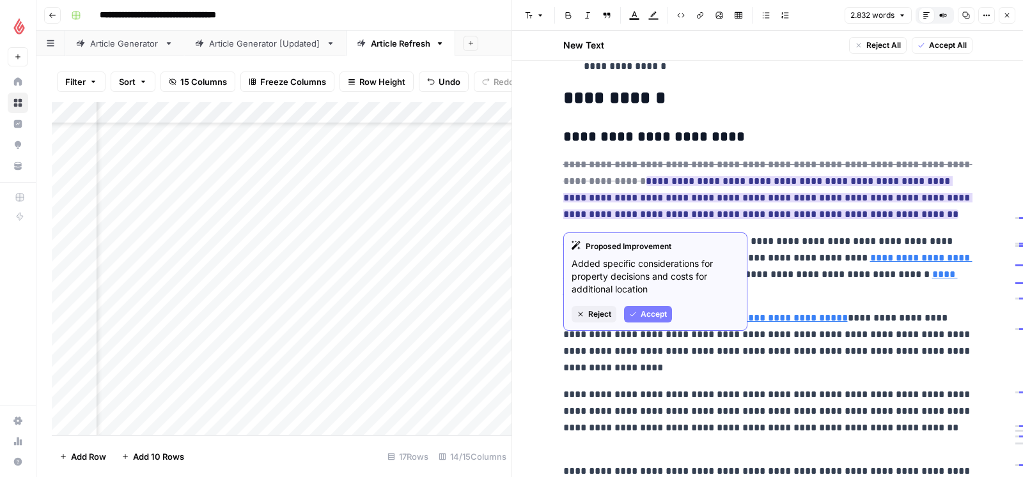
click at [607, 309] on span "Reject" at bounding box center [599, 315] width 23 height 12
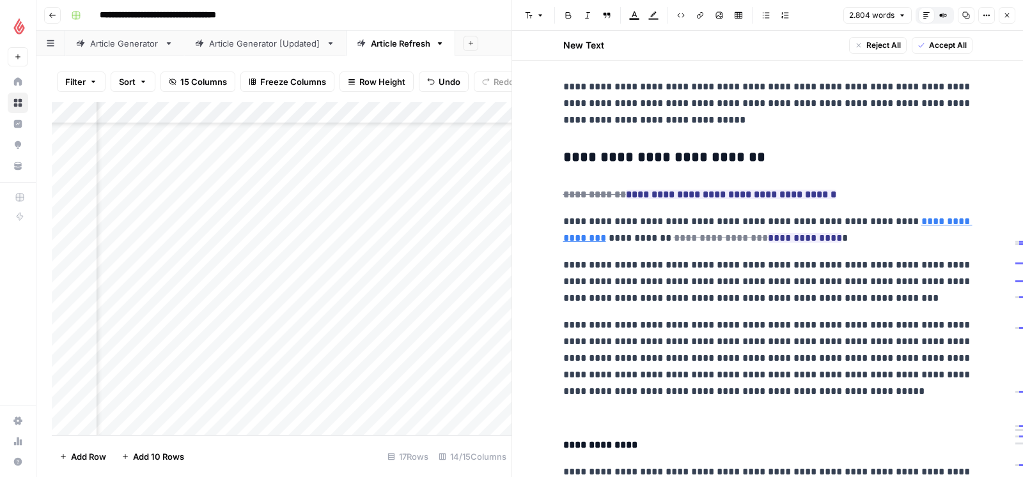
scroll to position [3215, 0]
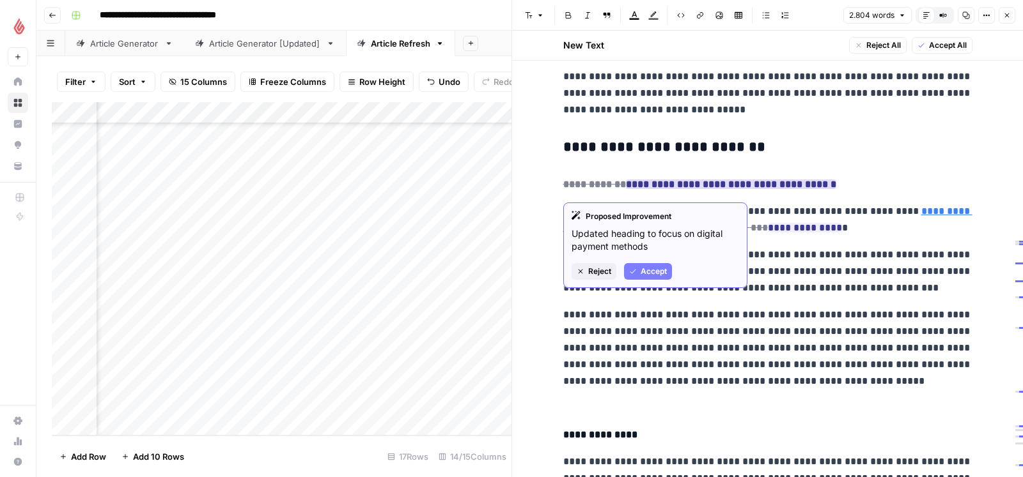
click at [599, 272] on span "Reject" at bounding box center [599, 272] width 23 height 12
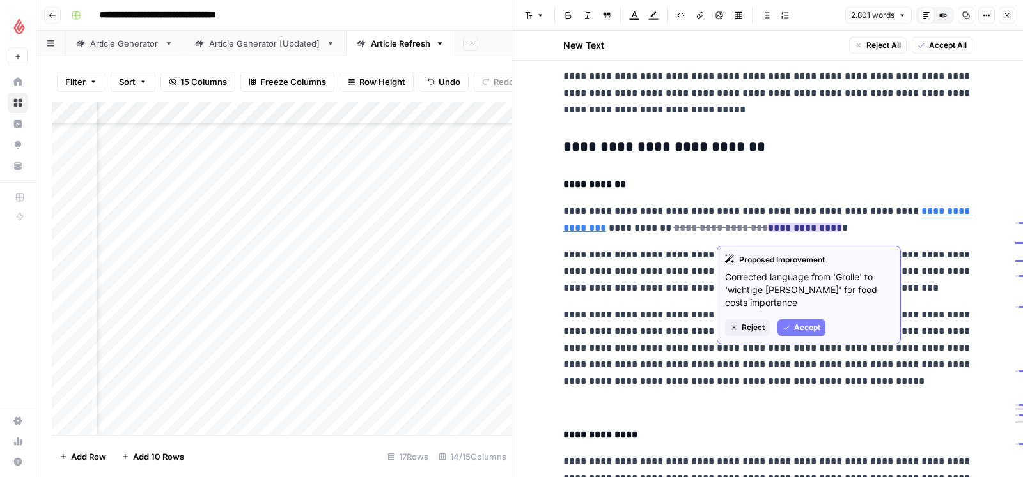
click at [789, 327] on icon "button" at bounding box center [787, 328] width 6 height 4
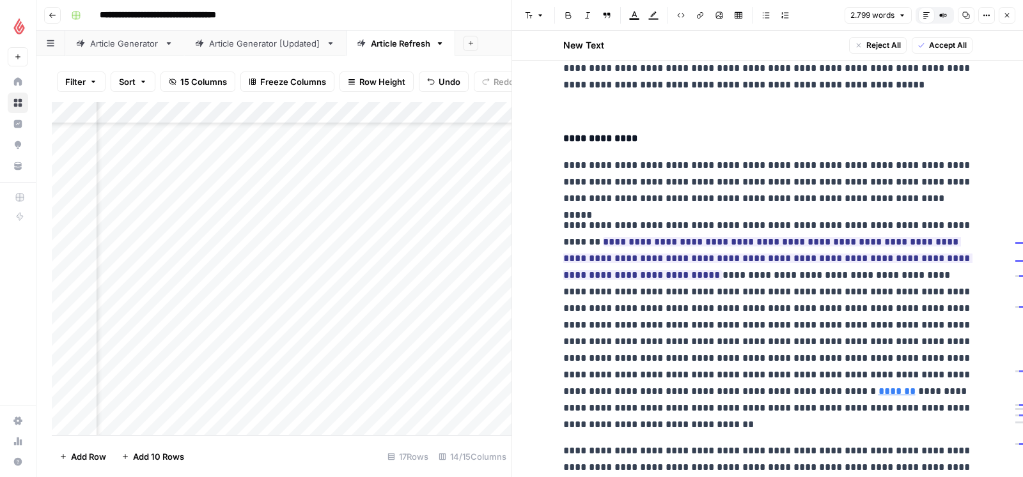
scroll to position [3542, 0]
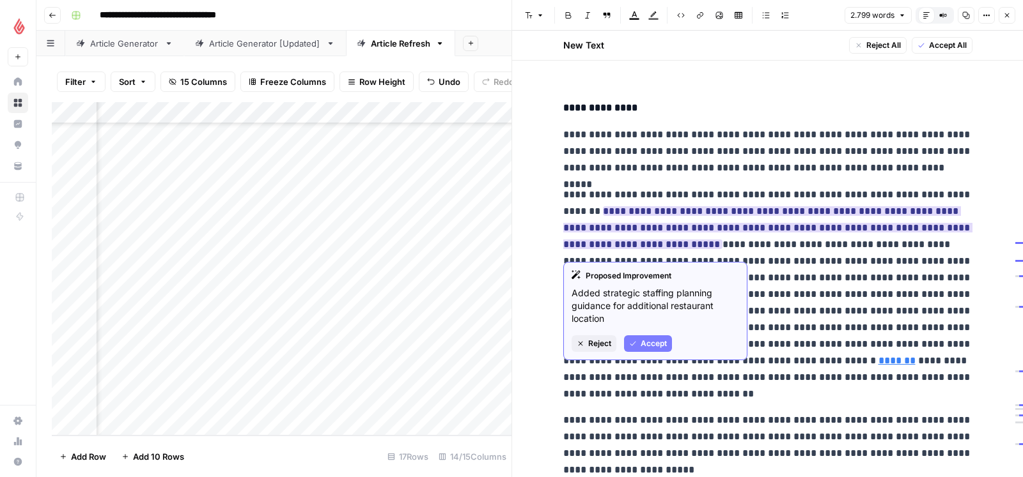
click at [603, 347] on span "Reject" at bounding box center [599, 344] width 23 height 12
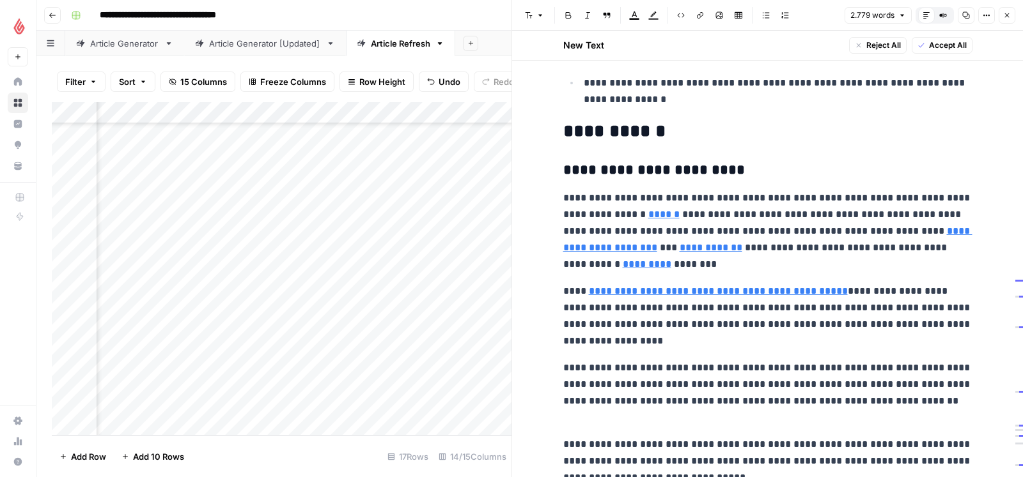
scroll to position [2807, 0]
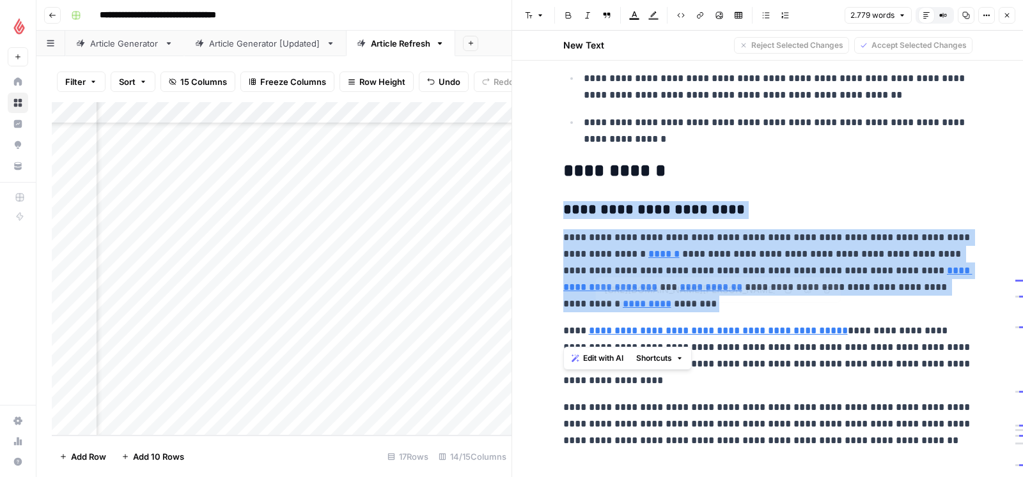
type input "[URL][DOMAIN_NAME]"
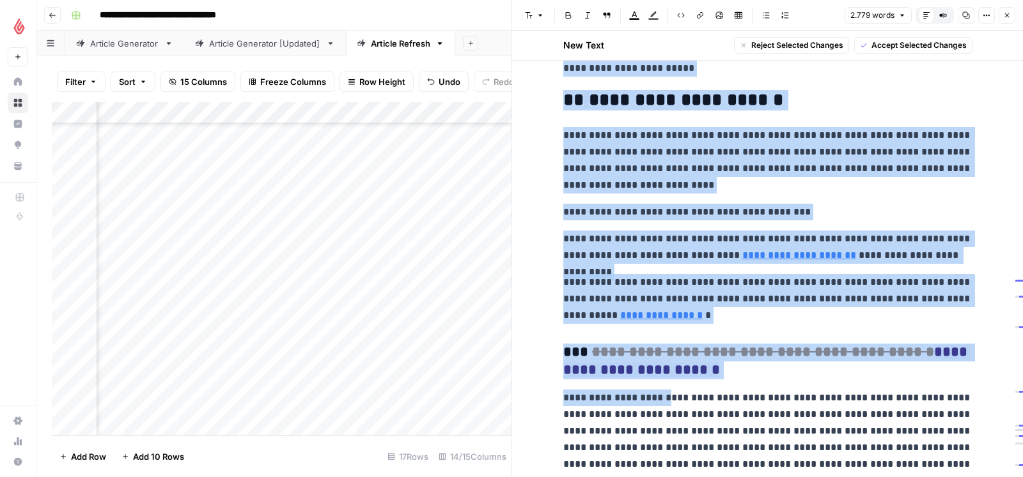
scroll to position [3918, 0]
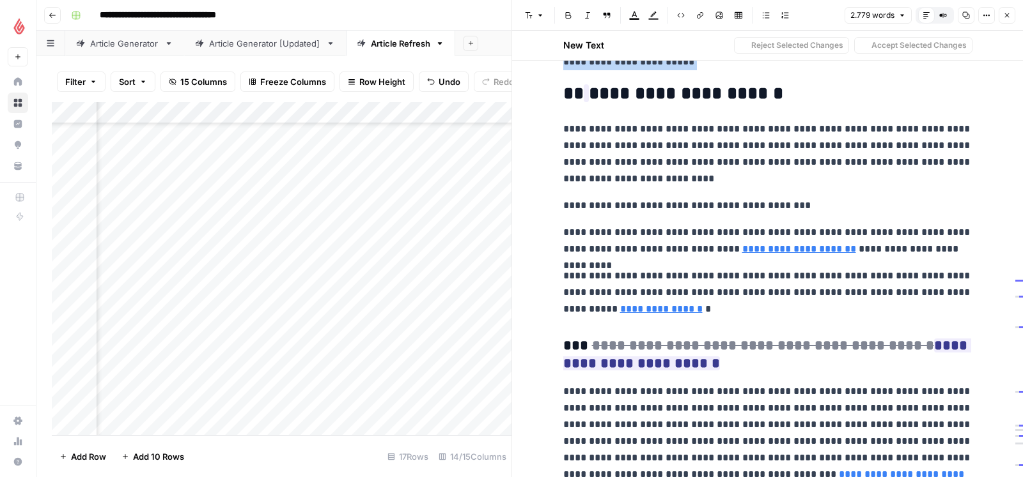
drag, startPoint x: 560, startPoint y: 213, endPoint x: 794, endPoint y: 78, distance: 270.0
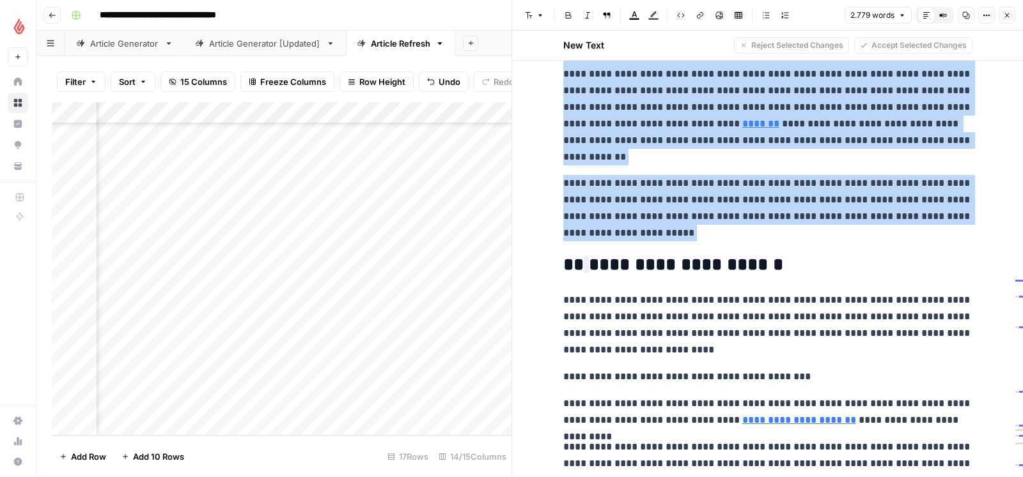
scroll to position [3745, 0]
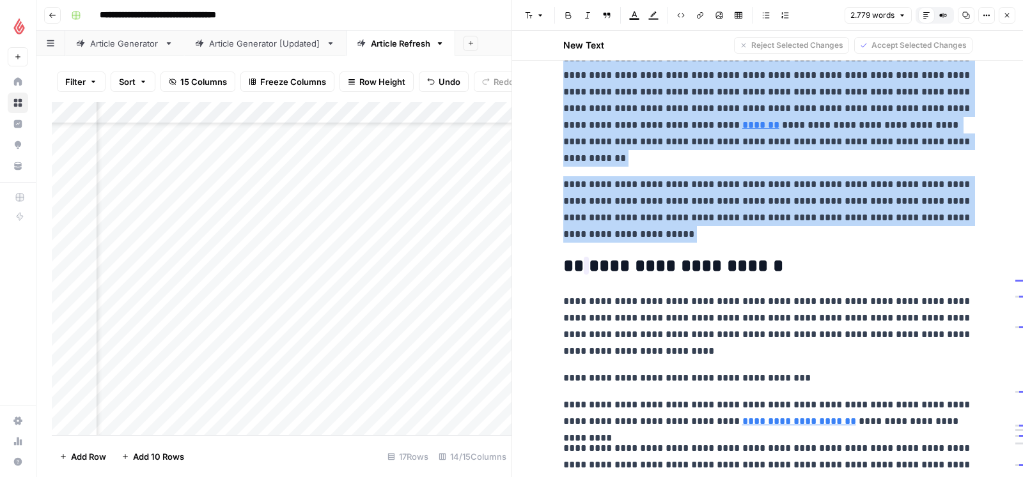
click at [620, 229] on p "**********" at bounding box center [767, 209] width 409 height 66
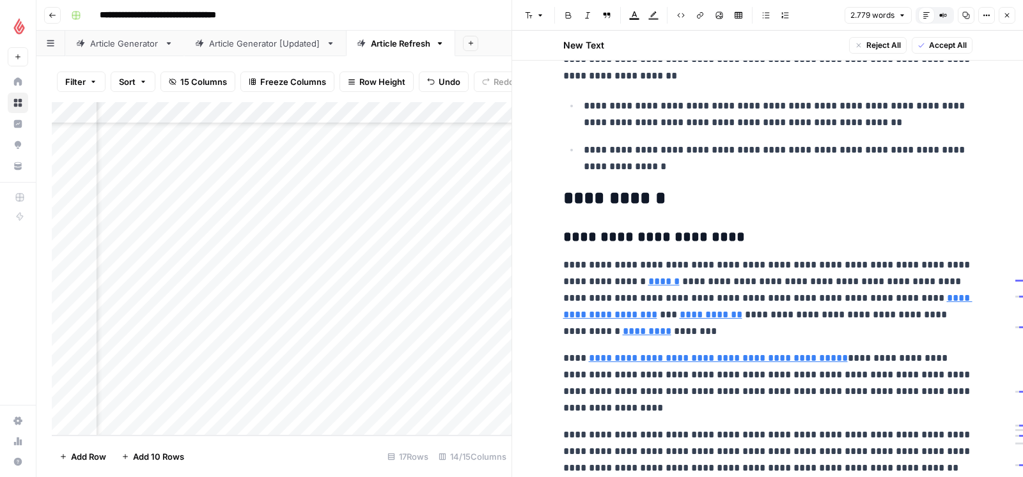
scroll to position [2749, 0]
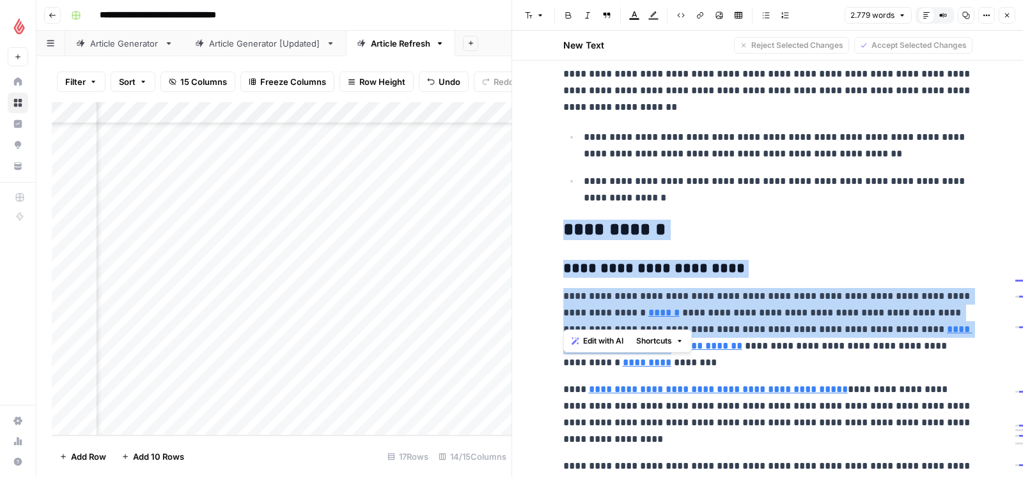
type input "[URL][DOMAIN_NAME]"
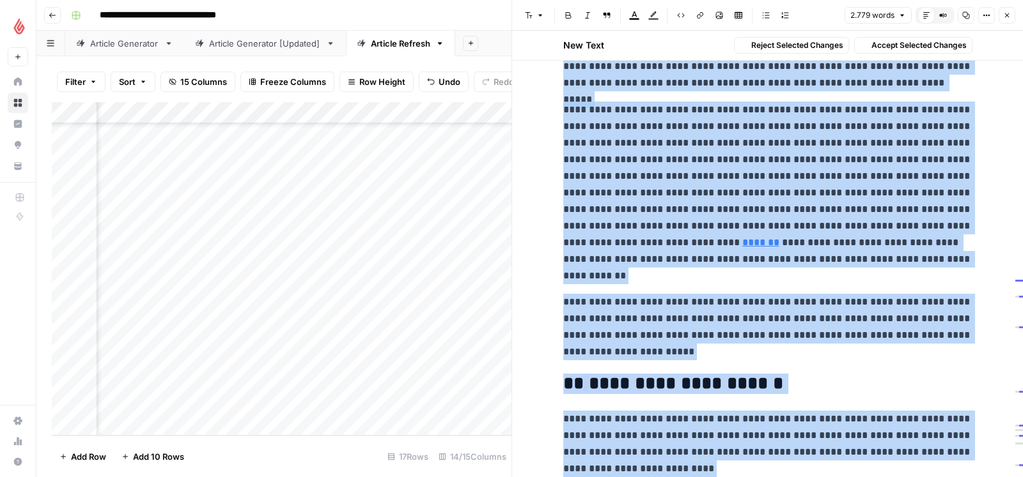
scroll to position [3710, 0]
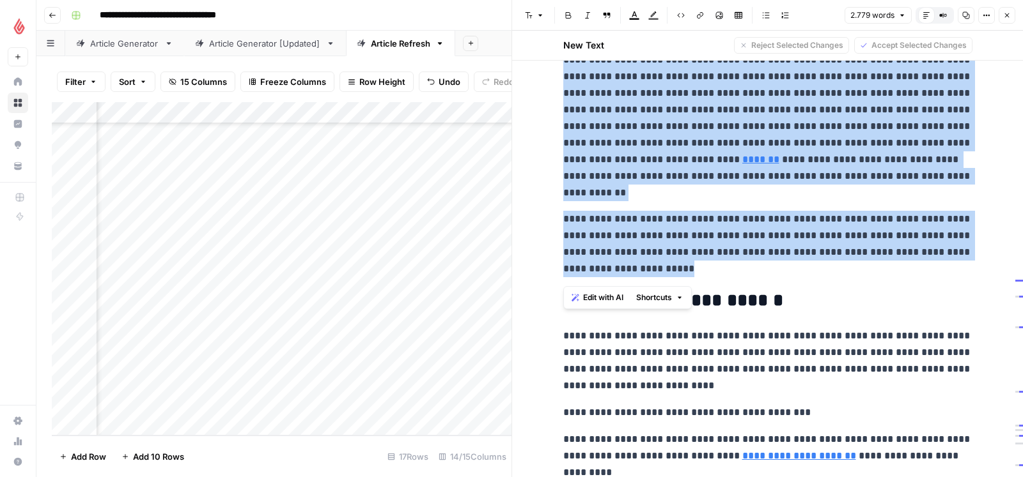
drag, startPoint x: 563, startPoint y: 233, endPoint x: 759, endPoint y: 272, distance: 200.2
click at [597, 297] on span "Edit with AI" at bounding box center [603, 298] width 40 height 12
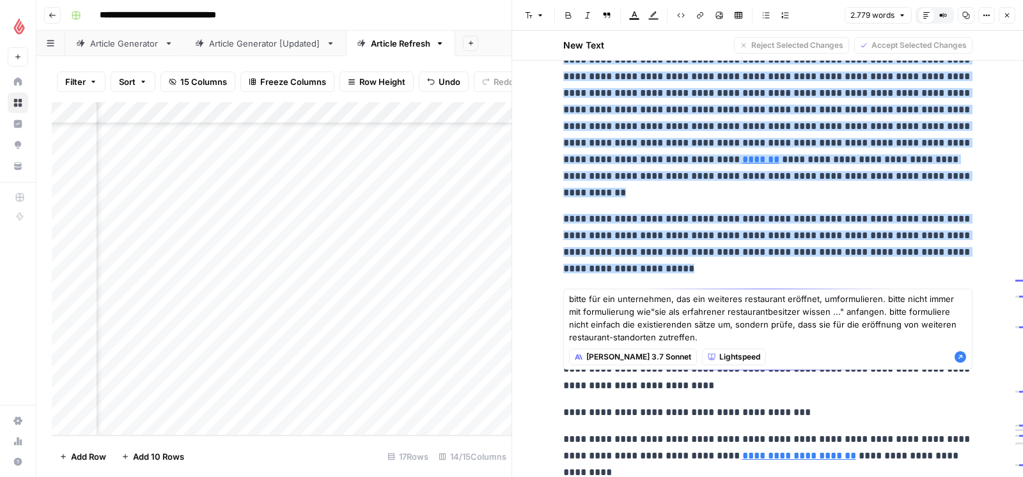
type textarea "bitte für ein unternehmen, das ein weiteres restaurant eröffnet, umformulieren.…"
click at [959, 355] on icon "button" at bounding box center [960, 357] width 12 height 12
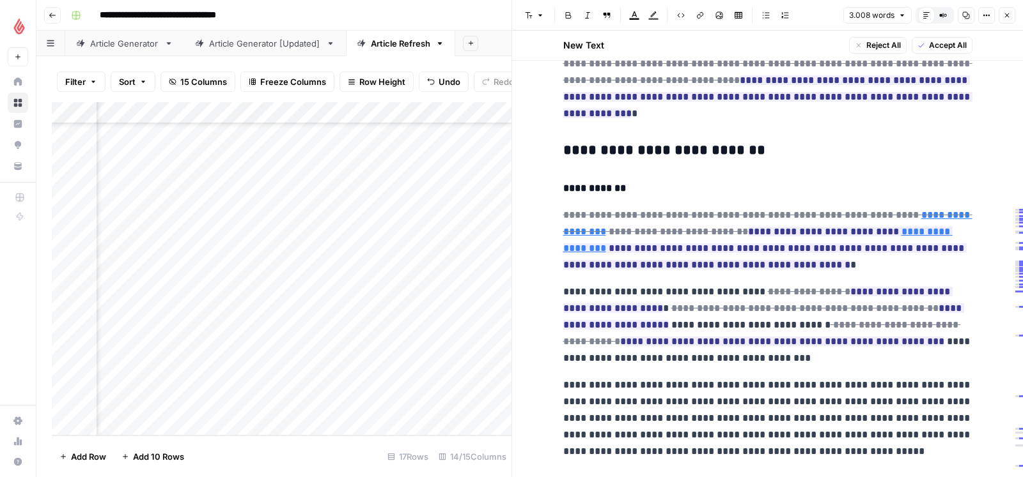
scroll to position [3401, 0]
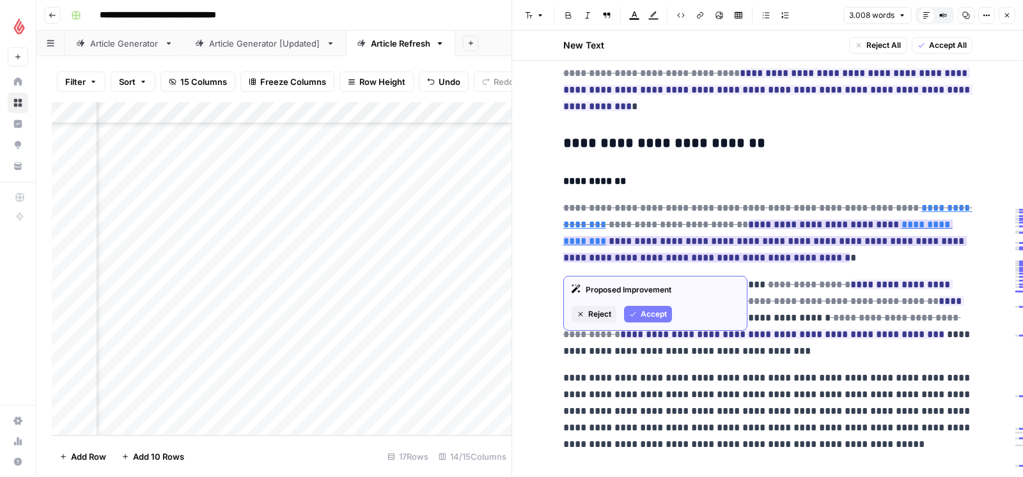
click at [640, 313] on span "Accept" at bounding box center [653, 315] width 26 height 12
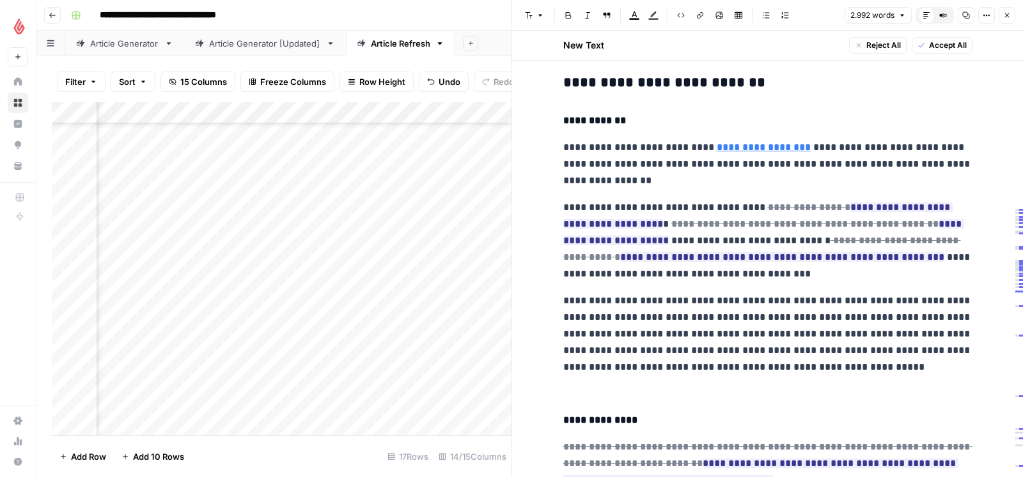
scroll to position [3464, 0]
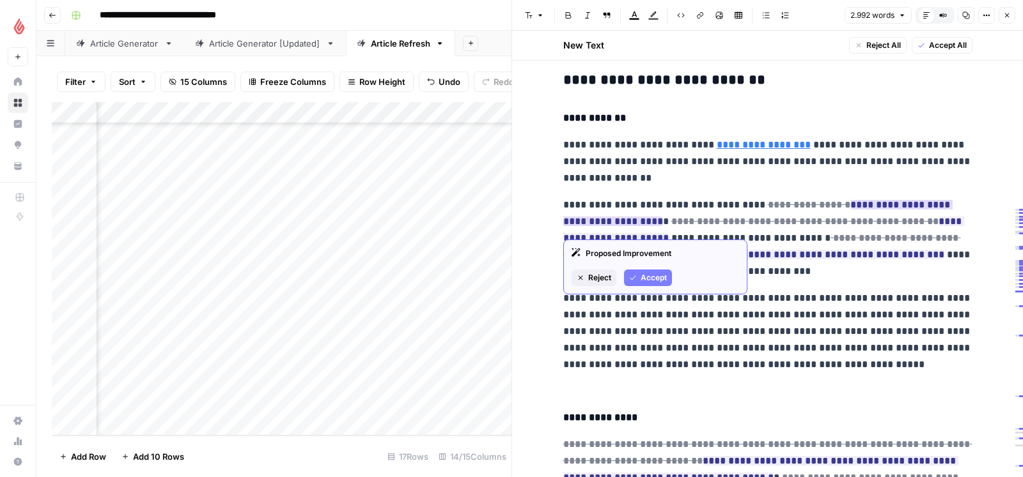
click at [651, 279] on span "Accept" at bounding box center [653, 278] width 26 height 12
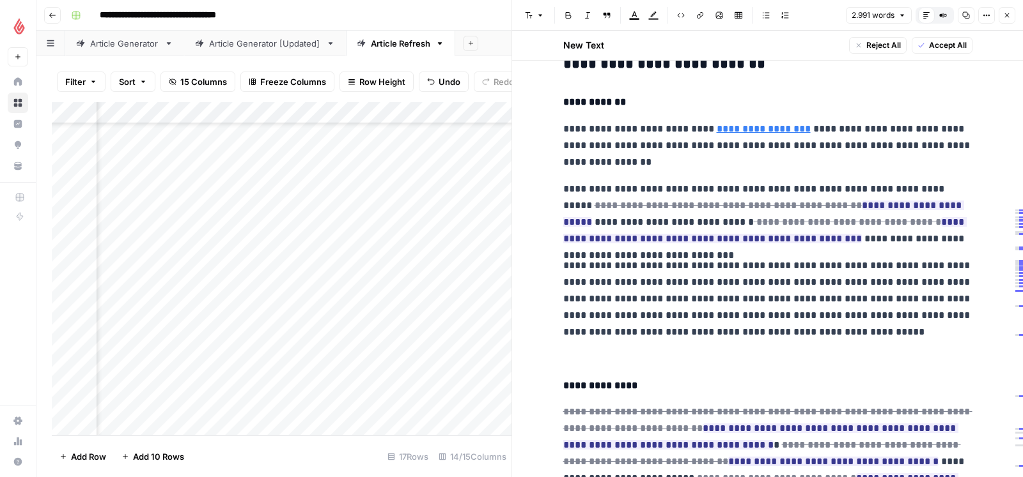
scroll to position [3481, 0]
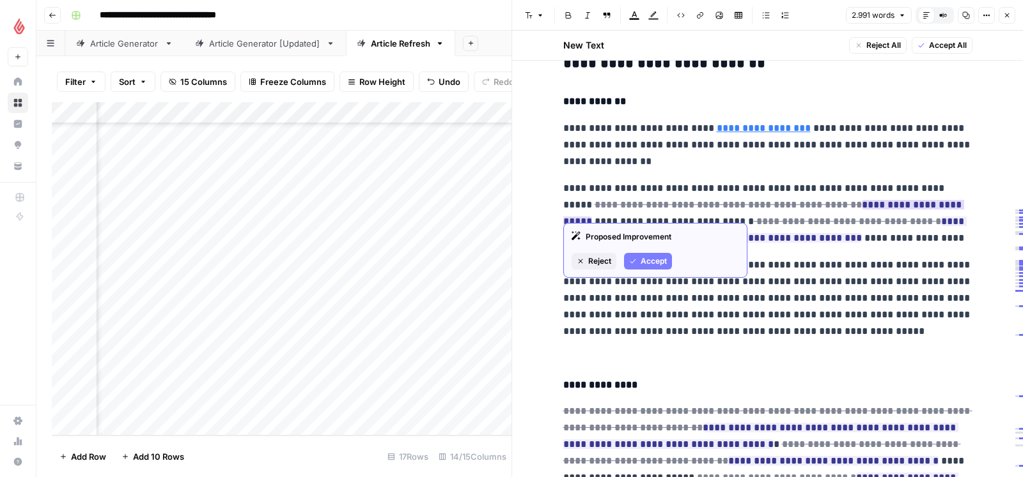
click at [663, 254] on button "Accept" at bounding box center [648, 261] width 48 height 17
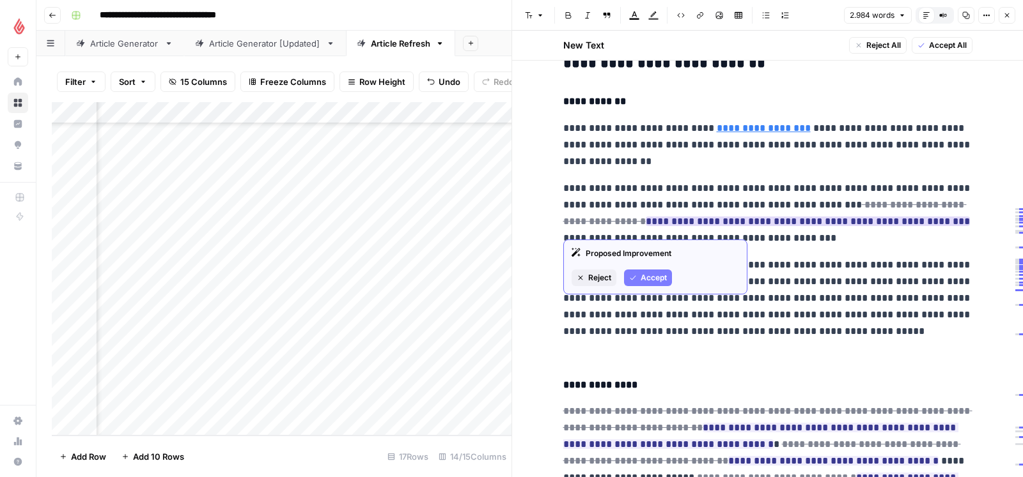
click at [647, 274] on span "Accept" at bounding box center [653, 278] width 26 height 12
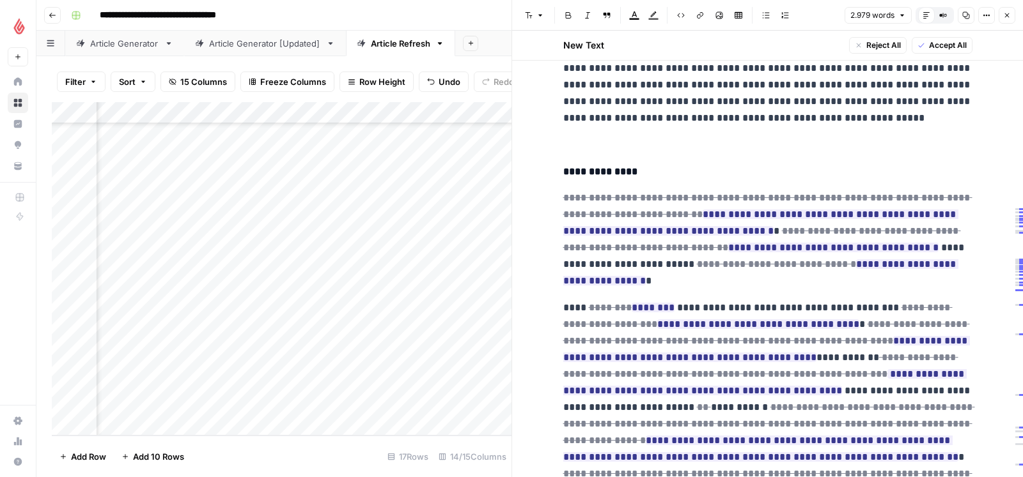
scroll to position [3727, 0]
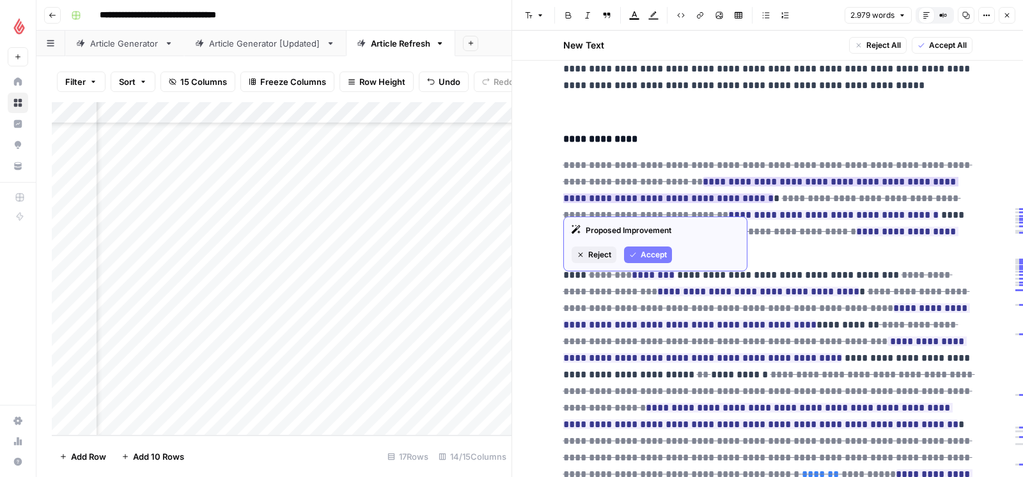
click at [644, 257] on span "Accept" at bounding box center [653, 255] width 26 height 12
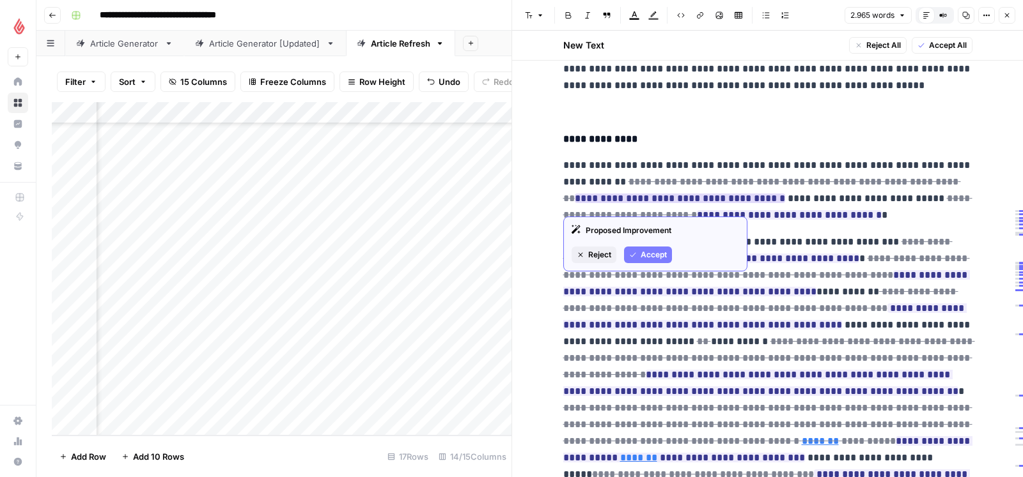
click at [651, 251] on span "Accept" at bounding box center [653, 255] width 26 height 12
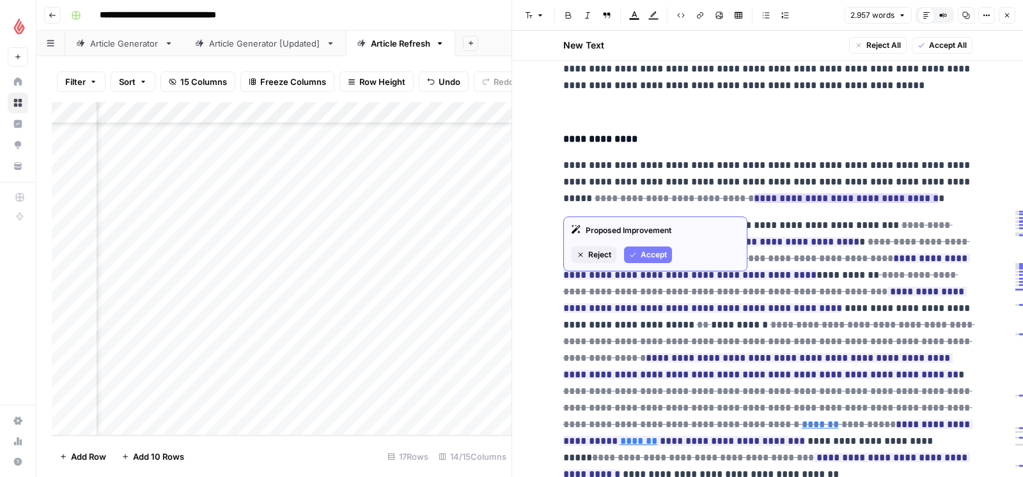
click at [666, 252] on span "Accept" at bounding box center [653, 255] width 26 height 12
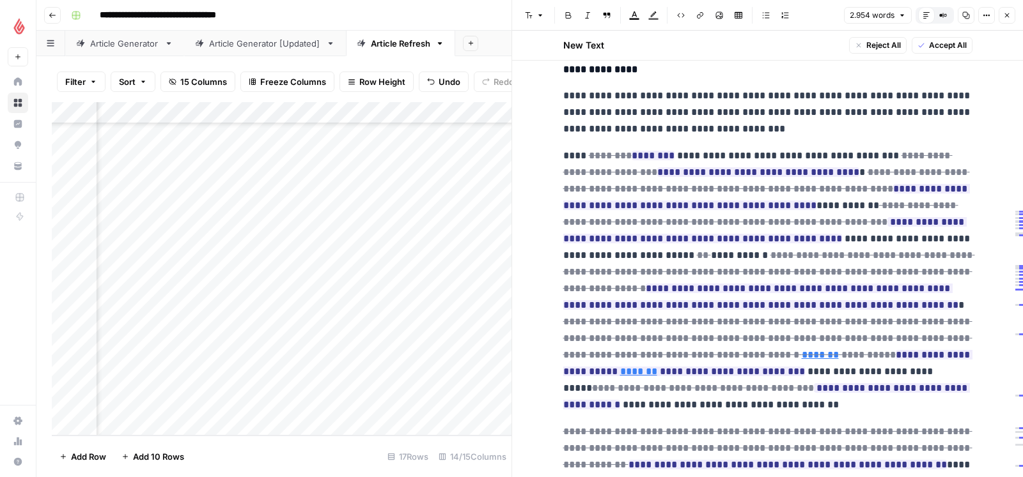
scroll to position [3834, 0]
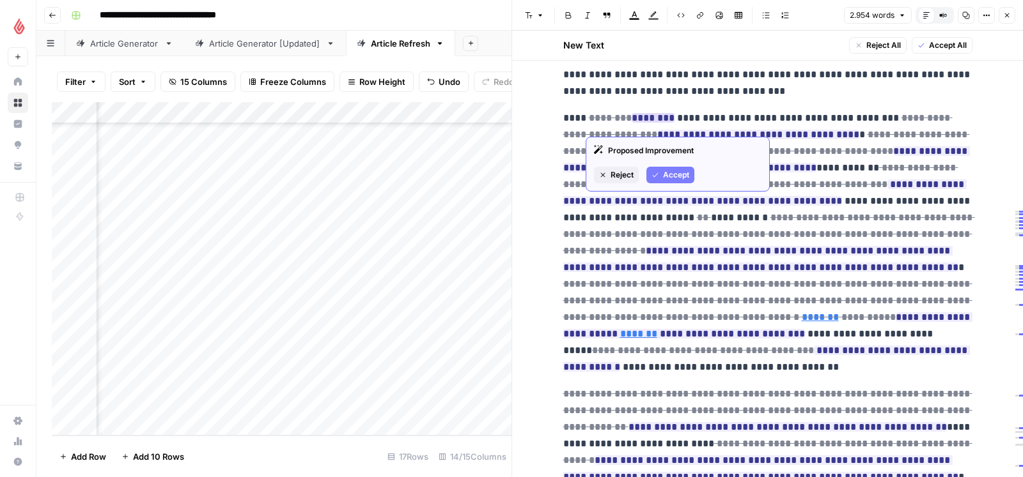
click at [651, 171] on icon "button" at bounding box center [655, 175] width 8 height 8
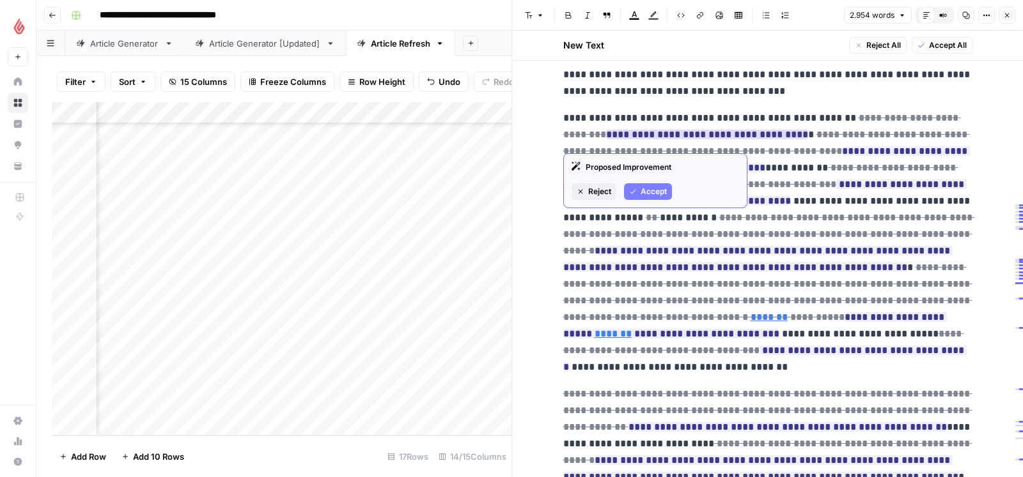
click at [658, 191] on span "Accept" at bounding box center [653, 192] width 26 height 12
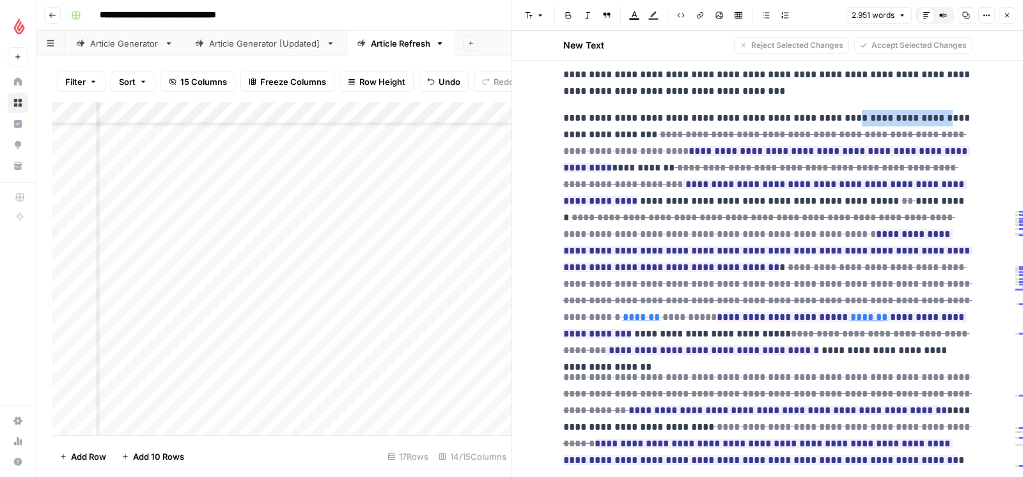
drag, startPoint x: 923, startPoint y: 125, endPoint x: 846, endPoint y: 121, distance: 78.0
click at [846, 121] on p "**********" at bounding box center [767, 234] width 409 height 249
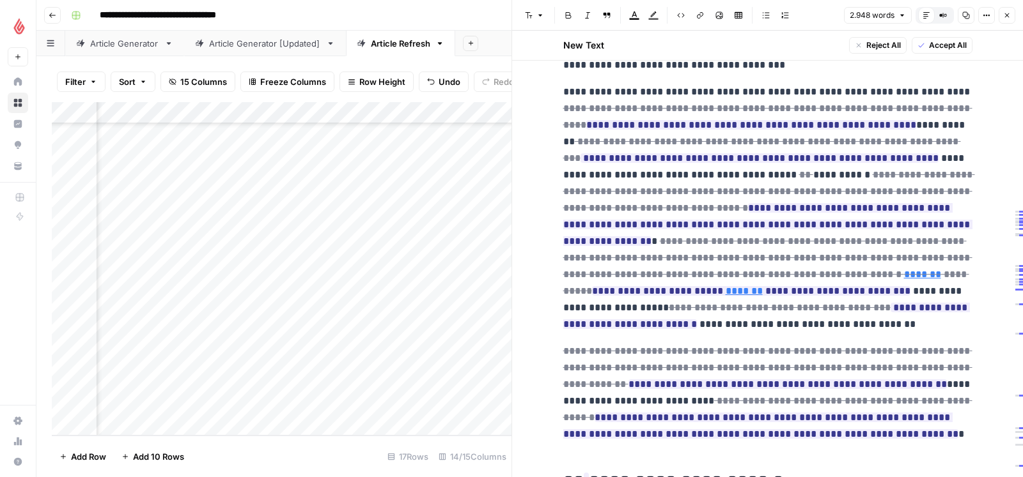
scroll to position [3865, 0]
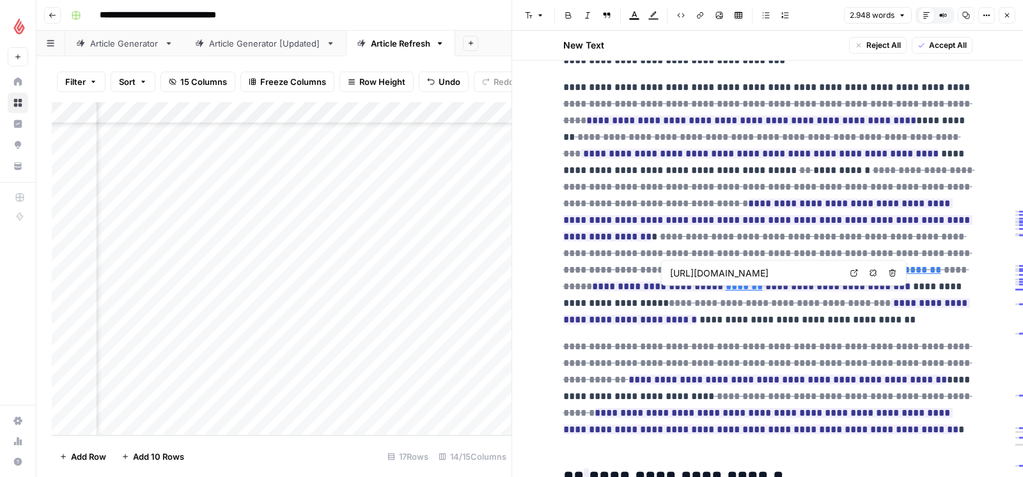
click at [852, 274] on icon at bounding box center [854, 274] width 8 height 8
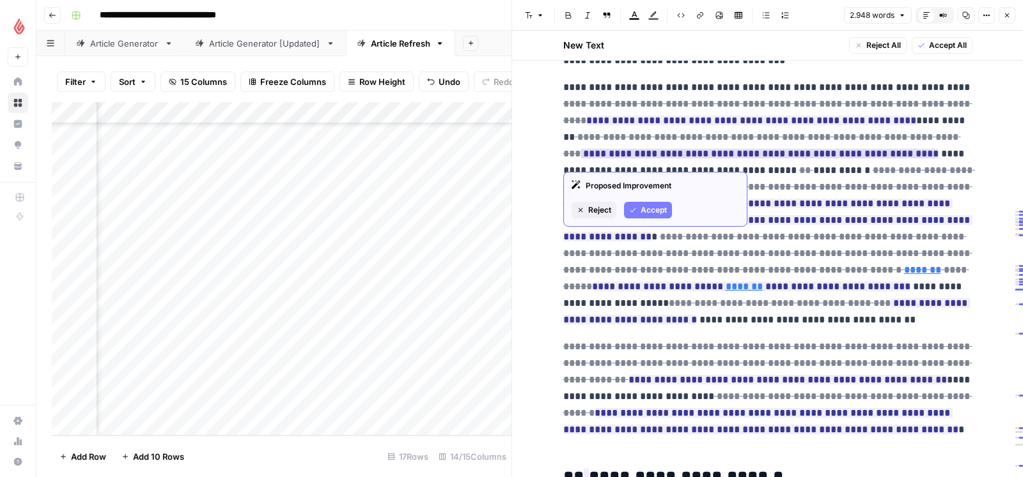
click at [642, 205] on span "Accept" at bounding box center [653, 211] width 26 height 12
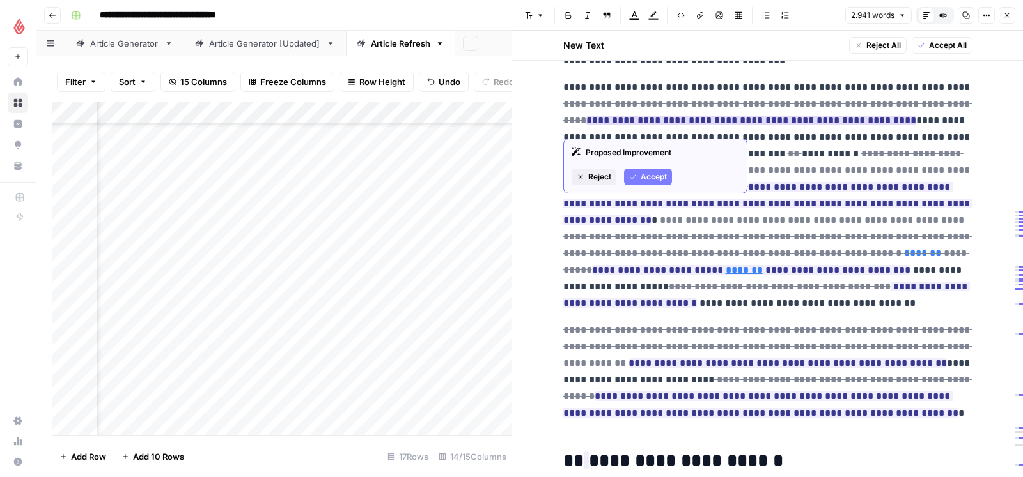
click at [652, 180] on span "Accept" at bounding box center [653, 177] width 26 height 12
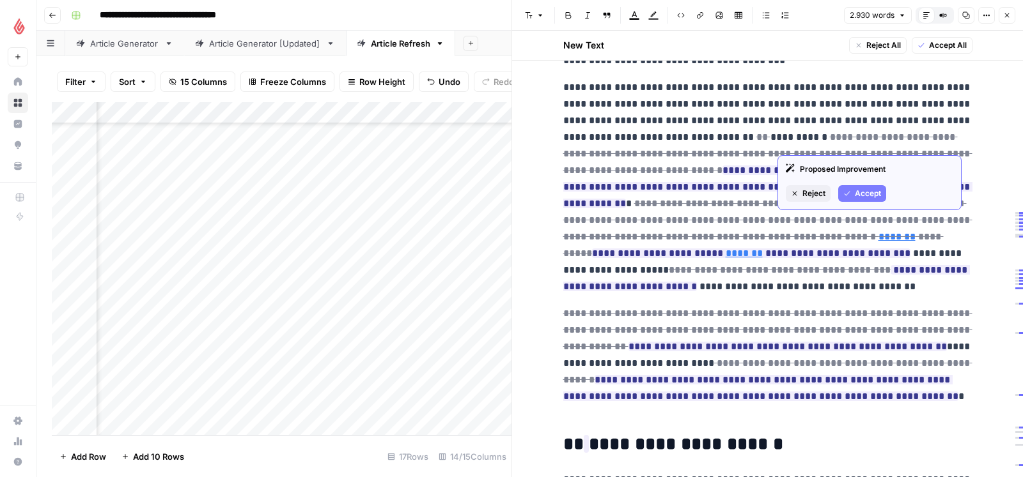
click at [844, 186] on button "Accept" at bounding box center [862, 193] width 48 height 17
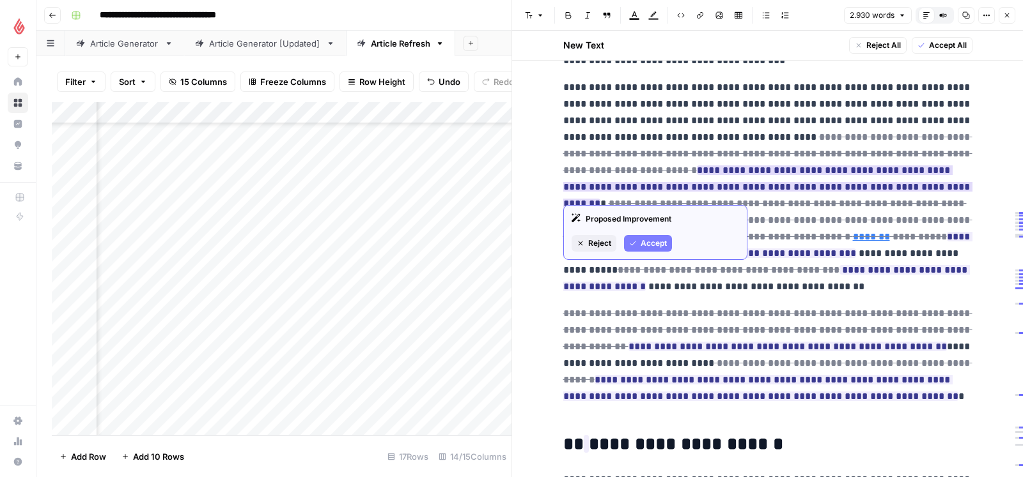
click at [642, 241] on span "Accept" at bounding box center [653, 244] width 26 height 12
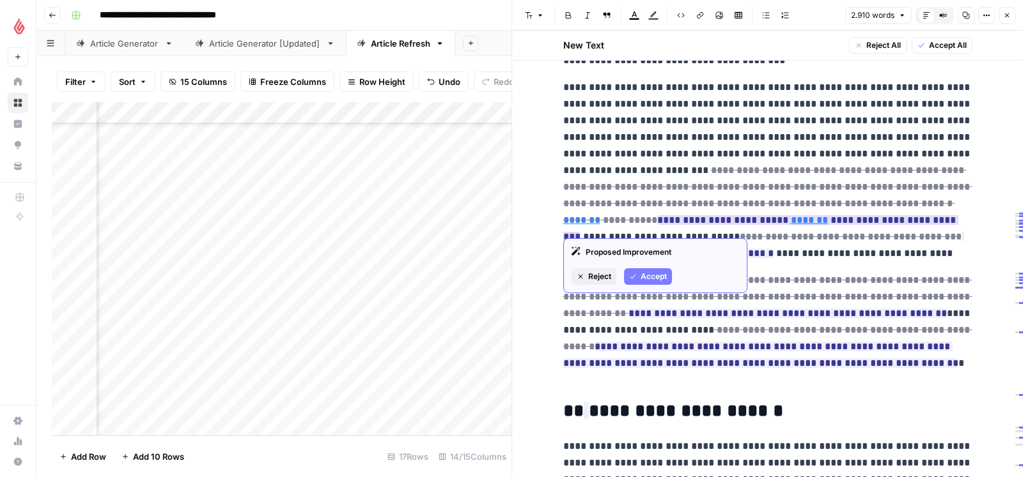
click at [645, 272] on span "Accept" at bounding box center [653, 277] width 26 height 12
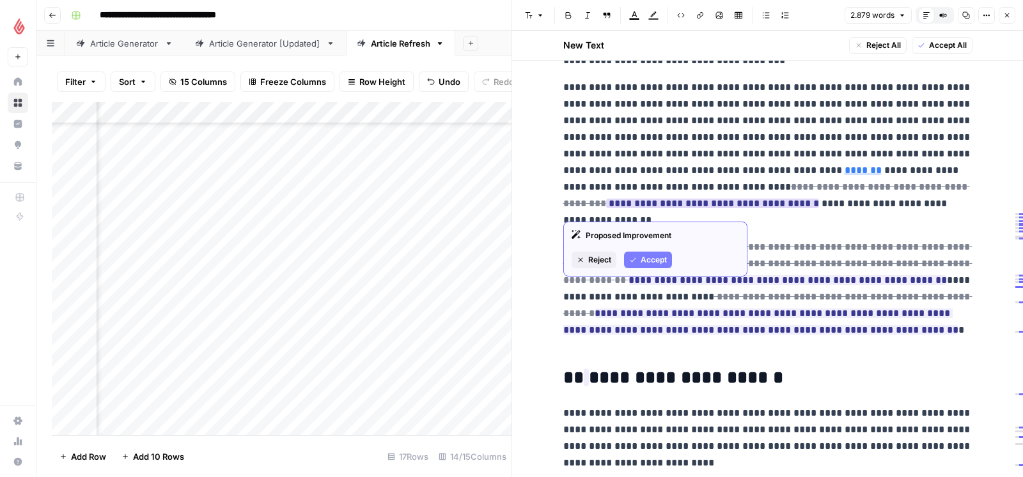
click at [602, 259] on span "Reject" at bounding box center [599, 260] width 23 height 12
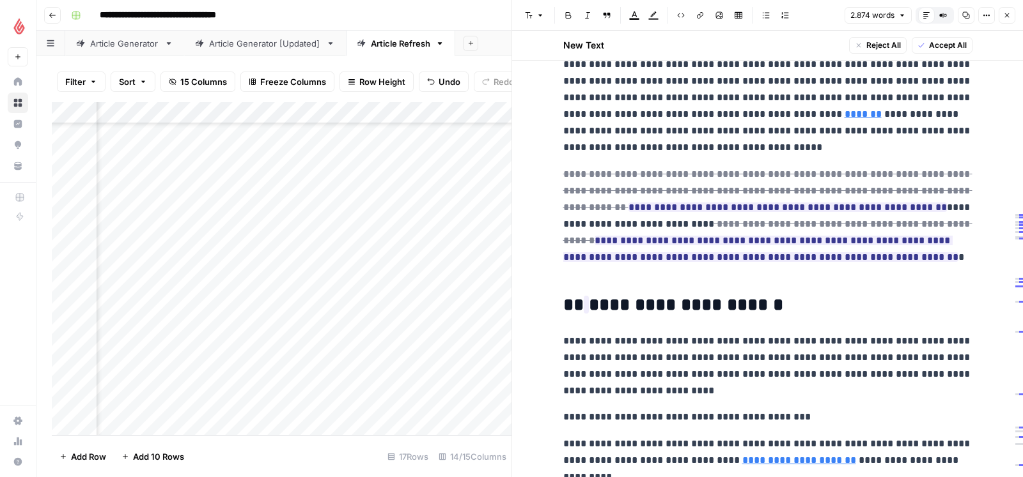
scroll to position [3926, 0]
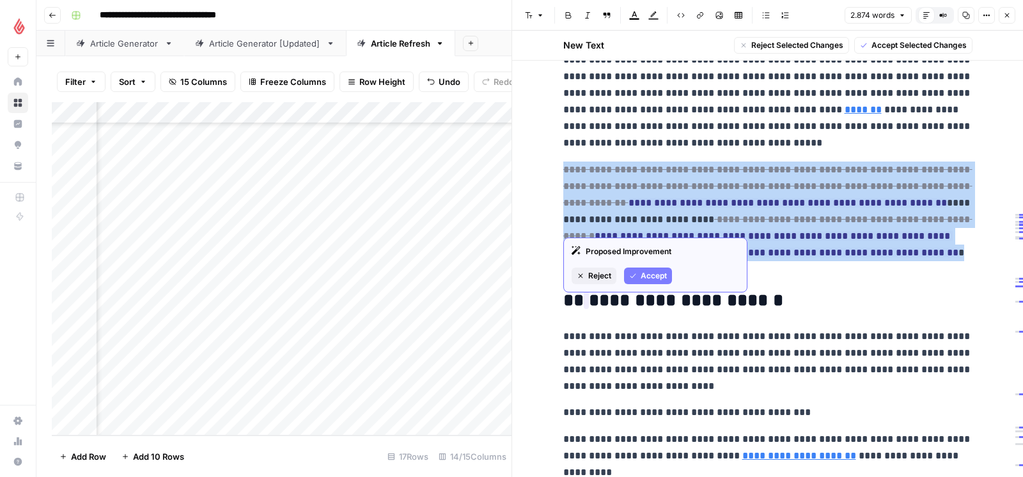
drag, startPoint x: 615, startPoint y: 273, endPoint x: 555, endPoint y: 174, distance: 115.6
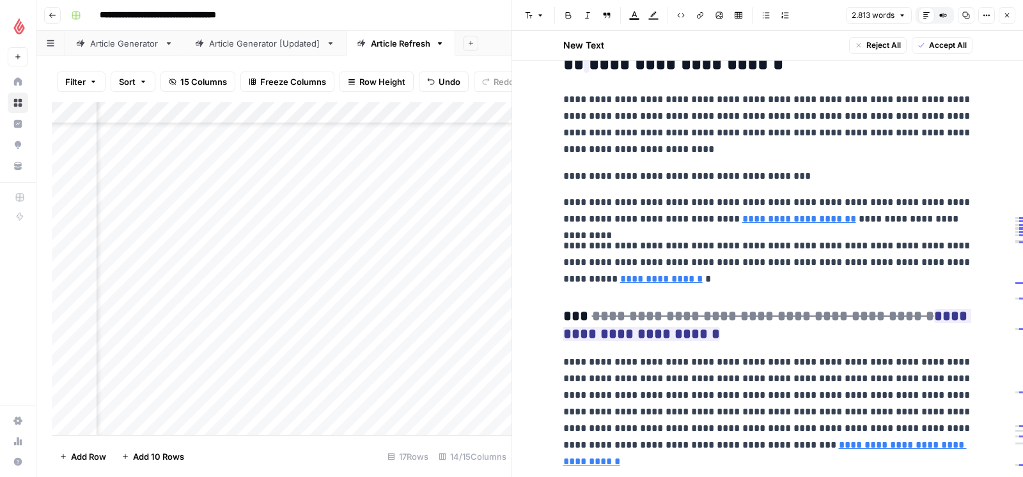
scroll to position [4093, 0]
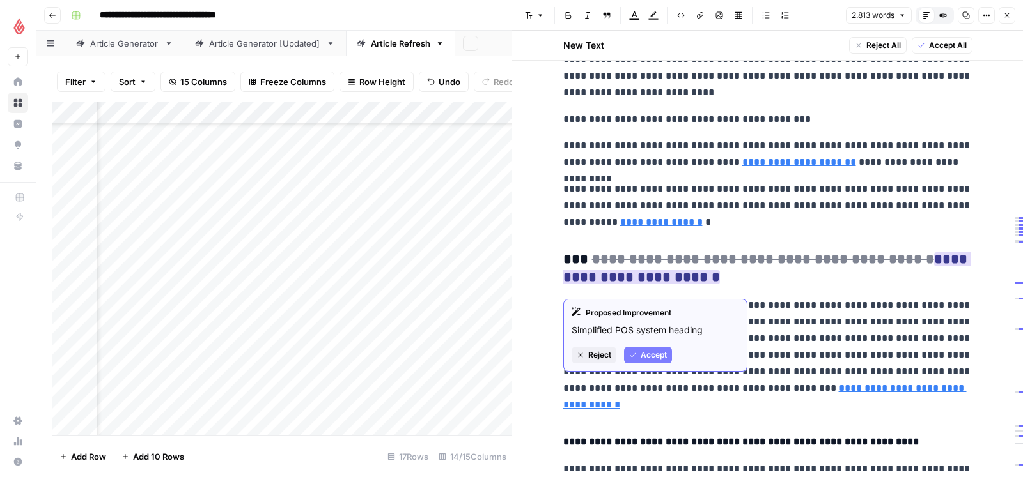
click at [606, 355] on span "Reject" at bounding box center [599, 356] width 23 height 12
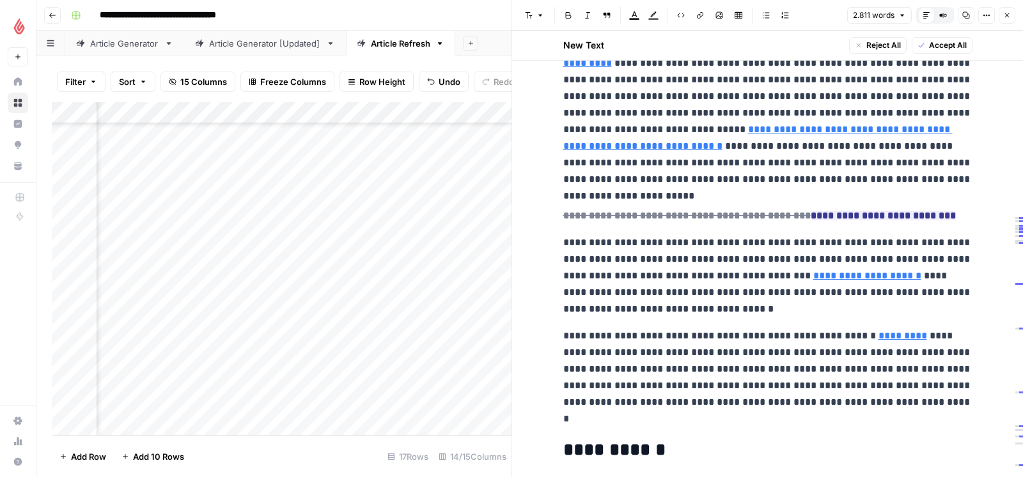
scroll to position [4609, 0]
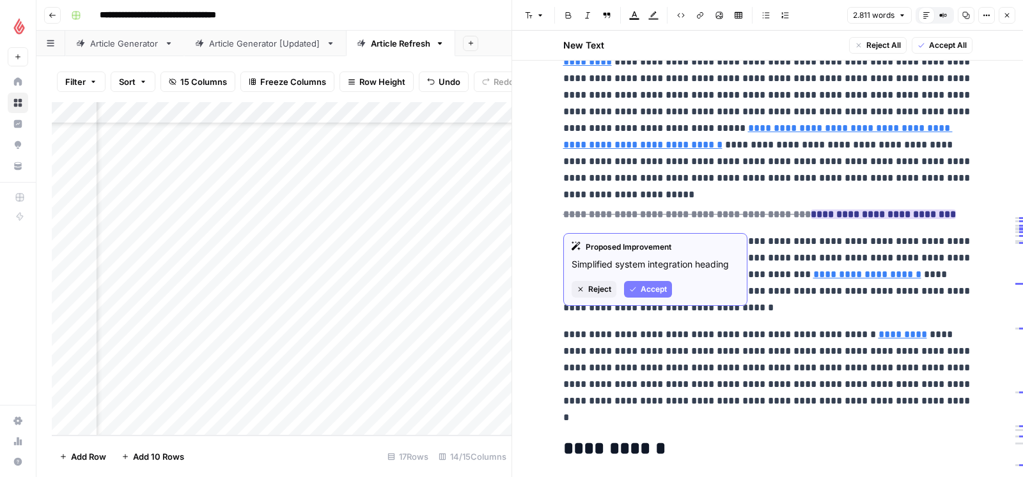
click at [614, 289] on button "Reject" at bounding box center [593, 289] width 45 height 17
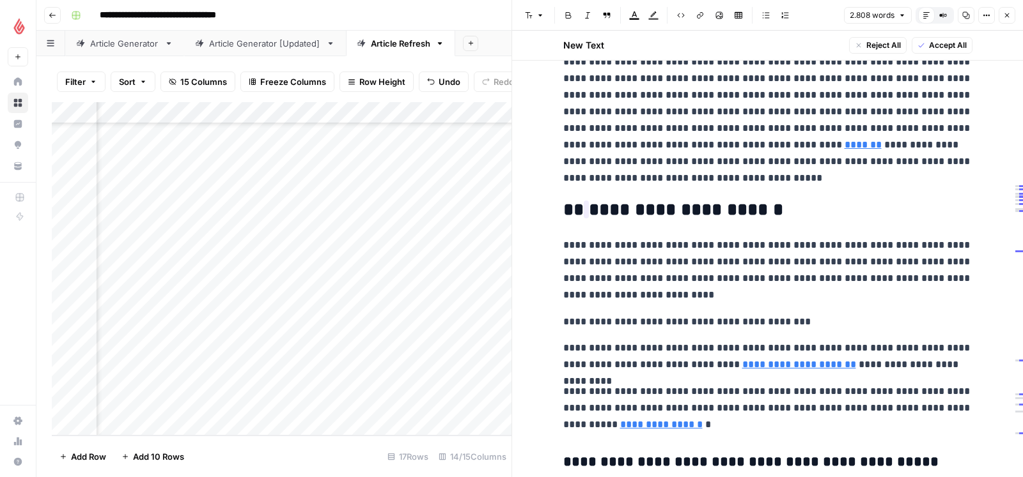
scroll to position [3870, 0]
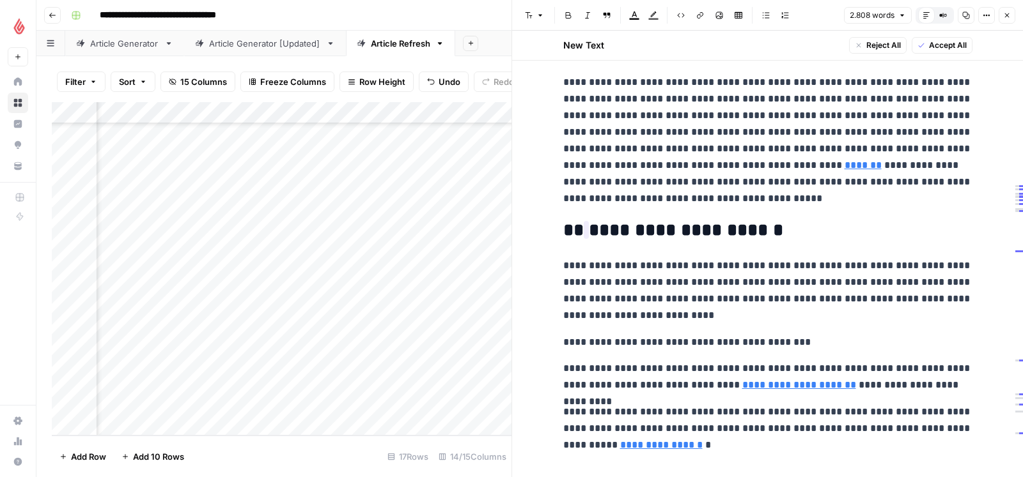
click at [563, 241] on h2 "**********" at bounding box center [767, 230] width 409 height 20
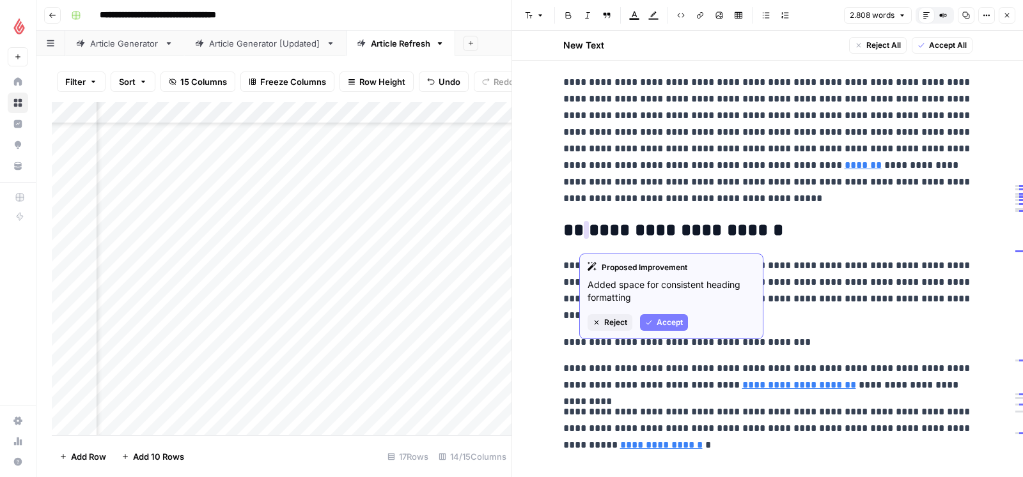
click at [654, 315] on button "Accept" at bounding box center [664, 322] width 48 height 17
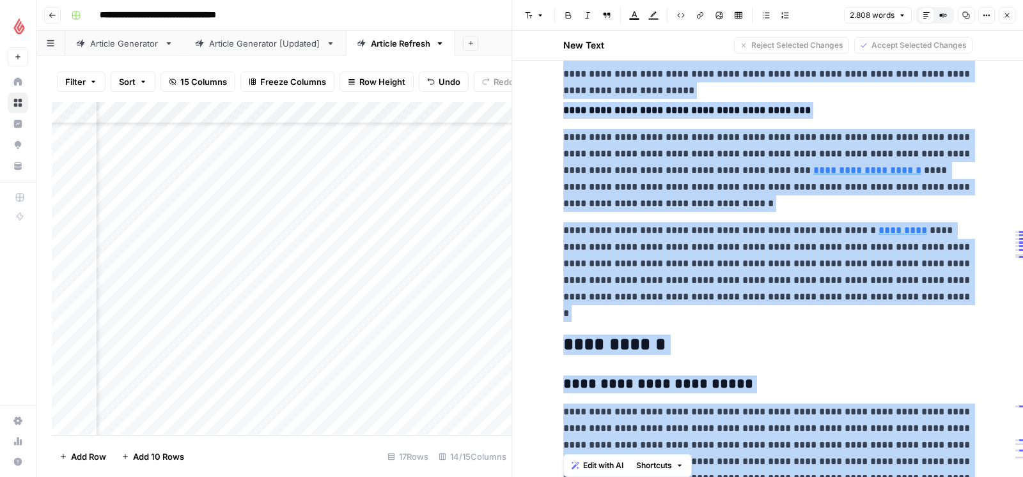
scroll to position [4800, 0]
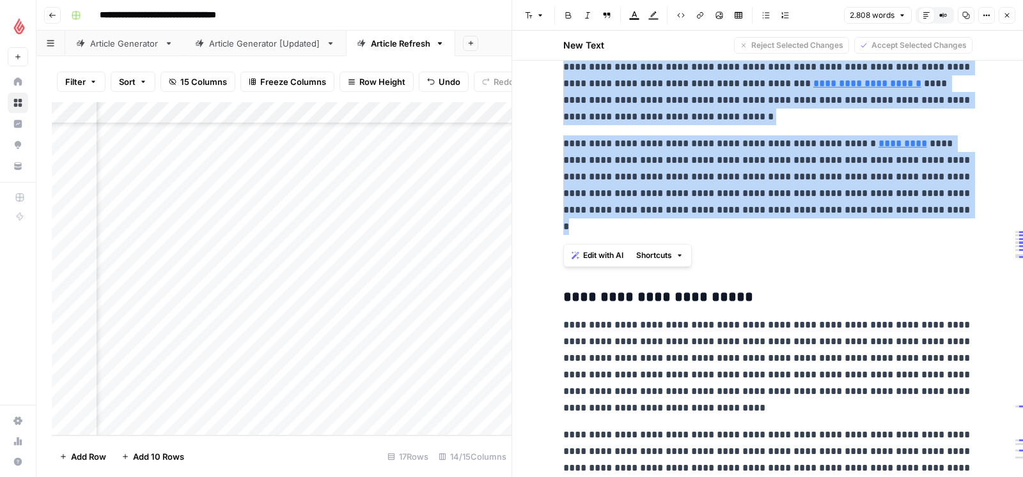
drag, startPoint x: 564, startPoint y: 235, endPoint x: 632, endPoint y: 233, distance: 67.8
click at [576, 258] on icon "button" at bounding box center [575, 256] width 8 height 8
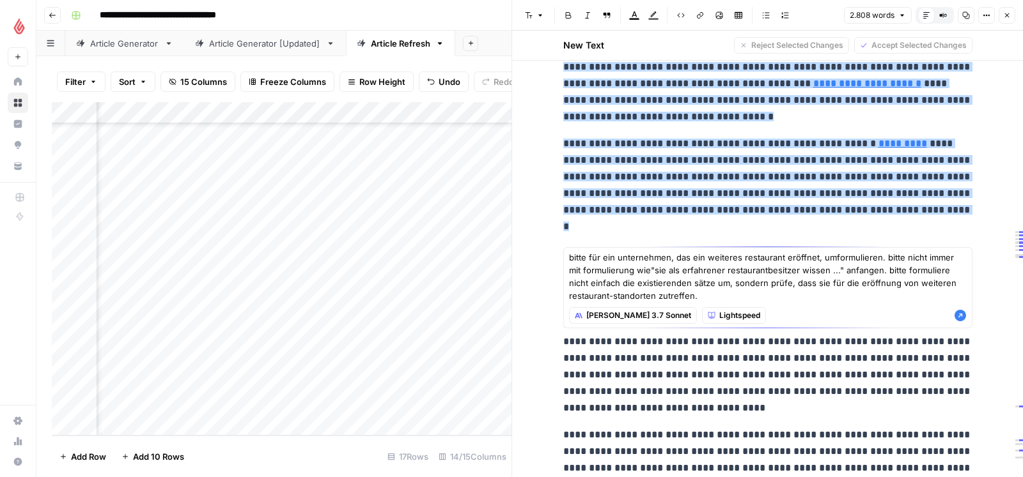
type textarea "bitte für ein unternehmen, das ein weiteres restaurant eröffnet, umformulieren.…"
click at [960, 316] on icon "button" at bounding box center [960, 316] width 12 height 12
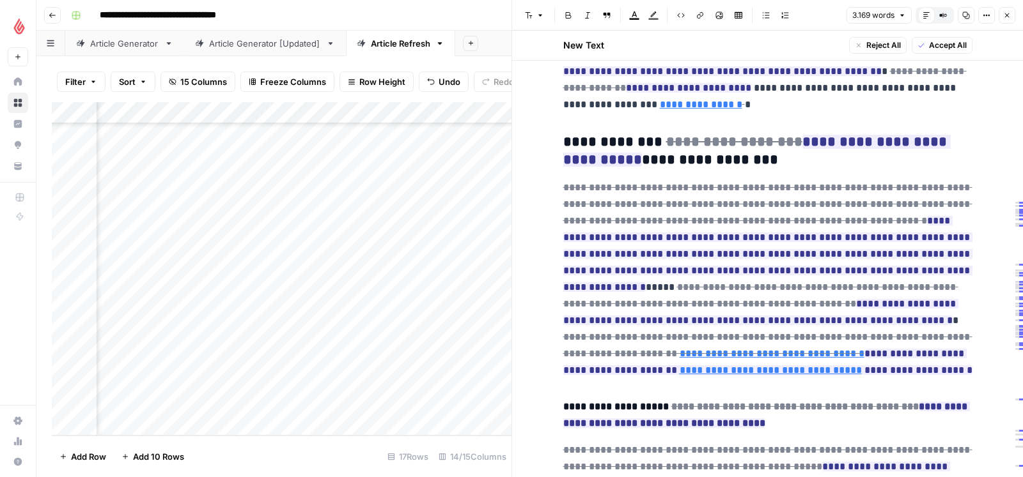
scroll to position [4411, 0]
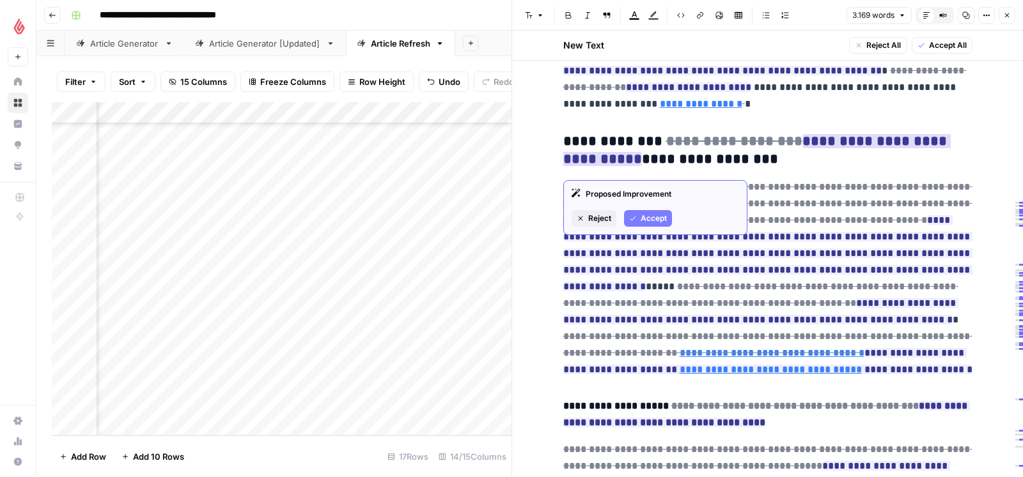
click at [586, 220] on button "Reject" at bounding box center [593, 218] width 45 height 17
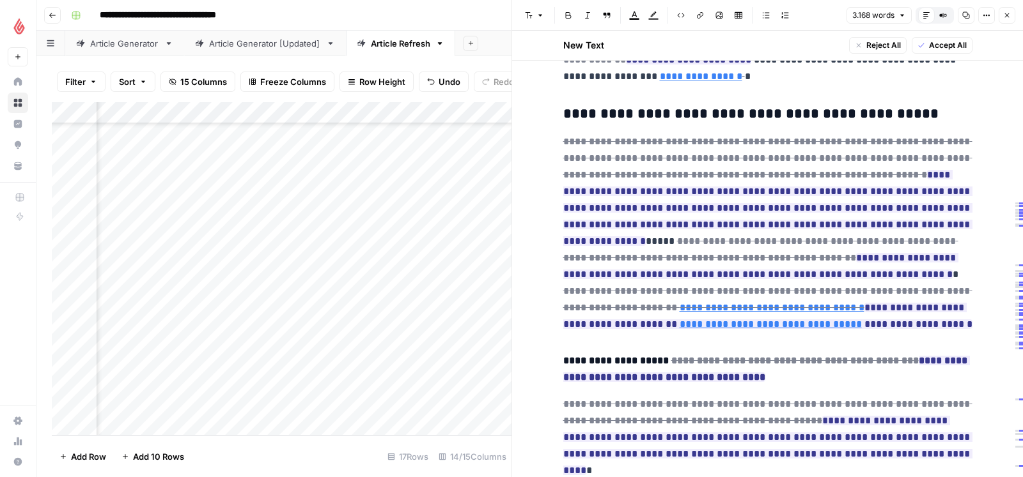
scroll to position [4455, 0]
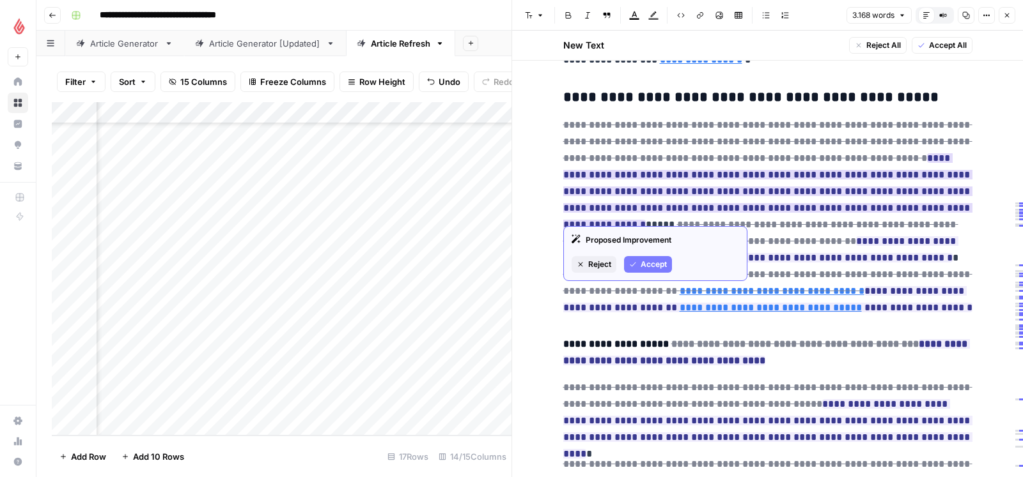
click at [643, 266] on span "Accept" at bounding box center [653, 265] width 26 height 12
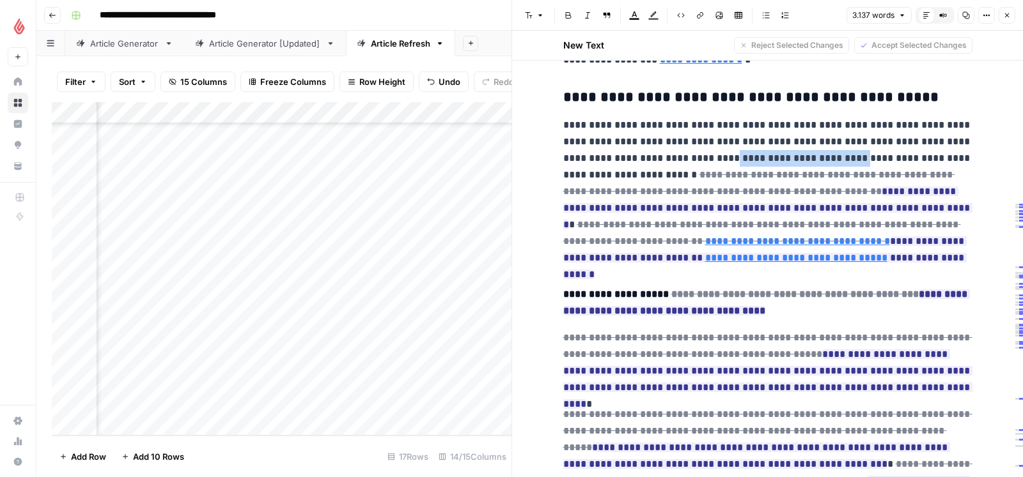
drag, startPoint x: 830, startPoint y: 164, endPoint x: 706, endPoint y: 164, distance: 124.0
click at [706, 164] on p "**********" at bounding box center [767, 192] width 409 height 150
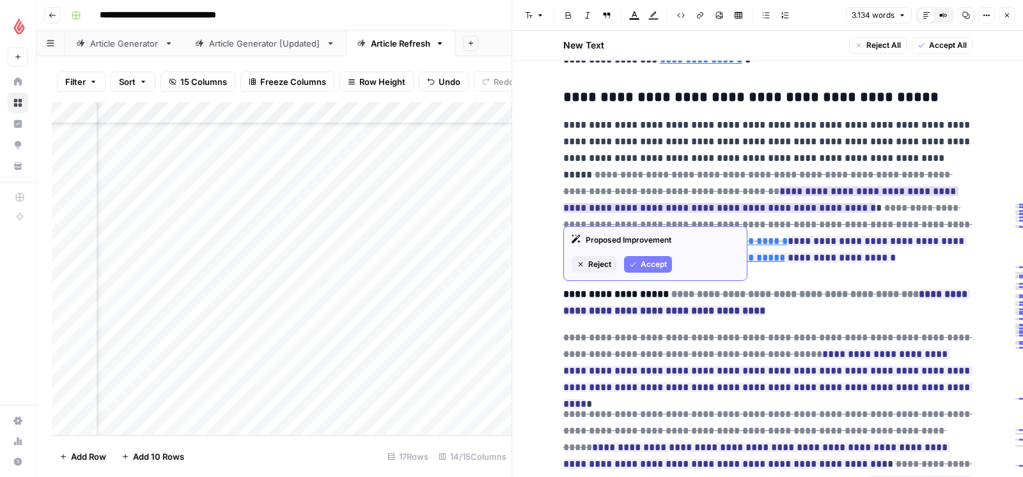
click at [645, 262] on span "Accept" at bounding box center [653, 265] width 26 height 12
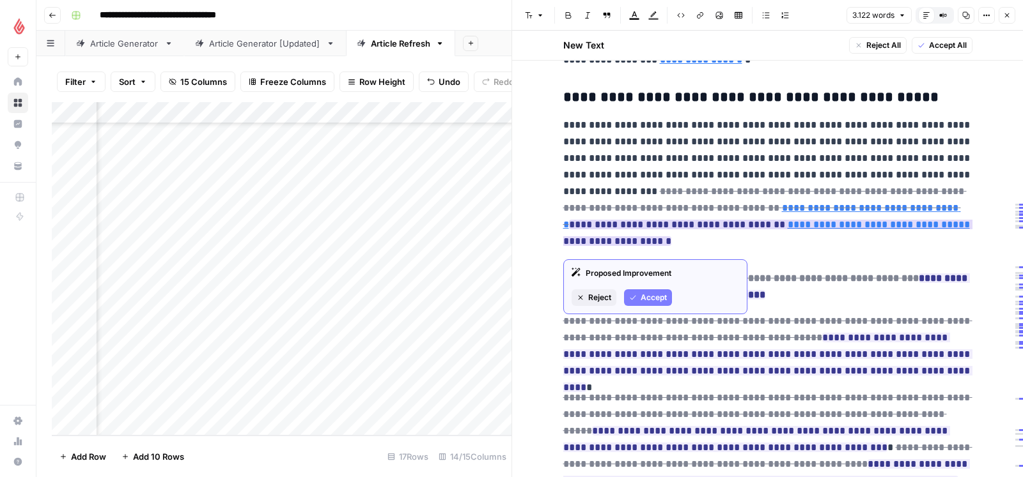
click at [643, 302] on span "Accept" at bounding box center [653, 298] width 26 height 12
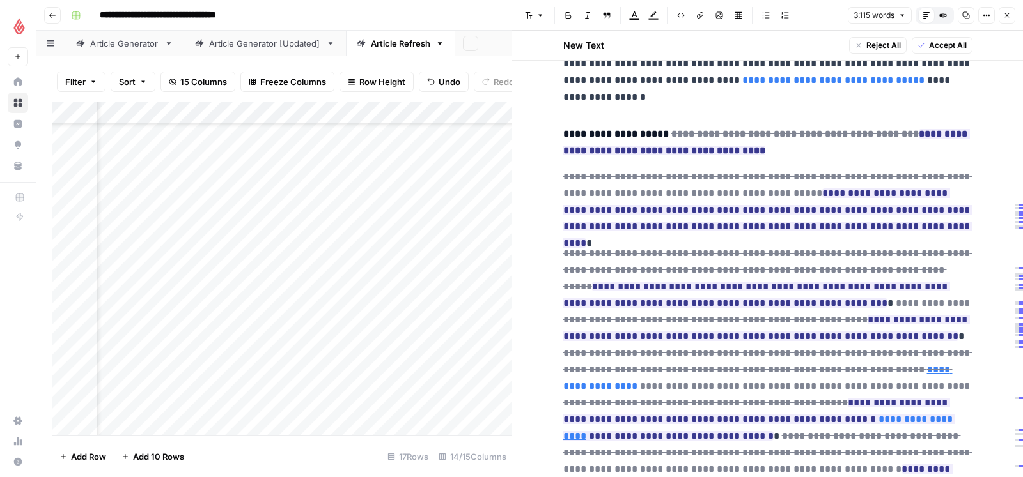
scroll to position [4592, 0]
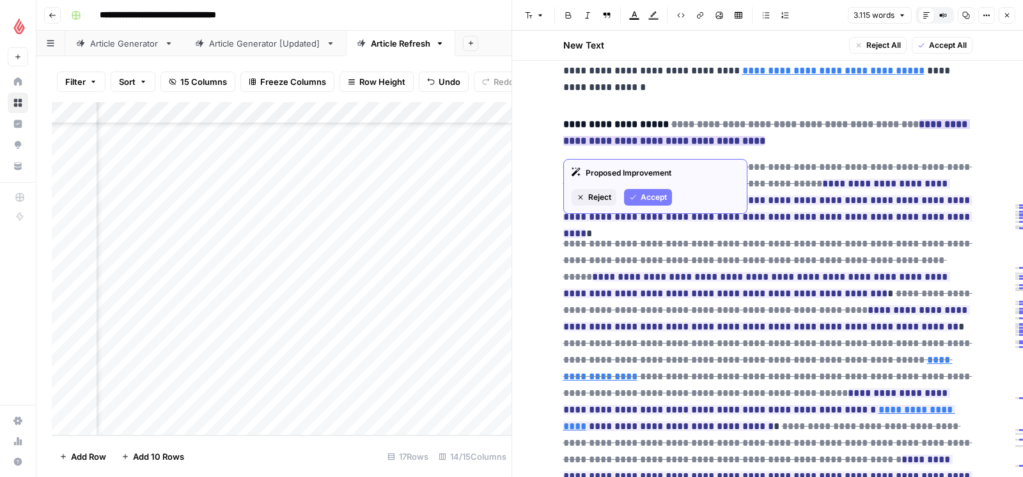
click at [606, 194] on span "Reject" at bounding box center [599, 198] width 23 height 12
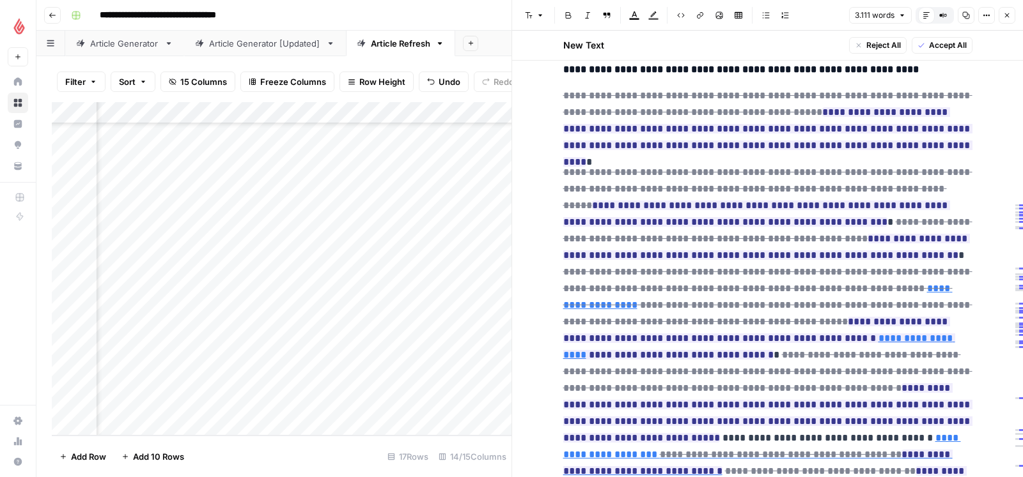
scroll to position [4658, 0]
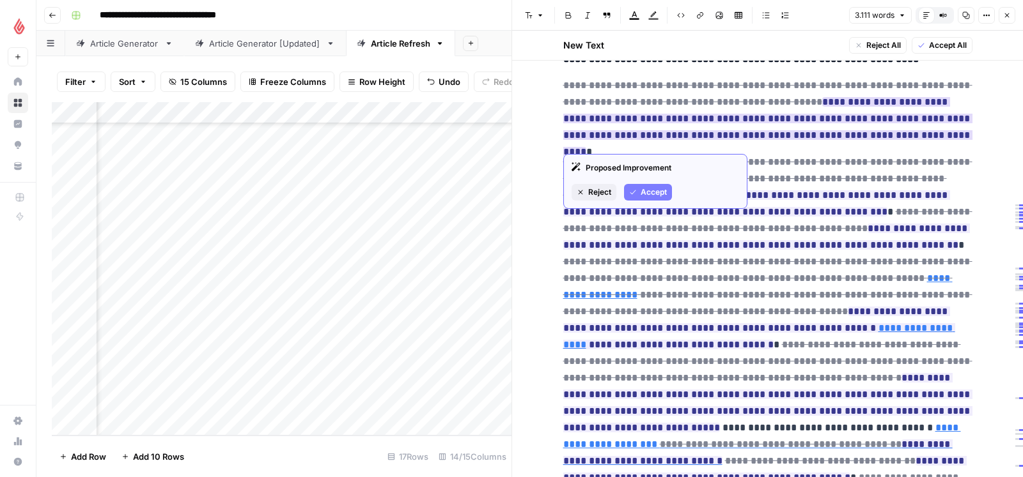
click at [609, 193] on span "Reject" at bounding box center [599, 193] width 23 height 12
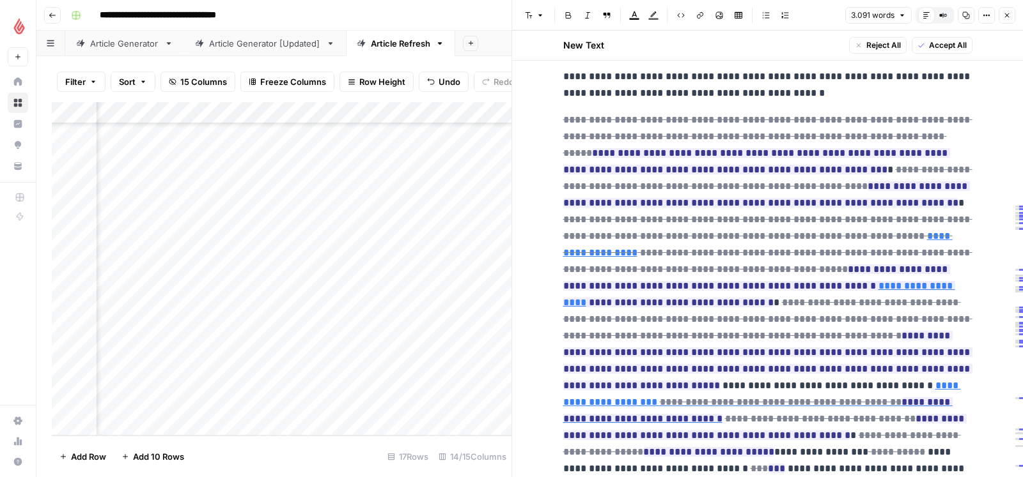
scroll to position [4672, 0]
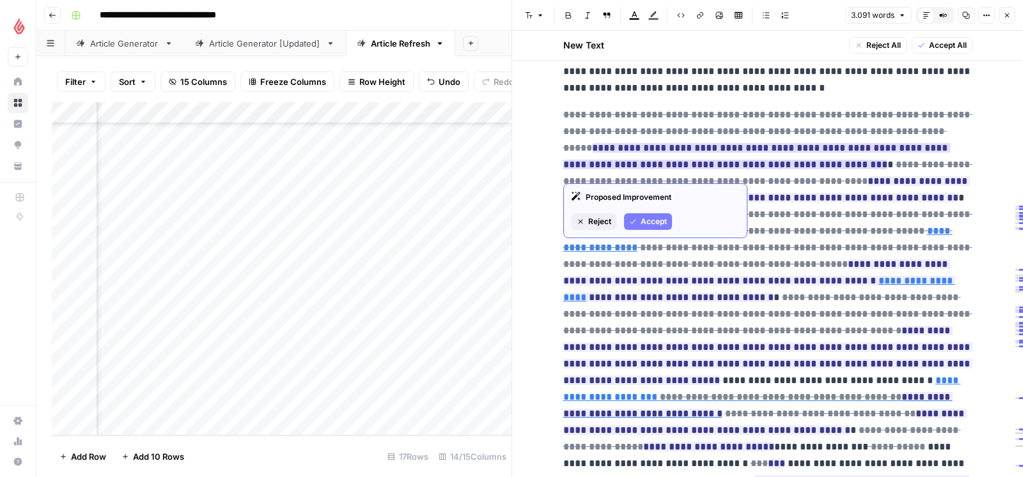
click at [654, 226] on span "Accept" at bounding box center [653, 222] width 26 height 12
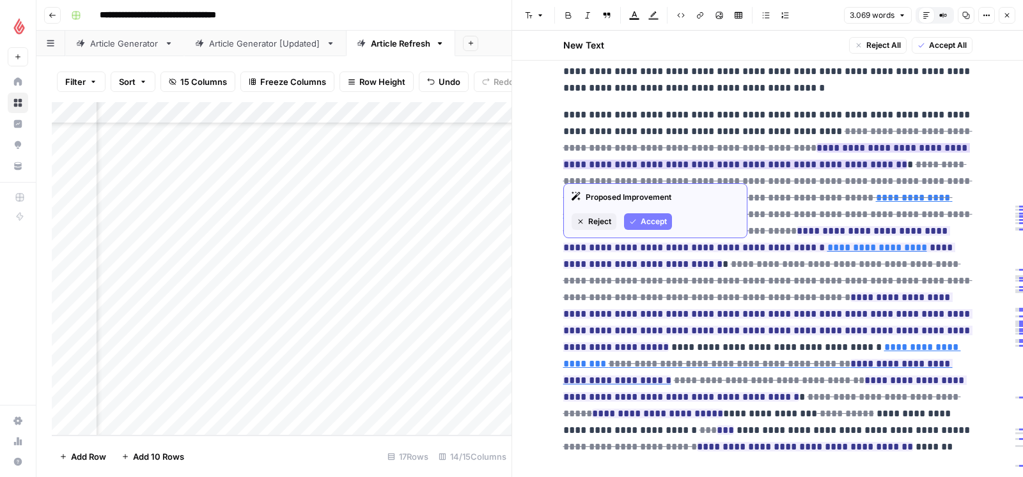
click at [600, 220] on span "Reject" at bounding box center [599, 222] width 23 height 12
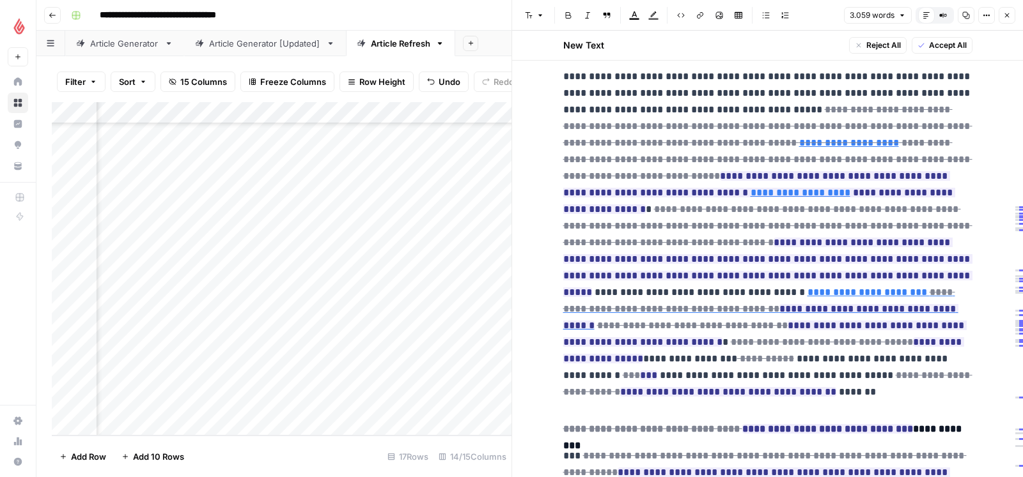
scroll to position [4709, 0]
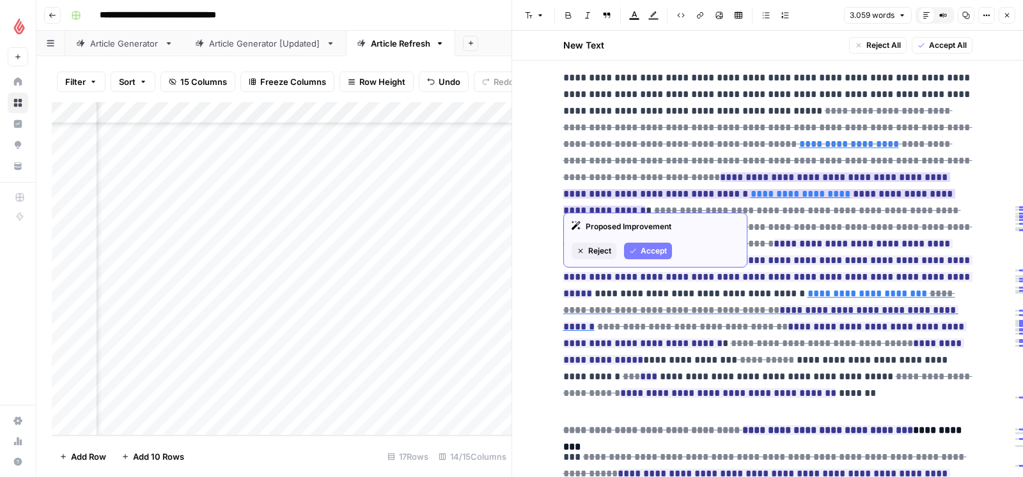
click at [653, 251] on span "Accept" at bounding box center [653, 251] width 26 height 12
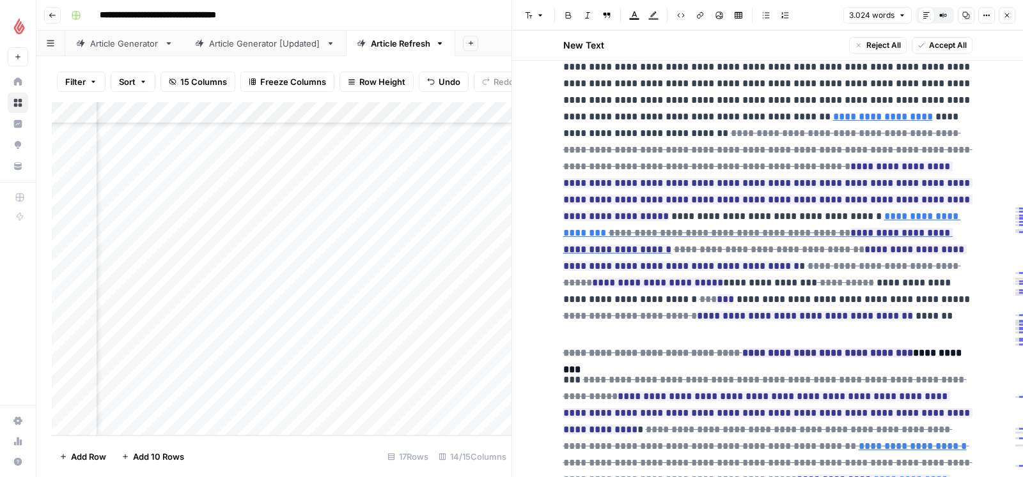
scroll to position [4723, 0]
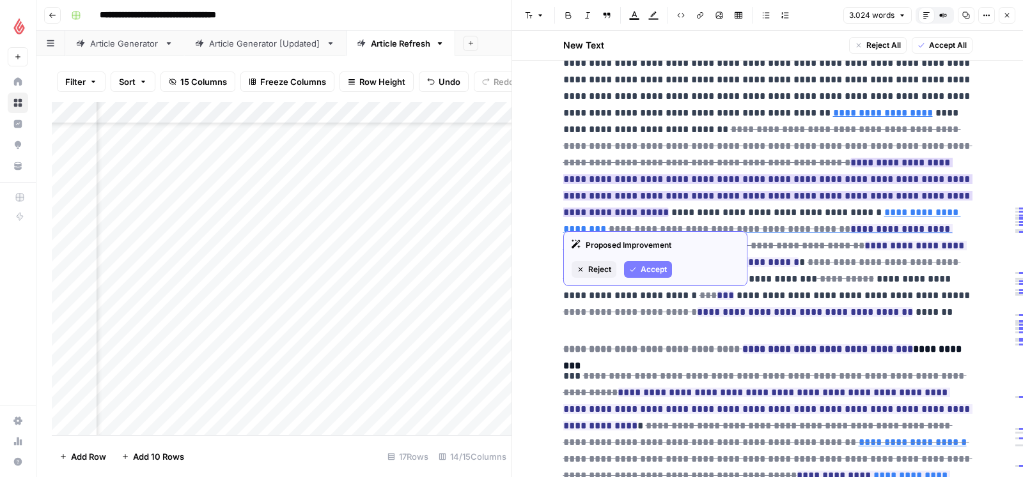
click at [595, 266] on span "Reject" at bounding box center [599, 270] width 23 height 12
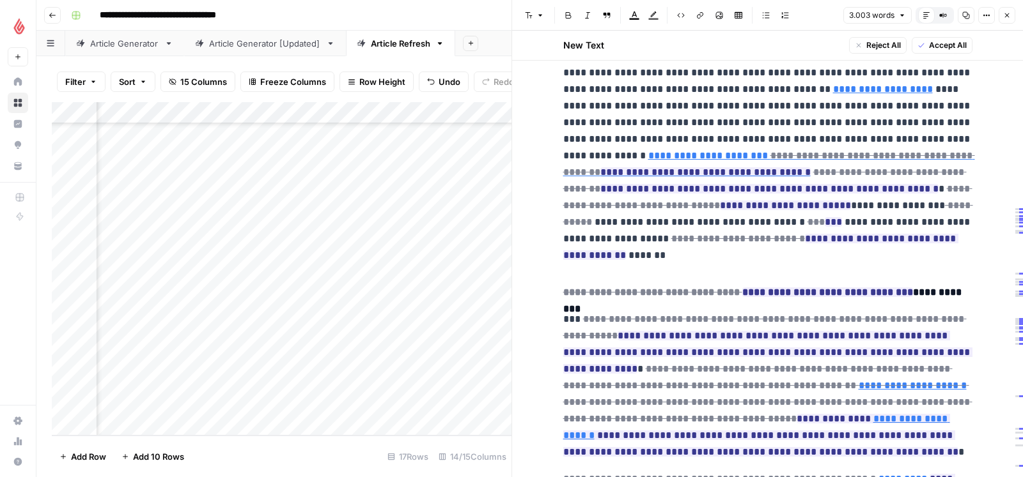
scroll to position [4750, 0]
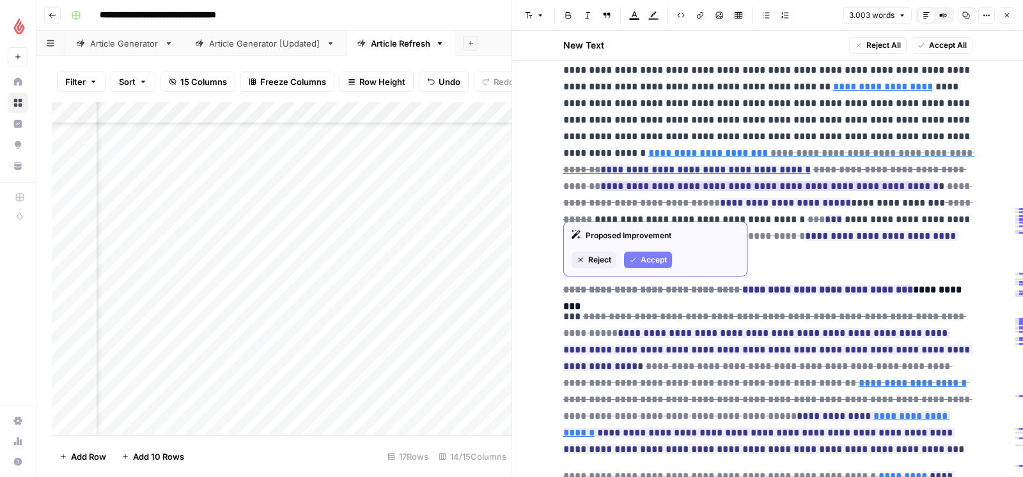
click at [638, 255] on button "Accept" at bounding box center [648, 260] width 48 height 17
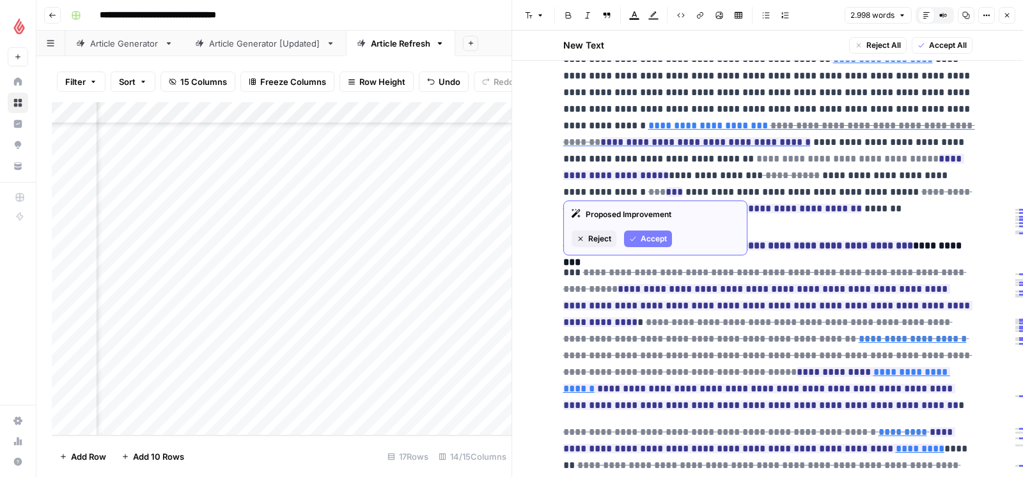
scroll to position [4781, 0]
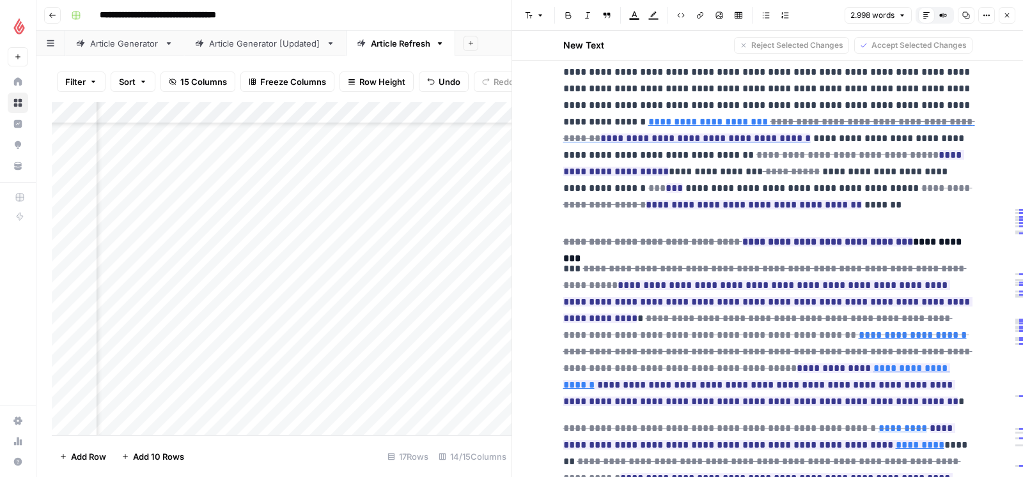
drag, startPoint x: 945, startPoint y: 146, endPoint x: 762, endPoint y: 159, distance: 183.2
click at [762, 159] on p "**********" at bounding box center [767, 105] width 409 height 216
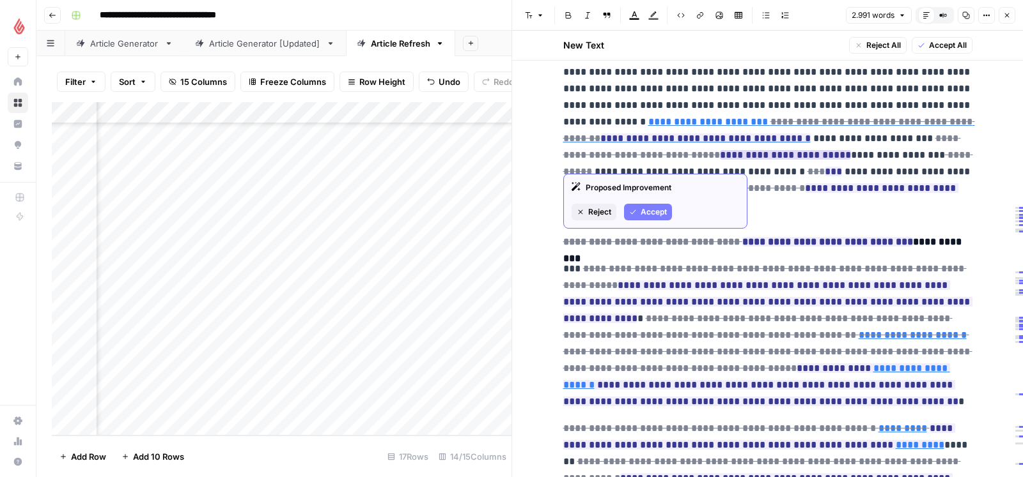
click at [653, 212] on span "Accept" at bounding box center [653, 212] width 26 height 12
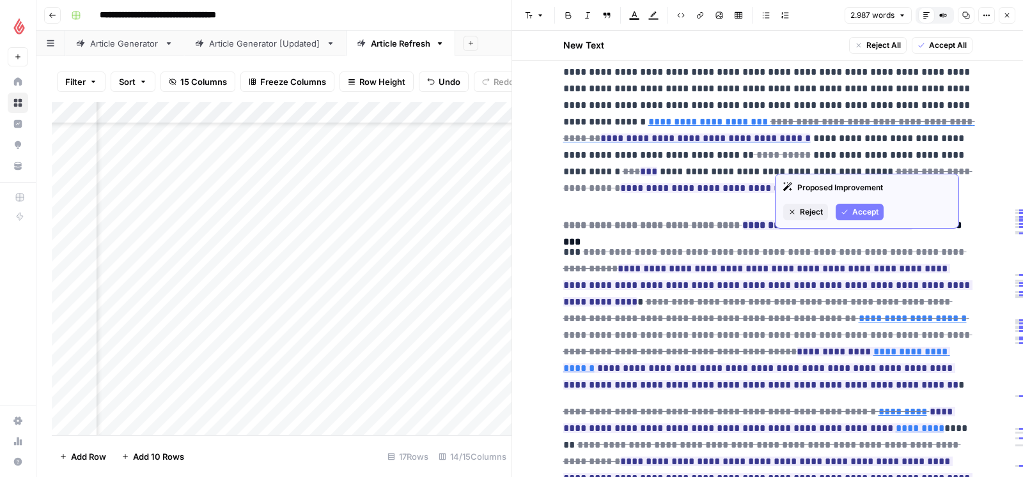
click at [858, 211] on span "Accept" at bounding box center [865, 212] width 26 height 12
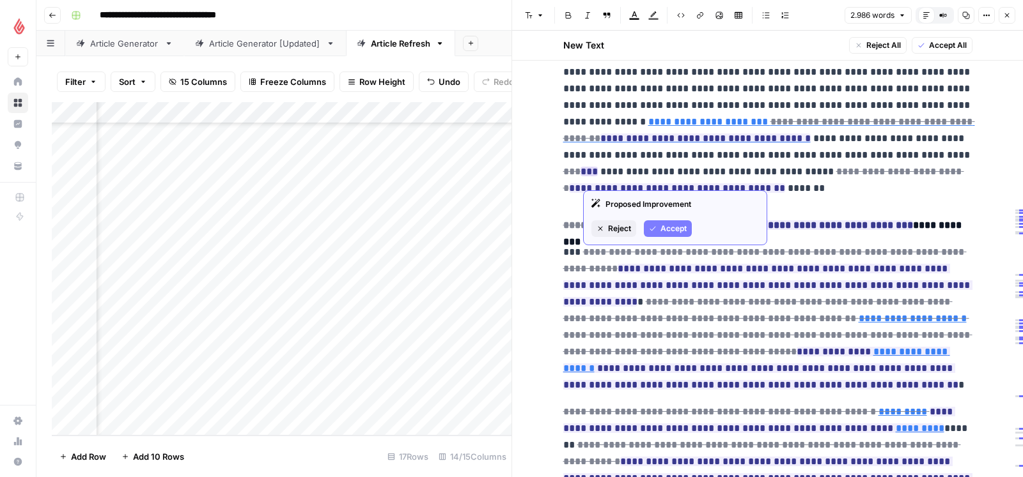
click at [677, 226] on span "Accept" at bounding box center [673, 229] width 26 height 12
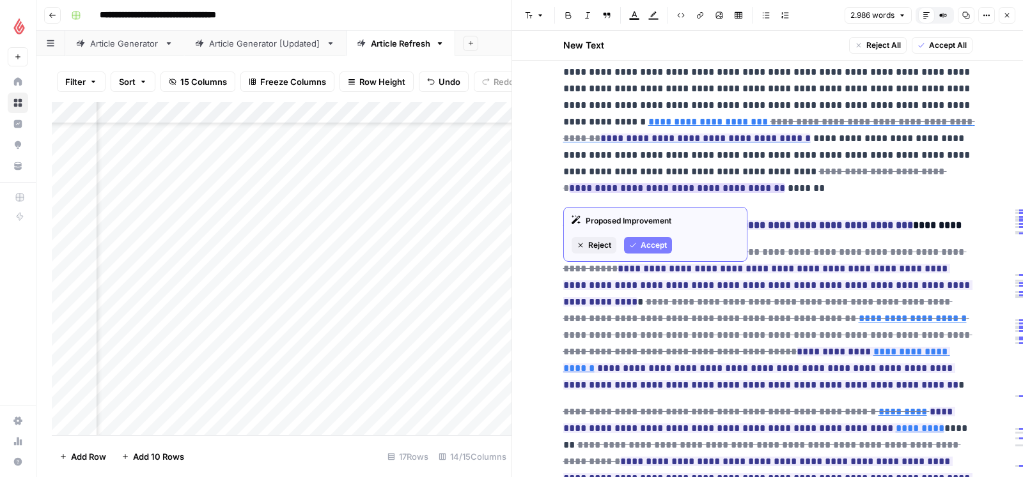
click at [639, 243] on button "Accept" at bounding box center [648, 245] width 48 height 17
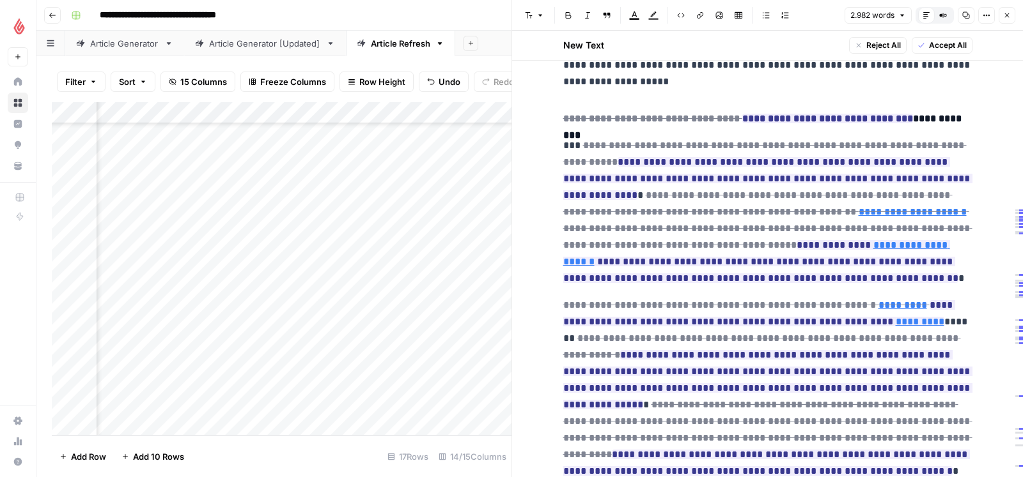
scroll to position [4899, 0]
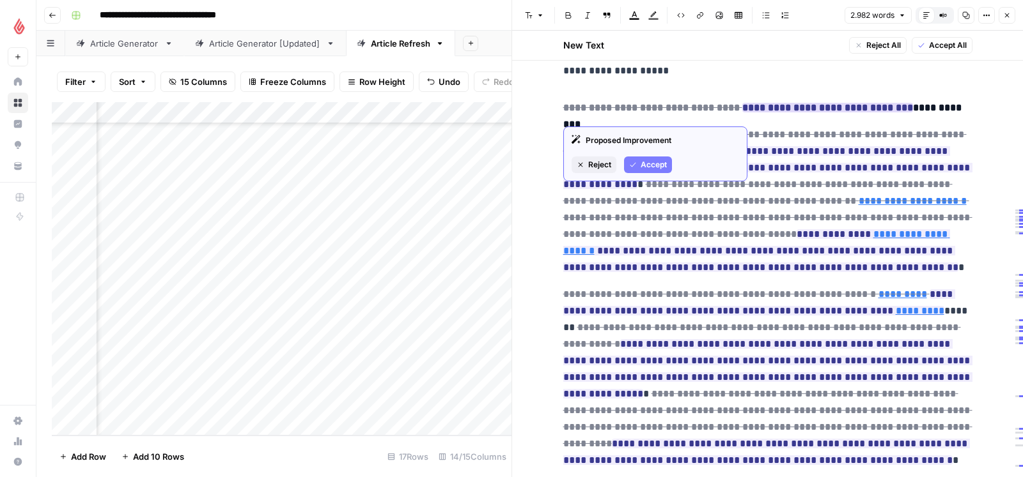
click at [607, 163] on span "Reject" at bounding box center [599, 165] width 23 height 12
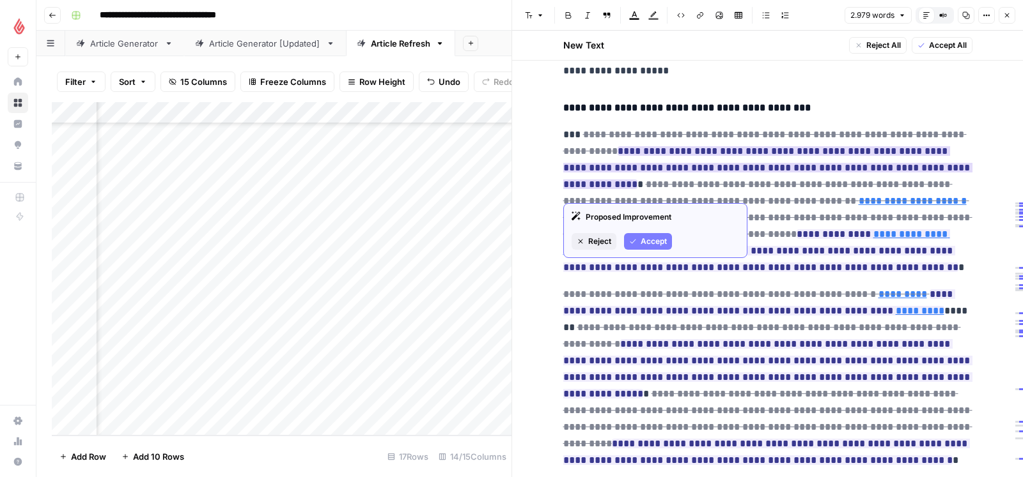
click at [606, 241] on span "Reject" at bounding box center [599, 242] width 23 height 12
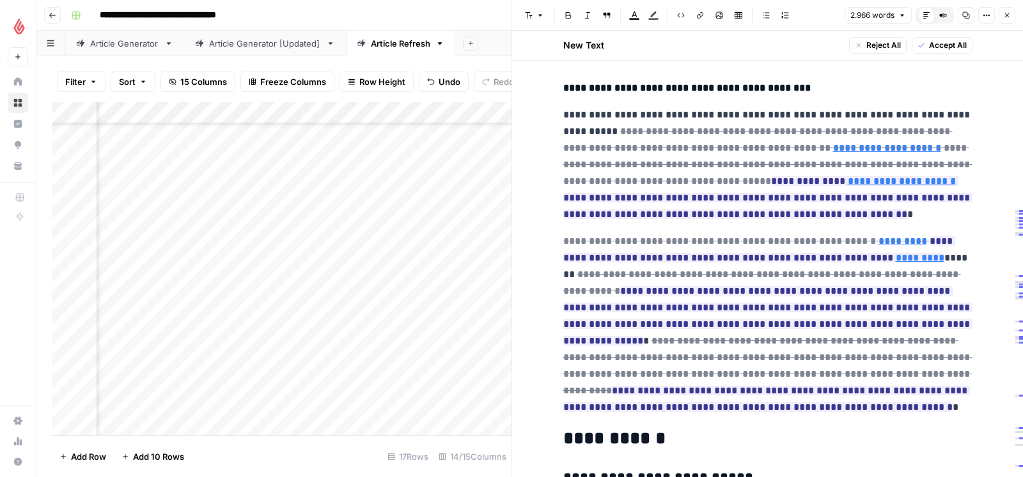
scroll to position [4923, 0]
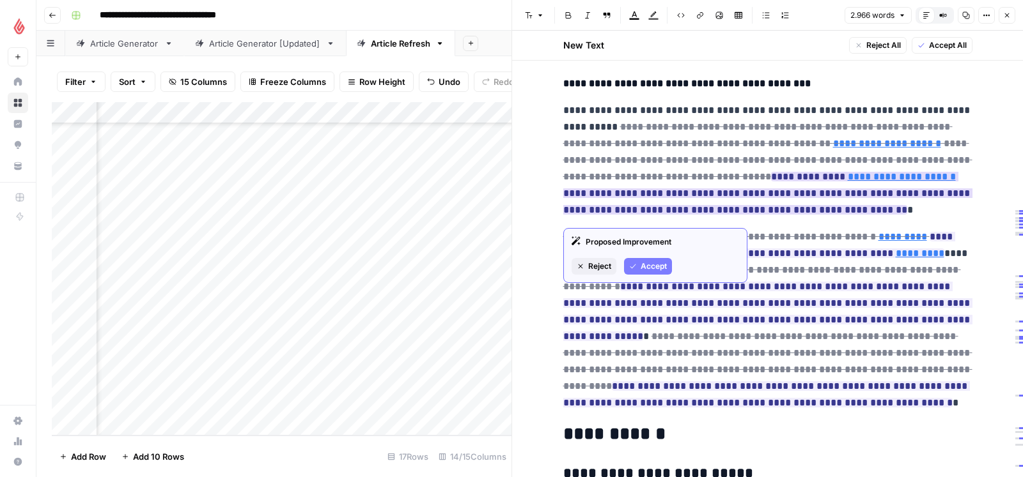
click at [603, 265] on span "Reject" at bounding box center [599, 267] width 23 height 12
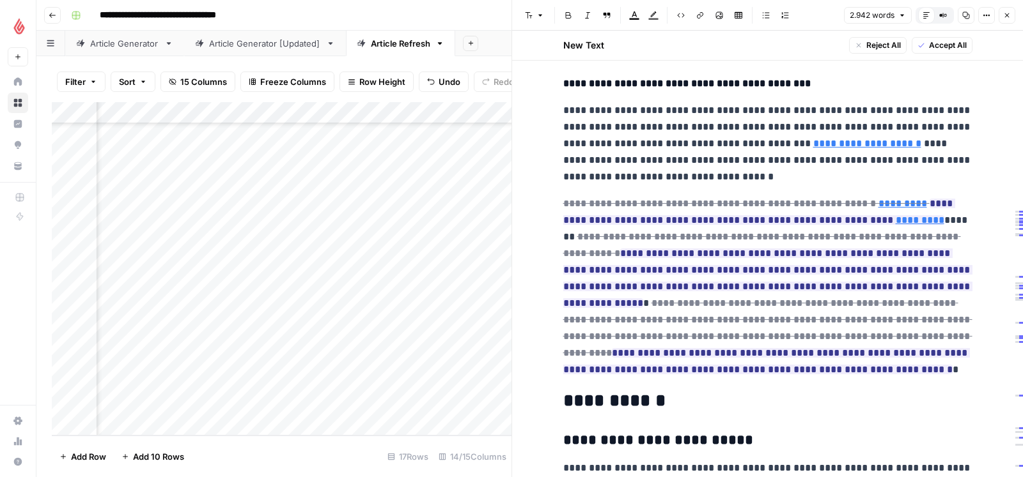
scroll to position [4964, 0]
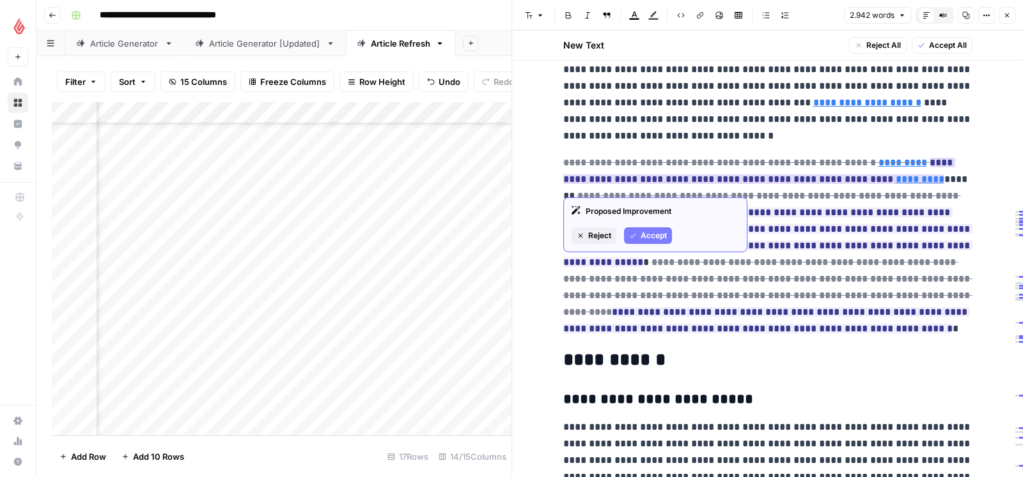
click at [604, 235] on span "Reject" at bounding box center [599, 236] width 23 height 12
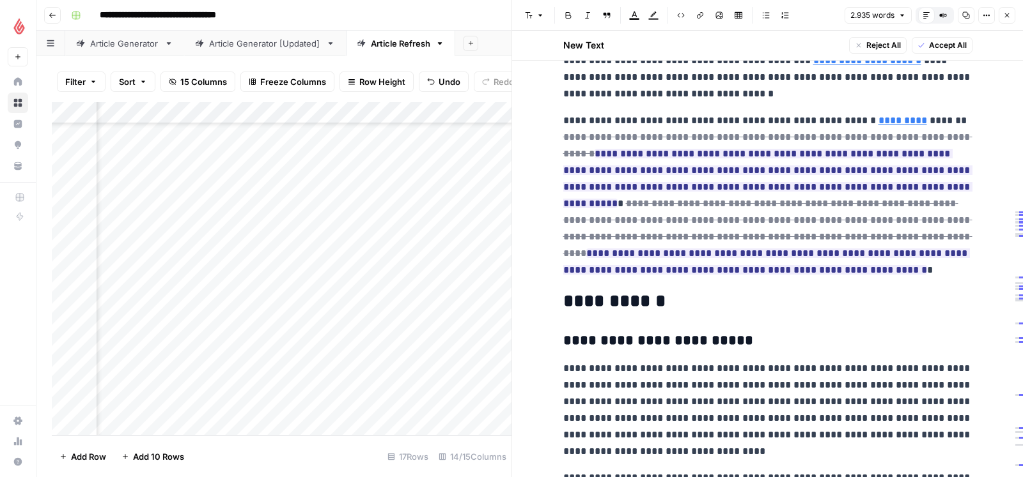
scroll to position [5010, 0]
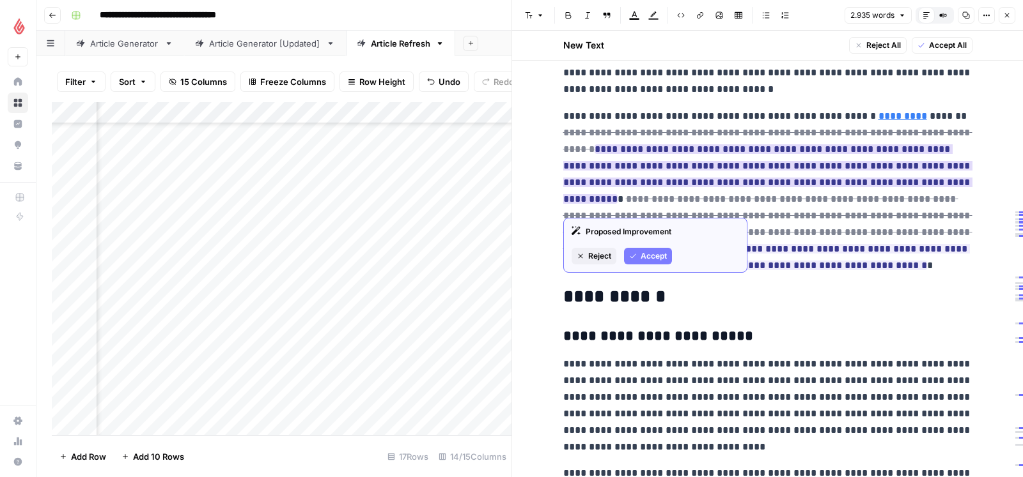
click at [599, 254] on span "Reject" at bounding box center [599, 257] width 23 height 12
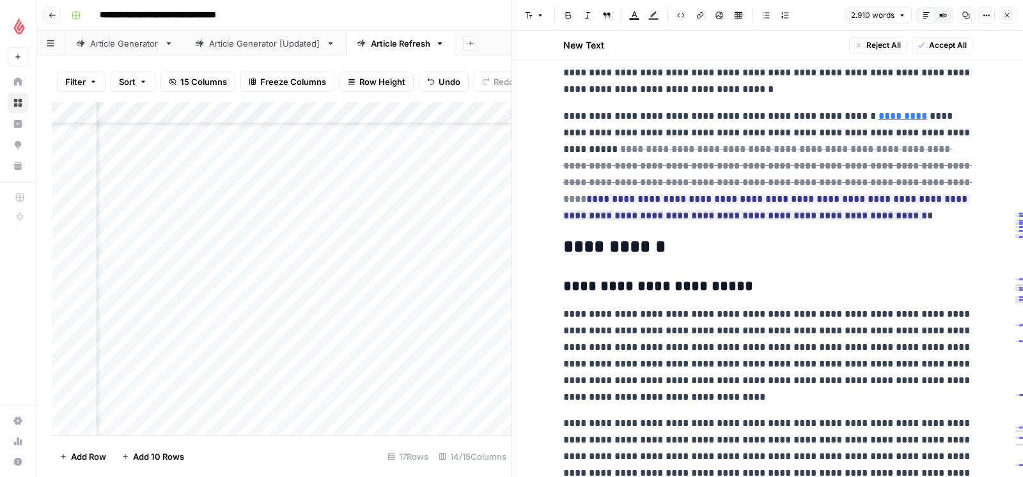
click at [665, 138] on p "**********" at bounding box center [767, 166] width 409 height 116
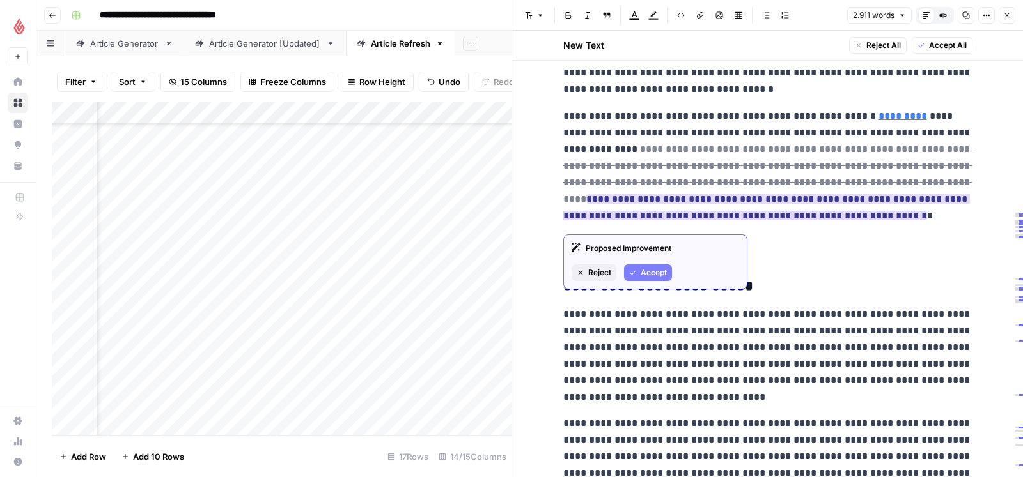
click at [637, 269] on button "Accept" at bounding box center [648, 273] width 48 height 17
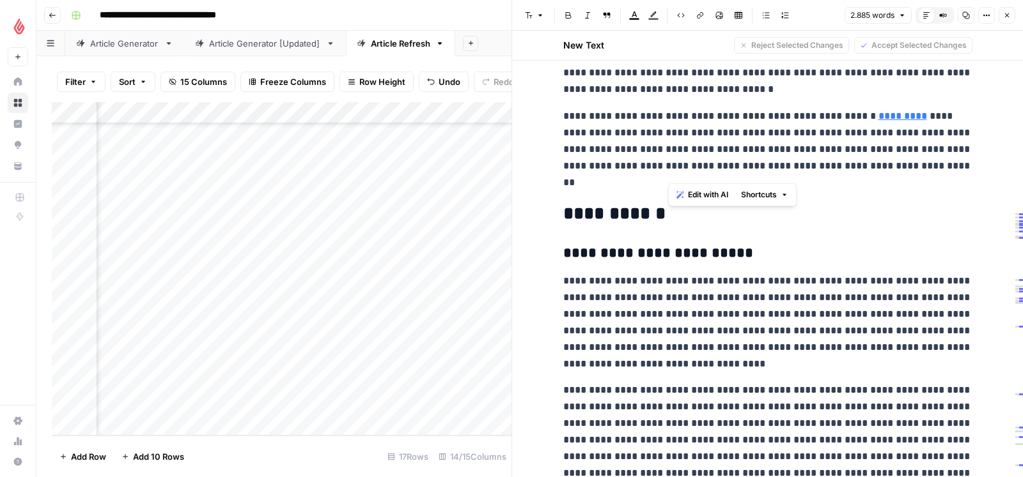
drag, startPoint x: 902, startPoint y: 156, endPoint x: 667, endPoint y: 174, distance: 235.2
click at [667, 174] on p "**********" at bounding box center [767, 149] width 409 height 83
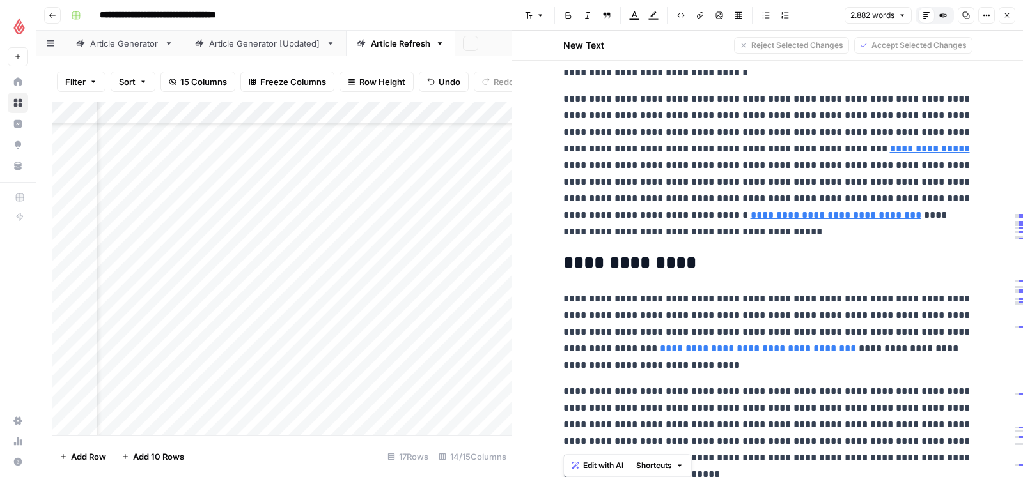
scroll to position [5449, 0]
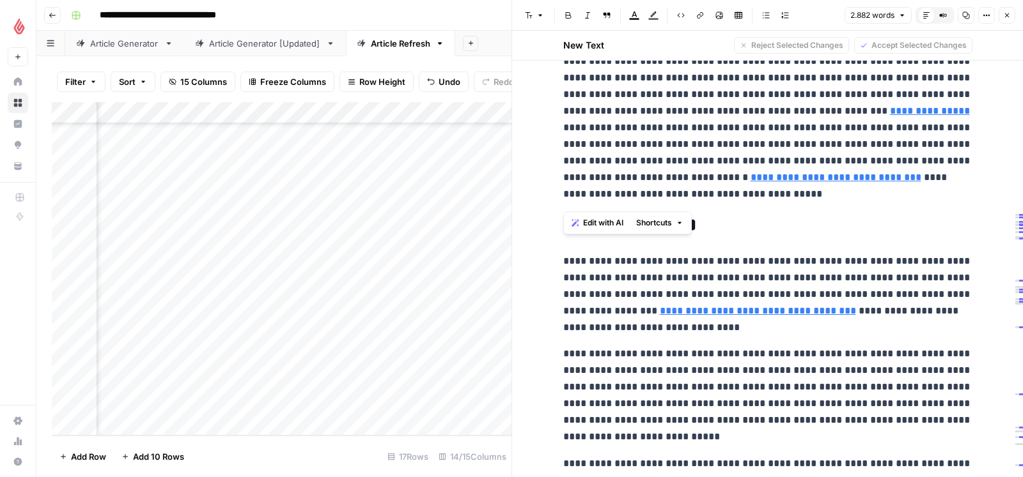
drag, startPoint x: 562, startPoint y: 75, endPoint x: 772, endPoint y: 206, distance: 248.1
click at [601, 222] on span "Edit with AI" at bounding box center [603, 223] width 40 height 12
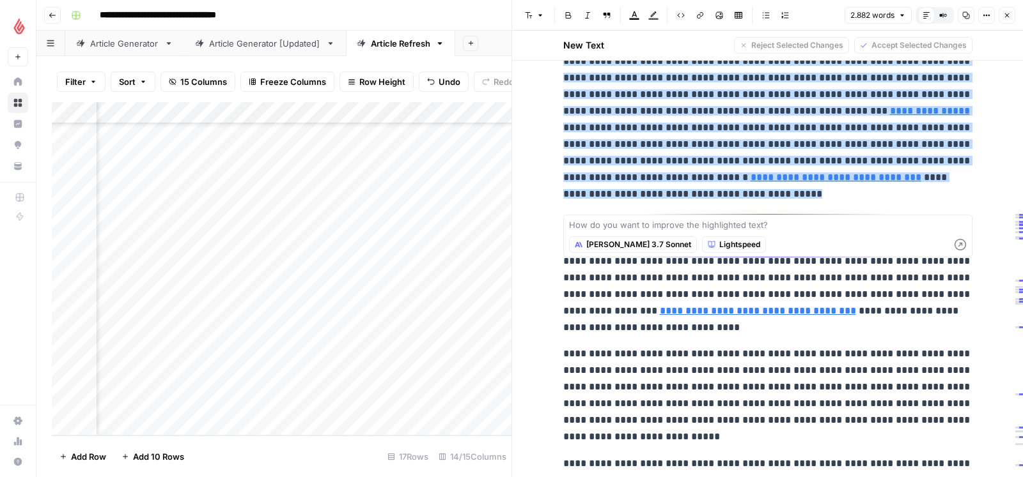
type textarea "[URL][DOMAIN_NAME]"
paste textarea "bitte für ein unternehmen, das ein weiteres restaurant eröffnet, umformulieren.…"
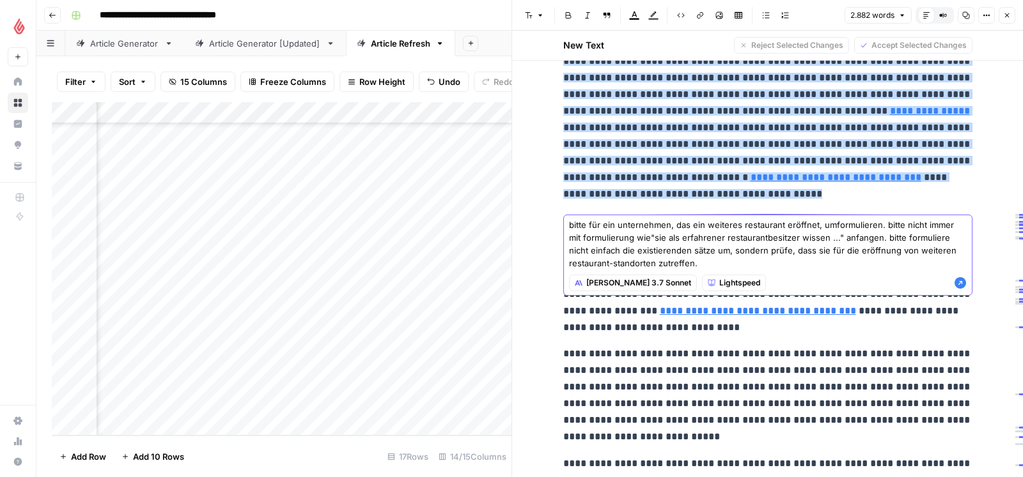
type textarea "bitte für ein unternehmen, das ein weiteres restaurant eröffnet, umformulieren.…"
click at [960, 283] on icon "button" at bounding box center [960, 283] width 12 height 12
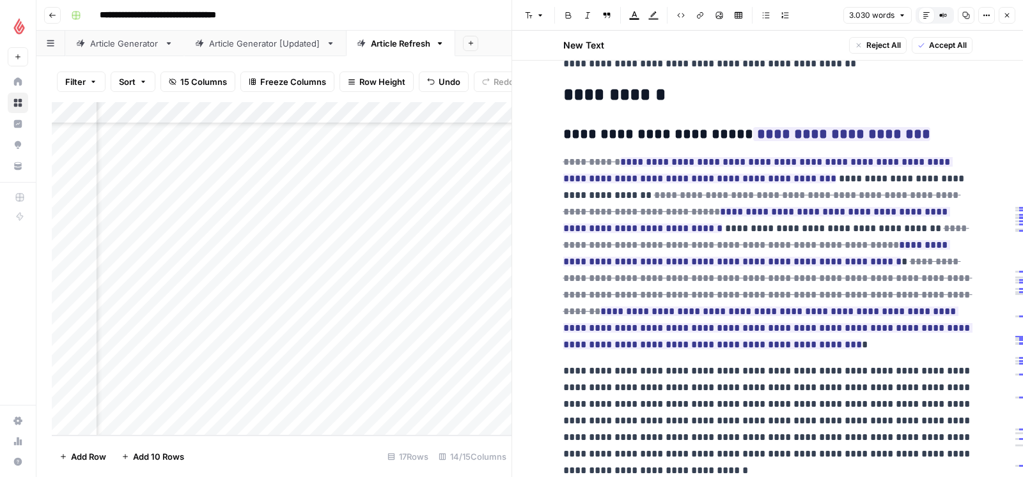
scroll to position [5118, 0]
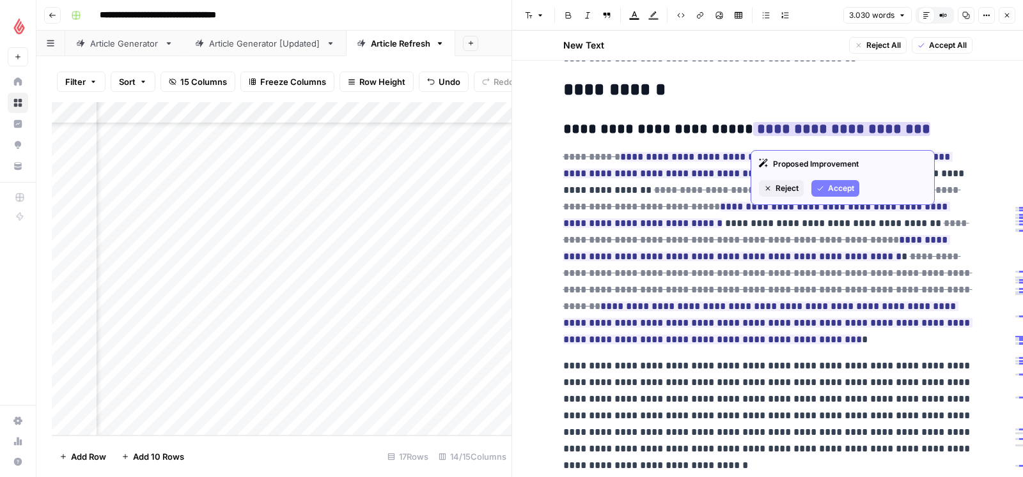
click at [791, 190] on span "Reject" at bounding box center [786, 189] width 23 height 12
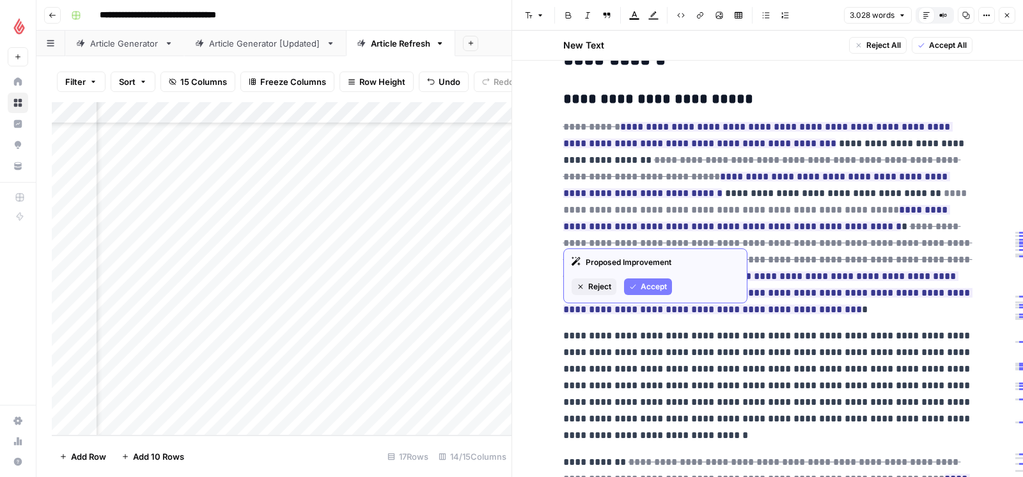
scroll to position [5155, 0]
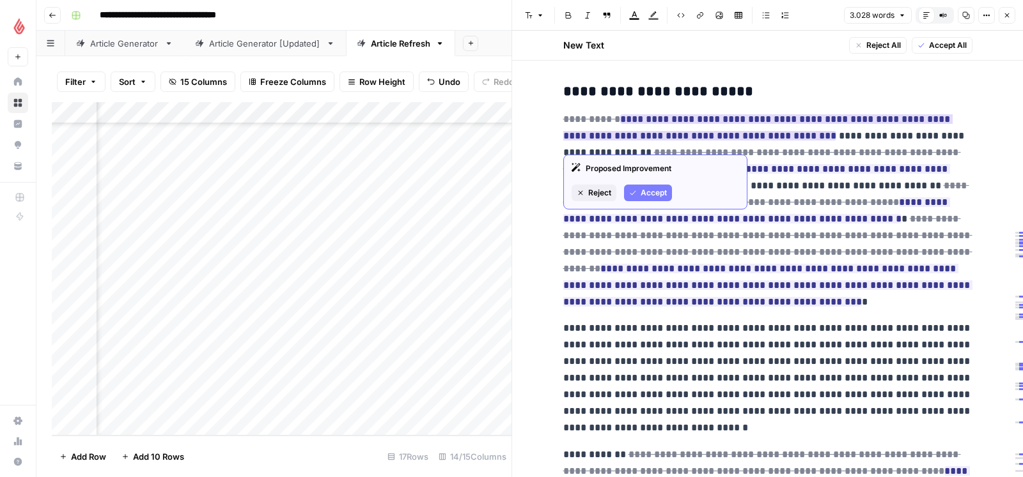
click at [657, 190] on span "Accept" at bounding box center [653, 193] width 26 height 12
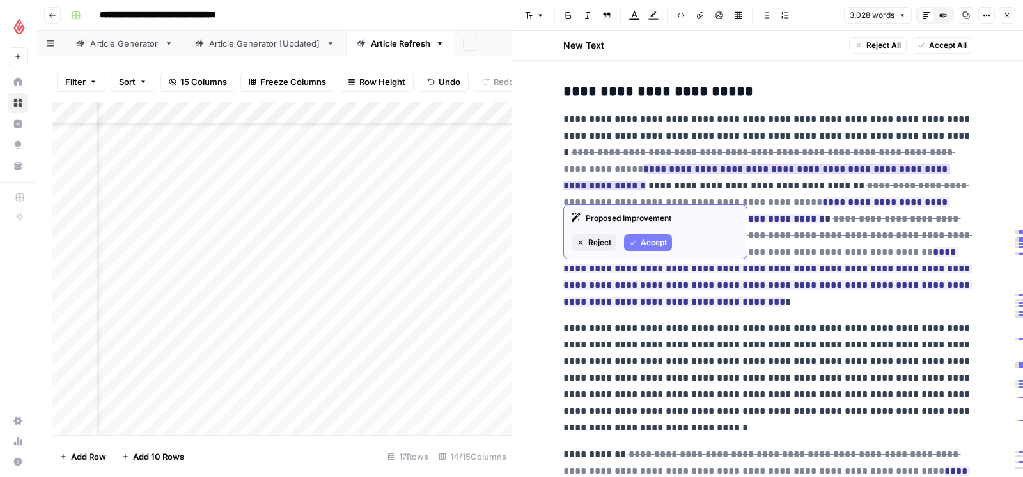
click at [637, 243] on button "Accept" at bounding box center [648, 243] width 48 height 17
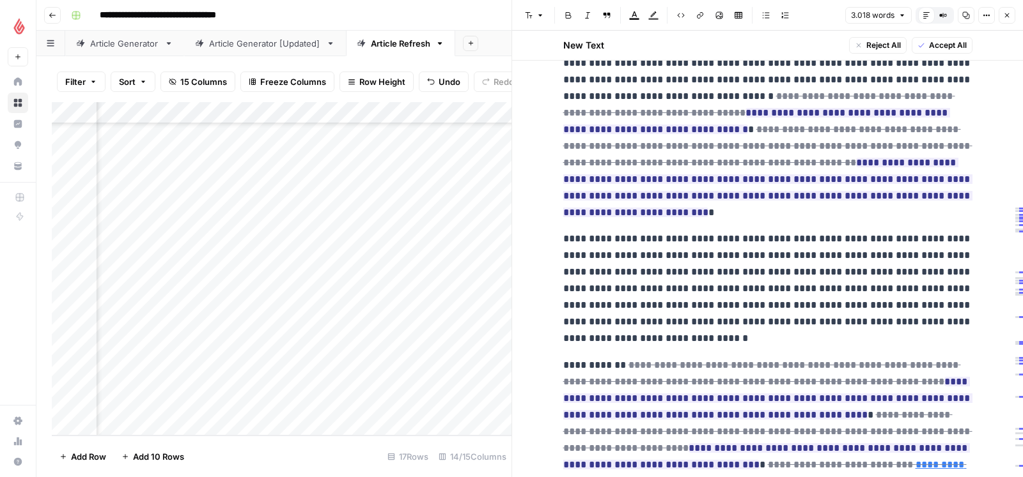
scroll to position [5178, 0]
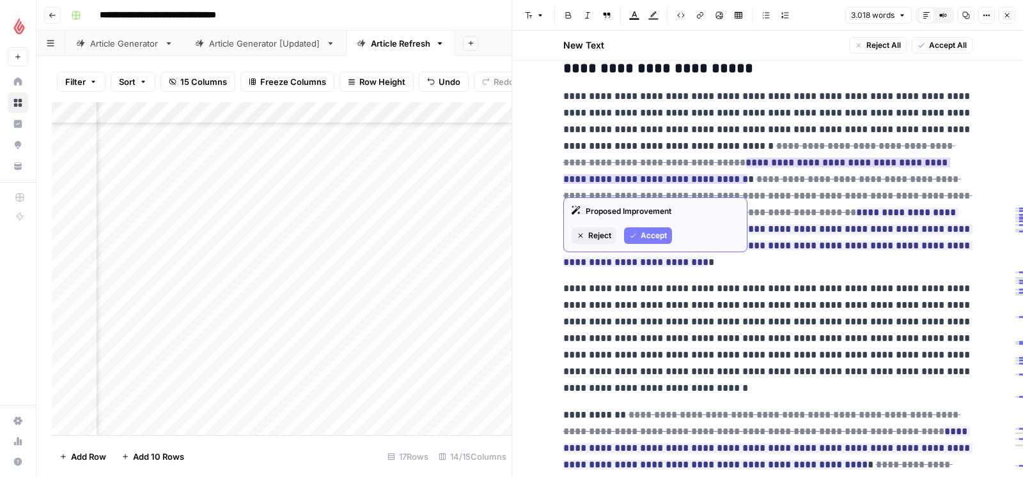
click at [599, 235] on span "Reject" at bounding box center [599, 236] width 23 height 12
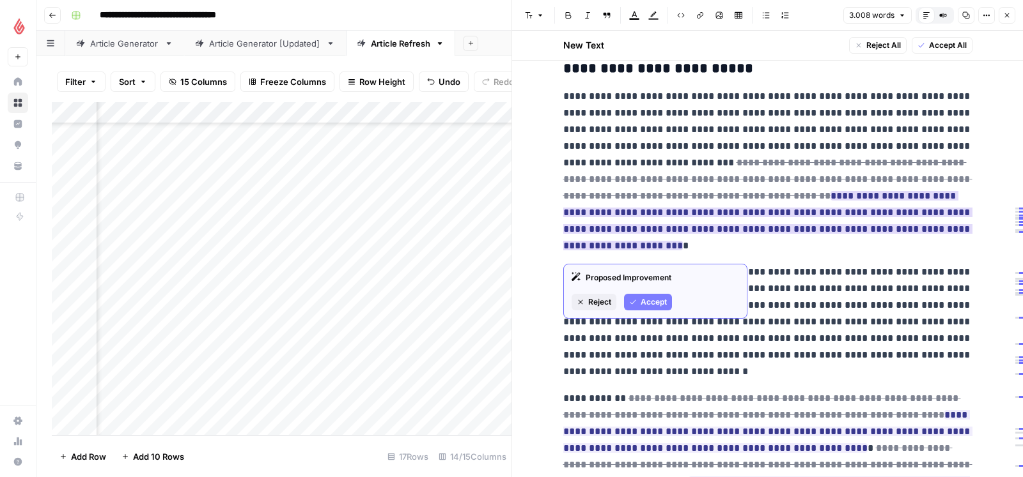
click at [603, 303] on span "Reject" at bounding box center [599, 303] width 23 height 12
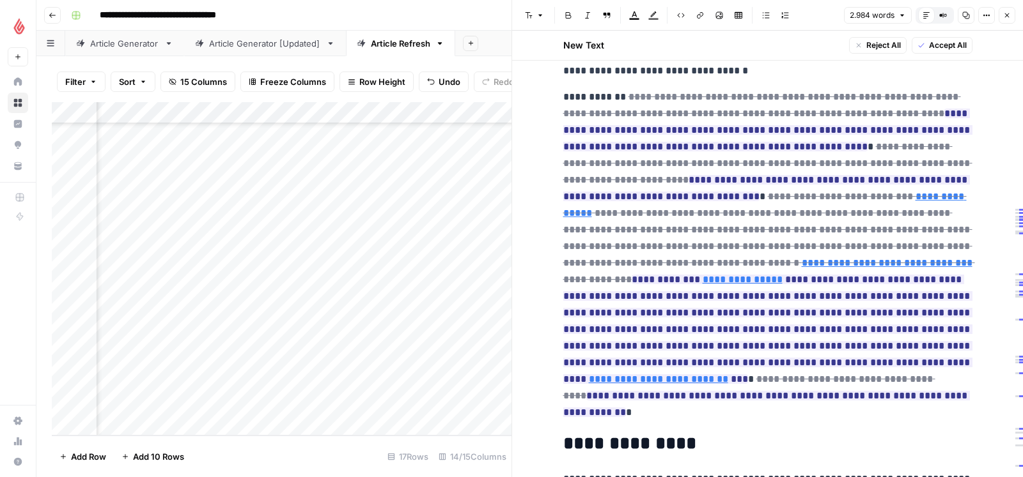
scroll to position [5432, 0]
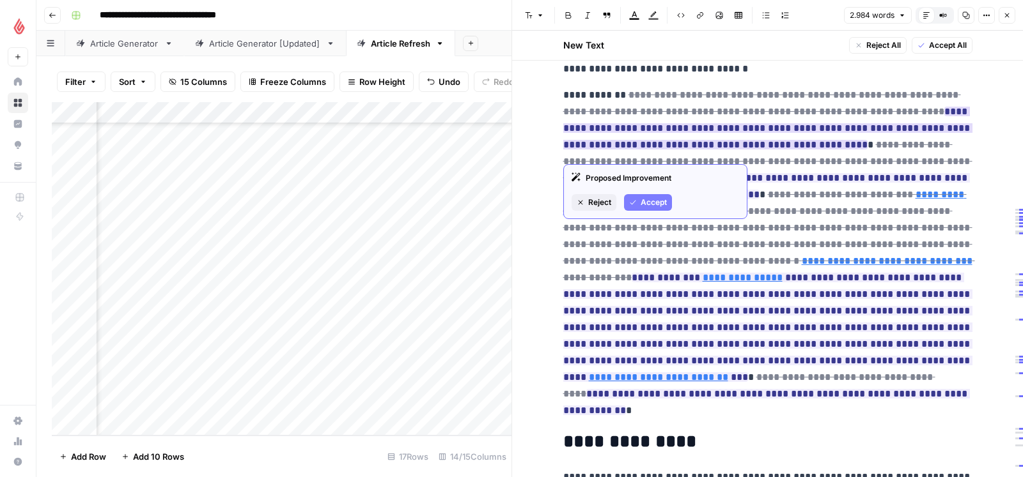
click at [649, 197] on span "Accept" at bounding box center [653, 203] width 26 height 12
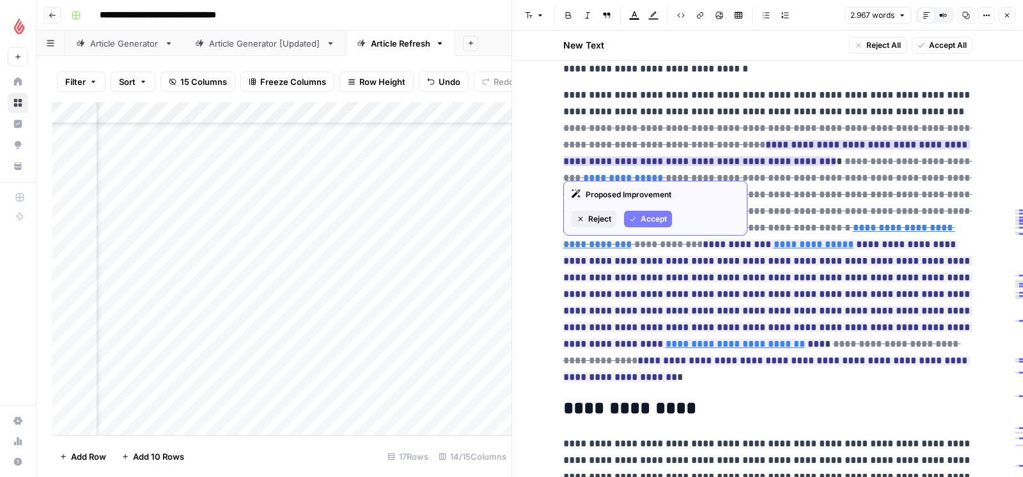
click at [663, 215] on span "Accept" at bounding box center [653, 219] width 26 height 12
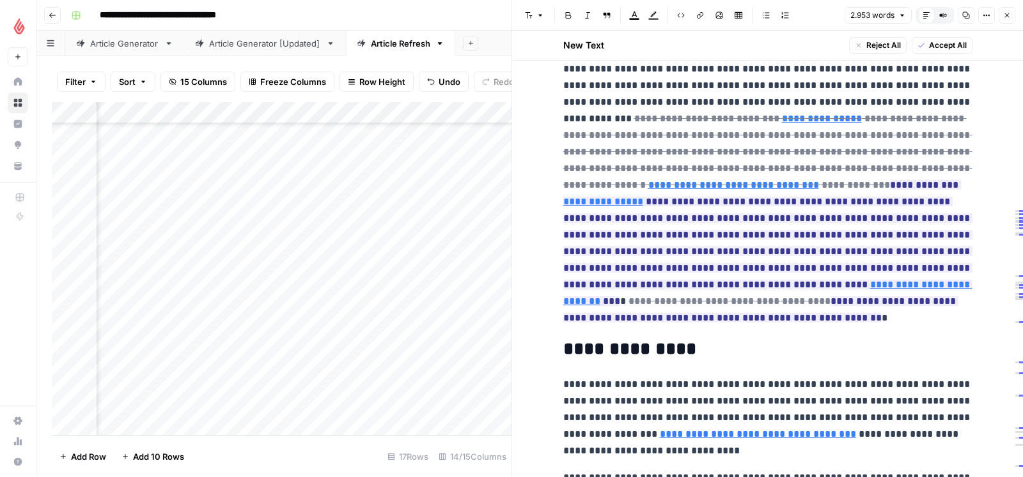
scroll to position [5487, 0]
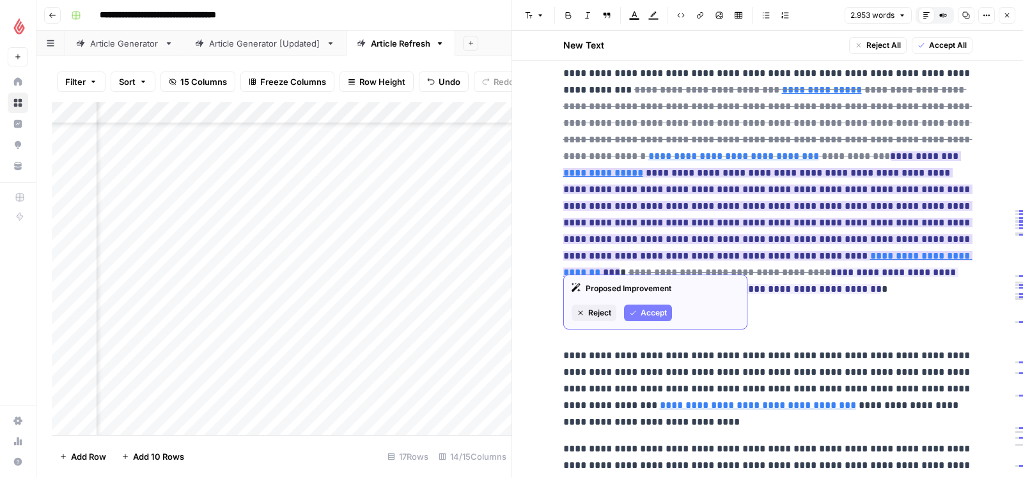
click at [644, 314] on span "Accept" at bounding box center [653, 313] width 26 height 12
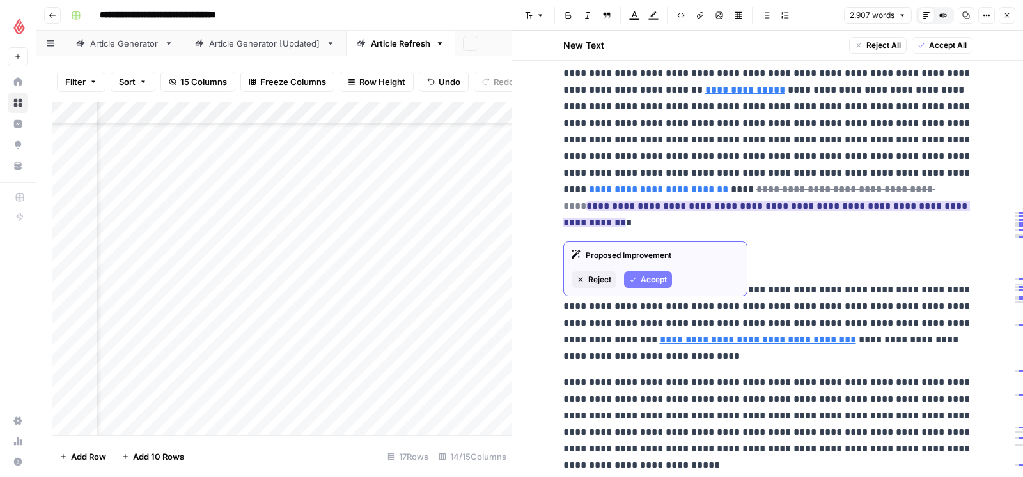
click at [655, 281] on span "Accept" at bounding box center [653, 280] width 26 height 12
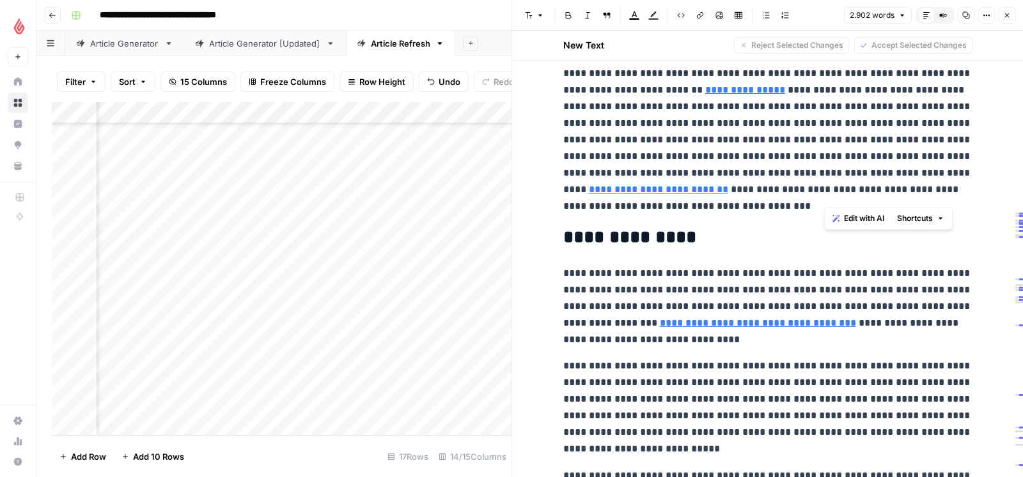
drag, startPoint x: 954, startPoint y: 196, endPoint x: 920, endPoint y: 196, distance: 33.9
click at [920, 196] on p "**********" at bounding box center [767, 123] width 409 height 183
drag, startPoint x: 879, startPoint y: 213, endPoint x: 849, endPoint y: 213, distance: 29.4
click at [849, 213] on p "**********" at bounding box center [767, 123] width 409 height 183
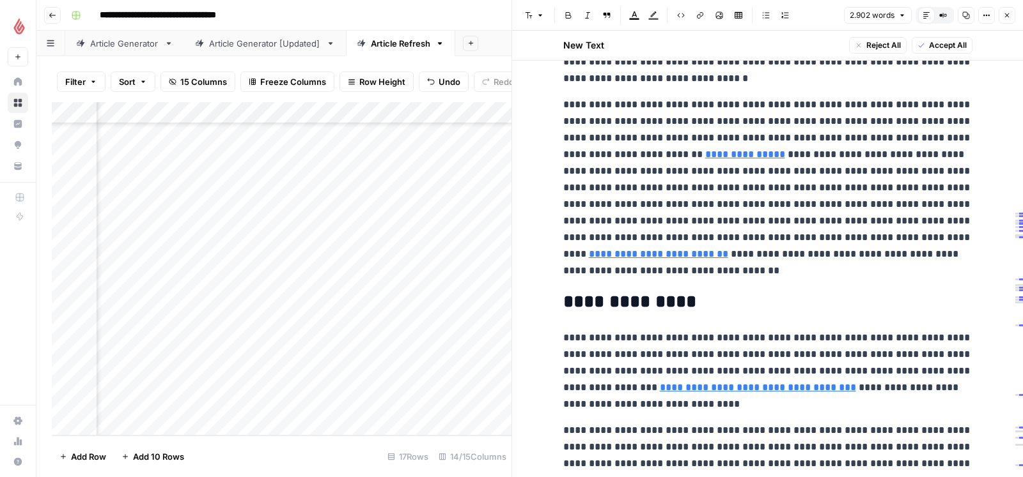
scroll to position [5426, 0]
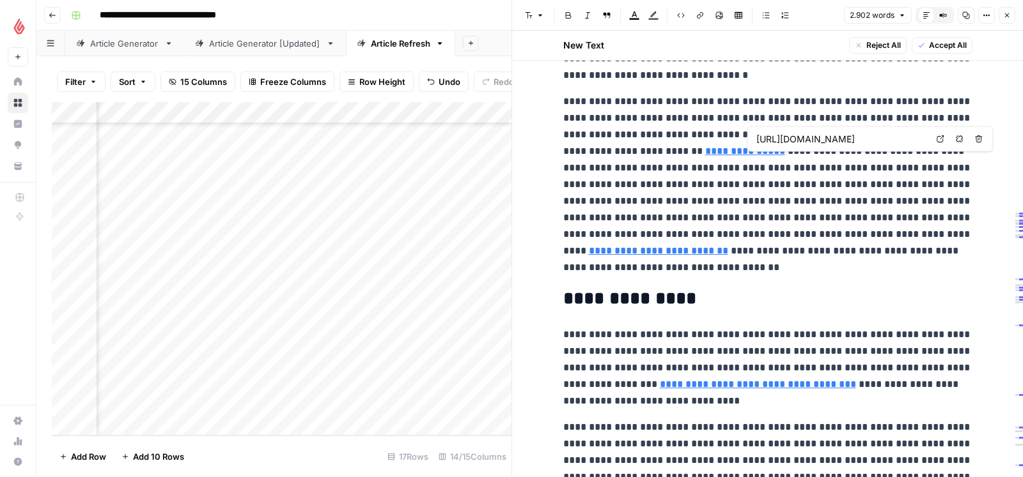
click at [837, 143] on input "[URL][DOMAIN_NAME]" at bounding box center [841, 139] width 170 height 13
click at [943, 137] on body "**********" at bounding box center [511, 238] width 1023 height 477
click at [941, 137] on icon at bounding box center [940, 139] width 8 height 8
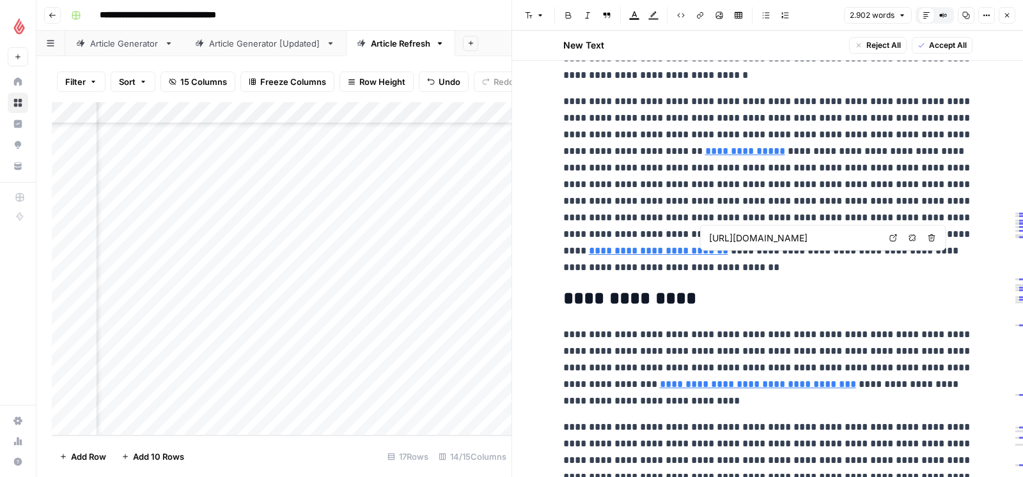
click at [893, 238] on icon at bounding box center [893, 239] width 8 height 8
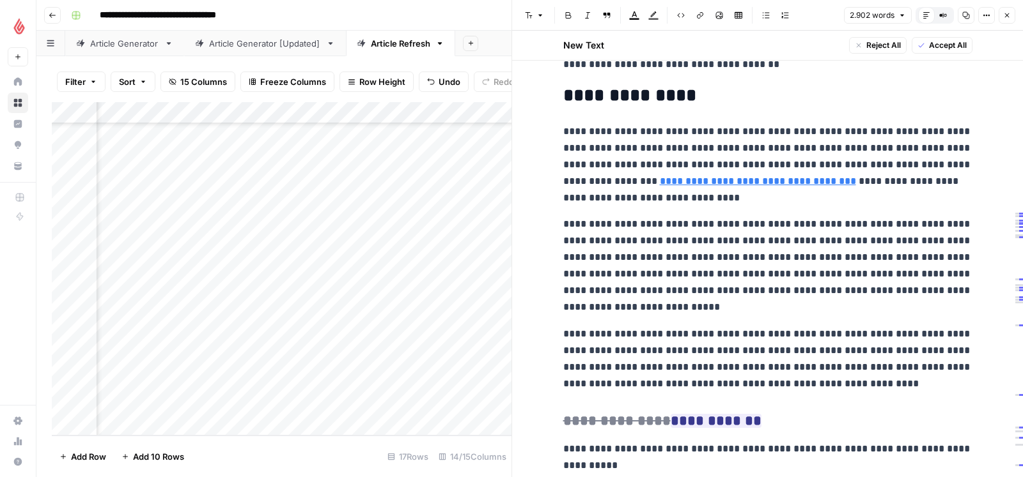
scroll to position [5675, 0]
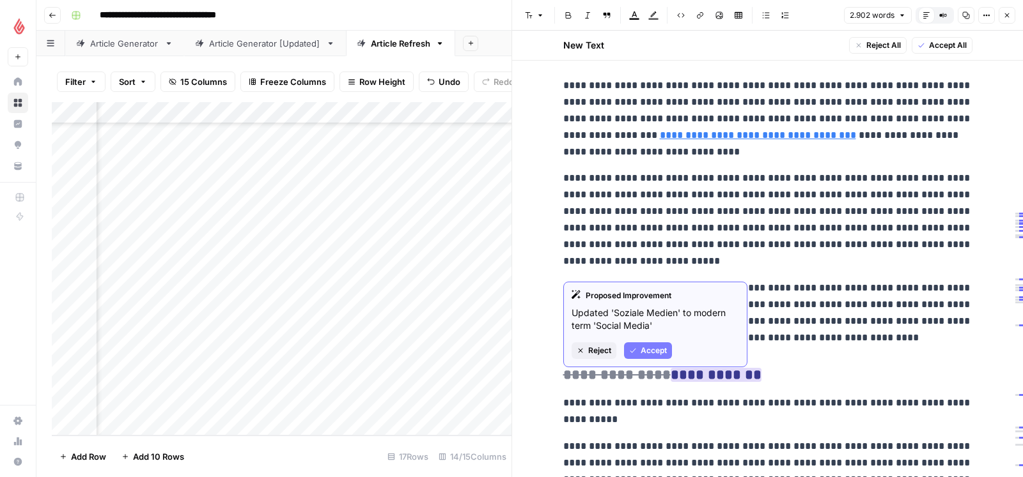
click at [651, 350] on span "Accept" at bounding box center [653, 351] width 26 height 12
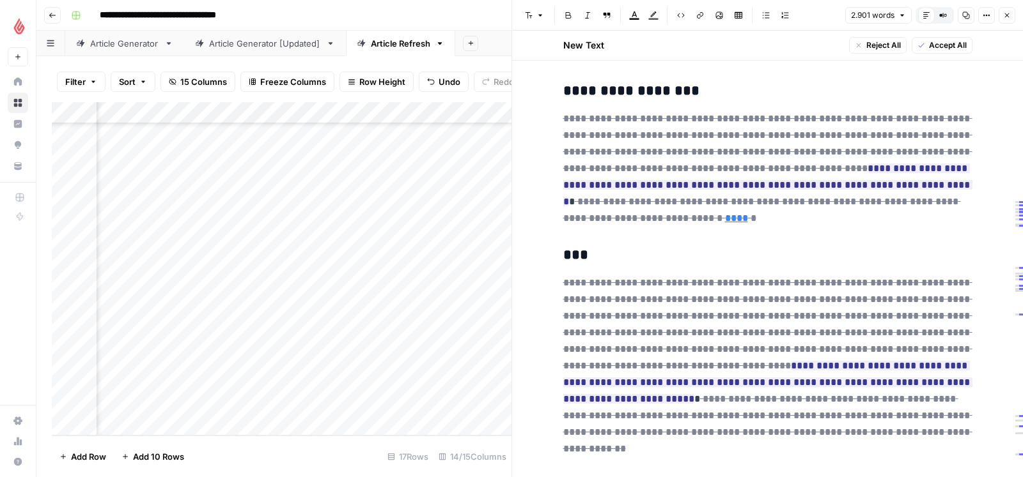
scroll to position [6478, 0]
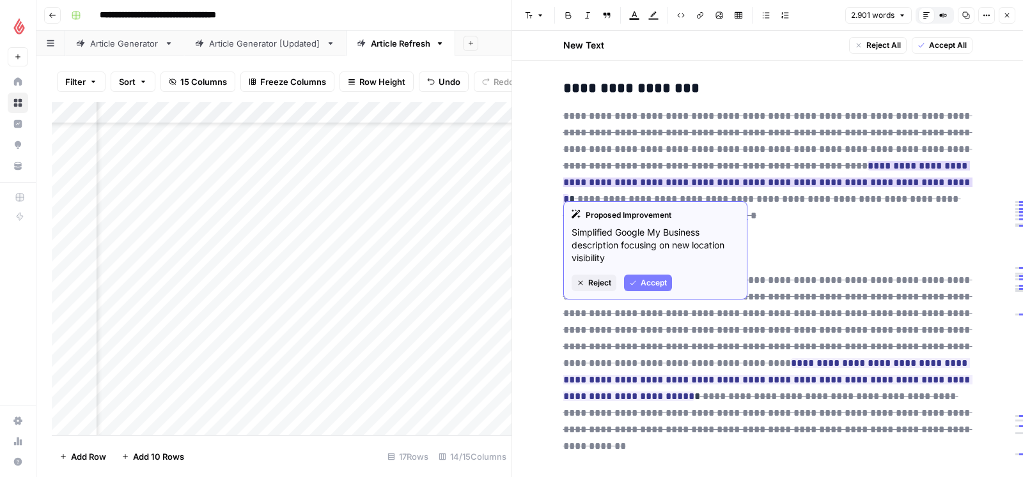
click at [594, 288] on span "Reject" at bounding box center [599, 283] width 23 height 12
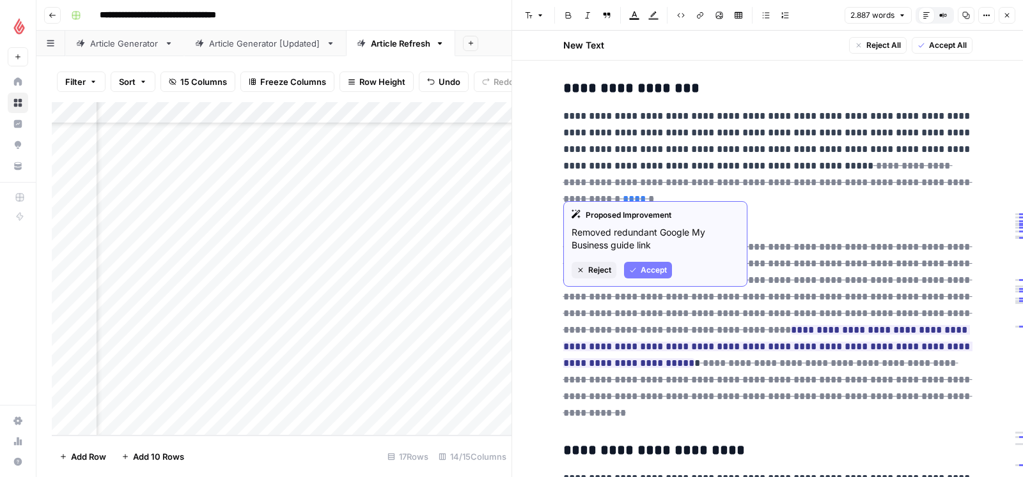
click at [598, 274] on span "Reject" at bounding box center [599, 271] width 23 height 12
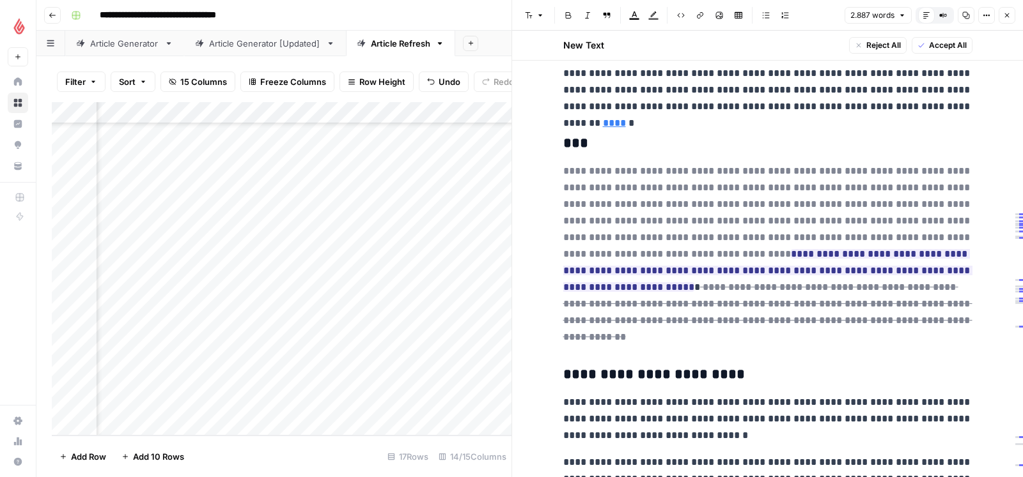
scroll to position [6561, 0]
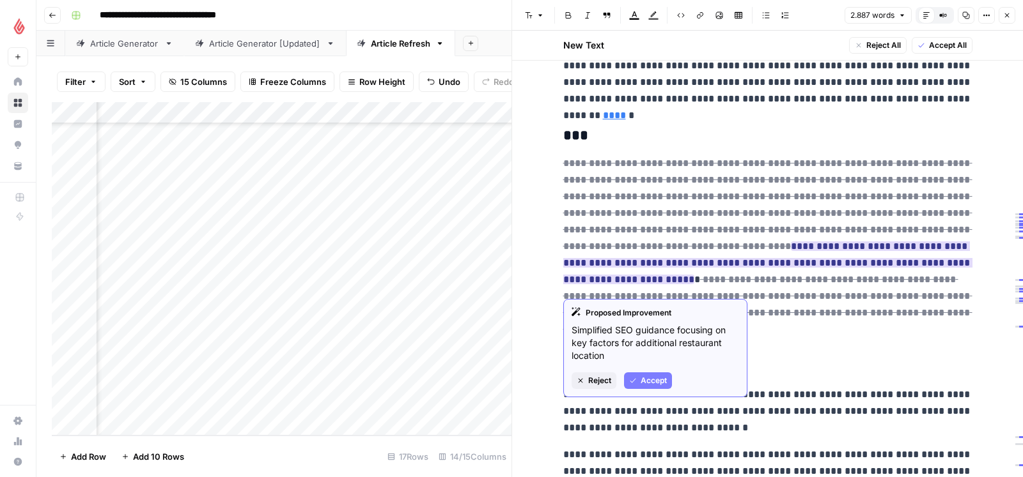
click at [598, 380] on span "Reject" at bounding box center [599, 381] width 23 height 12
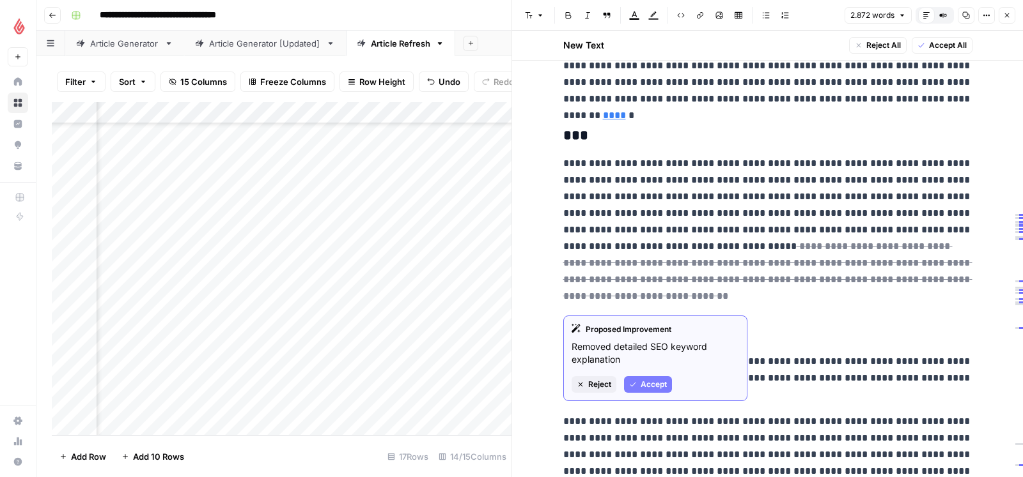
click at [593, 385] on span "Reject" at bounding box center [599, 385] width 23 height 12
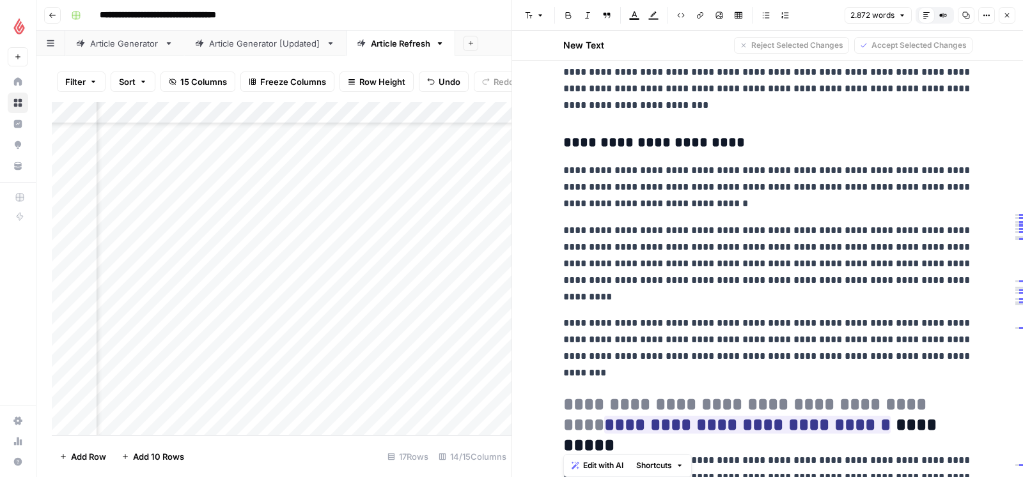
scroll to position [6777, 0]
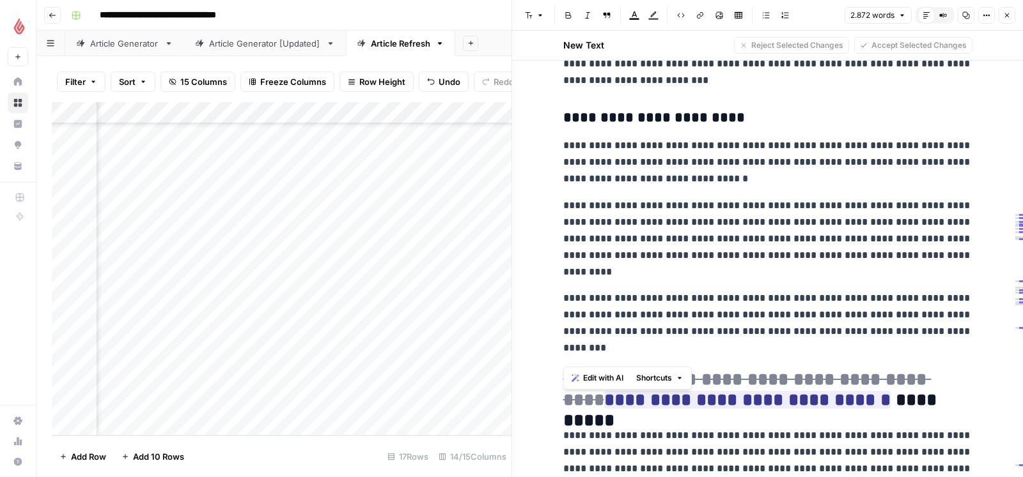
drag, startPoint x: 564, startPoint y: 91, endPoint x: 670, endPoint y: 357, distance: 285.4
click at [606, 374] on span "Edit with AI" at bounding box center [603, 379] width 40 height 12
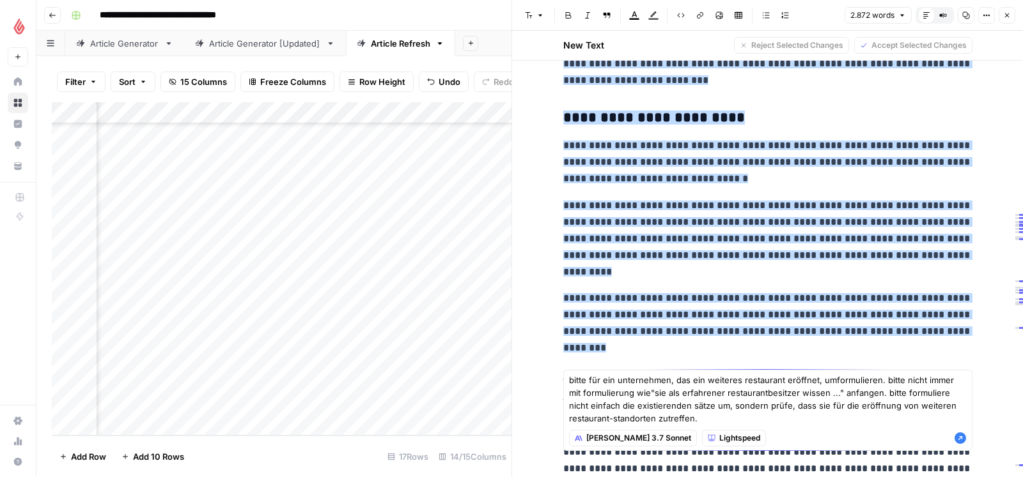
type textarea "bitte für ein unternehmen, das ein weiteres restaurant eröffnet, umformulieren.…"
click at [961, 438] on icon "button" at bounding box center [960, 438] width 13 height 13
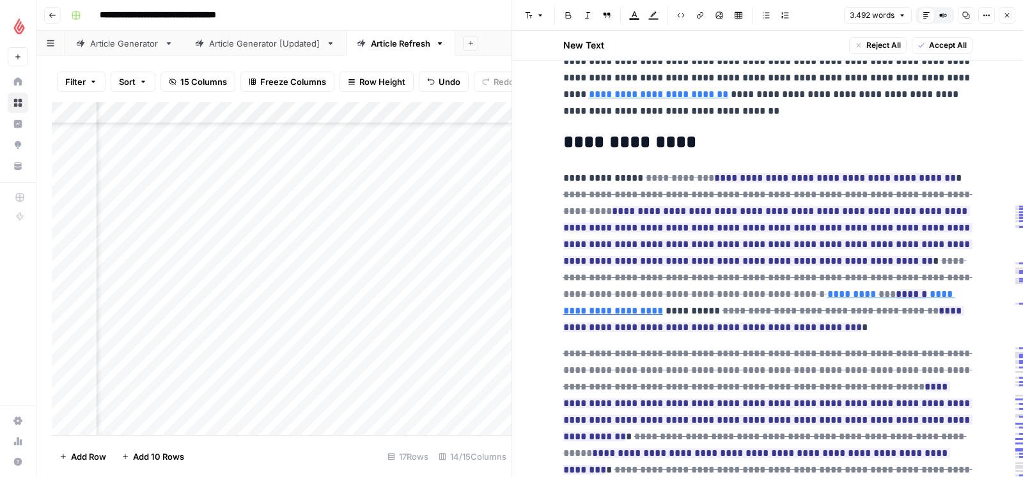
scroll to position [5600, 0]
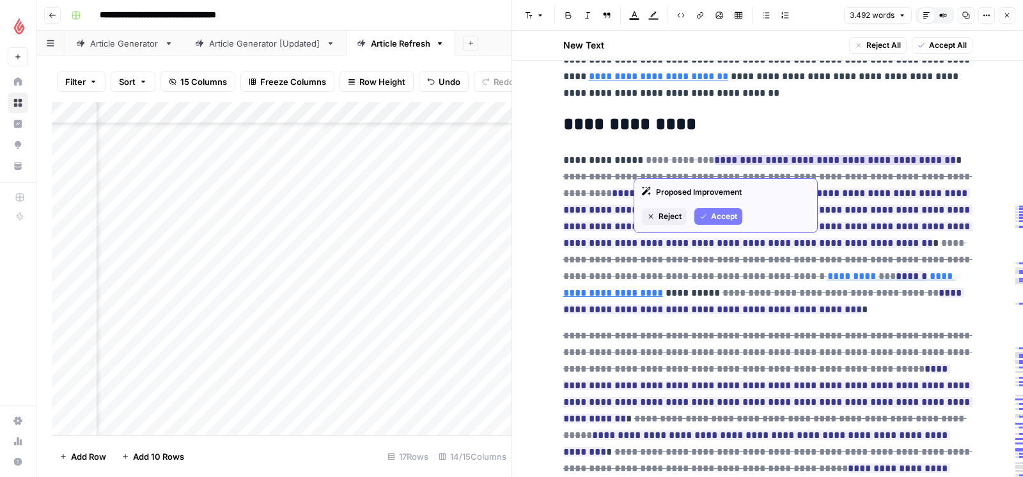
click at [720, 215] on span "Accept" at bounding box center [724, 217] width 26 height 12
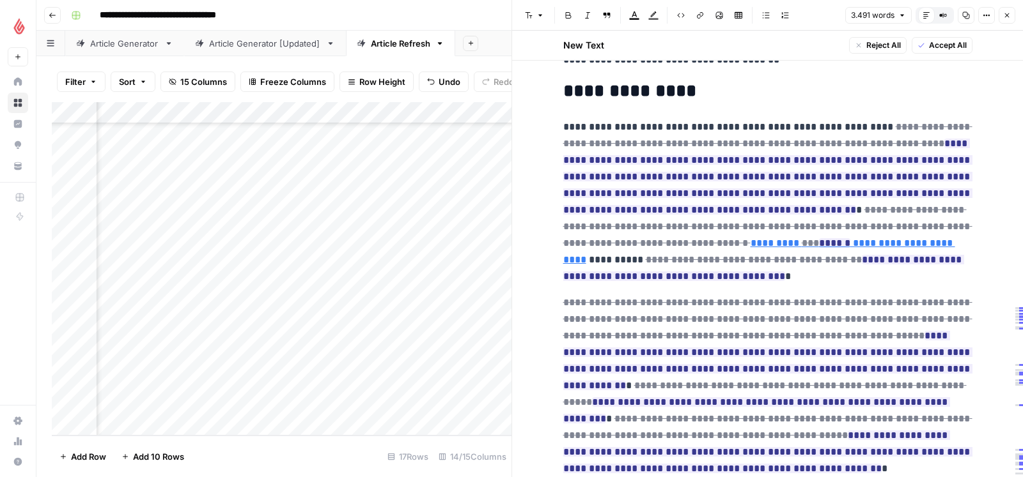
scroll to position [5635, 0]
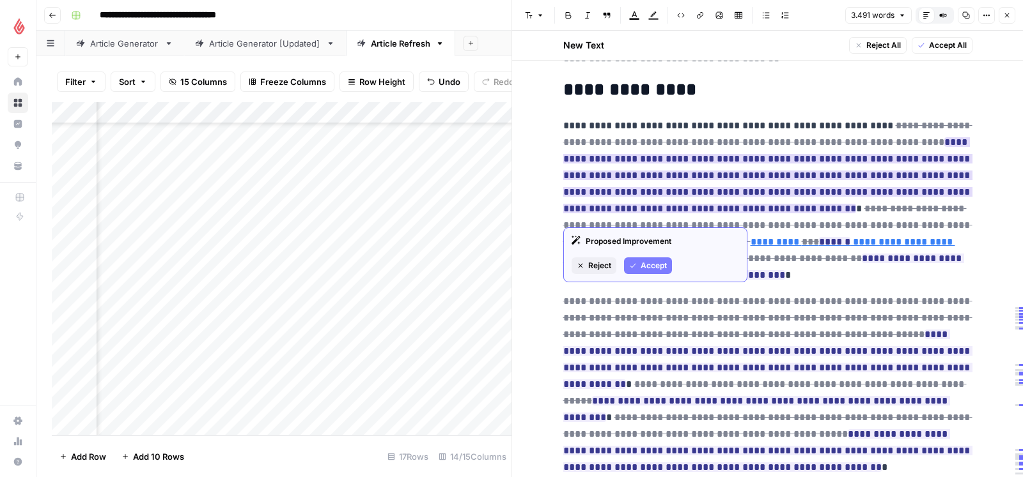
click at [637, 261] on button "Accept" at bounding box center [648, 266] width 48 height 17
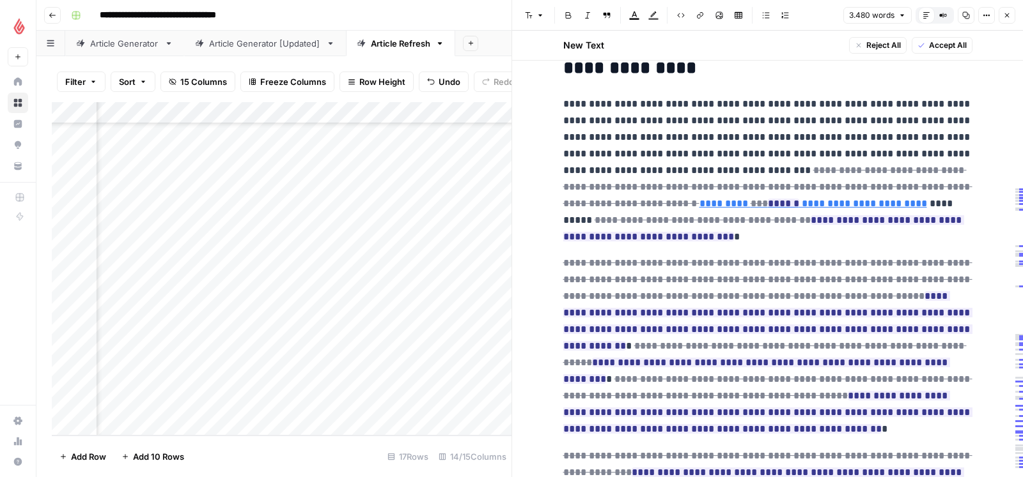
scroll to position [5660, 0]
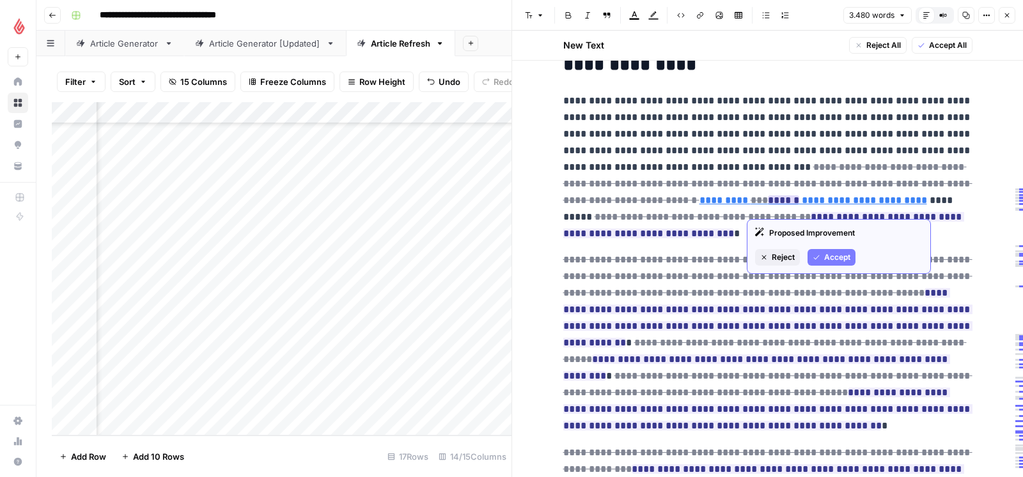
click at [819, 252] on button "Accept" at bounding box center [831, 257] width 48 height 17
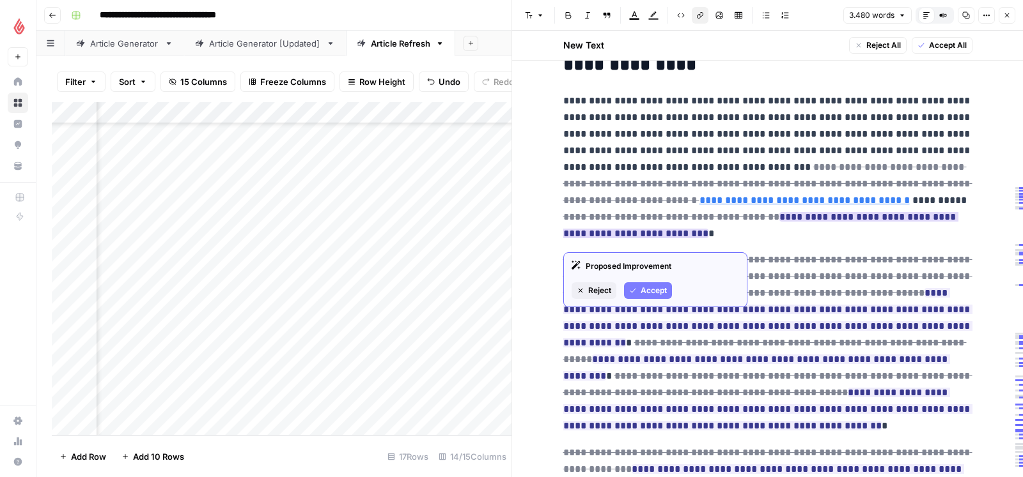
click at [657, 293] on span "Accept" at bounding box center [653, 291] width 26 height 12
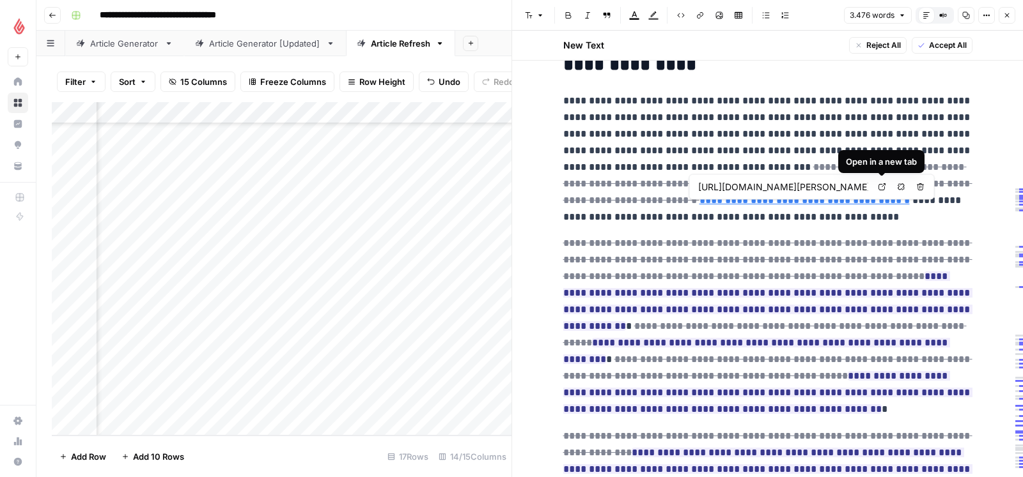
click at [879, 187] on icon at bounding box center [882, 187] width 8 height 8
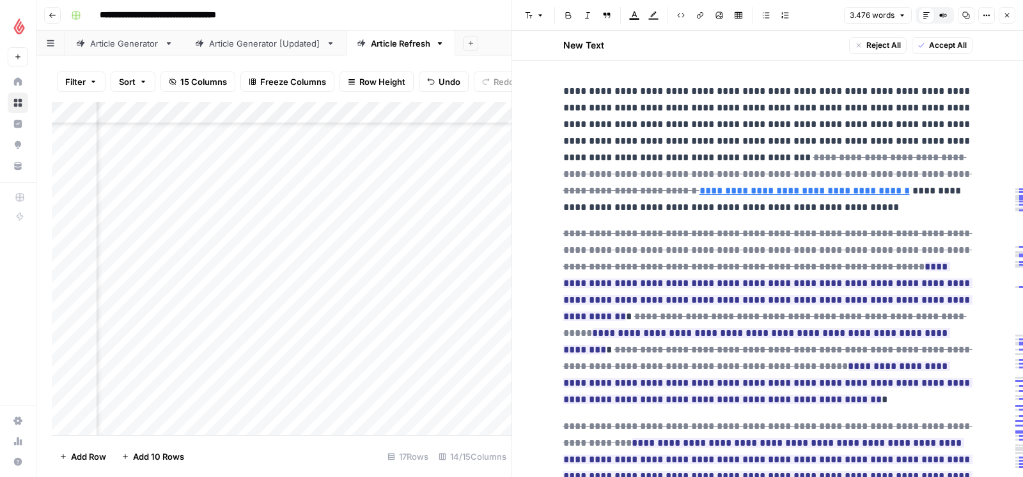
scroll to position [5672, 0]
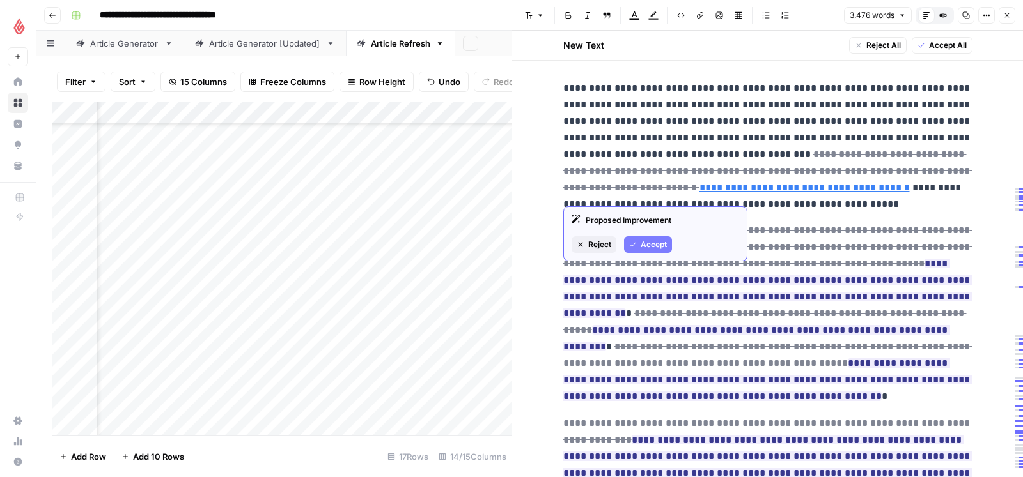
click at [642, 243] on span "Accept" at bounding box center [653, 245] width 26 height 12
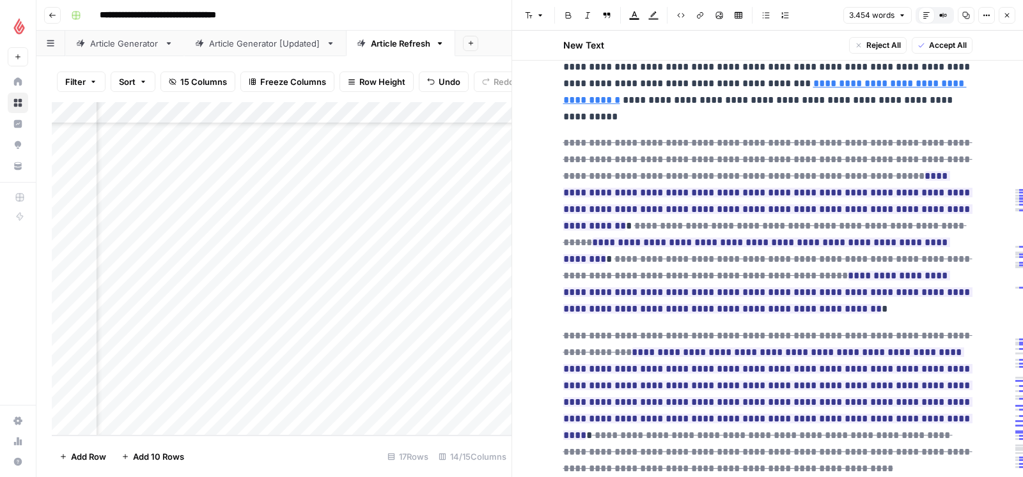
scroll to position [5744, 0]
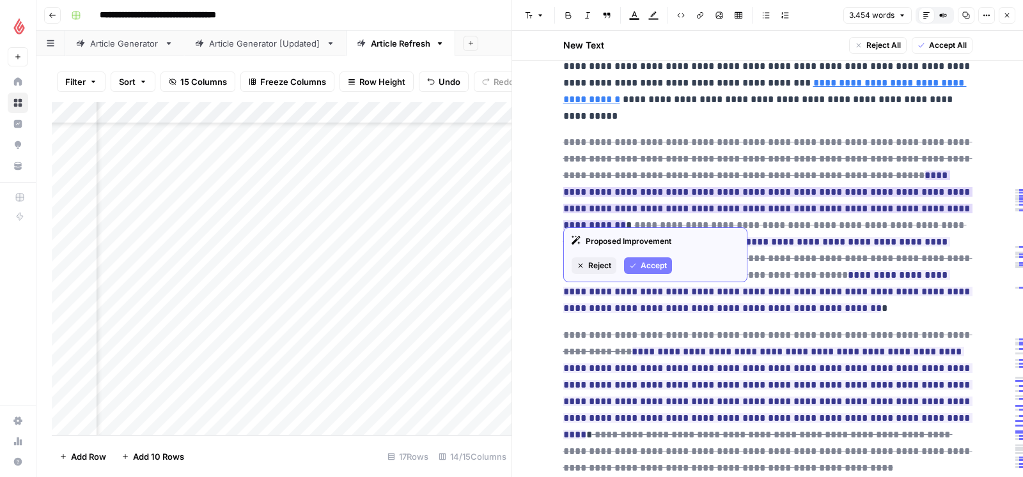
click at [656, 262] on span "Accept" at bounding box center [653, 266] width 26 height 12
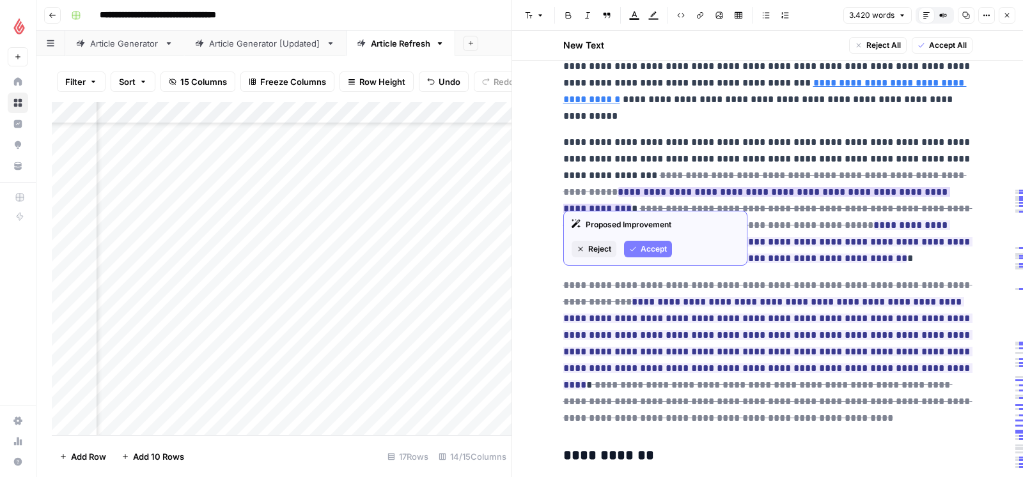
click at [657, 247] on span "Accept" at bounding box center [653, 249] width 26 height 12
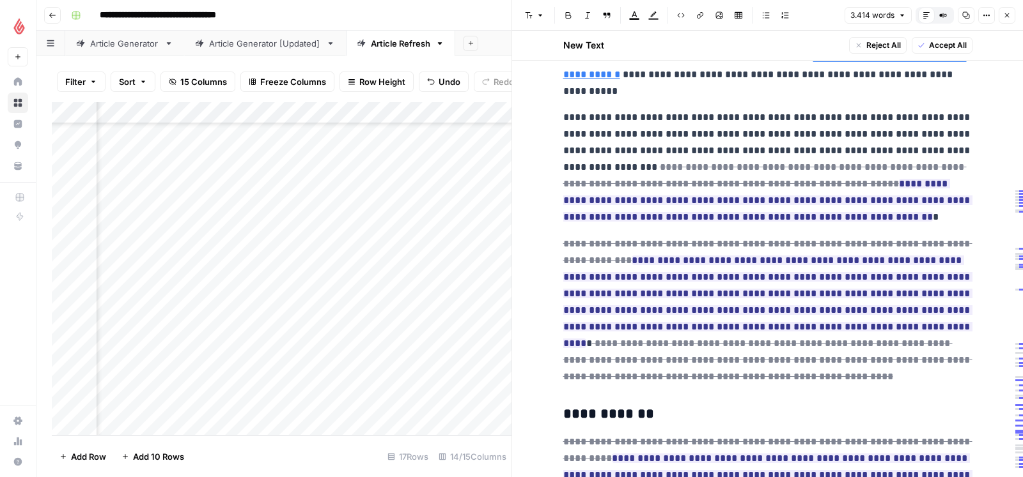
scroll to position [5772, 0]
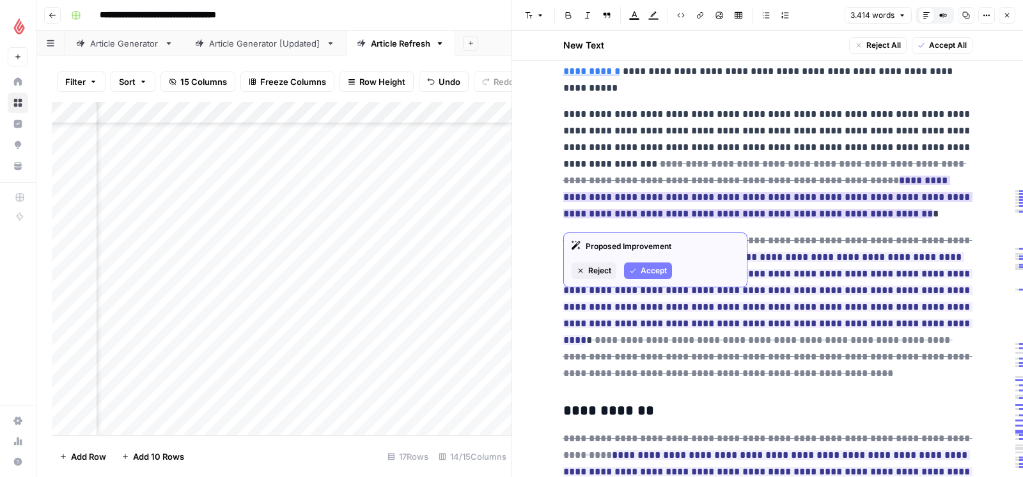
click at [645, 270] on span "Accept" at bounding box center [653, 271] width 26 height 12
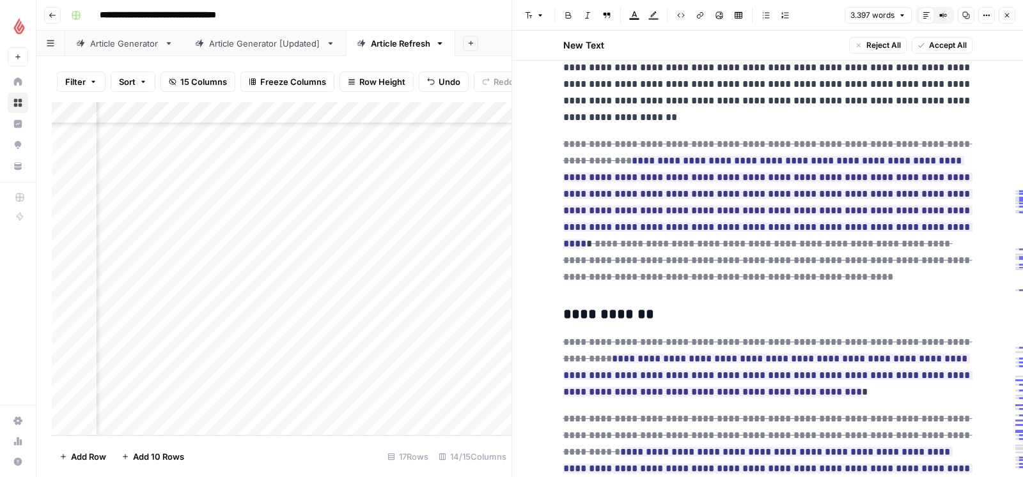
scroll to position [5857, 0]
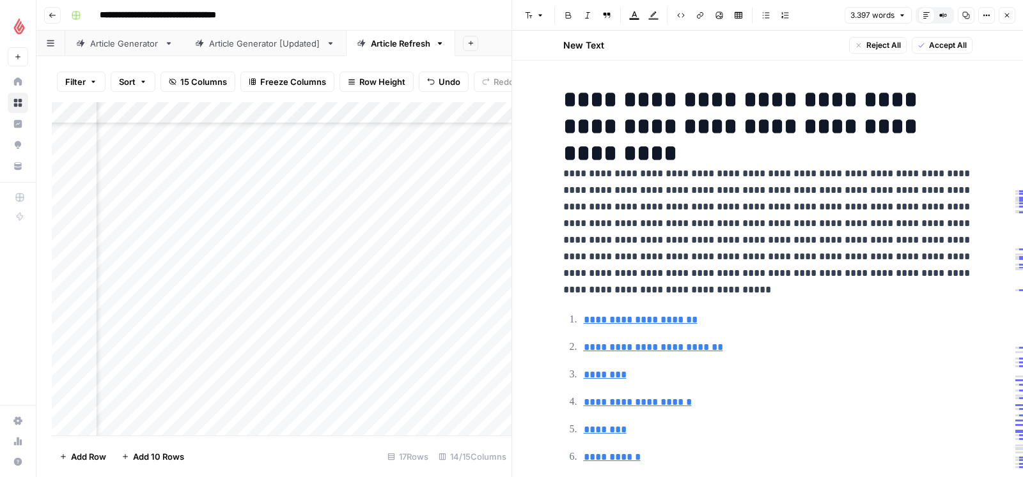
scroll to position [5857, 0]
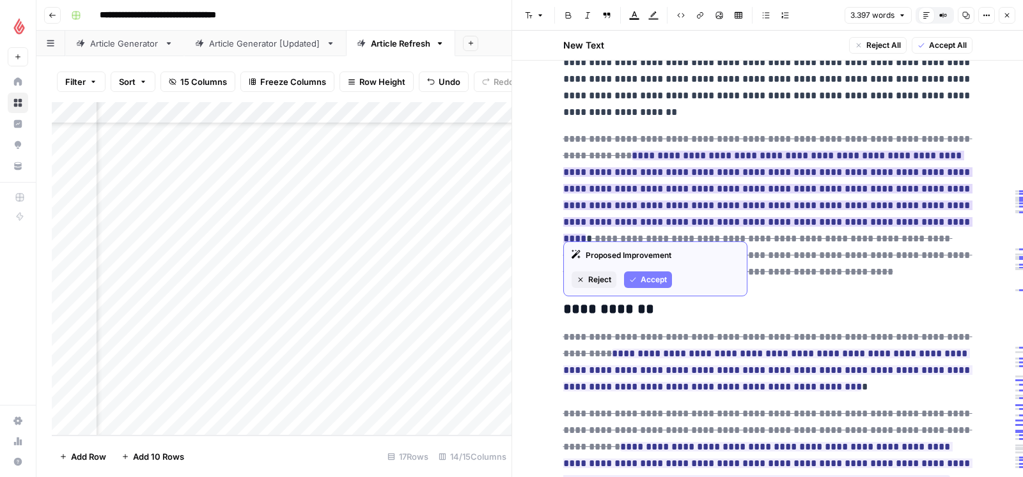
click at [633, 281] on icon "button" at bounding box center [633, 280] width 8 height 8
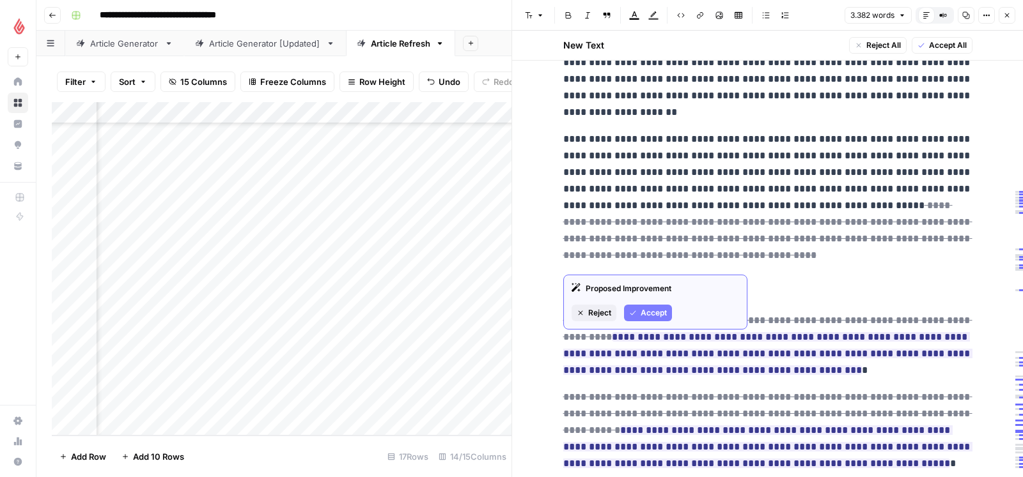
click at [594, 313] on span "Reject" at bounding box center [599, 313] width 23 height 12
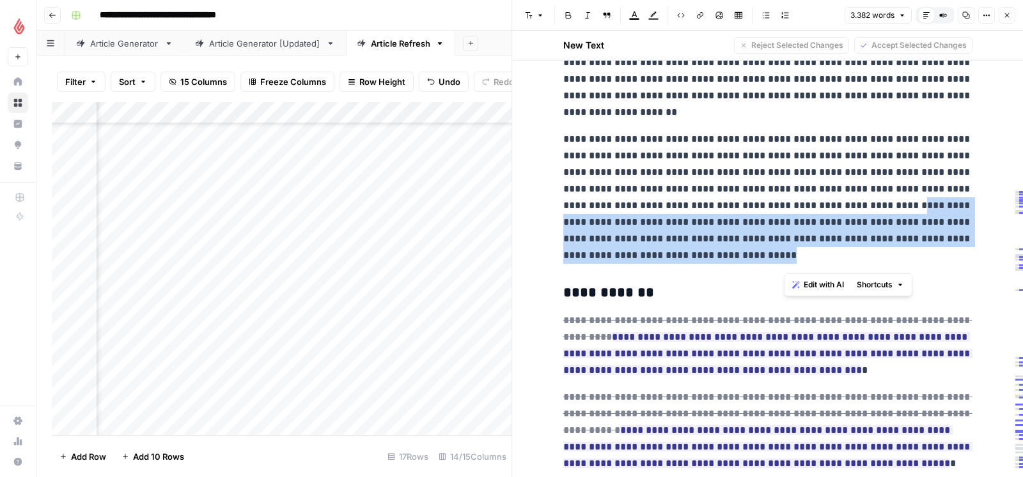
drag, startPoint x: 931, startPoint y: 210, endPoint x: 934, endPoint y: 258, distance: 48.6
click at [934, 258] on p "**********" at bounding box center [767, 197] width 409 height 133
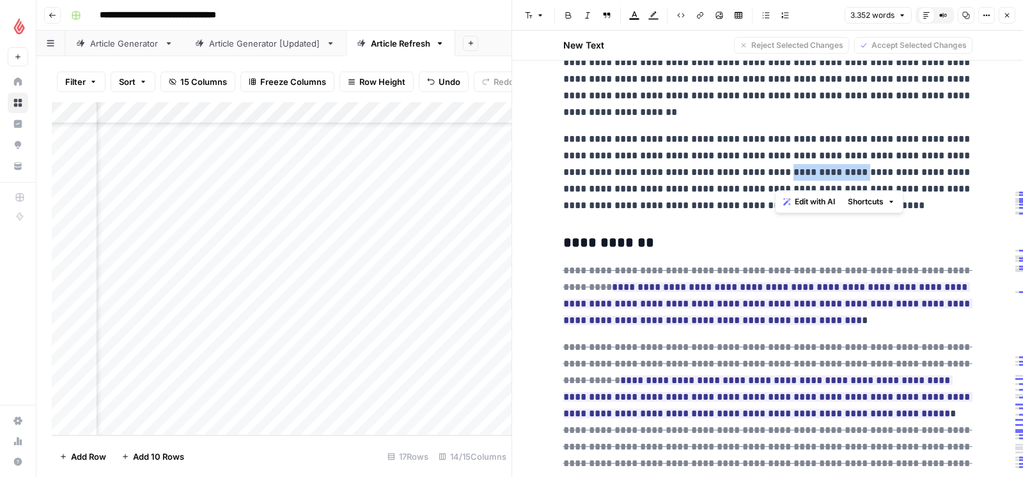
drag, startPoint x: 847, startPoint y: 179, endPoint x: 777, endPoint y: 187, distance: 70.8
click at [777, 187] on p "**********" at bounding box center [767, 172] width 409 height 83
click at [816, 178] on p "**********" at bounding box center [767, 172] width 409 height 83
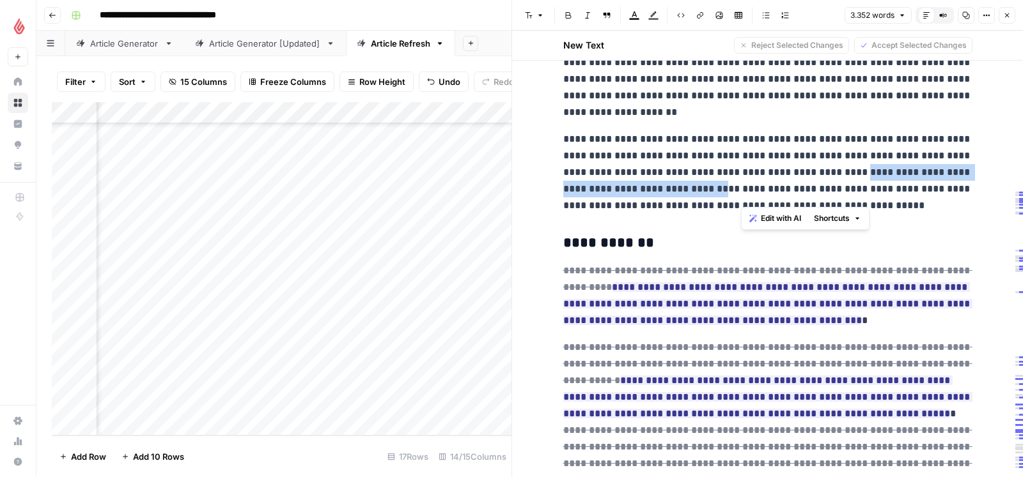
drag, startPoint x: 847, startPoint y: 177, endPoint x: 741, endPoint y: 199, distance: 108.9
click at [741, 199] on p "**********" at bounding box center [767, 172] width 409 height 83
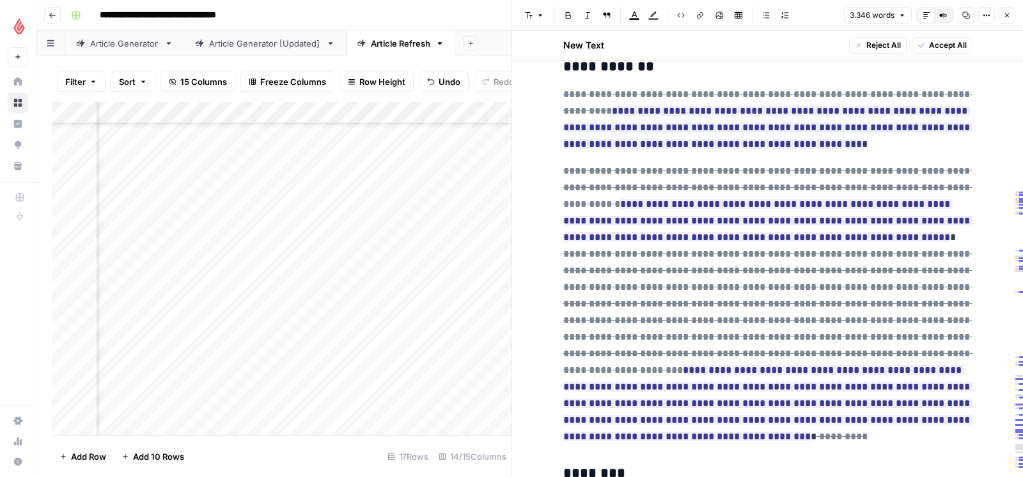
scroll to position [6037, 0]
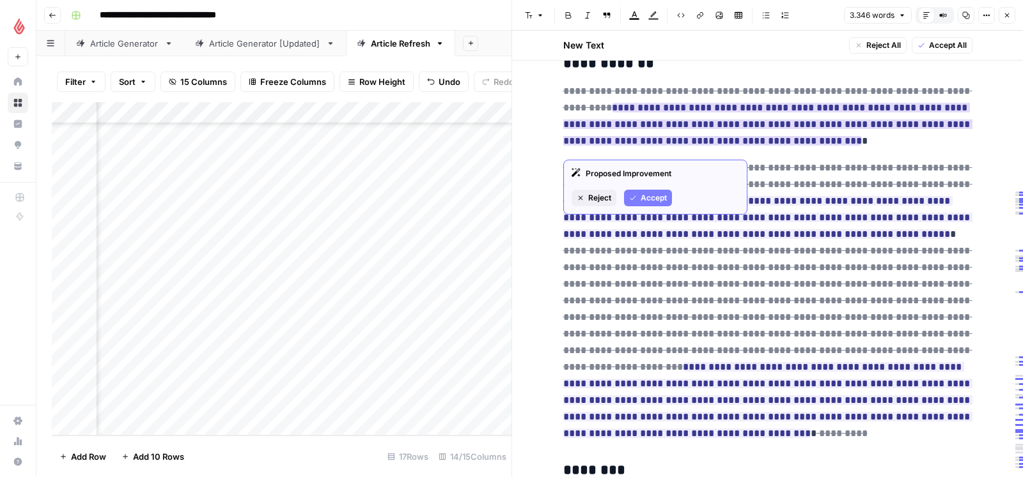
click at [635, 197] on icon "button" at bounding box center [633, 198] width 8 height 8
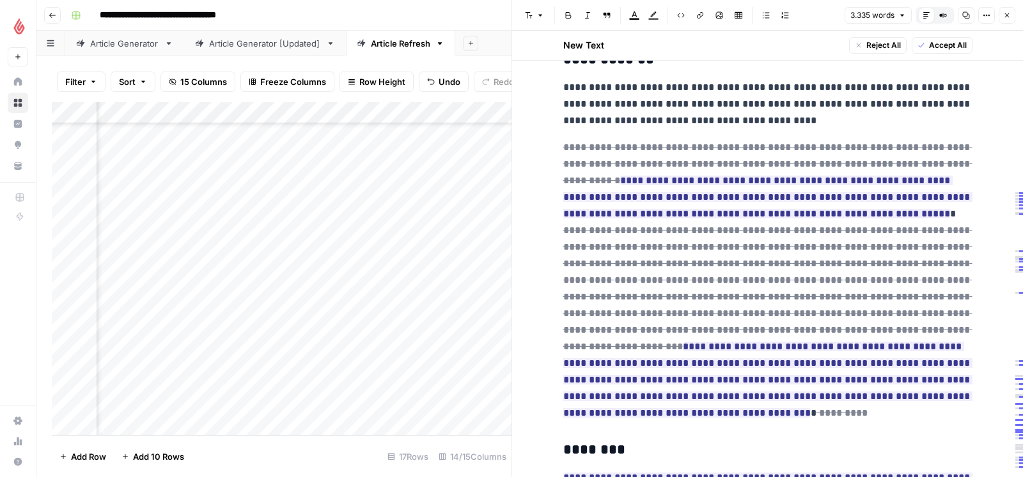
scroll to position [6041, 0]
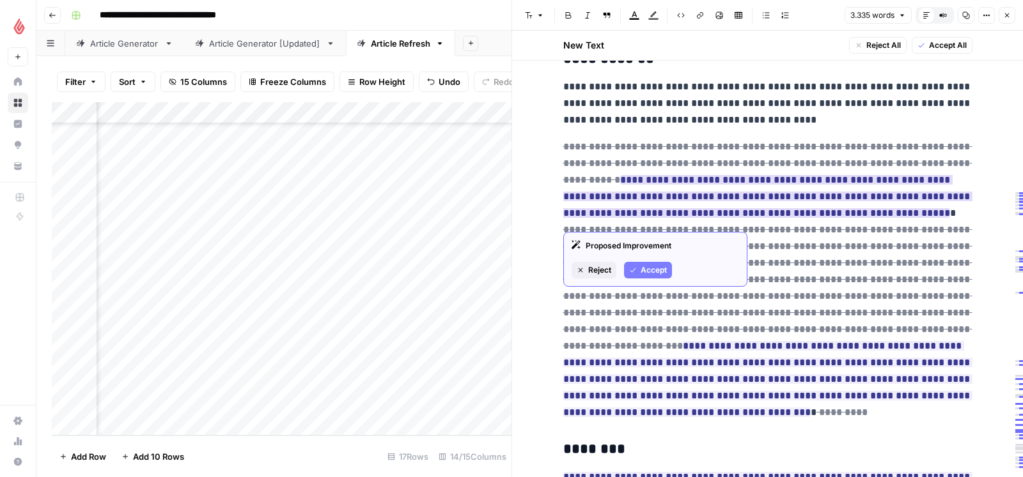
click at [657, 265] on span "Accept" at bounding box center [653, 271] width 26 height 12
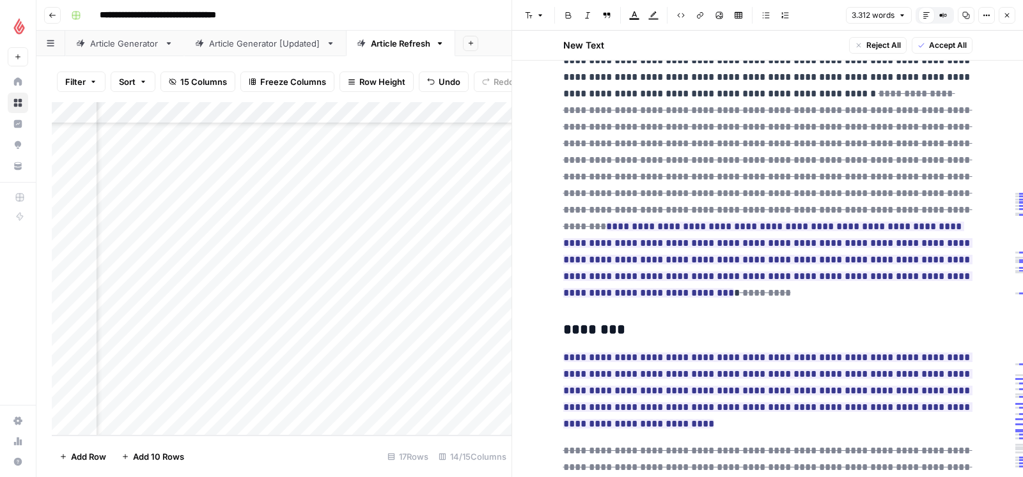
scroll to position [6124, 0]
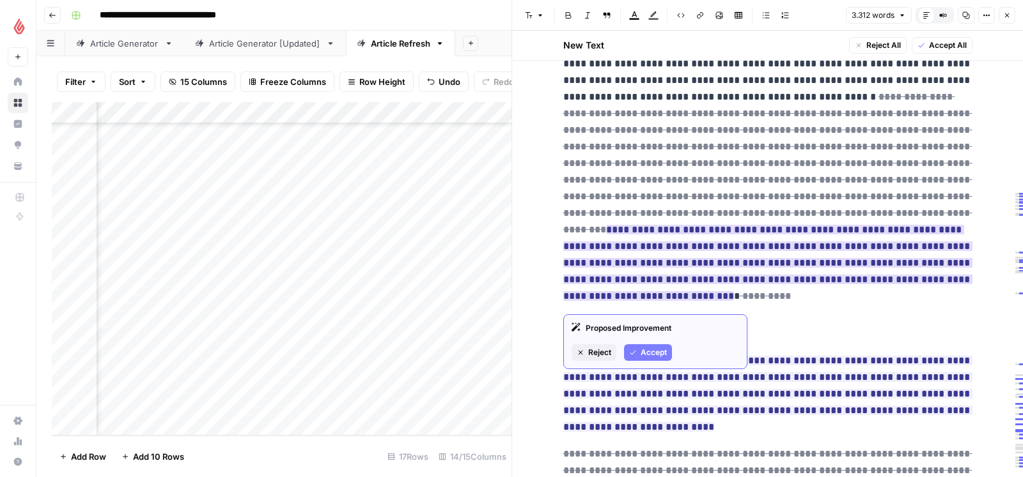
click at [636, 349] on icon "button" at bounding box center [633, 353] width 8 height 8
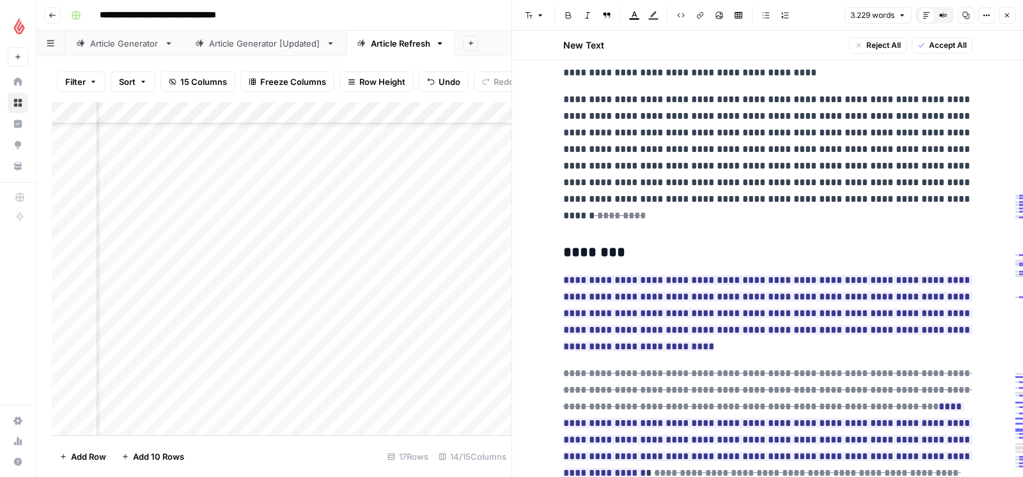
scroll to position [6085, 0]
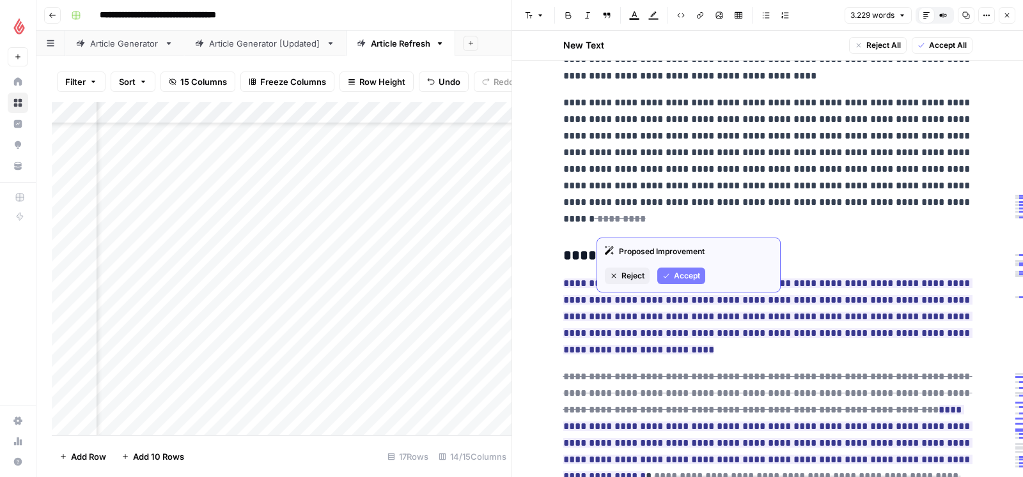
click at [684, 275] on span "Accept" at bounding box center [687, 276] width 26 height 12
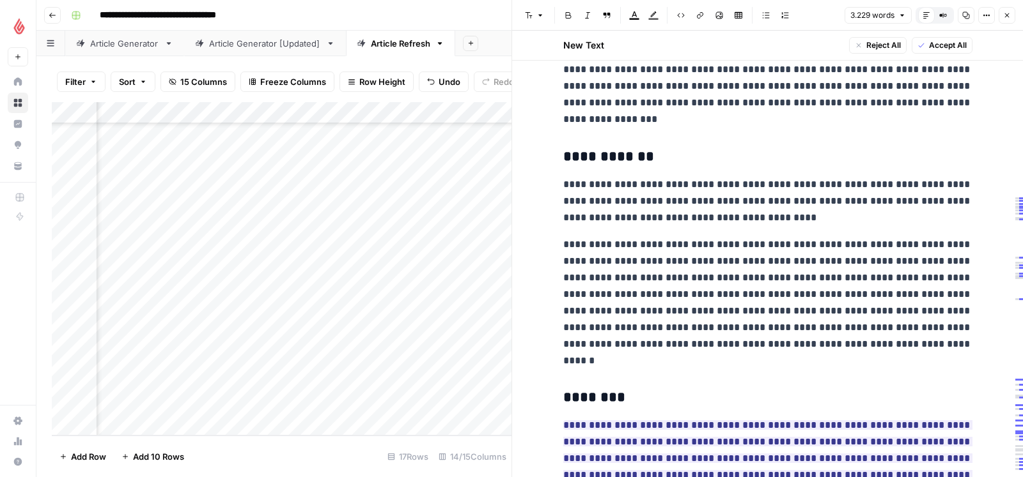
scroll to position [5934, 0]
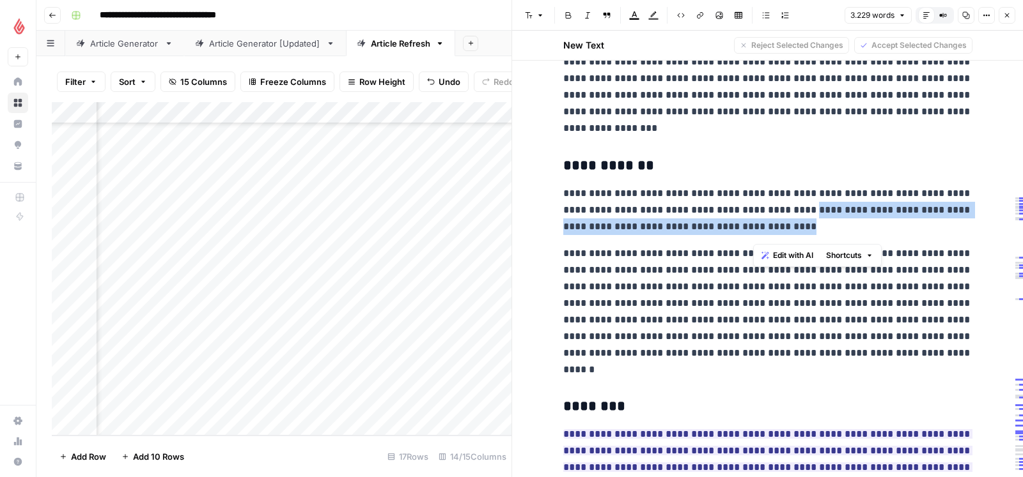
drag, startPoint x: 771, startPoint y: 216, endPoint x: 769, endPoint y: 231, distance: 15.4
click at [769, 231] on p "**********" at bounding box center [767, 210] width 409 height 50
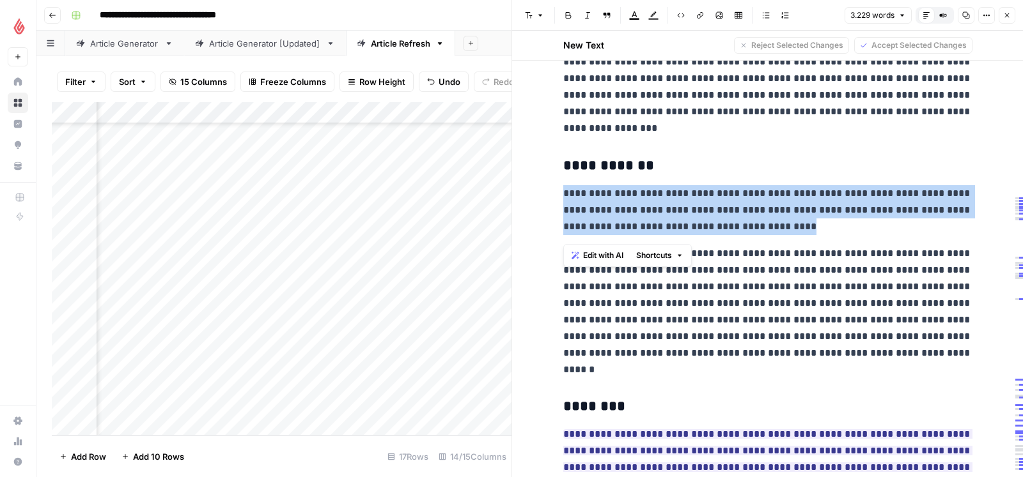
drag, startPoint x: 565, startPoint y: 198, endPoint x: 760, endPoint y: 231, distance: 197.6
click at [760, 231] on p "**********" at bounding box center [767, 210] width 409 height 50
click at [605, 256] on span "Edit with AI" at bounding box center [603, 256] width 40 height 12
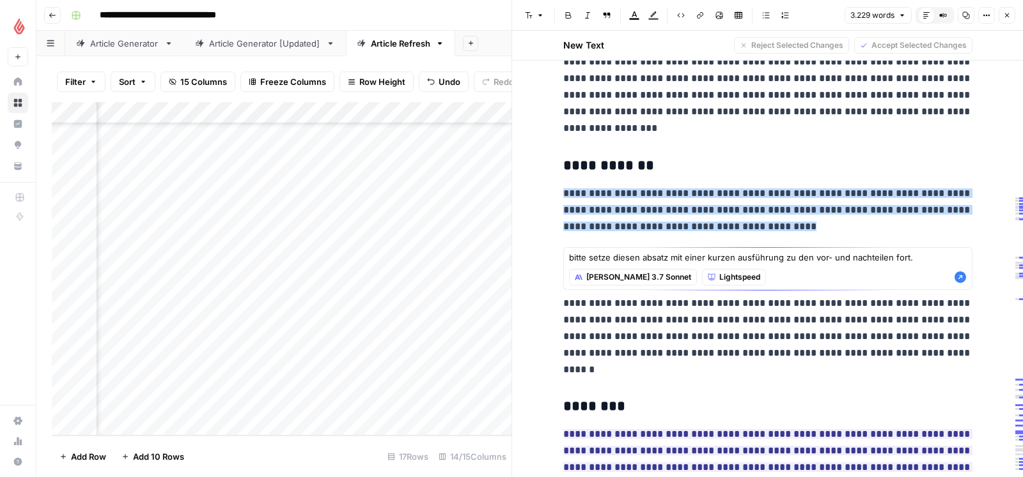
type textarea "bitte setze diesen absatz mit einer kurzen ausführung zu den vor- und nachteile…"
click at [958, 281] on icon "button" at bounding box center [960, 278] width 12 height 12
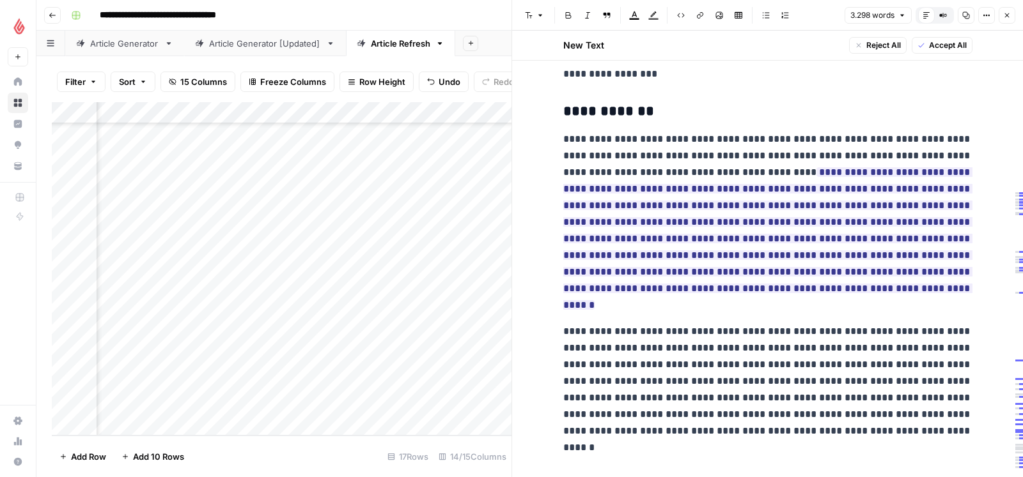
scroll to position [5992, 0]
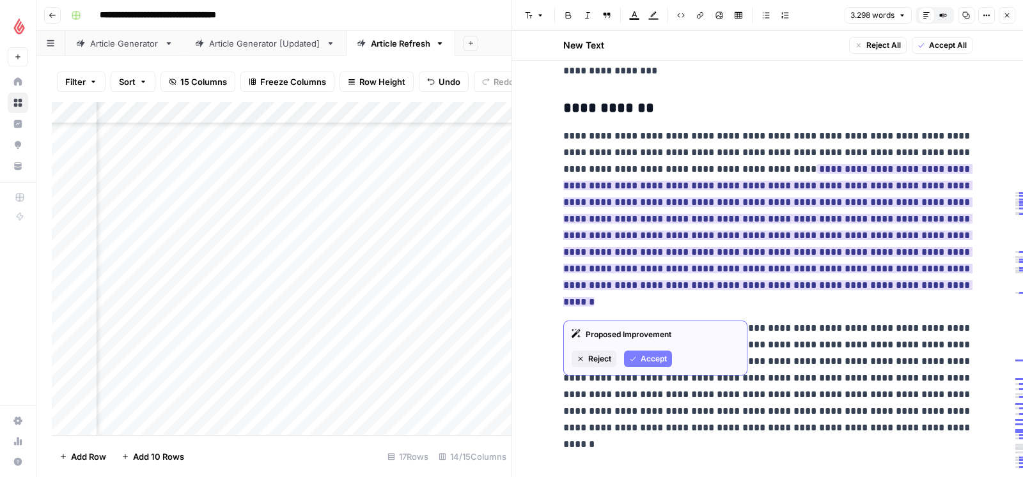
click at [648, 357] on span "Accept" at bounding box center [653, 359] width 26 height 12
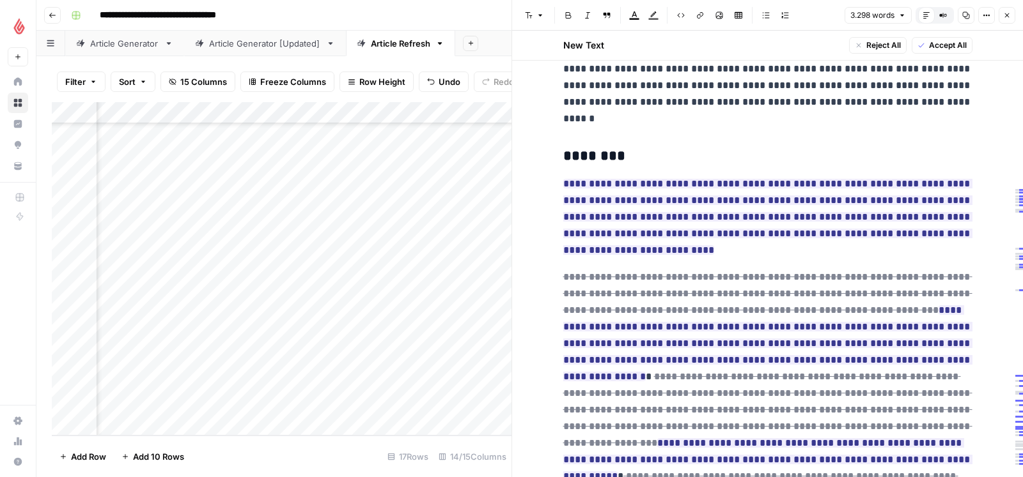
scroll to position [6335, 0]
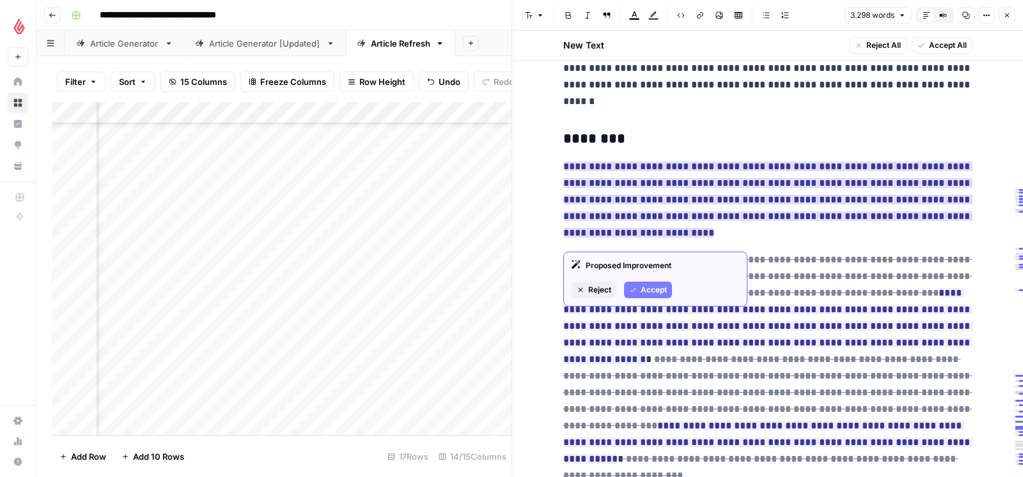
click at [640, 284] on span "Accept" at bounding box center [653, 290] width 26 height 12
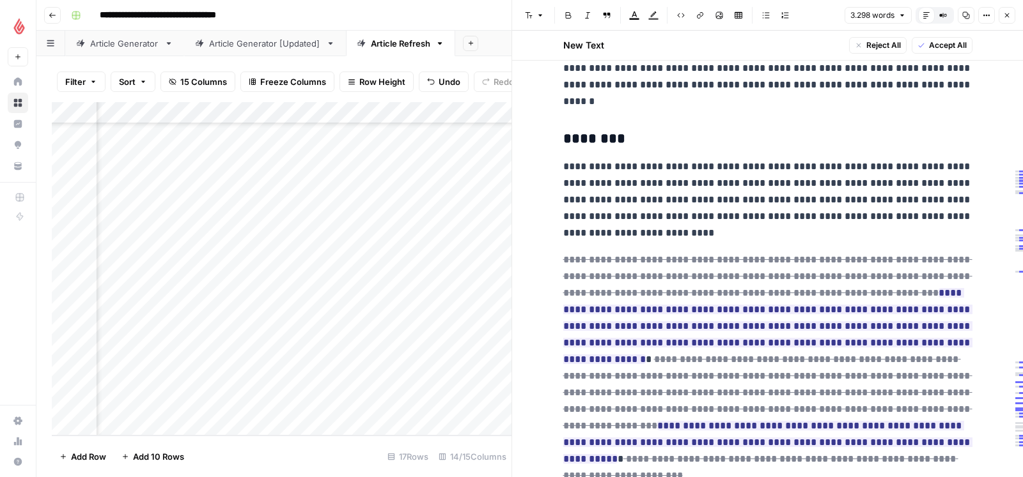
click at [767, 174] on p "**********" at bounding box center [767, 199] width 409 height 83
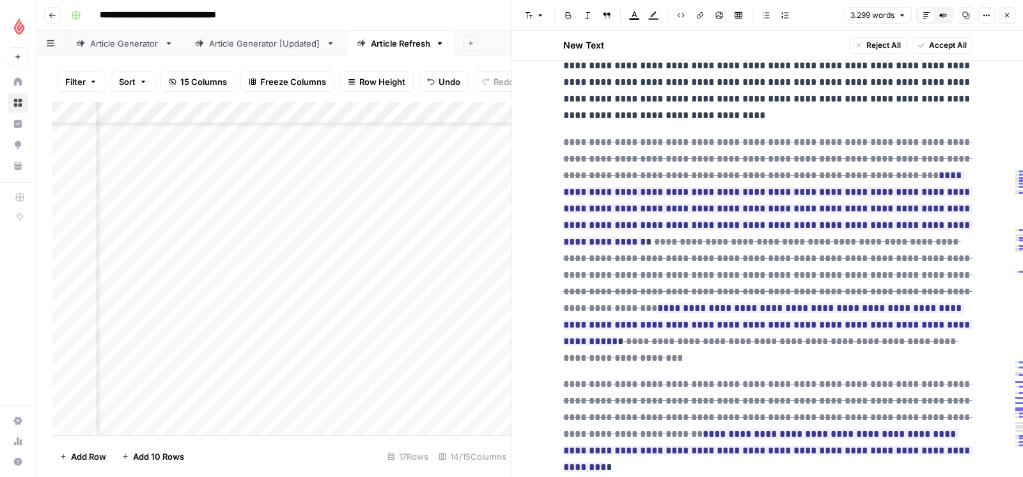
scroll to position [6462, 0]
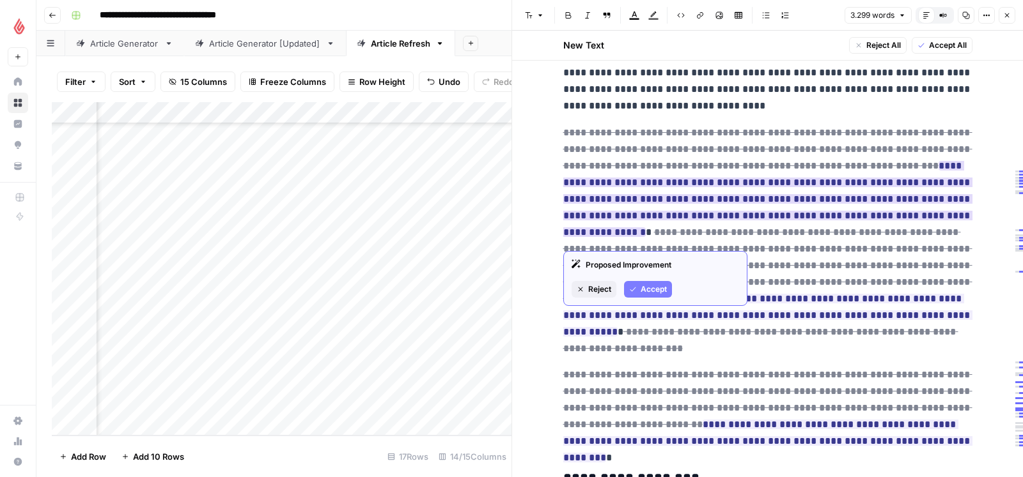
click at [647, 286] on span "Accept" at bounding box center [653, 290] width 26 height 12
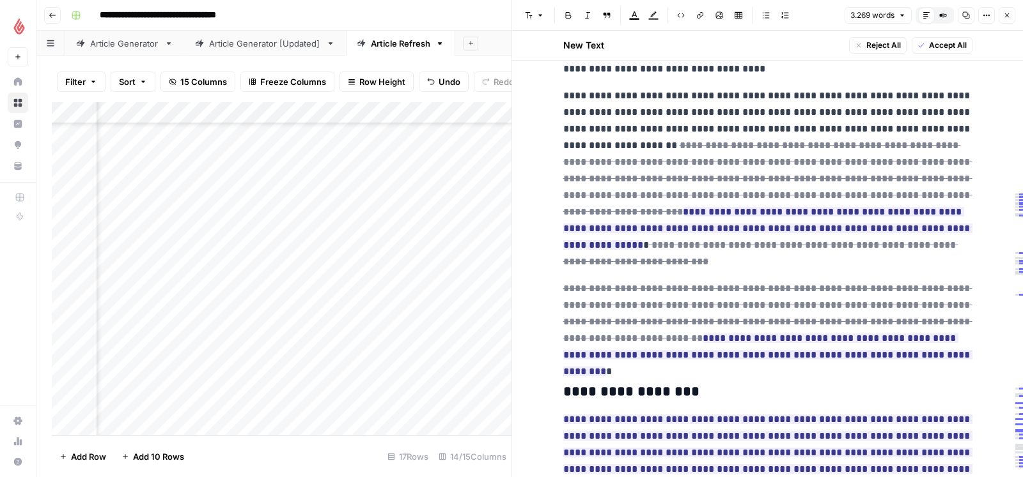
scroll to position [6504, 0]
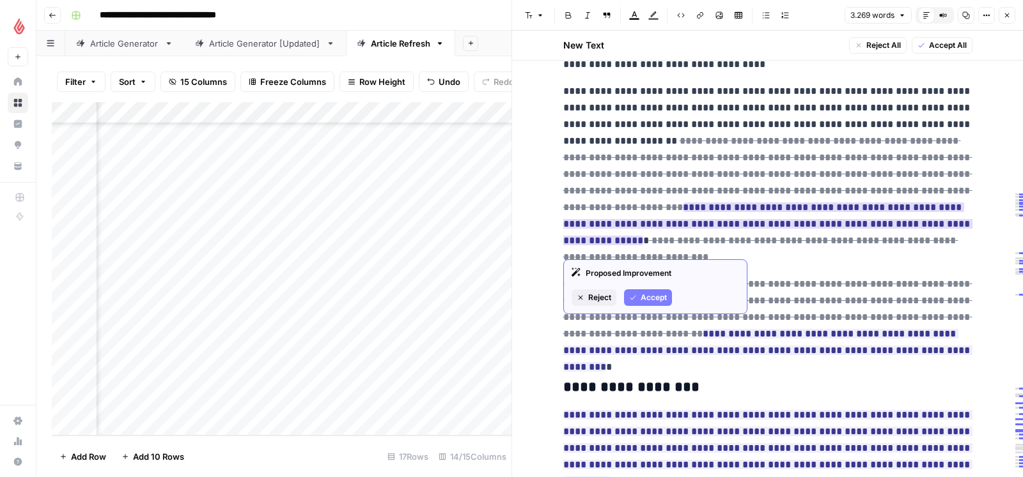
click at [631, 294] on icon "button" at bounding box center [633, 298] width 8 height 8
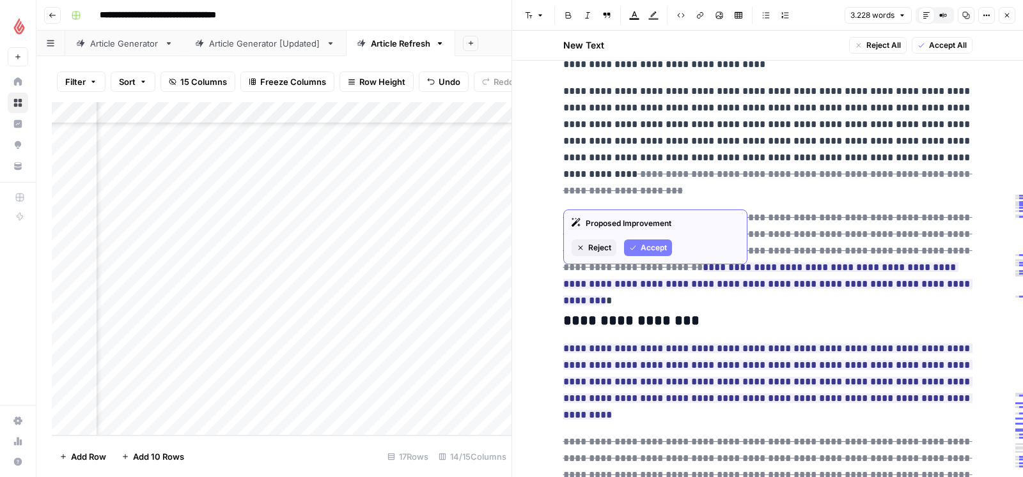
click at [610, 243] on span "Reject" at bounding box center [599, 248] width 23 height 12
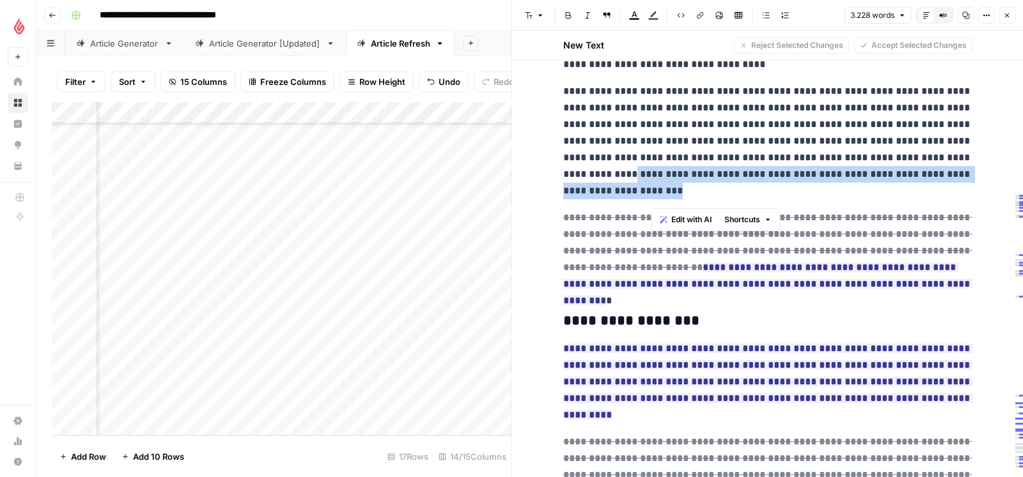
drag, startPoint x: 651, startPoint y: 181, endPoint x: 718, endPoint y: 201, distance: 69.4
click at [718, 199] on p "**********" at bounding box center [767, 141] width 409 height 116
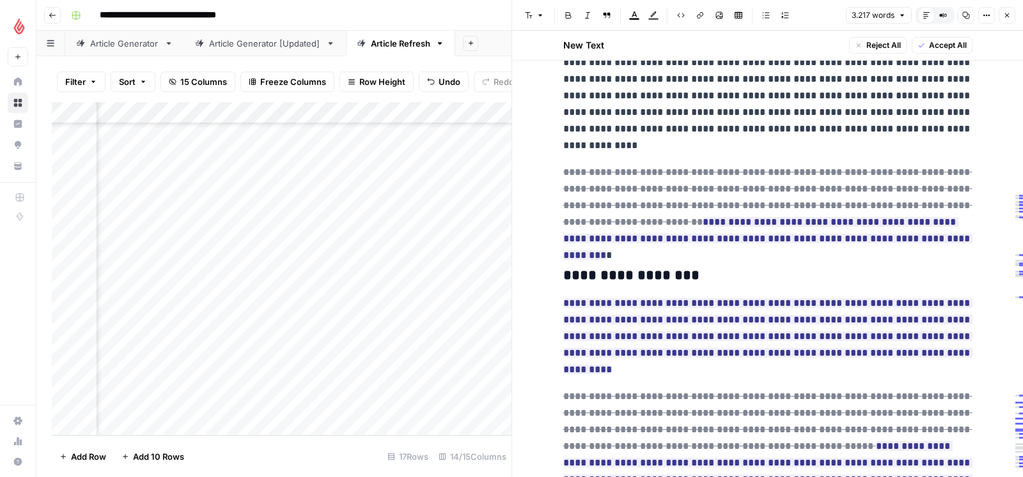
scroll to position [6533, 0]
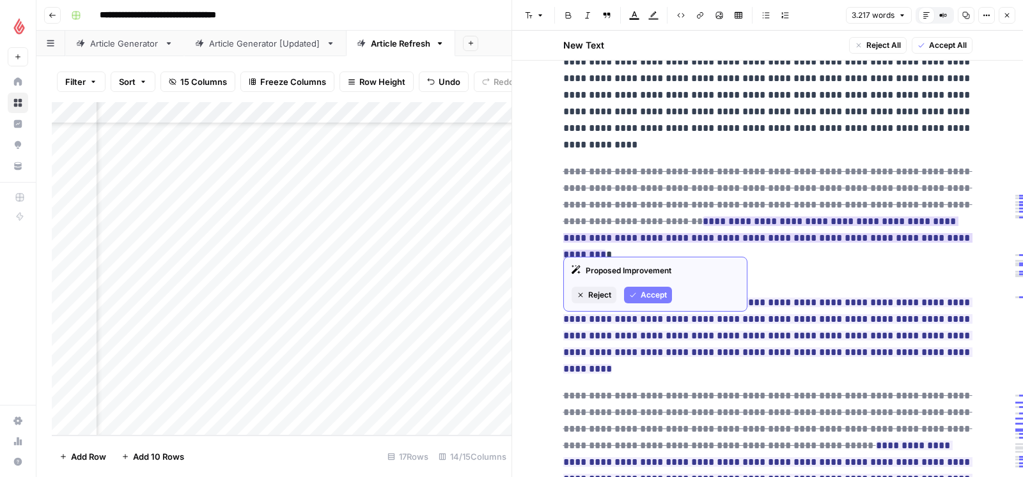
click at [661, 291] on span "Accept" at bounding box center [653, 296] width 26 height 12
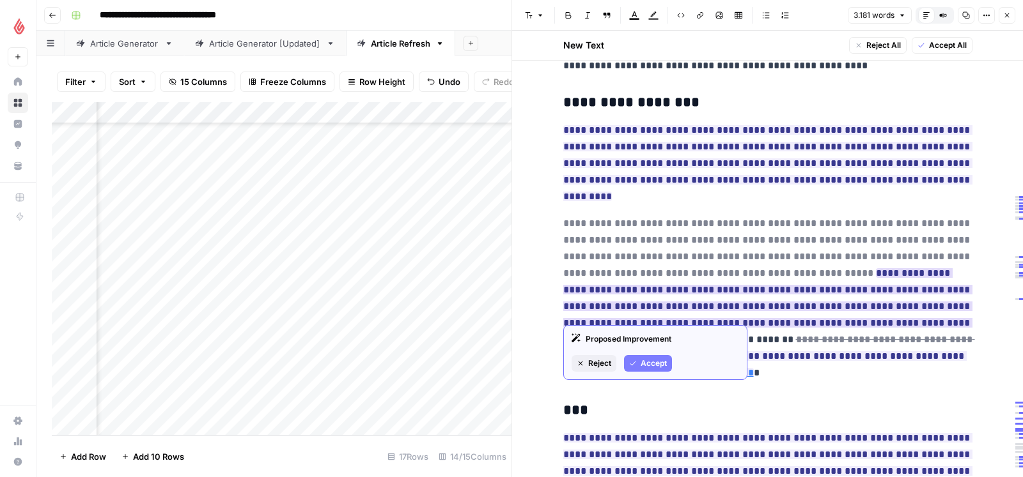
scroll to position [6657, 0]
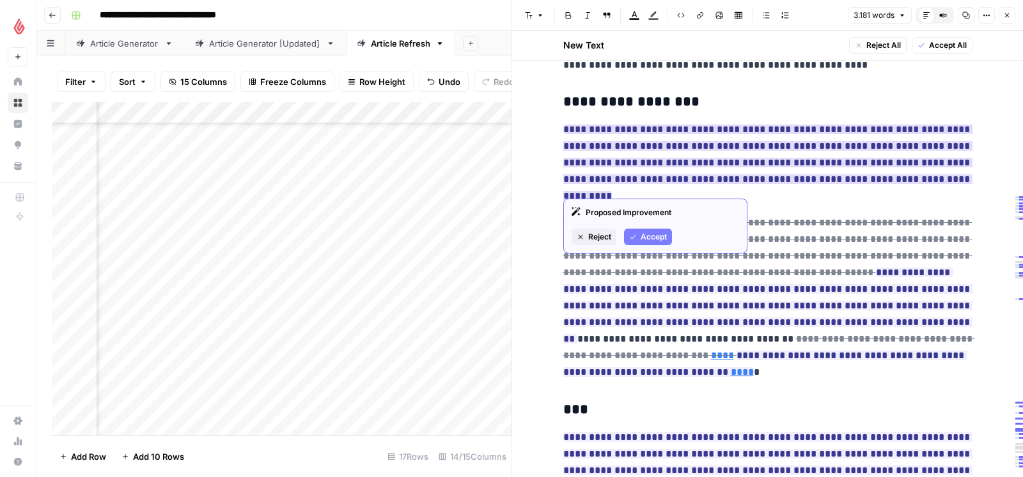
click at [656, 238] on span "Accept" at bounding box center [653, 237] width 26 height 12
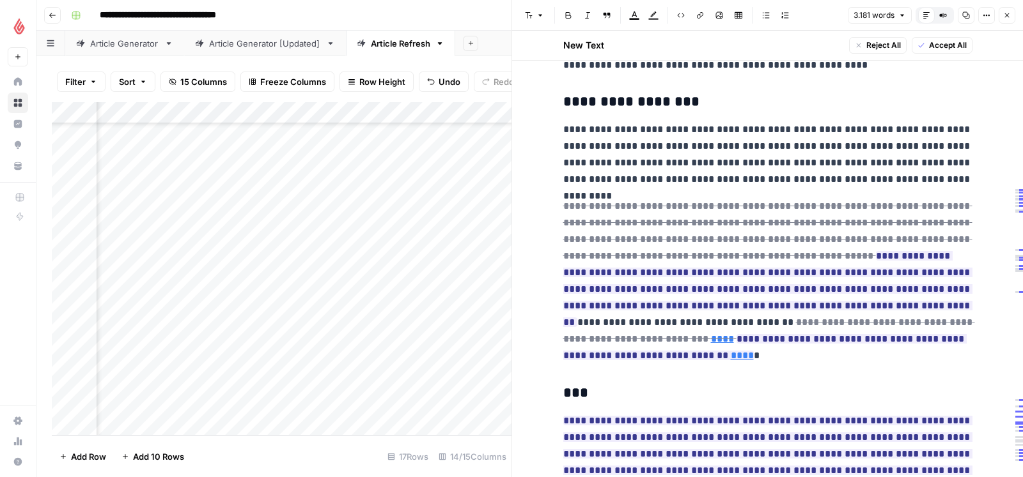
click at [836, 136] on p "**********" at bounding box center [767, 154] width 409 height 66
click at [861, 137] on p "**********" at bounding box center [767, 154] width 409 height 66
click at [884, 136] on p "**********" at bounding box center [767, 154] width 409 height 66
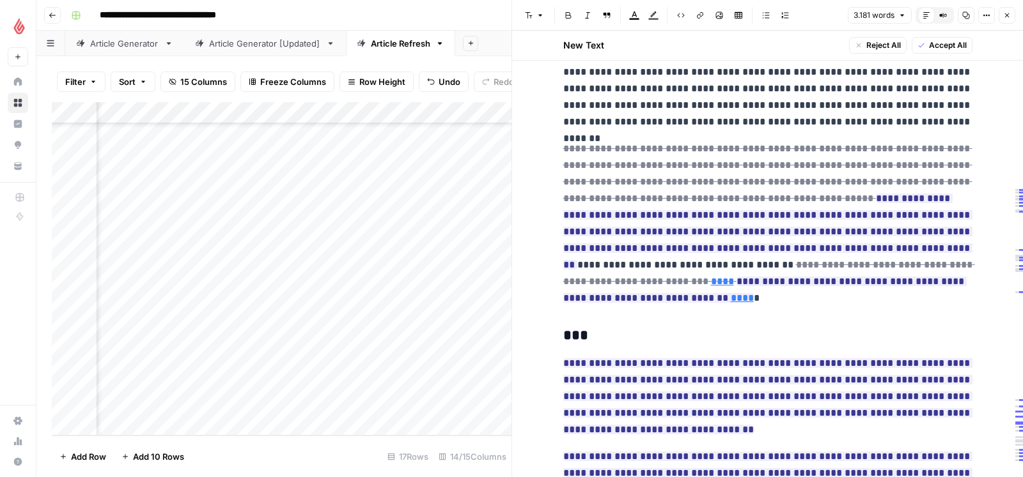
scroll to position [6715, 0]
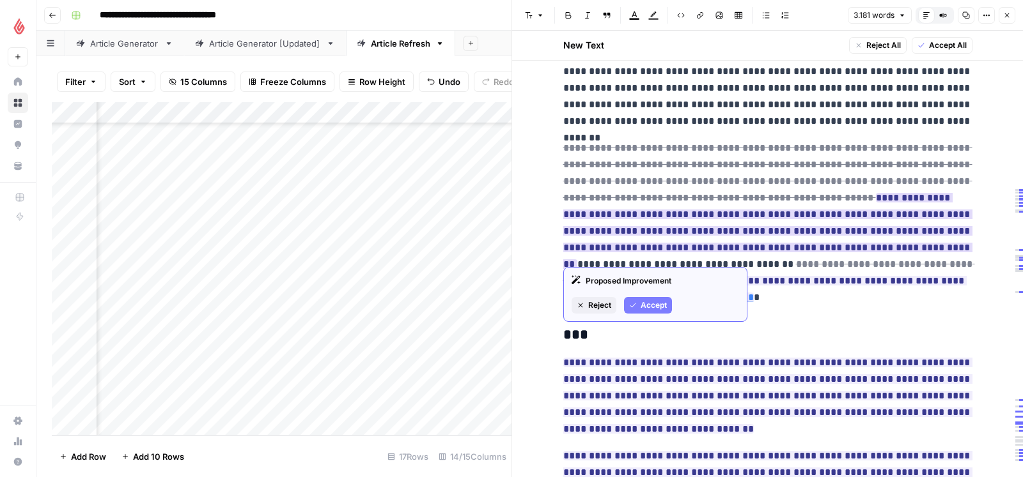
click at [650, 306] on span "Accept" at bounding box center [653, 306] width 26 height 12
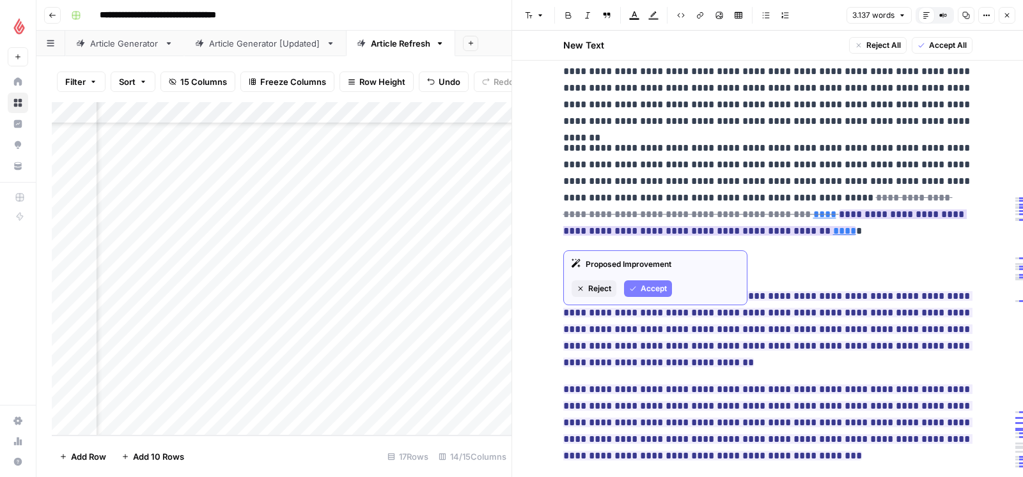
click at [653, 286] on span "Accept" at bounding box center [653, 289] width 26 height 12
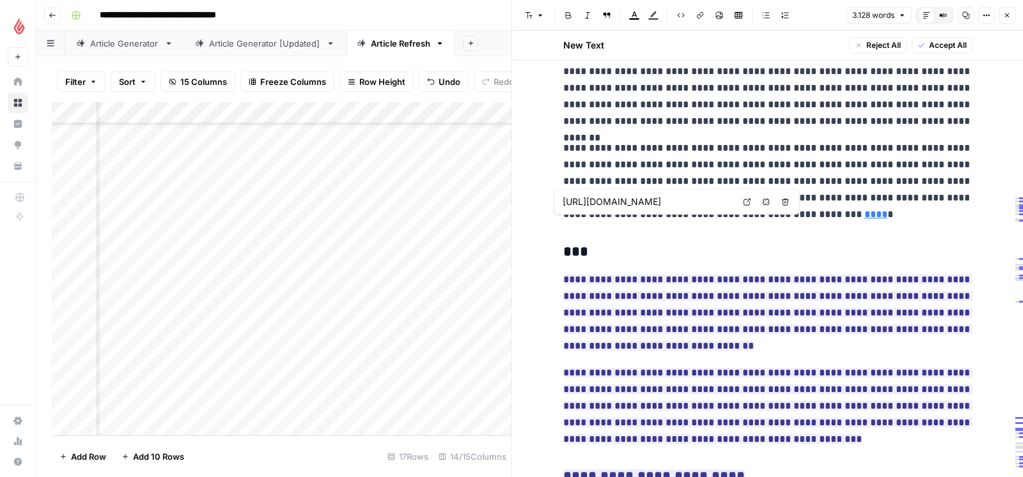
click at [746, 203] on icon at bounding box center [747, 202] width 8 height 8
click at [603, 223] on p "**********" at bounding box center [767, 181] width 409 height 83
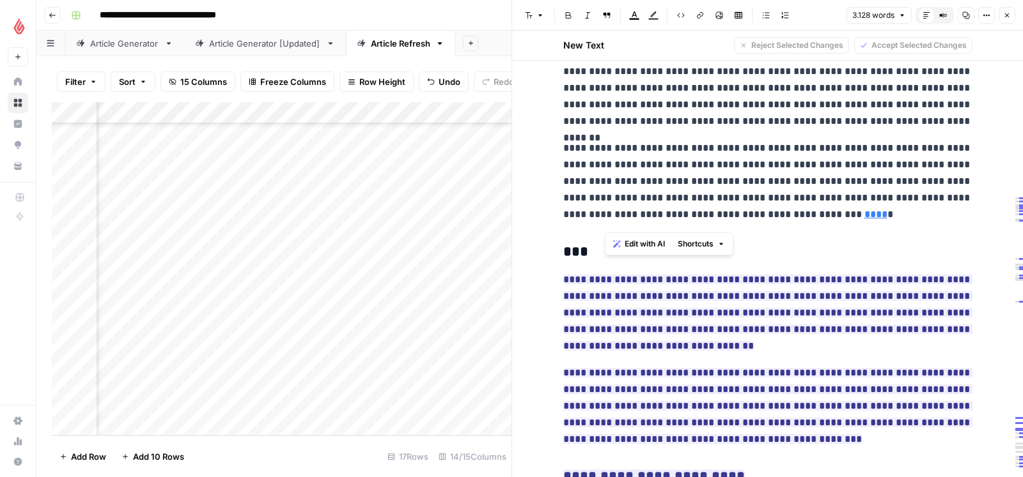
drag, startPoint x: 603, startPoint y: 224, endPoint x: 895, endPoint y: 217, distance: 291.5
click at [895, 217] on p "**********" at bounding box center [767, 181] width 409 height 83
drag, startPoint x: 939, startPoint y: 206, endPoint x: 960, endPoint y: 204, distance: 20.6
click at [960, 204] on p "**********" at bounding box center [767, 181] width 409 height 83
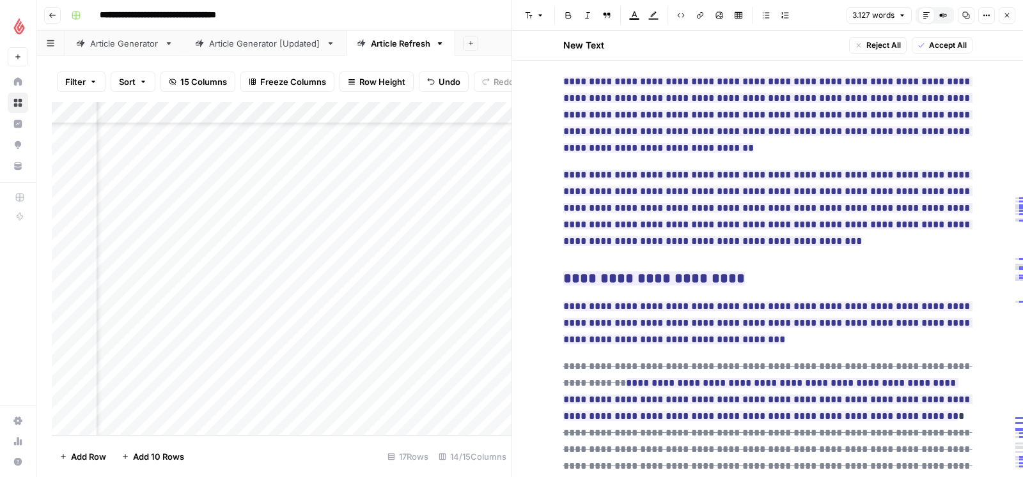
scroll to position [6883, 0]
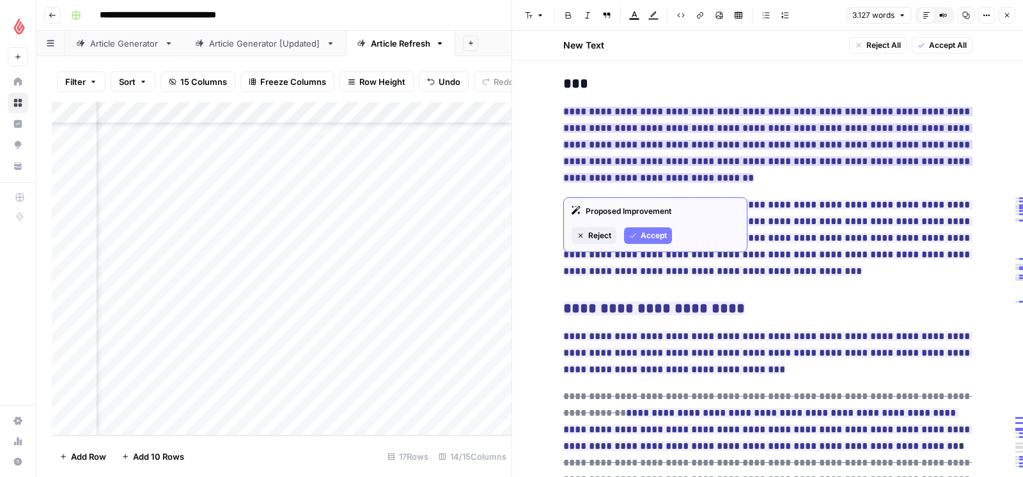
click at [651, 238] on span "Accept" at bounding box center [653, 236] width 26 height 12
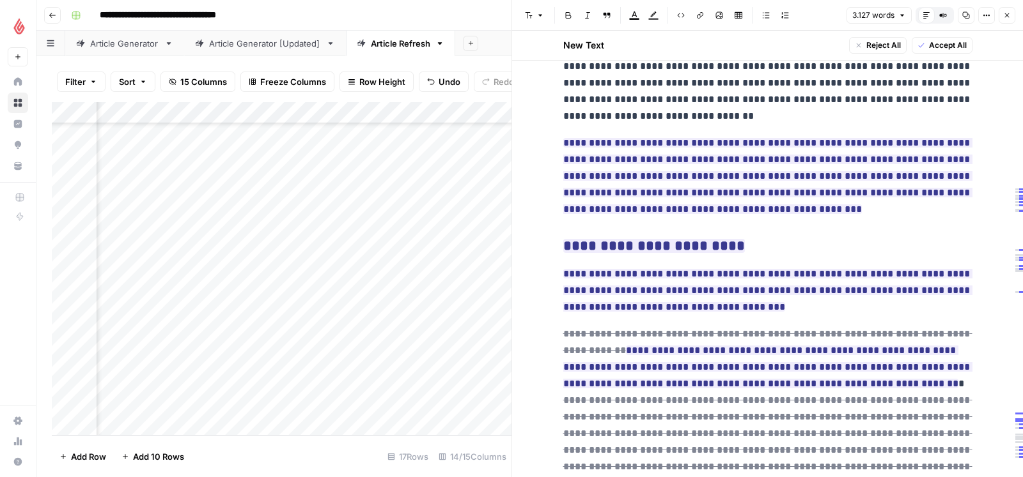
scroll to position [6946, 0]
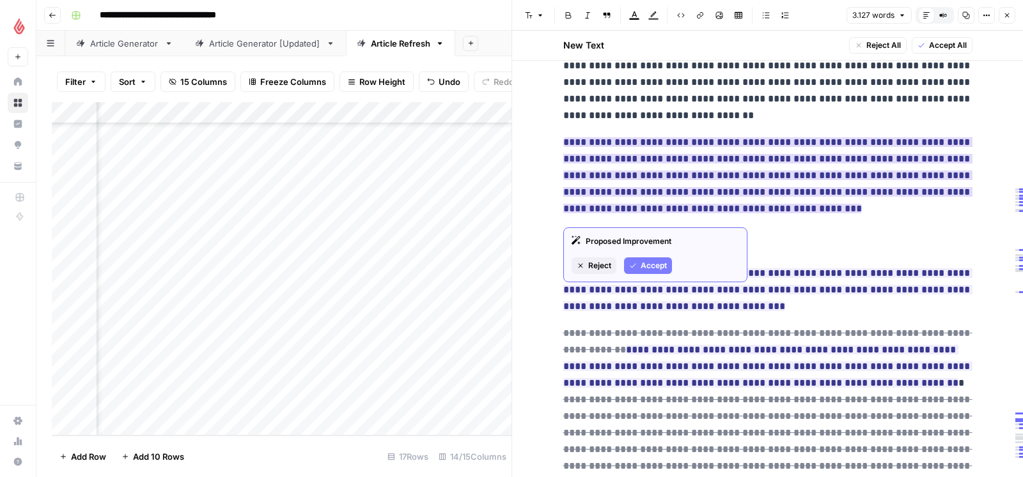
click at [633, 265] on icon "button" at bounding box center [632, 266] width 6 height 4
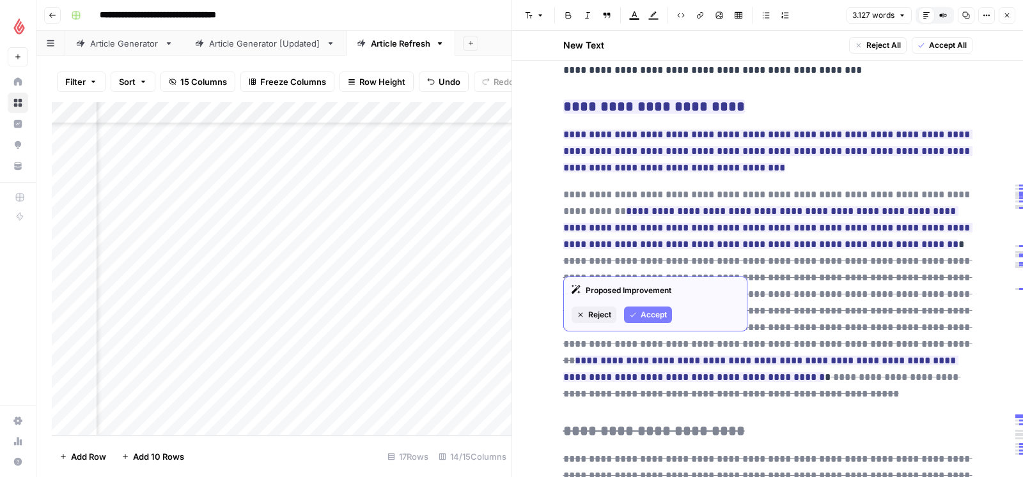
scroll to position [7083, 0]
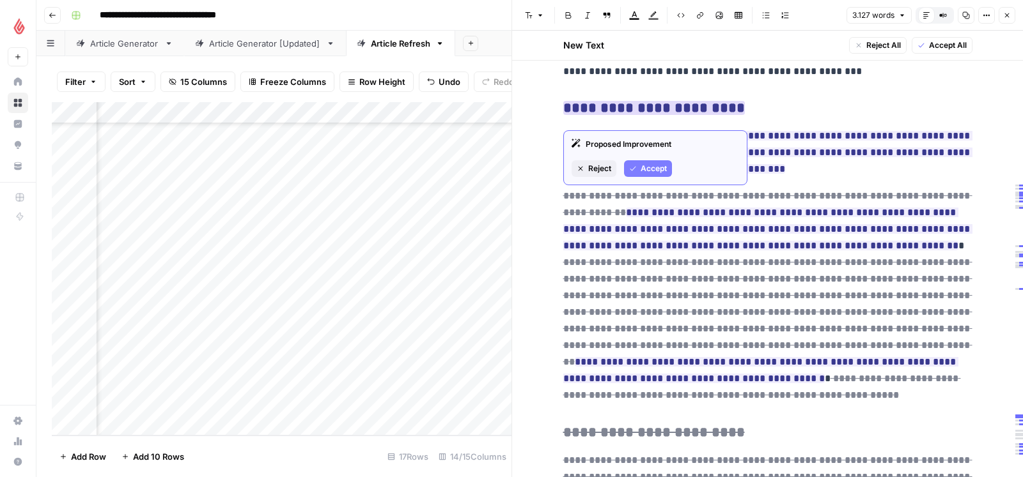
click at [637, 166] on button "Accept" at bounding box center [648, 168] width 48 height 17
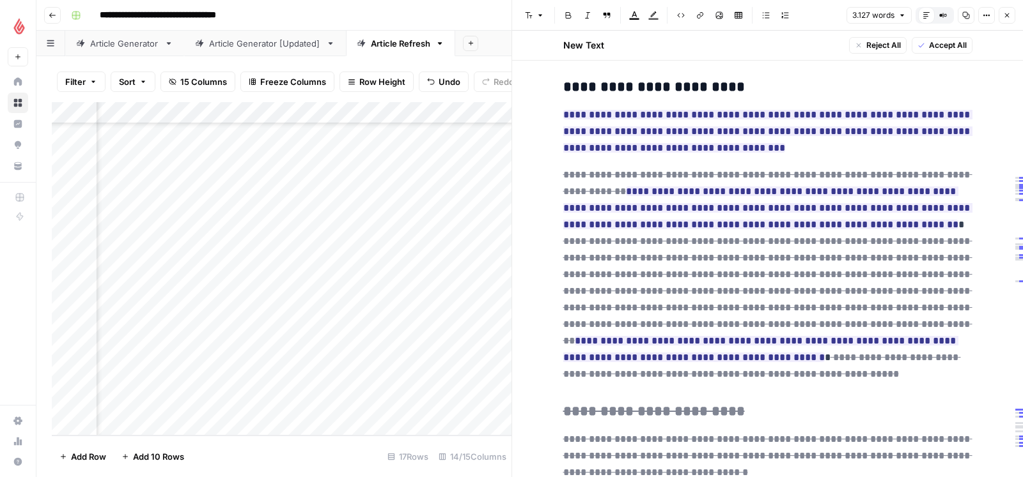
scroll to position [7116, 0]
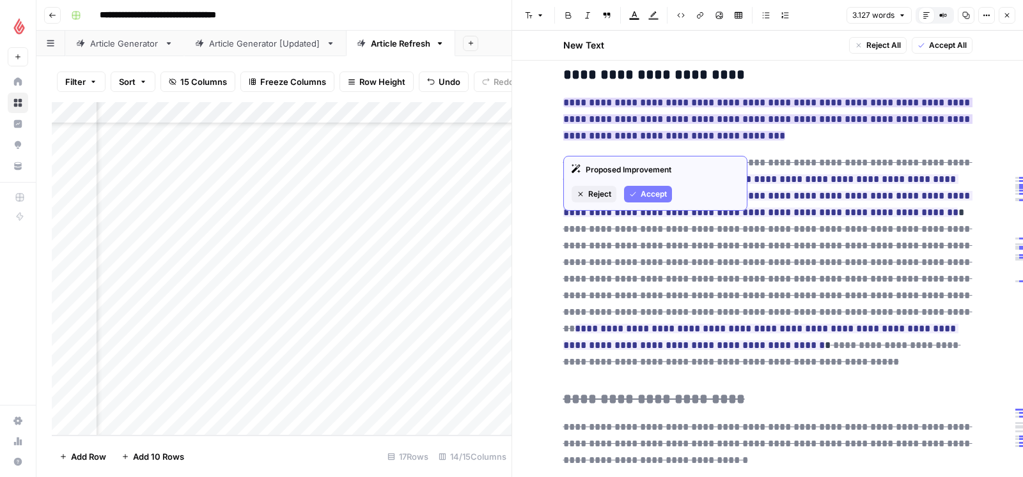
click at [635, 190] on icon "button" at bounding box center [633, 194] width 8 height 8
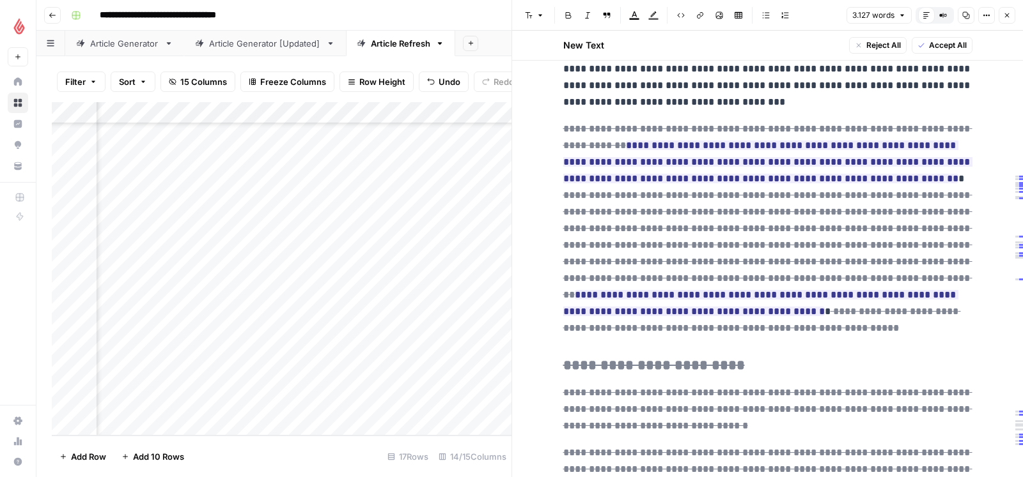
scroll to position [7167, 0]
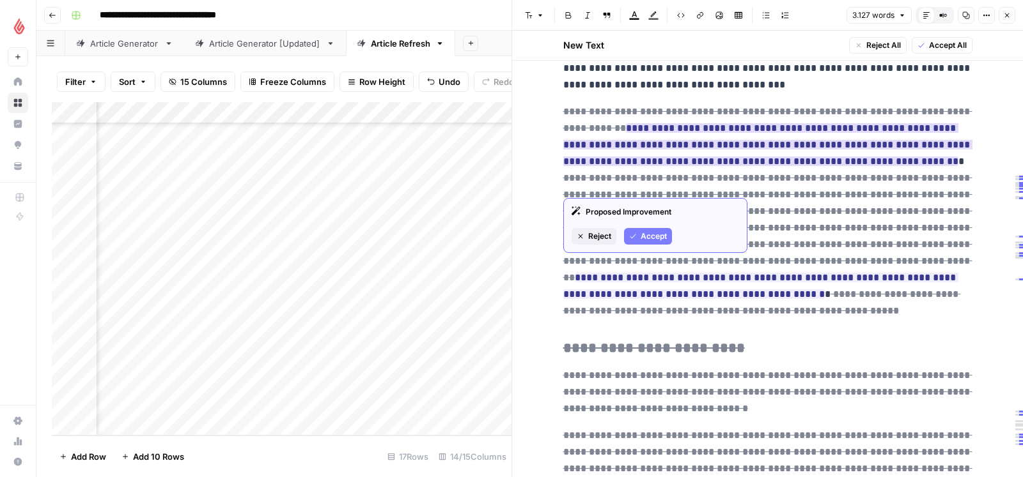
click at [644, 235] on span "Accept" at bounding box center [653, 237] width 26 height 12
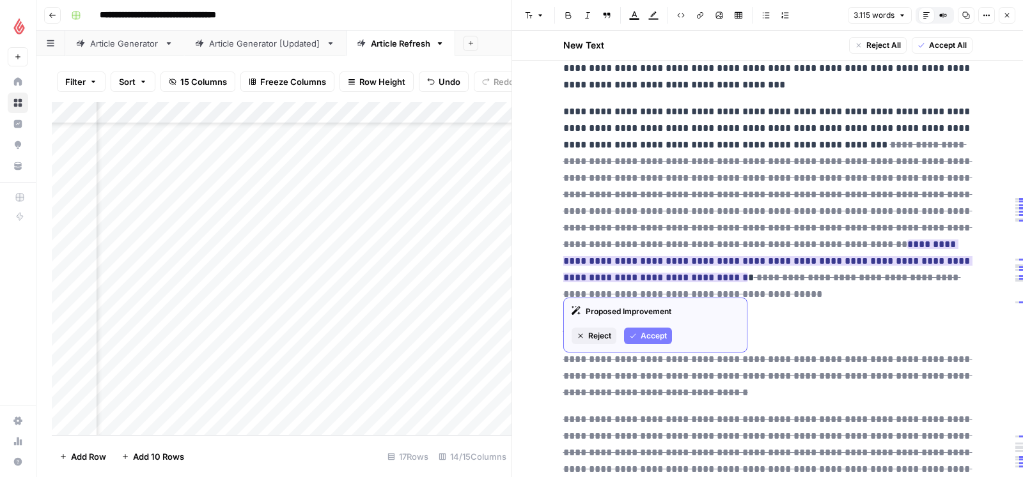
click at [644, 335] on span "Accept" at bounding box center [653, 336] width 26 height 12
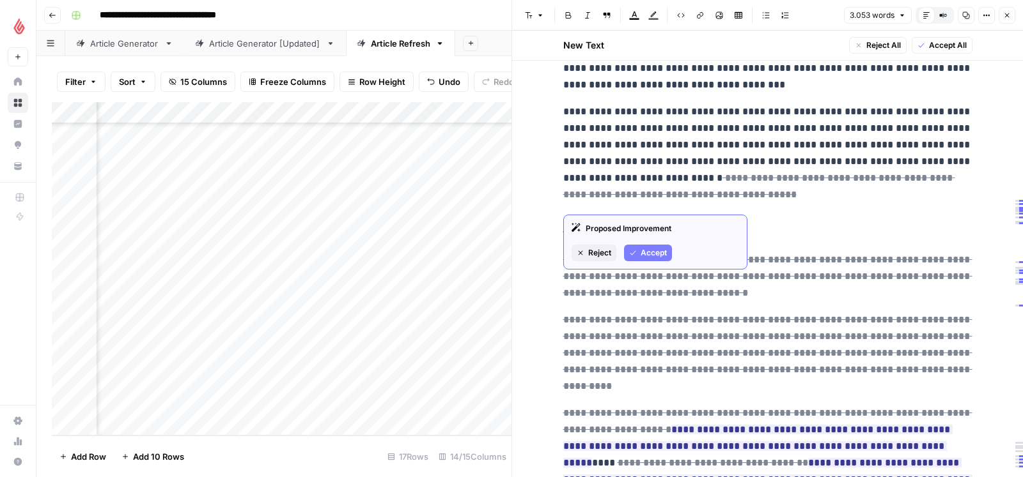
click at [596, 250] on span "Reject" at bounding box center [599, 253] width 23 height 12
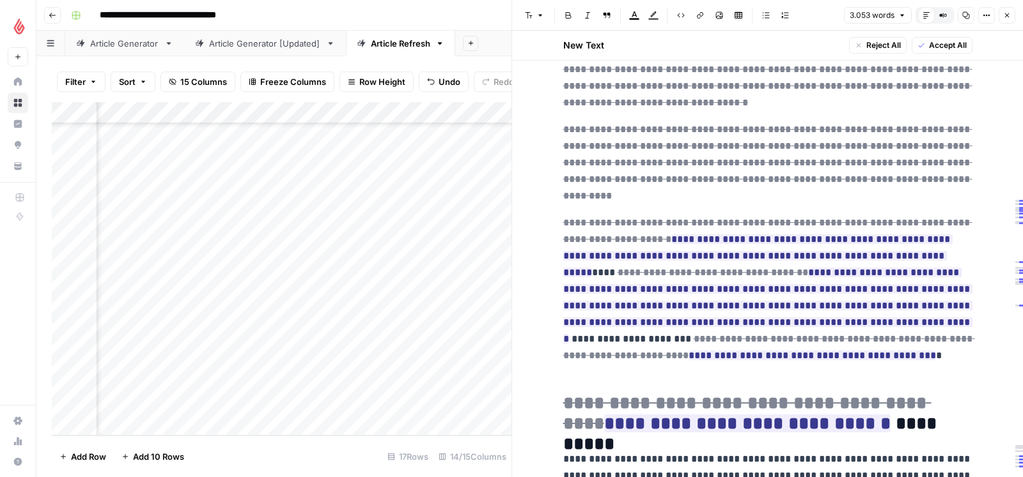
scroll to position [7359, 0]
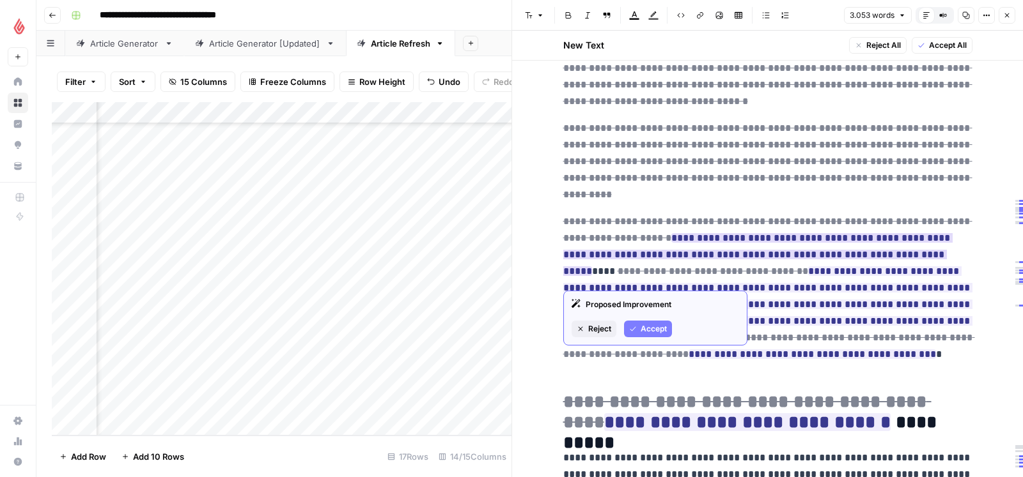
click at [645, 325] on span "Accept" at bounding box center [653, 329] width 26 height 12
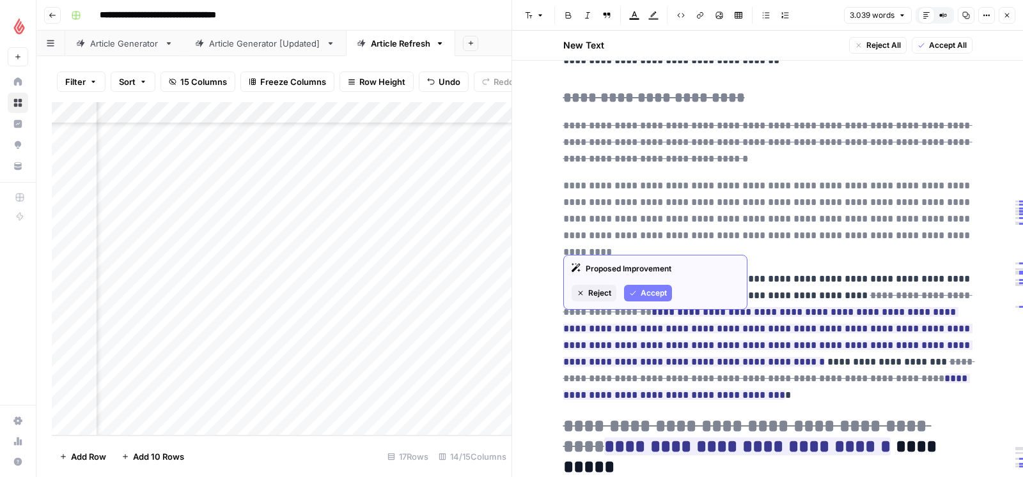
scroll to position [7293, 0]
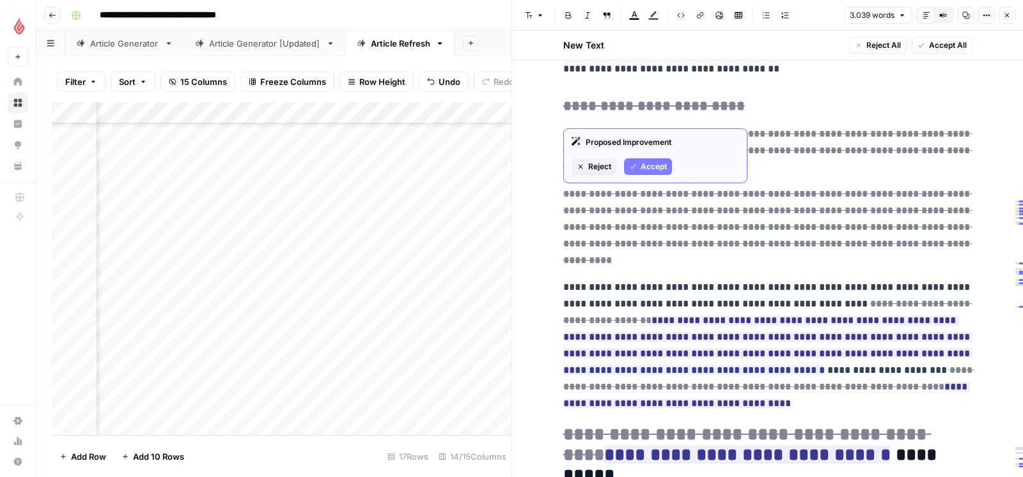
click at [605, 162] on span "Reject" at bounding box center [599, 167] width 23 height 12
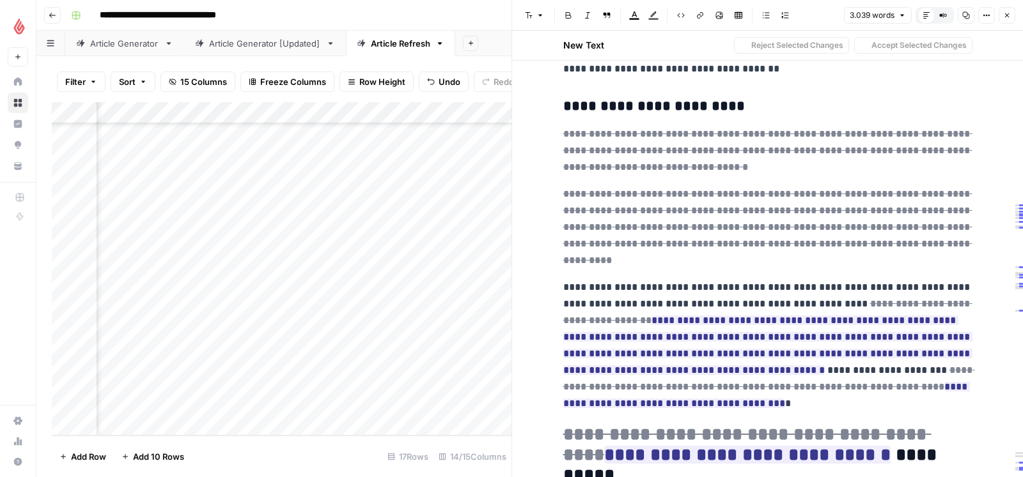
drag, startPoint x: 564, startPoint y: 111, endPoint x: 777, endPoint y: 125, distance: 213.9
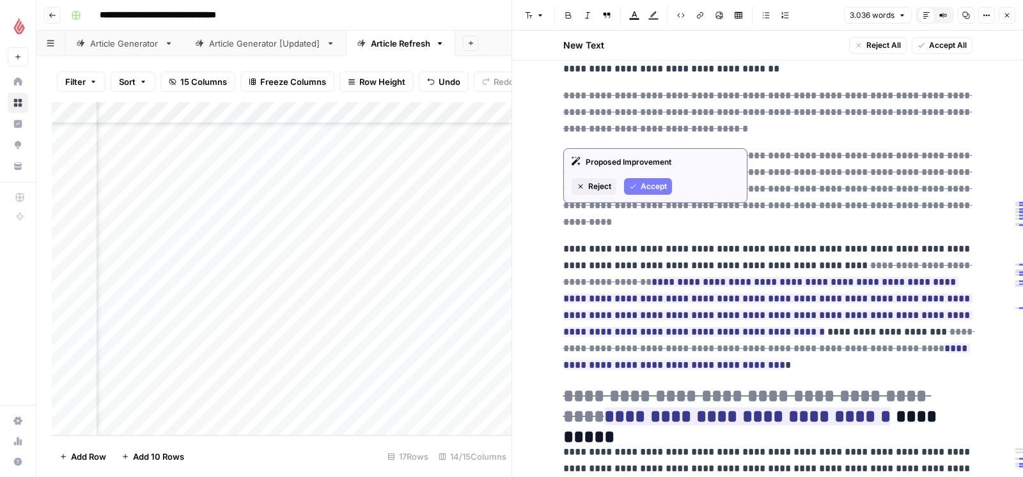
click at [644, 189] on span "Accept" at bounding box center [653, 187] width 26 height 12
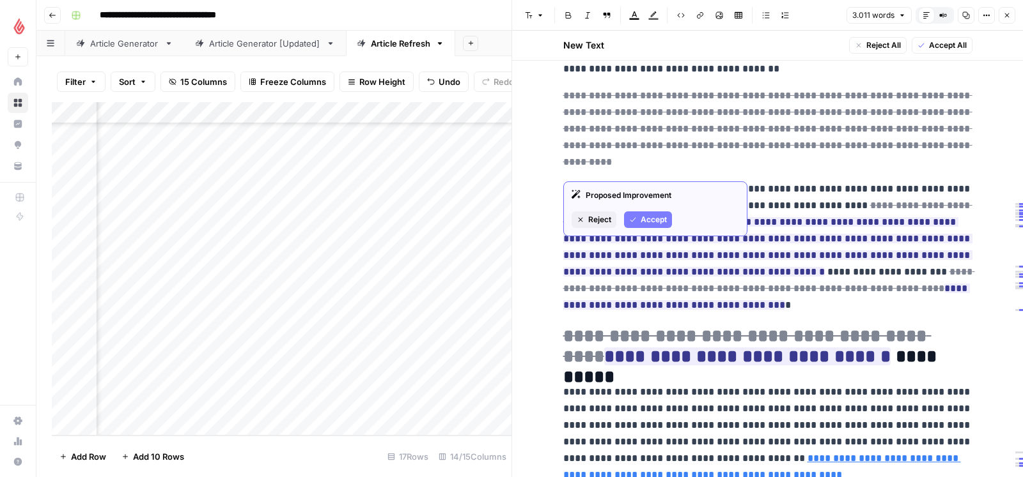
click at [636, 216] on icon "button" at bounding box center [633, 220] width 8 height 8
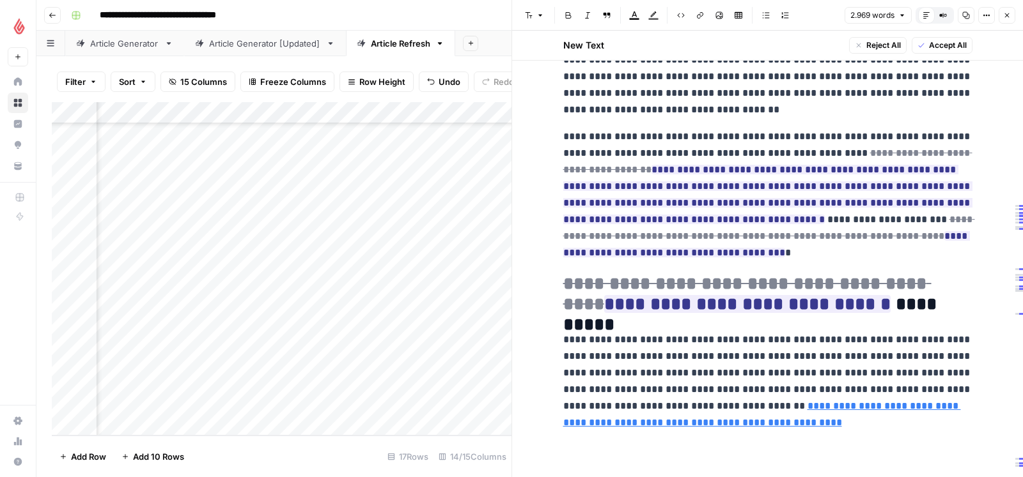
scroll to position [7261, 0]
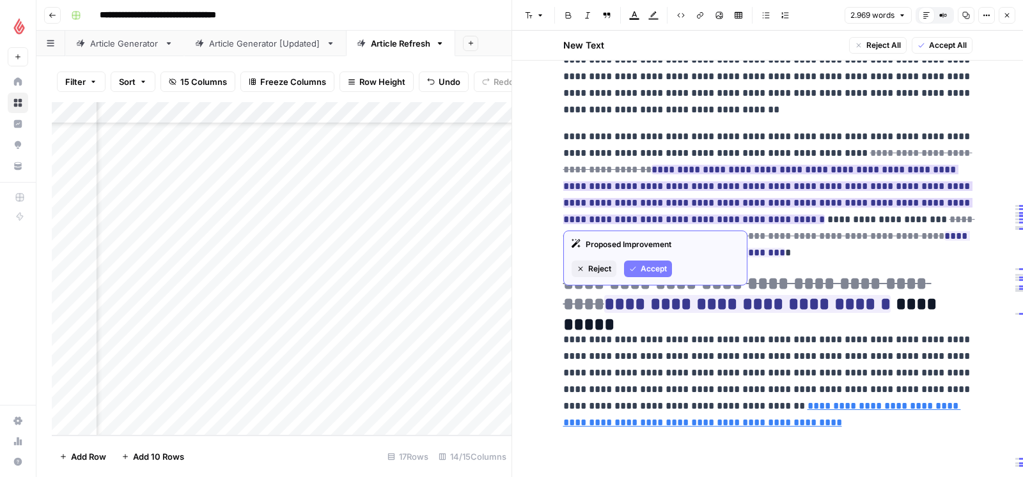
click at [650, 266] on span "Accept" at bounding box center [653, 269] width 26 height 12
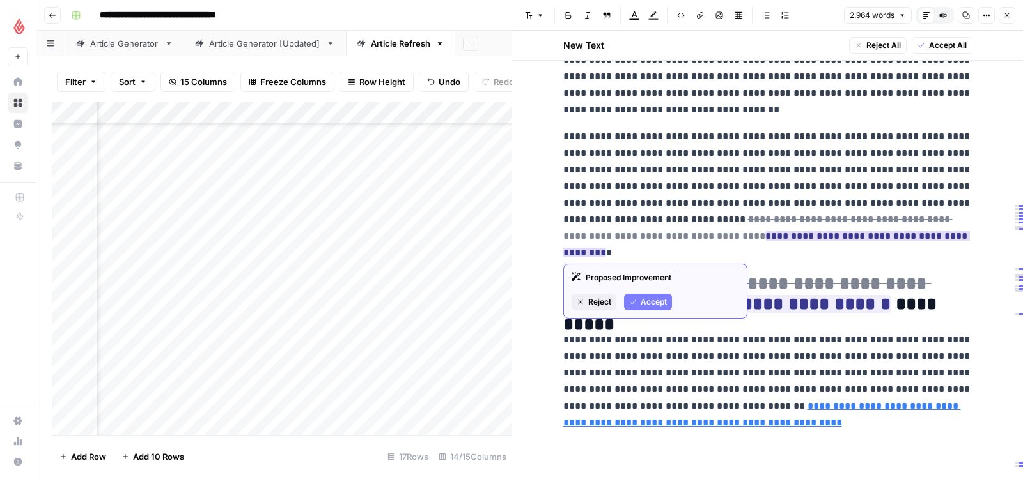
click at [646, 304] on span "Accept" at bounding box center [653, 303] width 26 height 12
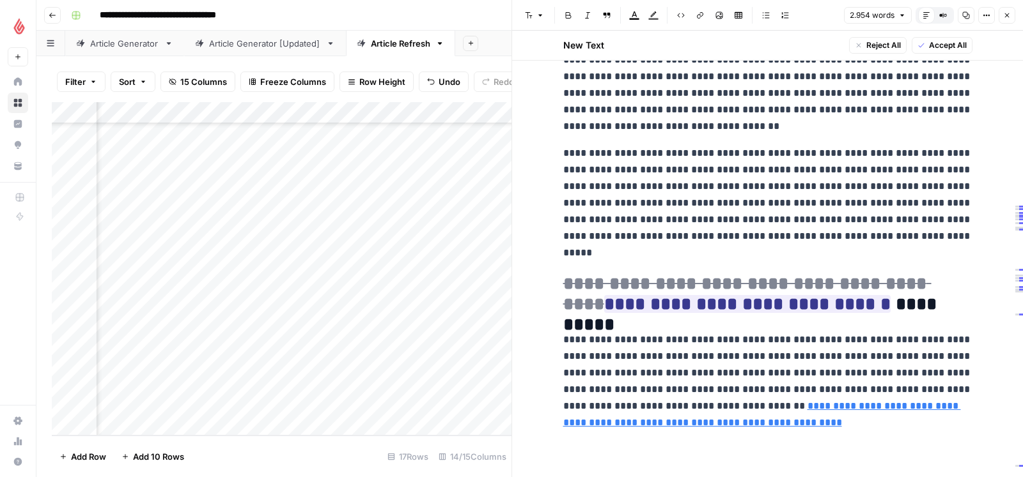
click at [746, 235] on p "**********" at bounding box center [767, 203] width 409 height 116
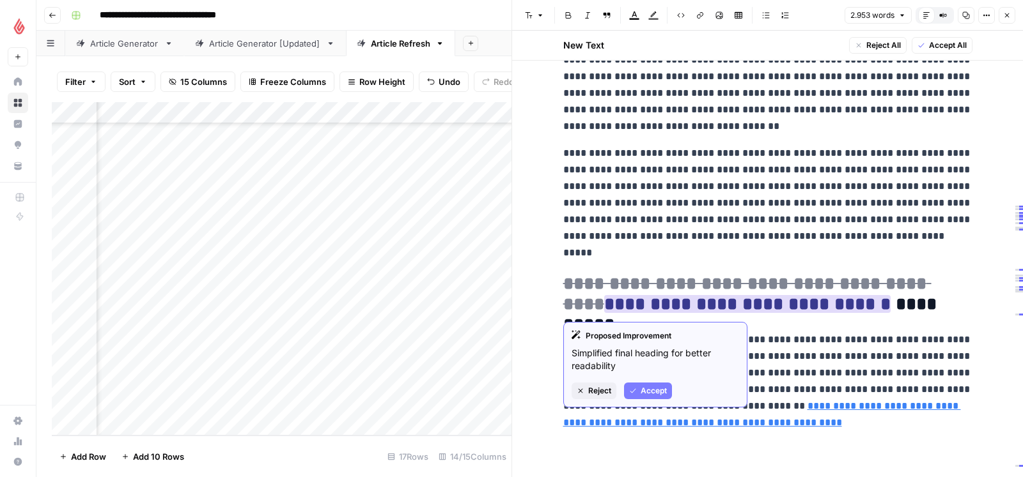
click at [644, 392] on span "Accept" at bounding box center [653, 391] width 26 height 12
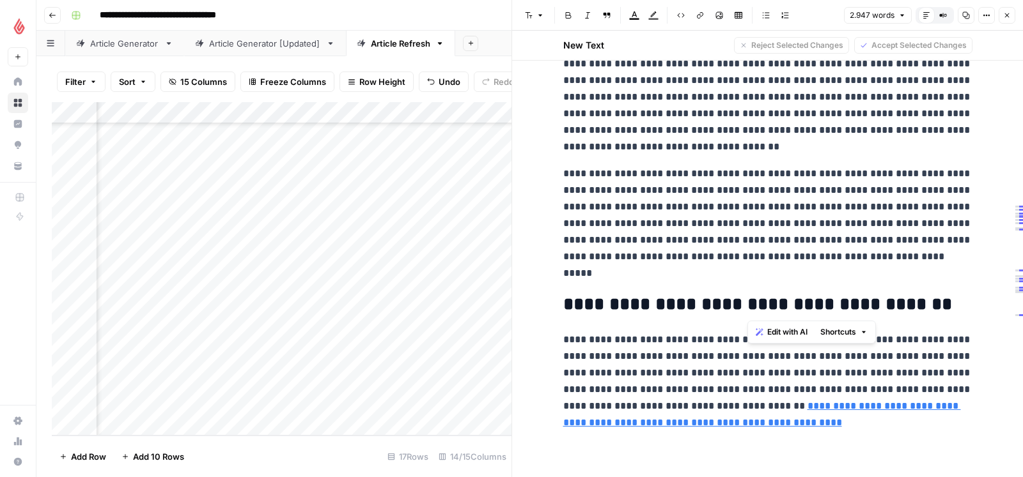
drag, startPoint x: 811, startPoint y: 305, endPoint x: 750, endPoint y: 305, distance: 61.4
click at [750, 305] on h2 "**********" at bounding box center [767, 305] width 409 height 20
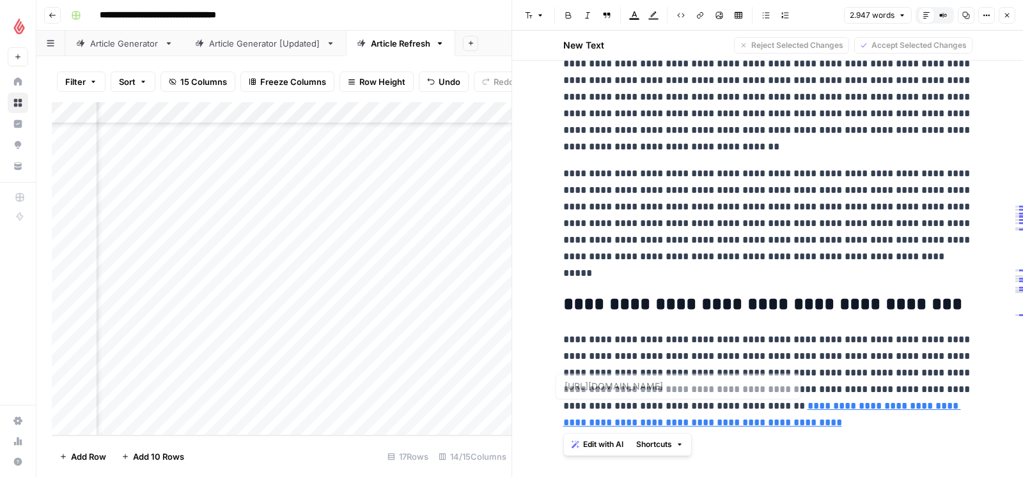
drag, startPoint x: 564, startPoint y: 341, endPoint x: 789, endPoint y: 420, distance: 238.9
click at [789, 420] on p "**********" at bounding box center [767, 382] width 409 height 100
click at [592, 446] on span "Edit with AI" at bounding box center [603, 445] width 40 height 12
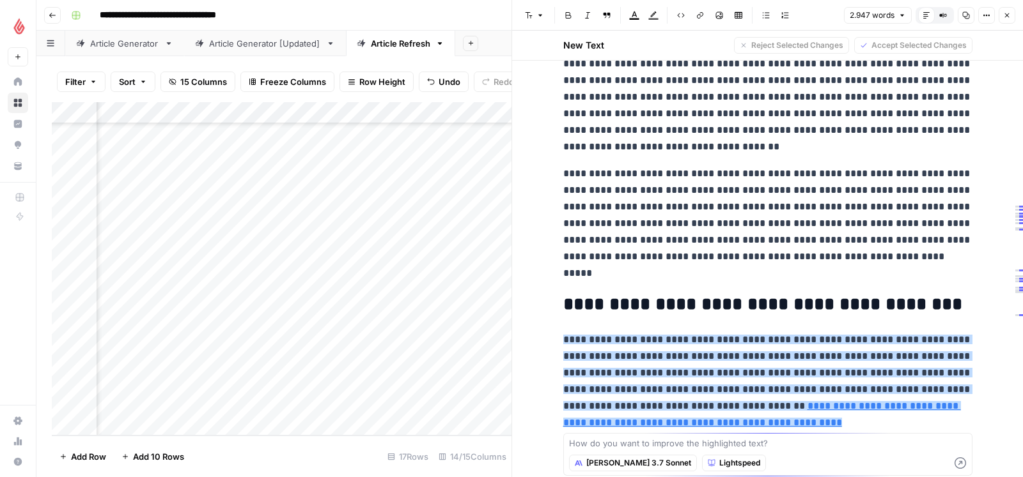
type textarea "https://dusucre-macarons.de/pages/unsere-sortenvielfalt"
paste textarea "bitte für ein unternehmen, das ein weiteres restaurant eröffnet, umformulieren.…"
type textarea "bitte für ein unternehmen, das ein weiteres restaurant eröffnet, umformulieren.…"
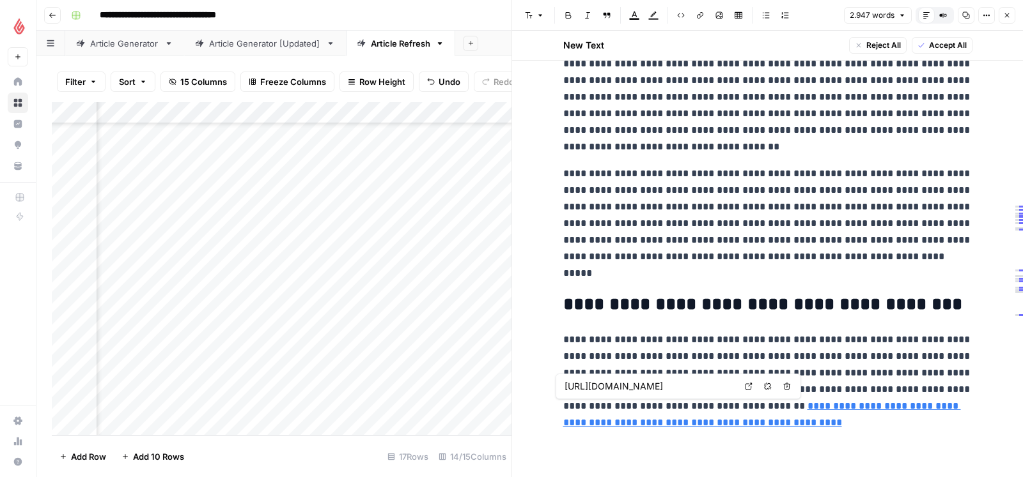
click at [802, 422] on p "**********" at bounding box center [767, 382] width 409 height 100
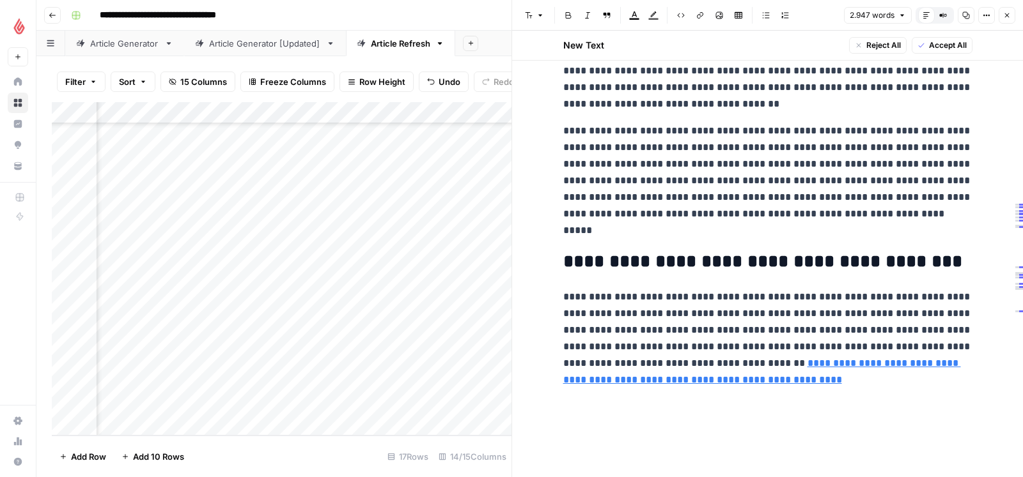
scroll to position [7312, 0]
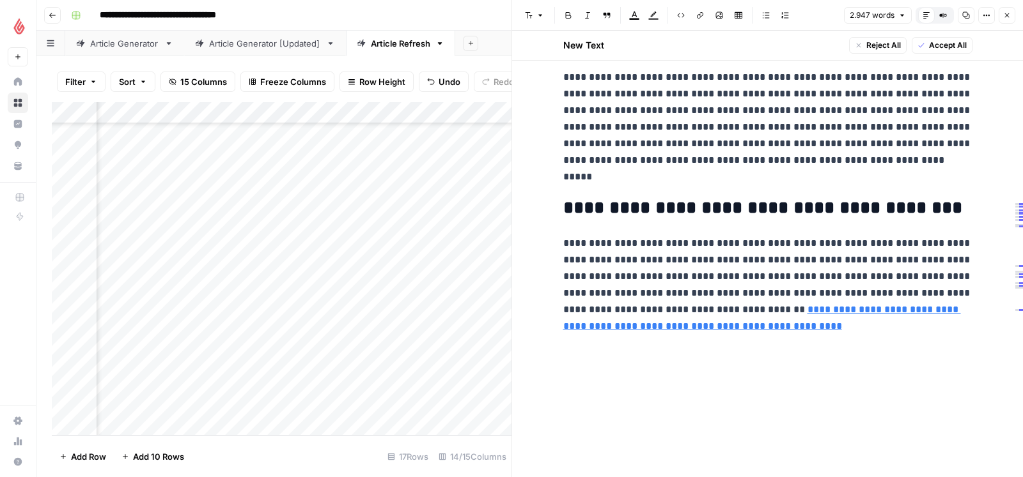
click at [563, 251] on p "**********" at bounding box center [767, 285] width 409 height 100
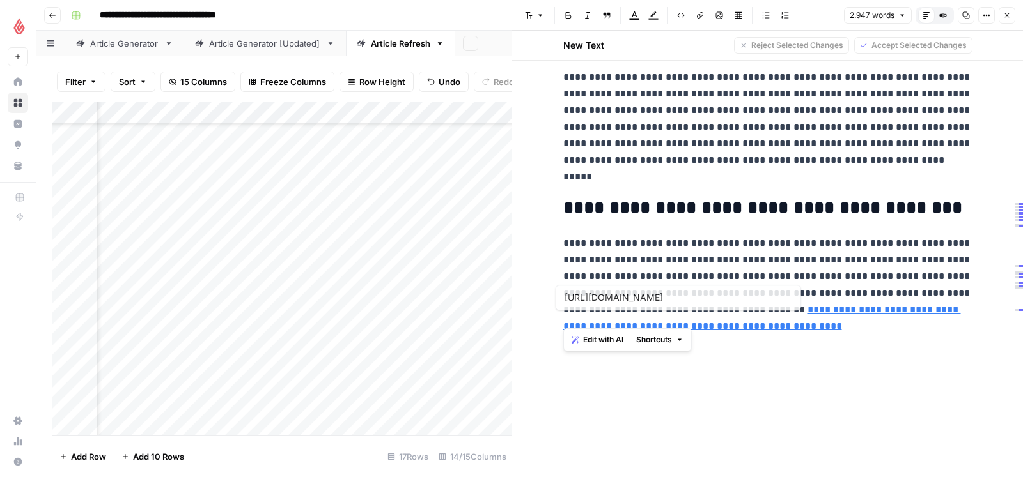
drag, startPoint x: 562, startPoint y: 249, endPoint x: 813, endPoint y: 327, distance: 262.2
click at [813, 327] on p "**********" at bounding box center [767, 285] width 409 height 100
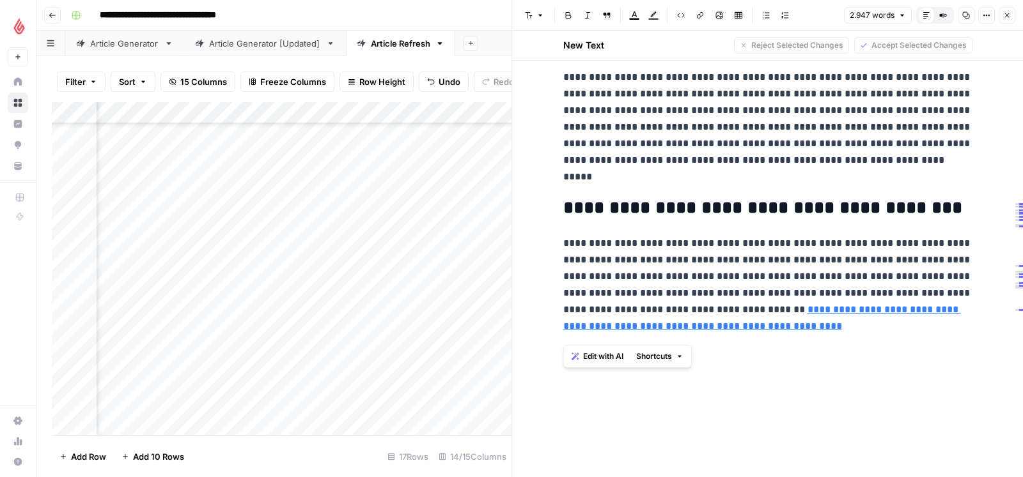
click at [587, 359] on span "Edit with AI" at bounding box center [603, 357] width 40 height 12
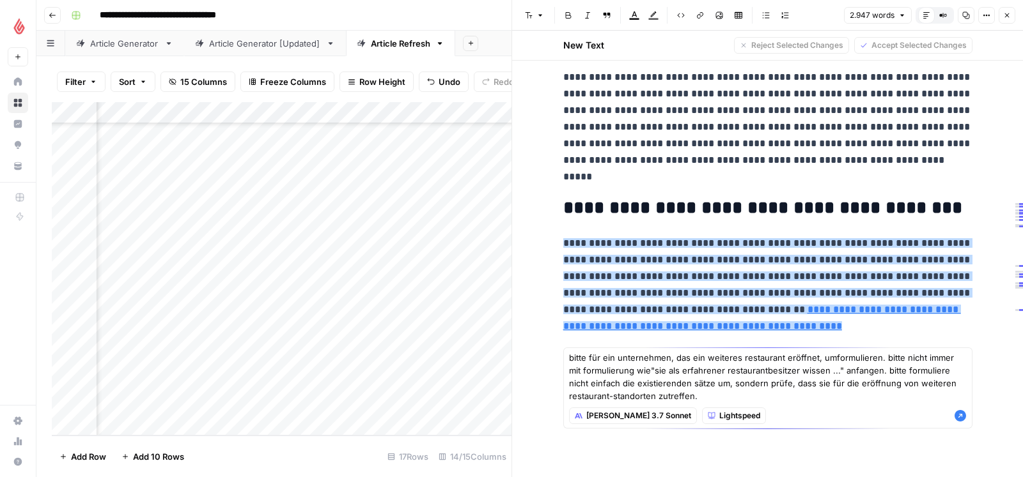
type textarea "bitte für ein unternehmen, das ein weiteres restaurant eröffnet, umformulieren.…"
click at [960, 416] on icon "button" at bounding box center [960, 416] width 13 height 13
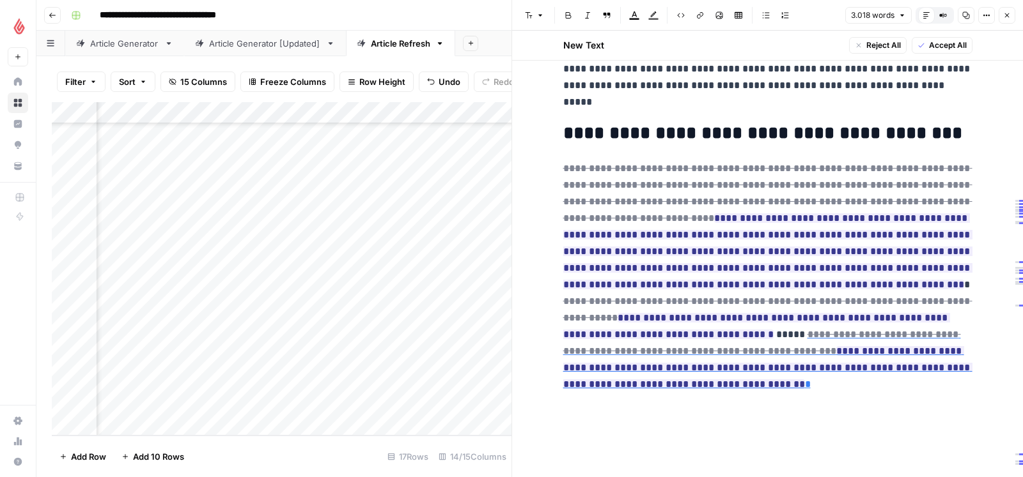
scroll to position [7388, 0]
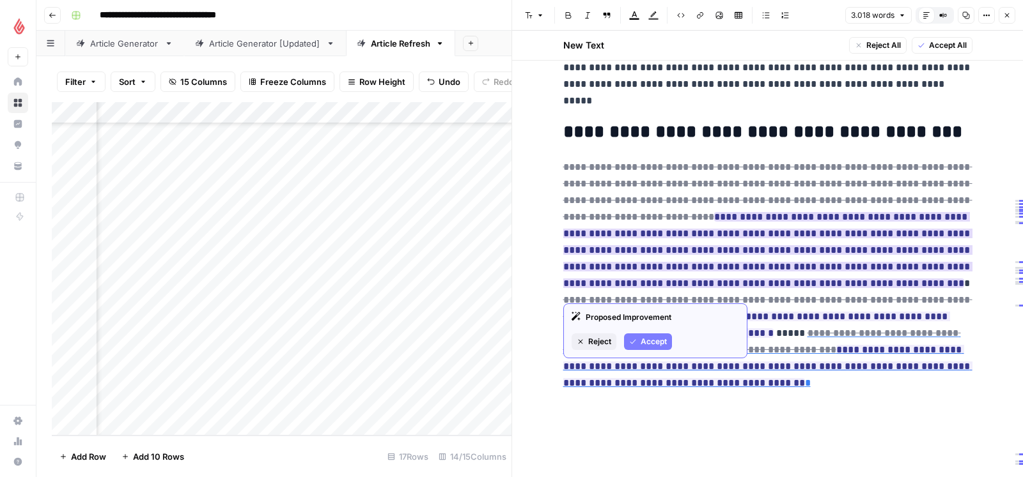
click at [602, 341] on span "Reject" at bounding box center [599, 342] width 23 height 12
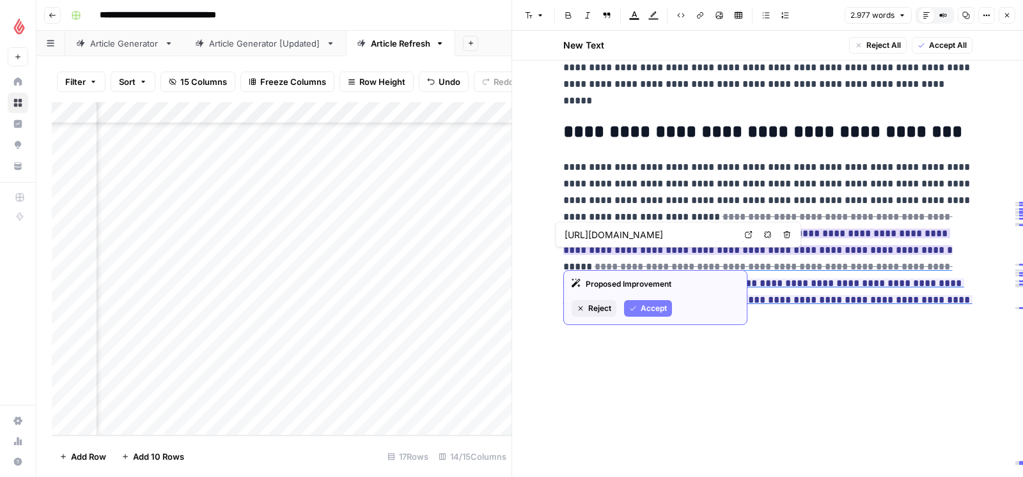
click at [644, 305] on span "Accept" at bounding box center [653, 309] width 26 height 12
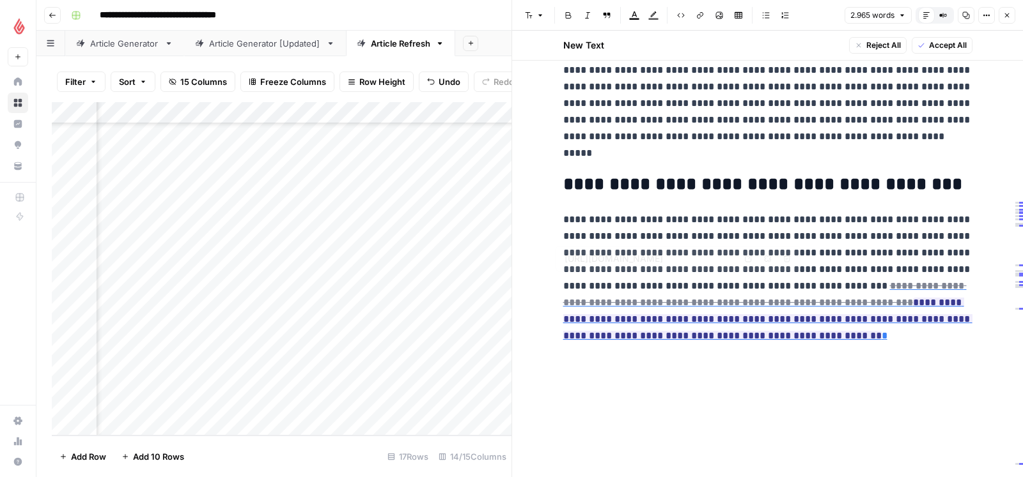
scroll to position [7334, 0]
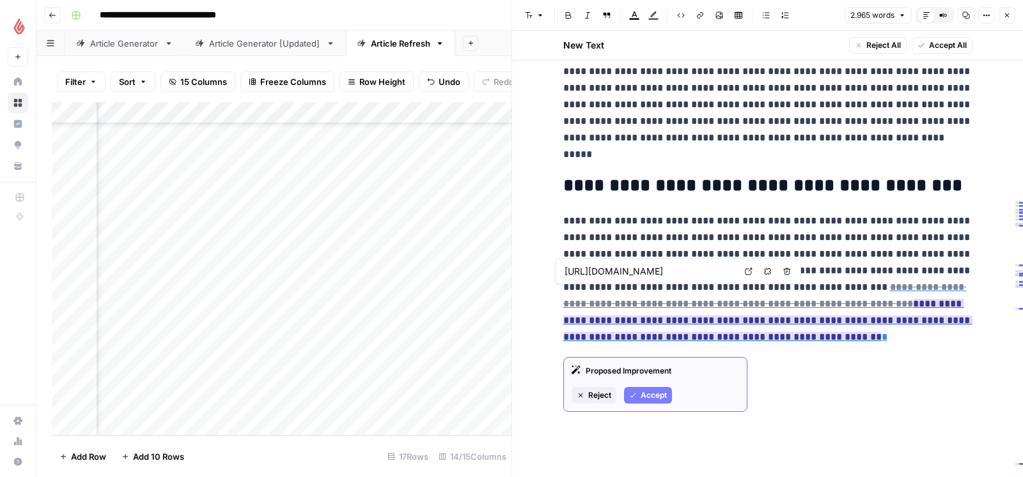
click at [603, 393] on span "Reject" at bounding box center [599, 396] width 23 height 12
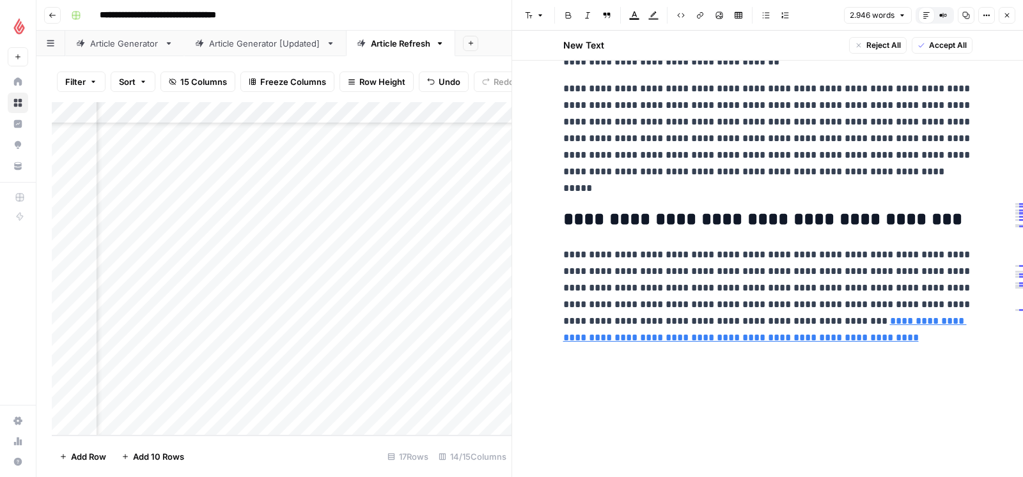
scroll to position [7299, 0]
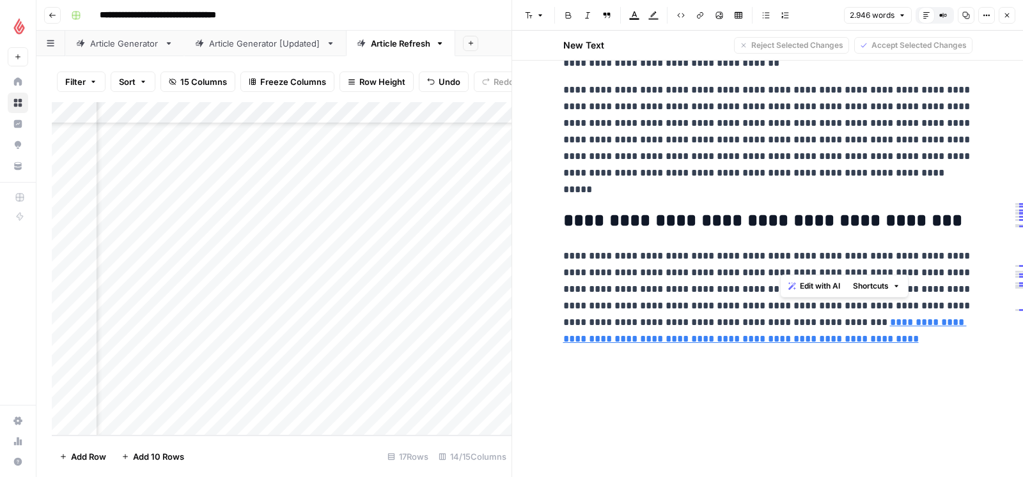
drag, startPoint x: 780, startPoint y: 262, endPoint x: 895, endPoint y: 262, distance: 115.0
click at [895, 262] on p "**********" at bounding box center [767, 298] width 409 height 100
click at [770, 281] on p "**********" at bounding box center [767, 298] width 409 height 100
click at [767, 280] on p "**********" at bounding box center [767, 298] width 409 height 100
click at [770, 280] on p "**********" at bounding box center [767, 298] width 409 height 100
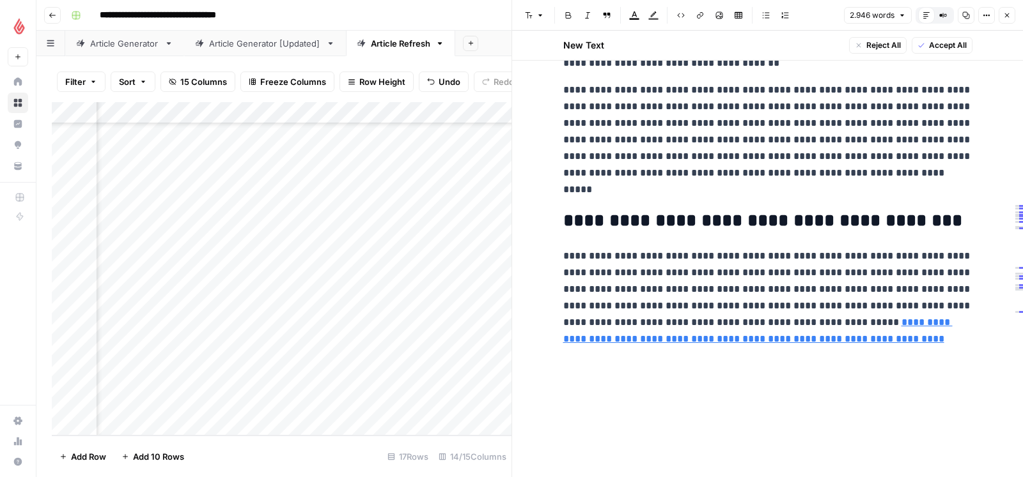
click at [958, 281] on p "**********" at bounding box center [767, 298] width 409 height 100
drag, startPoint x: 686, startPoint y: 314, endPoint x: 562, endPoint y: 314, distance: 124.0
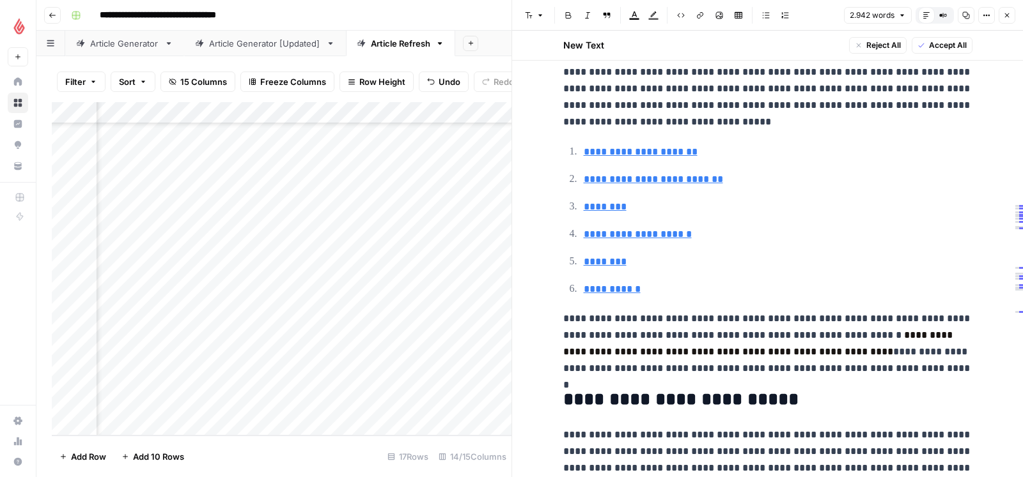
scroll to position [0, 0]
